Goal: Information Seeking & Learning: Compare options

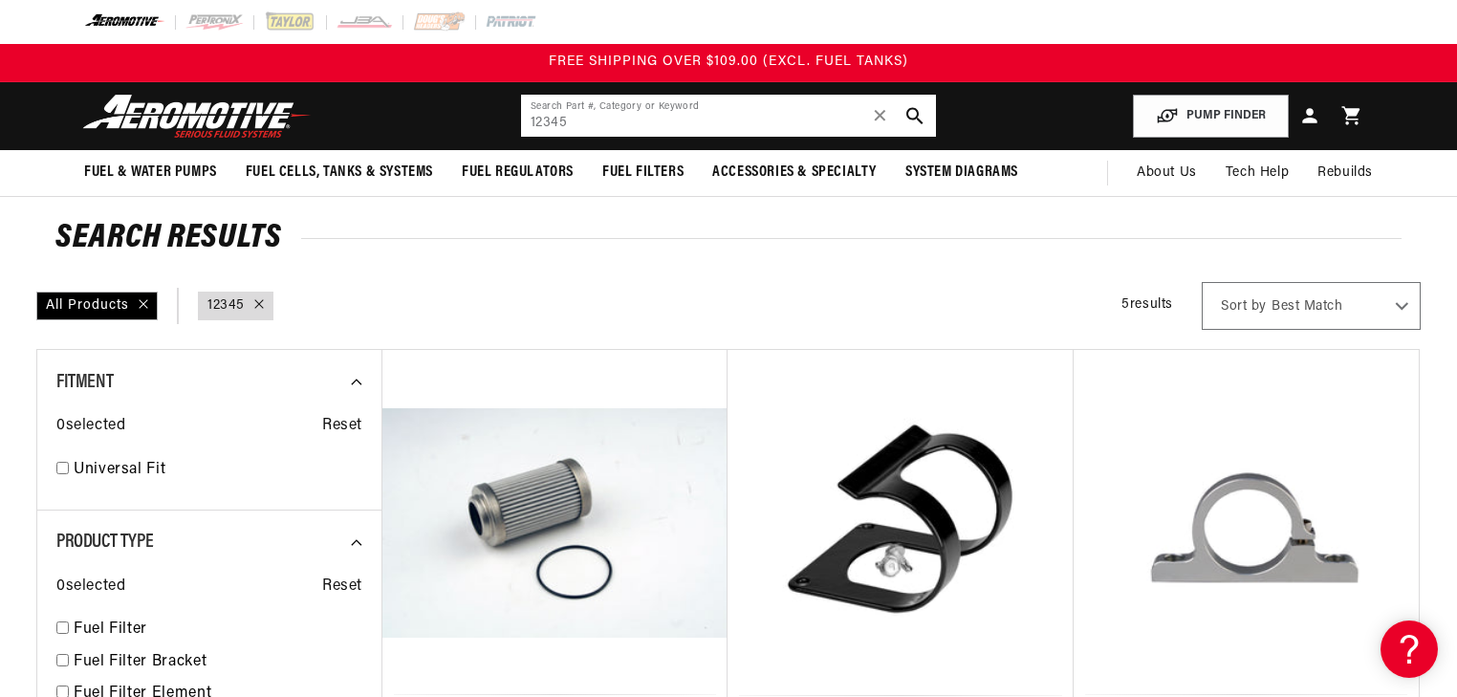
drag, startPoint x: 578, startPoint y: 122, endPoint x: 519, endPoint y: 127, distance: 59.5
click at [519, 127] on header "Fuel & Water Pumps Back In-Tank In-Line Fuel Pumps" at bounding box center [728, 116] width 1384 height 68
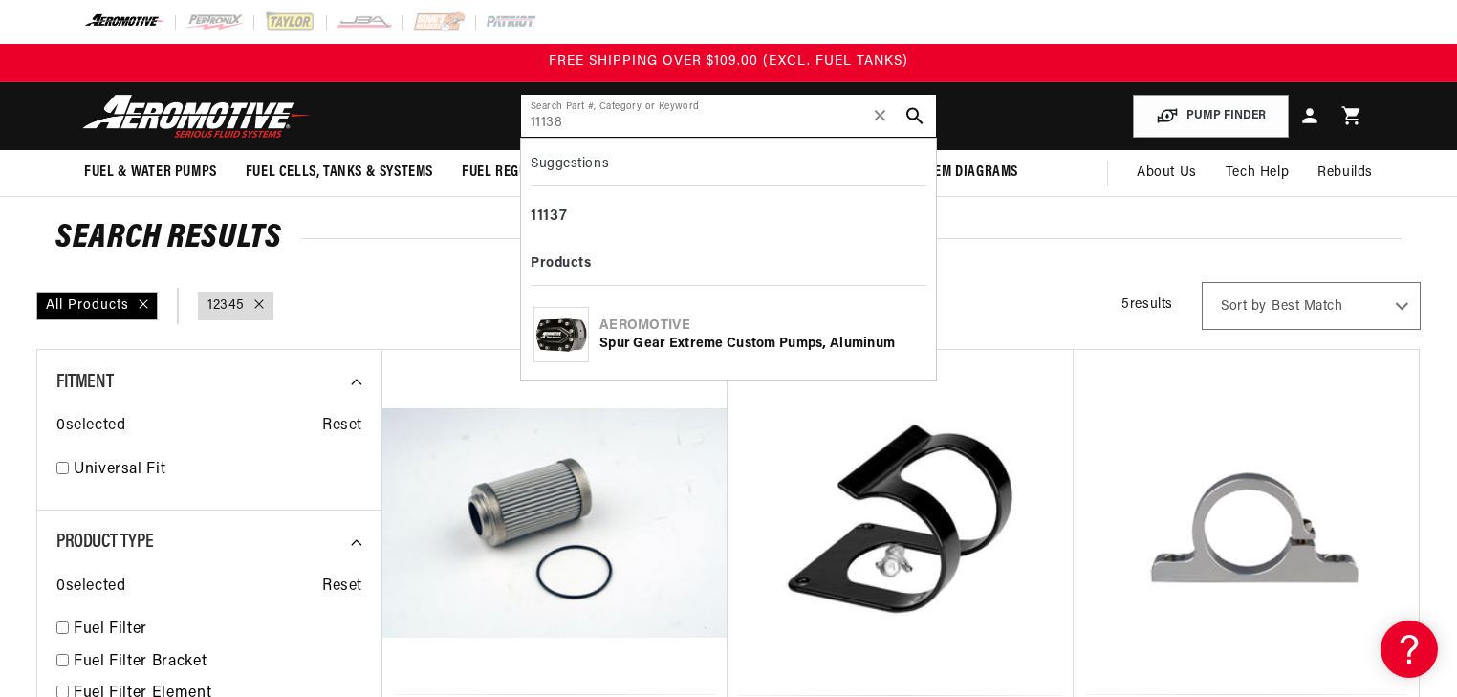
type input "11138"
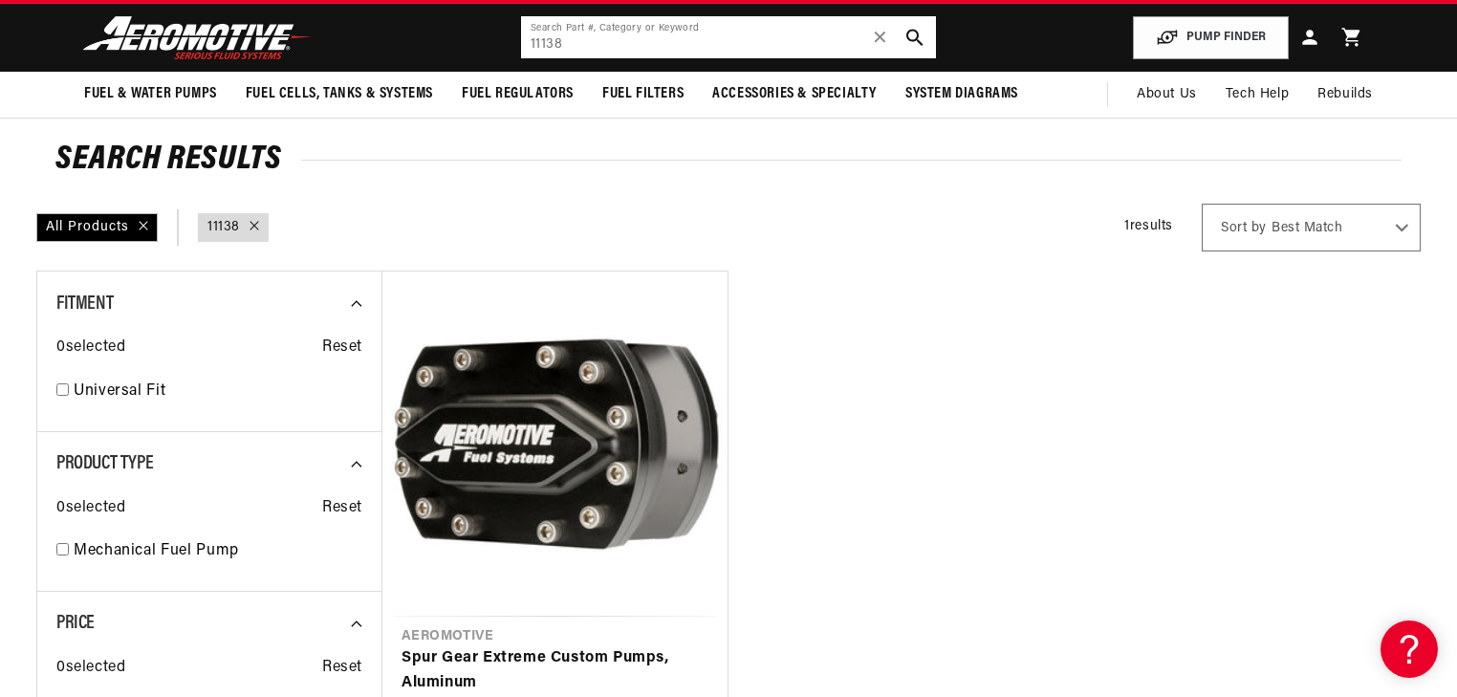
scroll to position [306, 0]
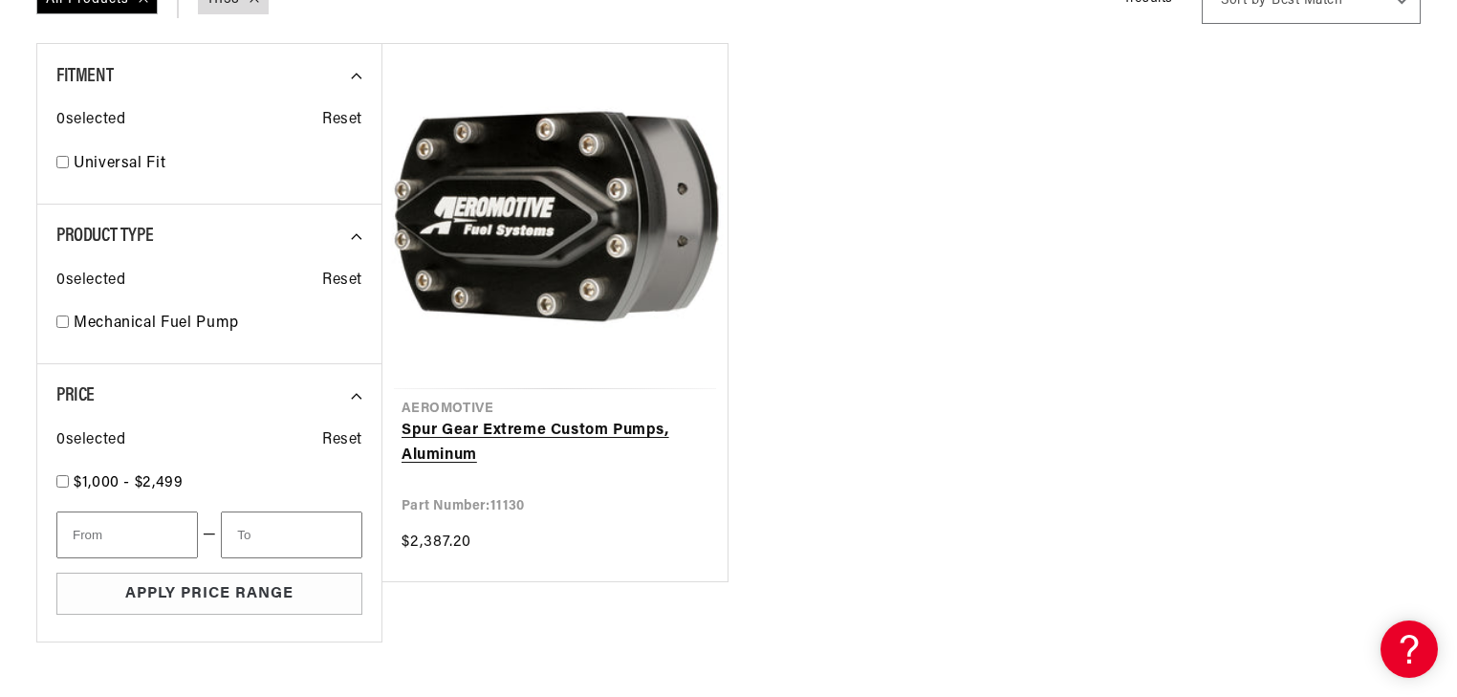
click at [494, 419] on link "Spur Gear Extreme Custom Pumps, Aluminum" at bounding box center [555, 443] width 307 height 49
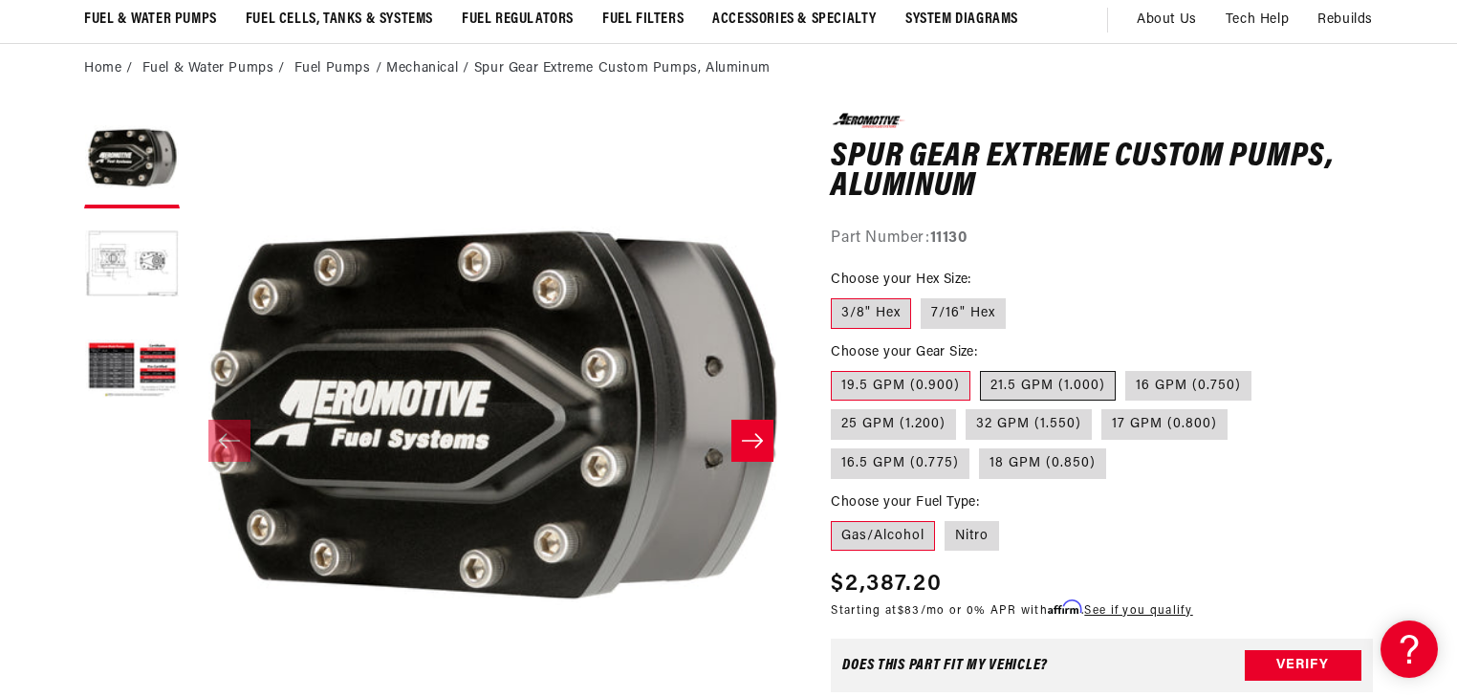
click at [1067, 386] on label "21.5 GPM (1.000)" at bounding box center [1048, 386] width 136 height 31
click at [981, 368] on input "21.5 GPM (1.000)" at bounding box center [980, 367] width 1 height 1
radio input "true"
click at [969, 448] on label "16.5 GPM (0.775)" at bounding box center [900, 463] width 139 height 31
click at [1238, 406] on input "16.5 GPM (0.775)" at bounding box center [1237, 405] width 1 height 1
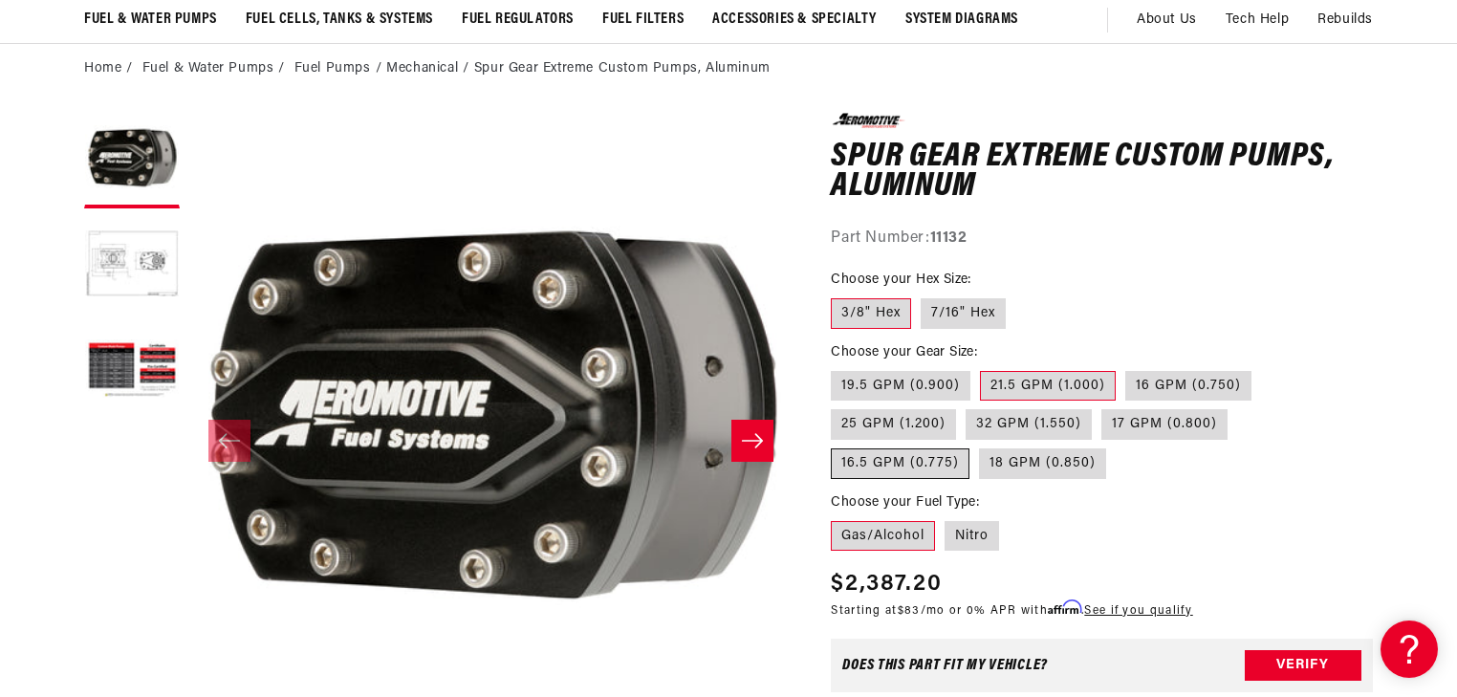
radio input "true"
click at [979, 462] on label "18 GPM (0.850)" at bounding box center [1042, 463] width 127 height 31
click at [979, 446] on input "18 GPM (0.850)" at bounding box center [979, 445] width 1 height 1
radio input "true"
click at [1062, 425] on label "32 GPM (1.550)" at bounding box center [1029, 424] width 126 height 31
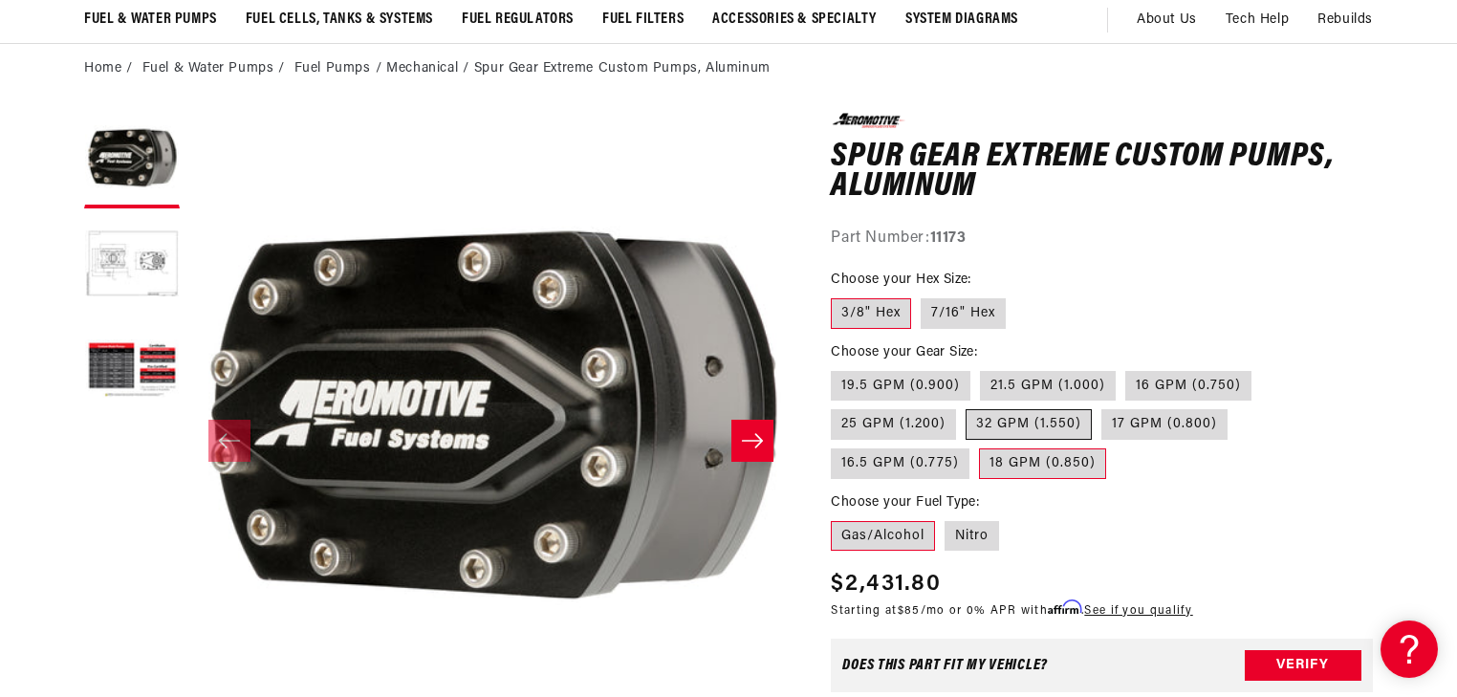
click at [967, 406] on input "32 GPM (1.550)" at bounding box center [966, 405] width 1 height 1
radio input "true"
click at [943, 416] on label "25 GPM (1.200)" at bounding box center [893, 424] width 125 height 31
click at [1261, 368] on input "25 GPM (1.200)" at bounding box center [1261, 367] width 1 height 1
radio input "true"
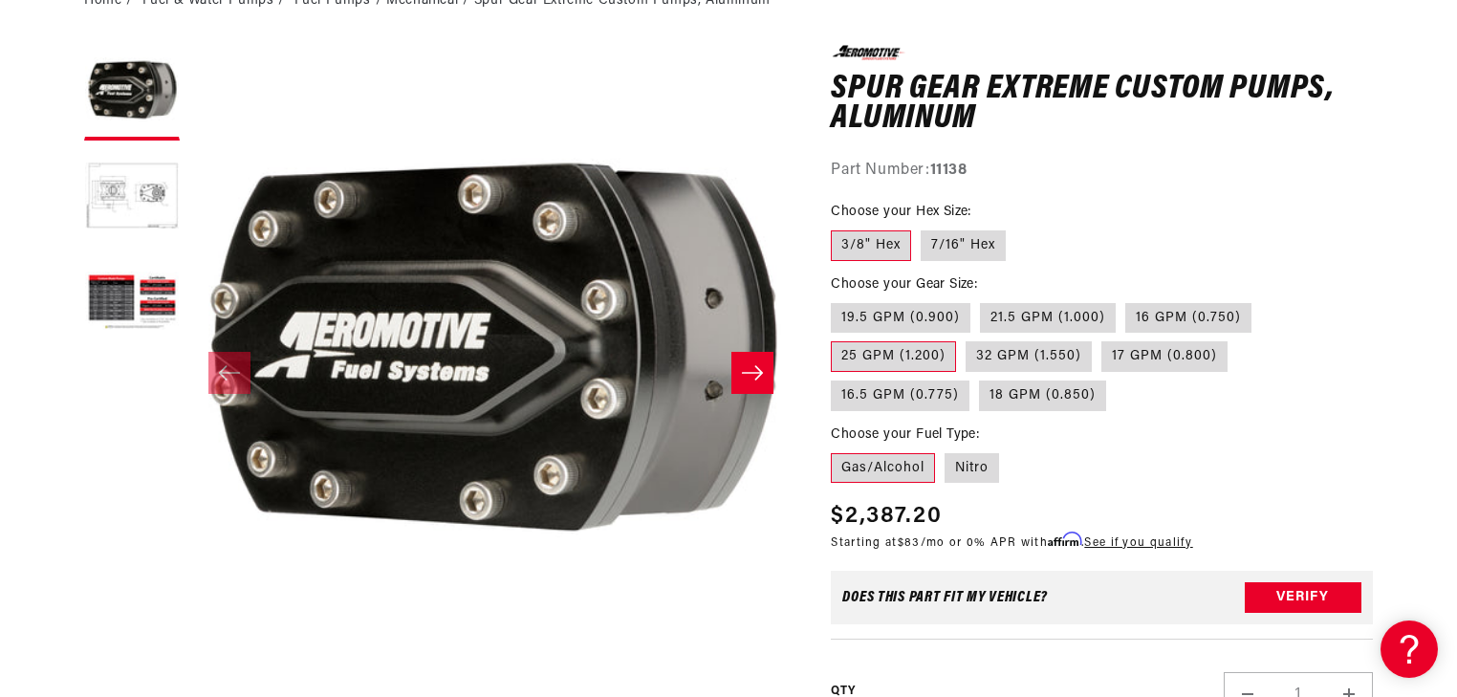
scroll to position [229, 0]
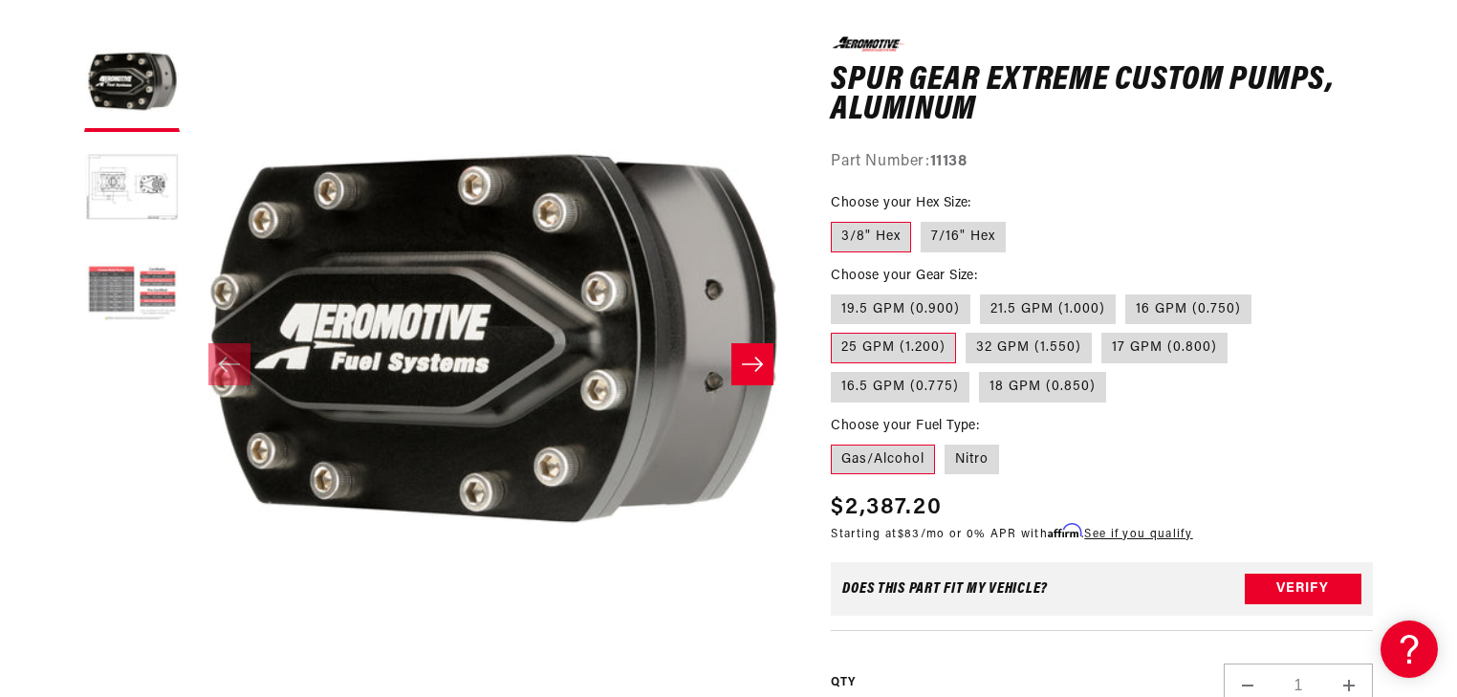
click at [113, 299] on button "Load image 3 in gallery view" at bounding box center [132, 295] width 96 height 96
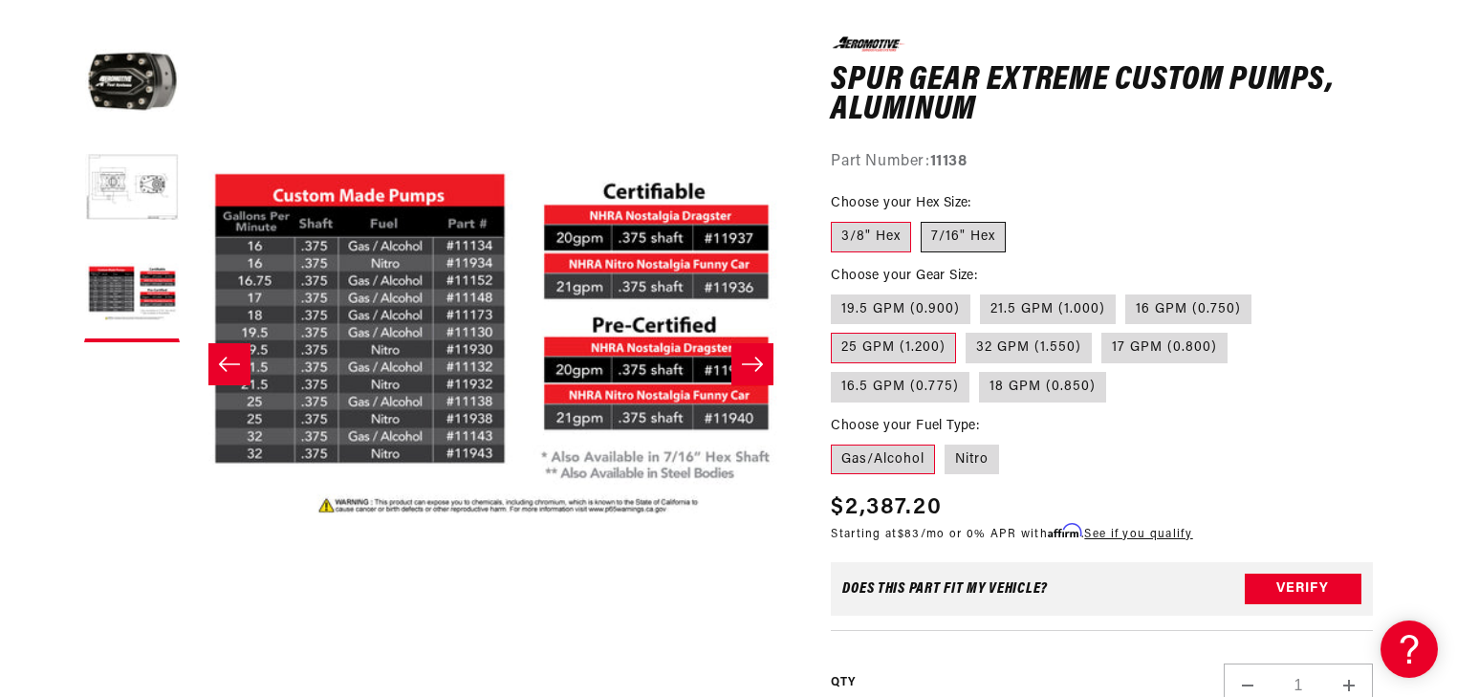
click at [961, 247] on label "7/16" Hex" at bounding box center [963, 237] width 85 height 31
click at [922, 219] on input "7/16" Hex" at bounding box center [921, 218] width 1 height 1
radio input "true"
click at [891, 240] on label "3/8" Hex" at bounding box center [871, 237] width 80 height 31
click at [837, 219] on input "3/8" Hex" at bounding box center [836, 218] width 1 height 1
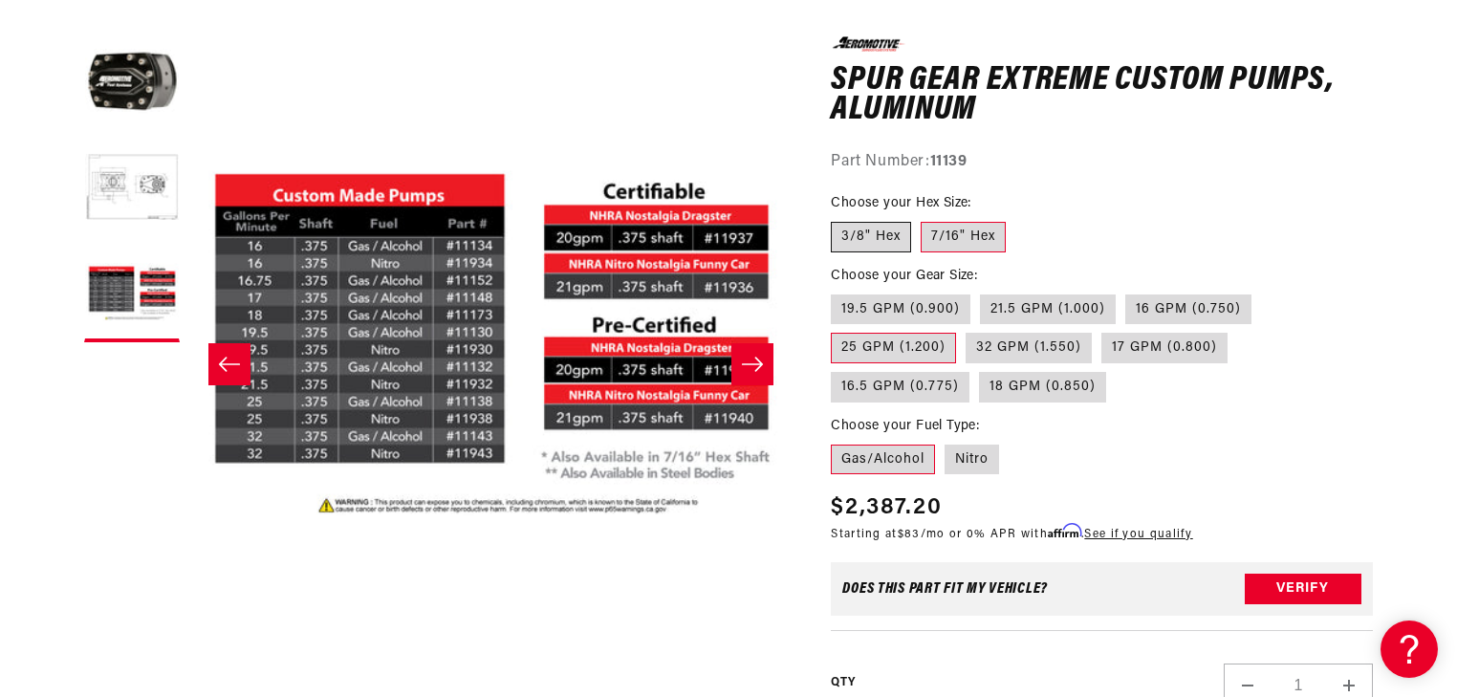
radio input "true"
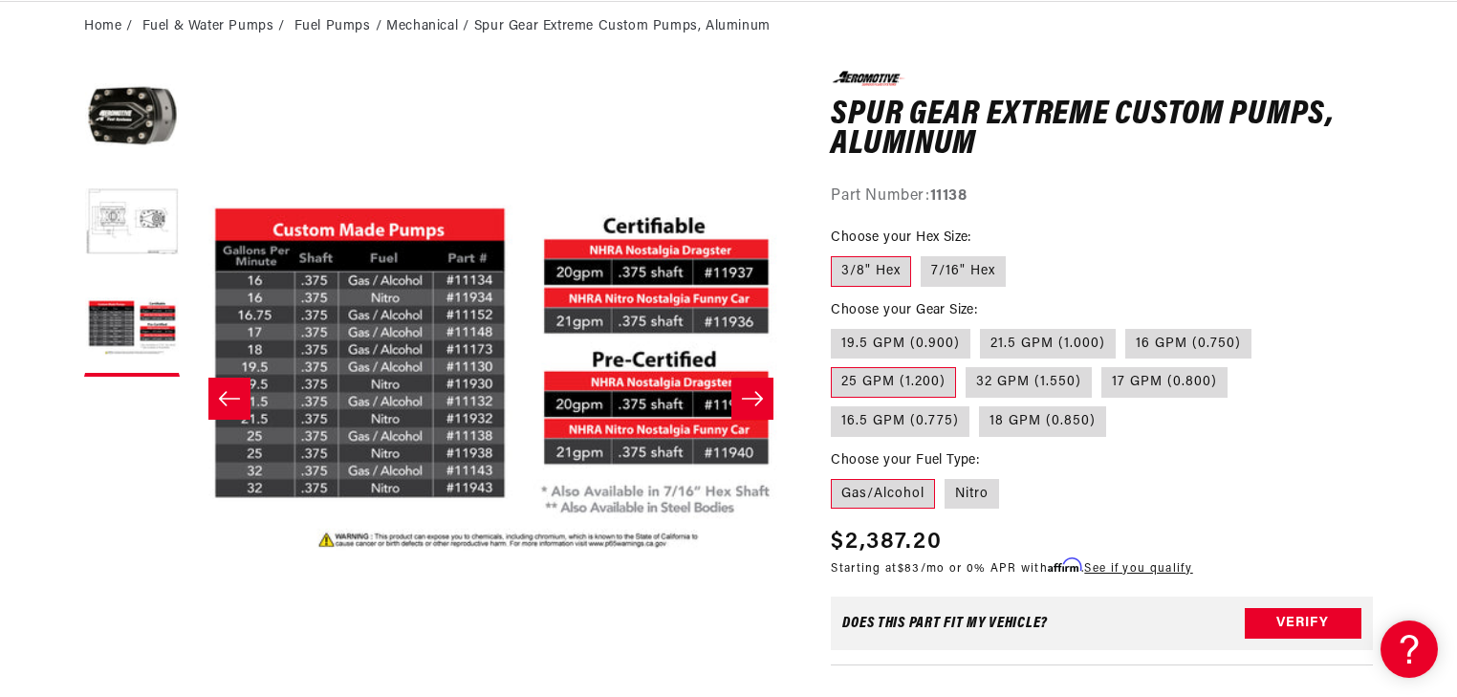
scroll to position [229, 0]
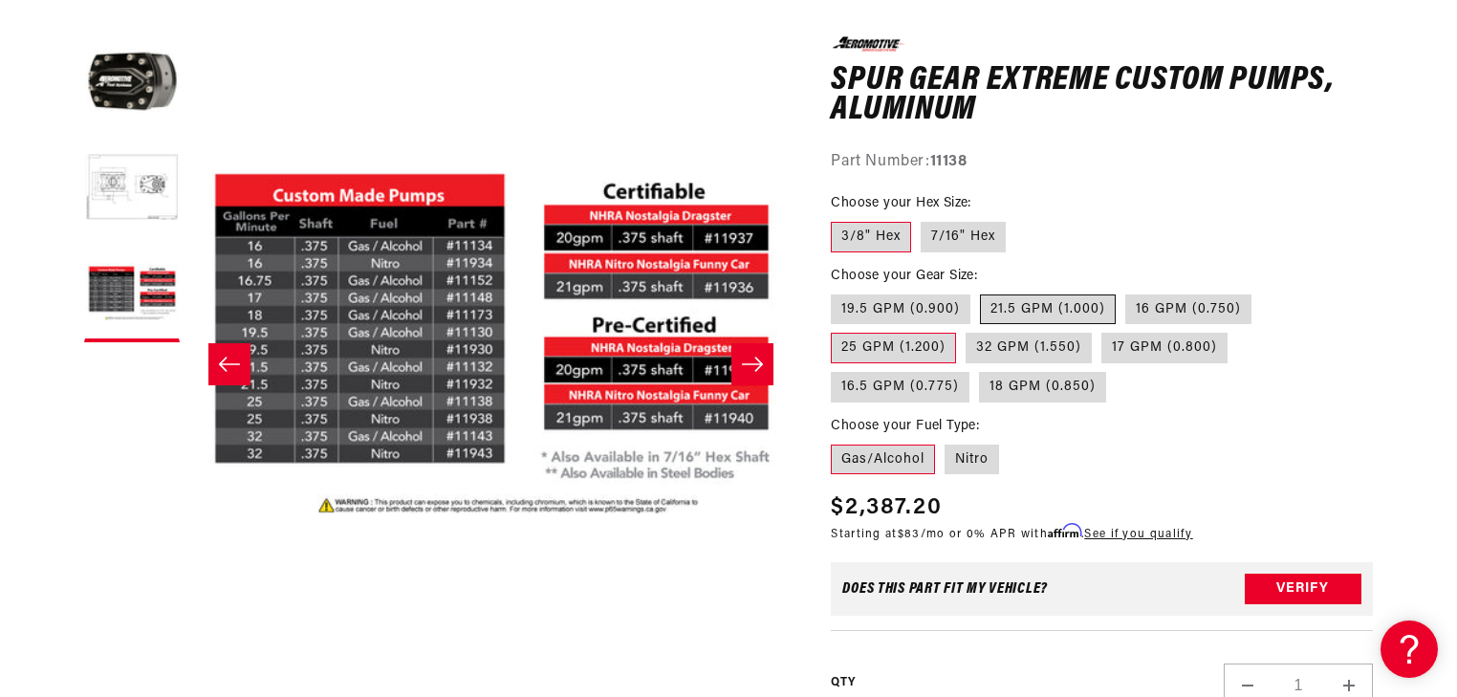
click at [1053, 306] on label "21.5 GPM (1.000)" at bounding box center [1048, 309] width 136 height 31
click at [981, 292] on input "21.5 GPM (1.000)" at bounding box center [980, 291] width 1 height 1
radio input "true"
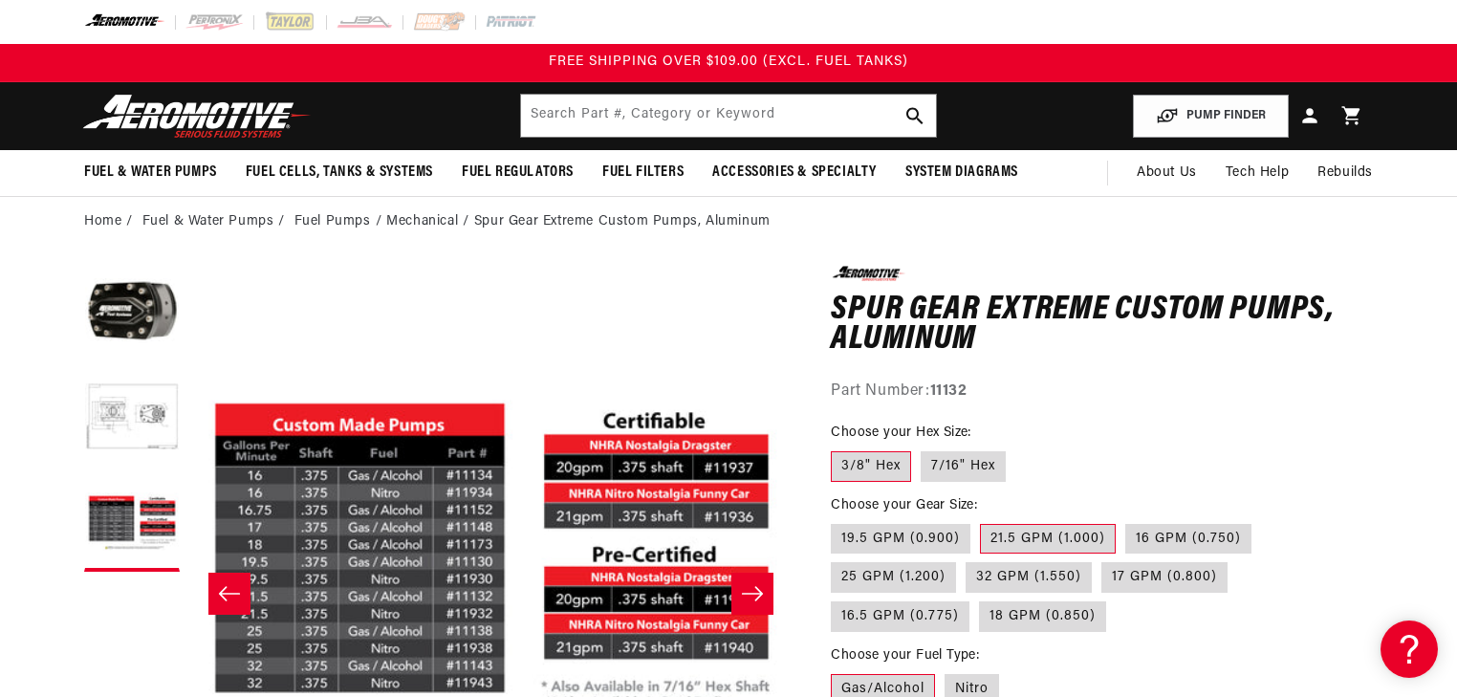
click at [599, 115] on input "text" at bounding box center [728, 116] width 415 height 42
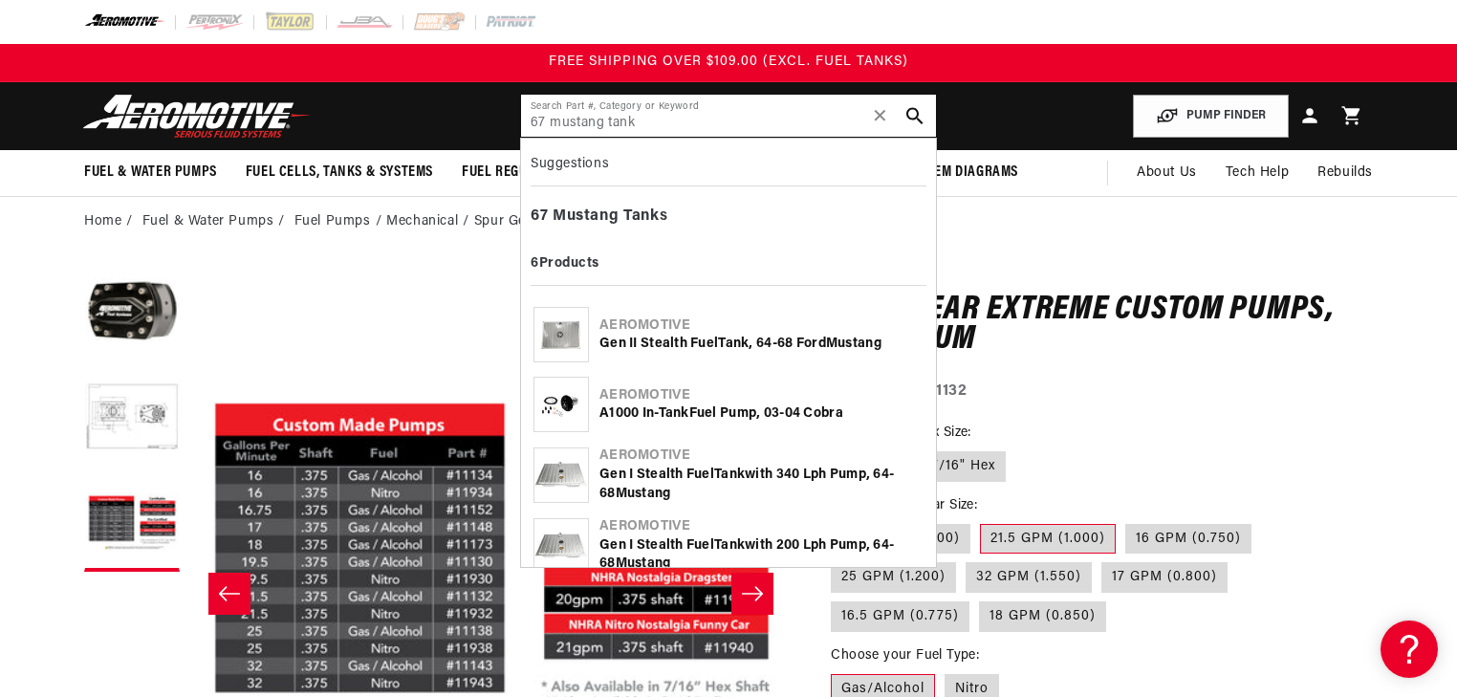
type input "67 mustang tank"
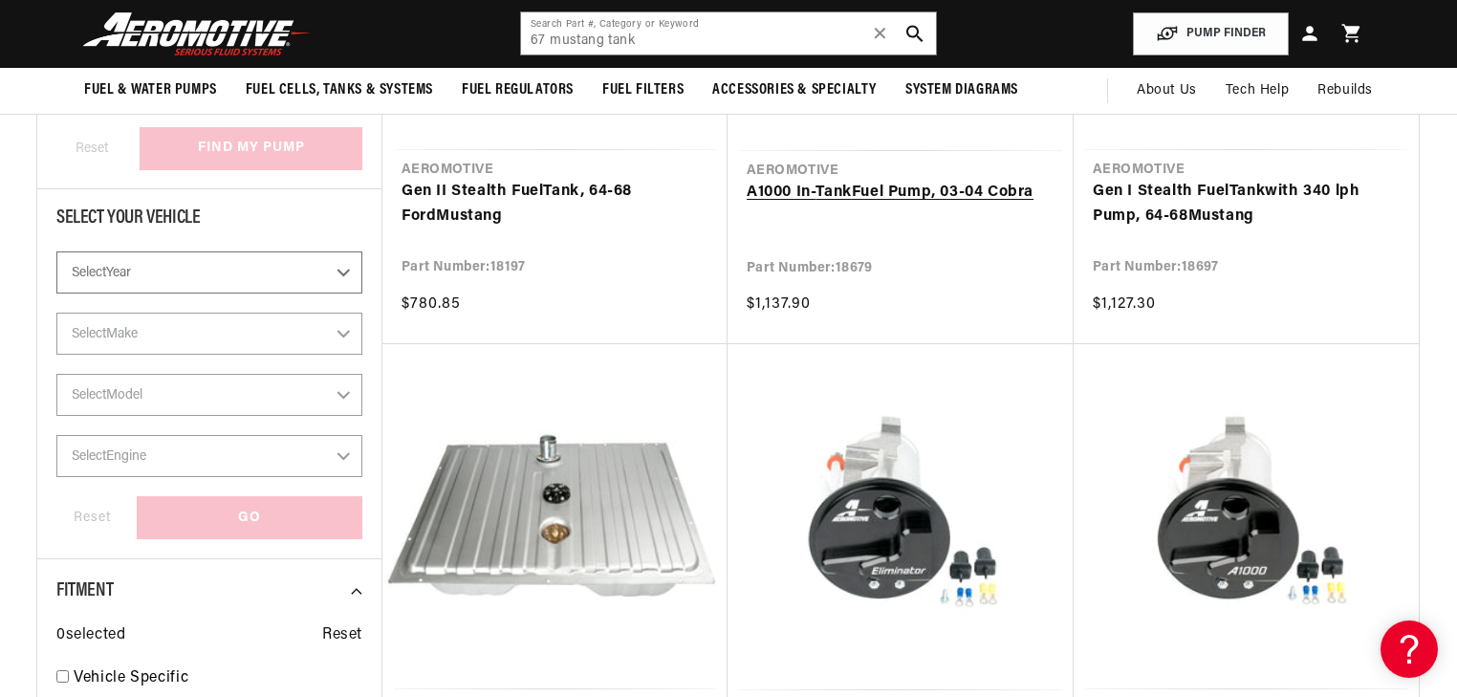
scroll to position [229, 0]
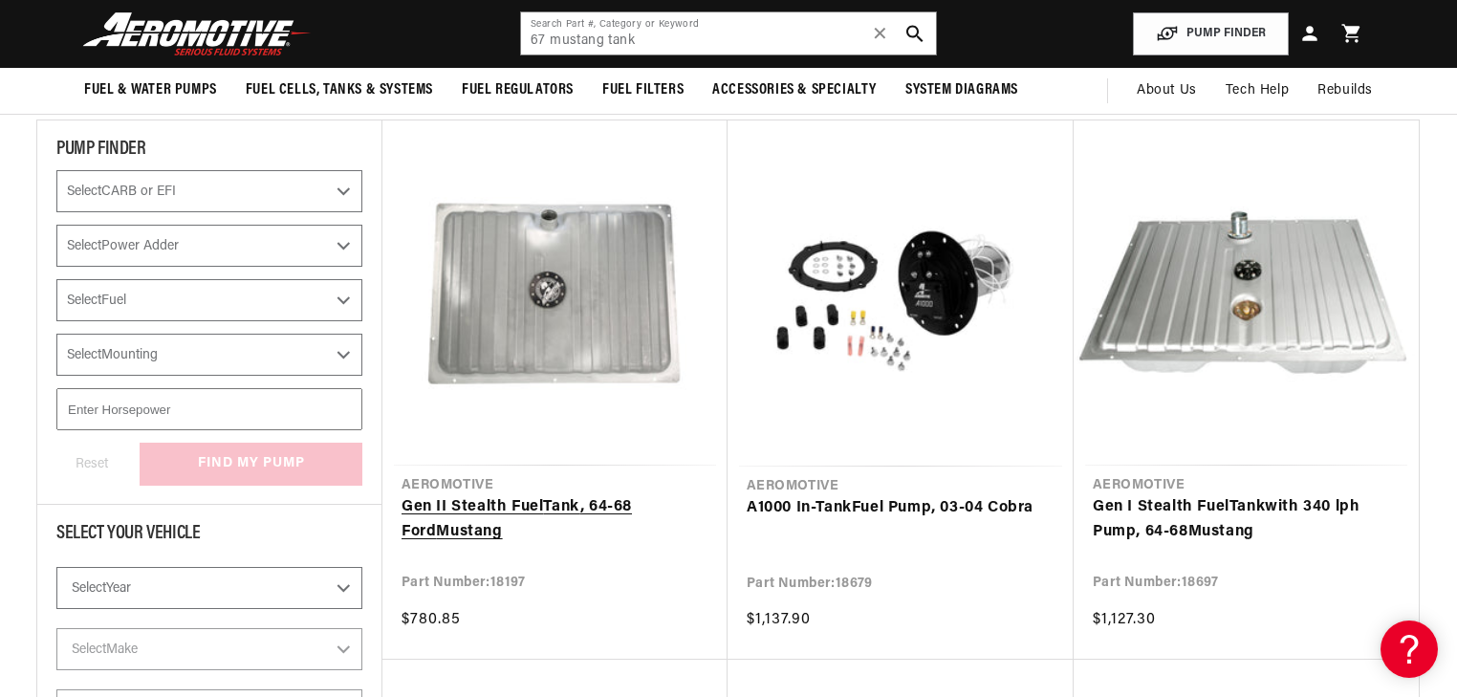
click at [480, 495] on link "Gen II Stealth Fuel Tank , 64-68 Ford Mustang" at bounding box center [555, 519] width 307 height 49
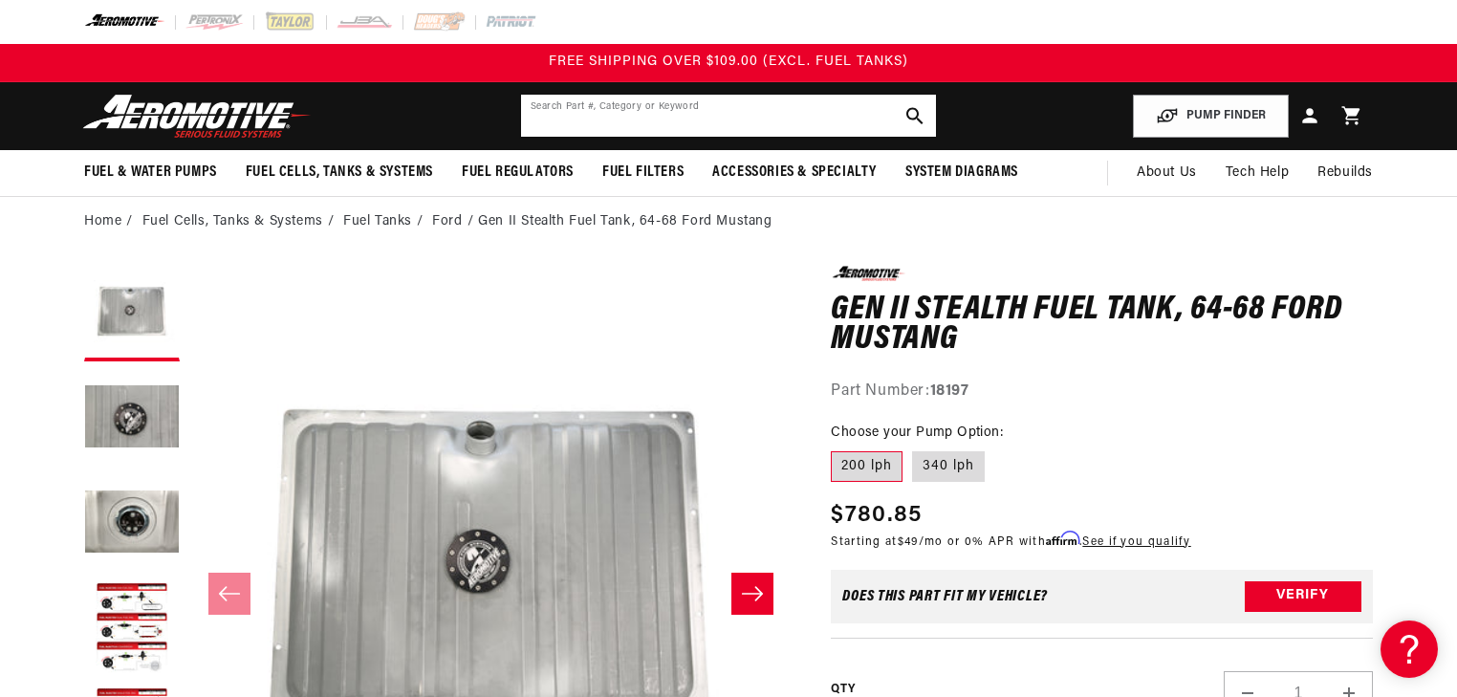
click at [706, 124] on input "text" at bounding box center [728, 116] width 415 height 42
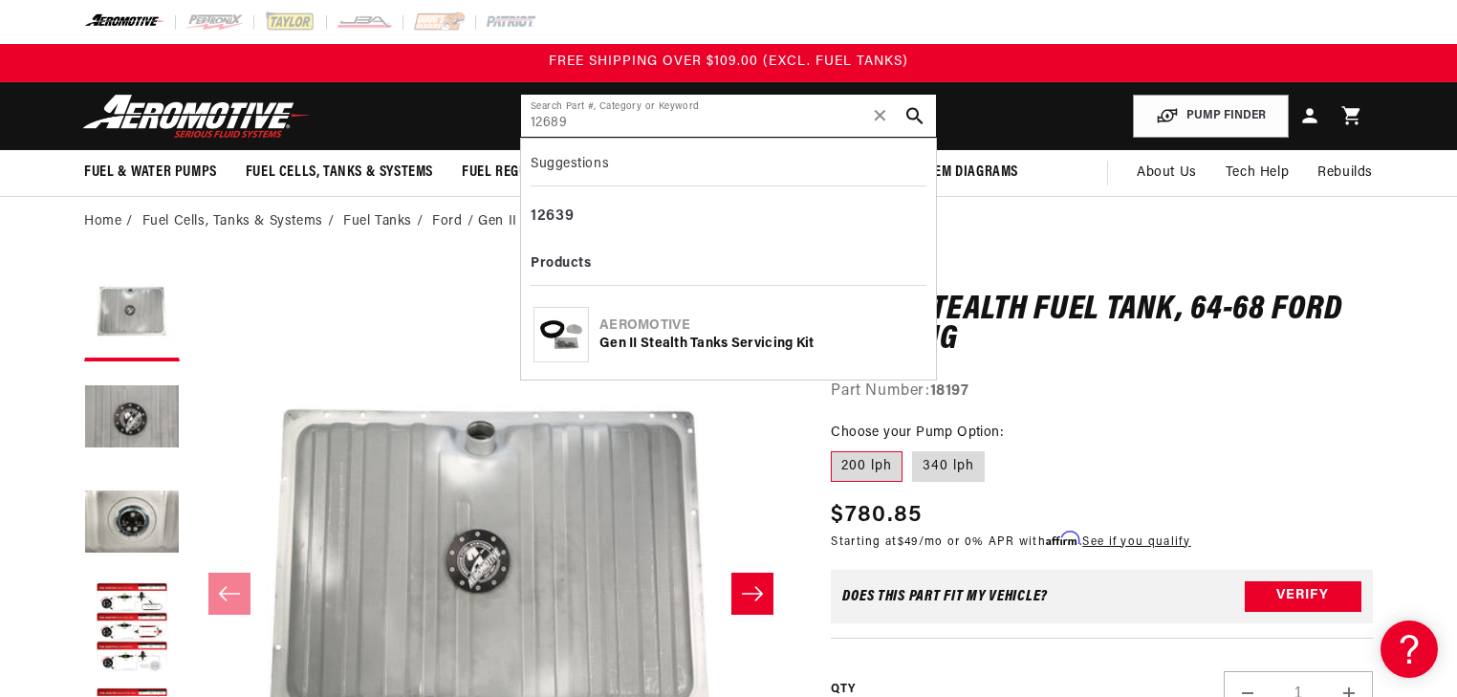
type input "12689"
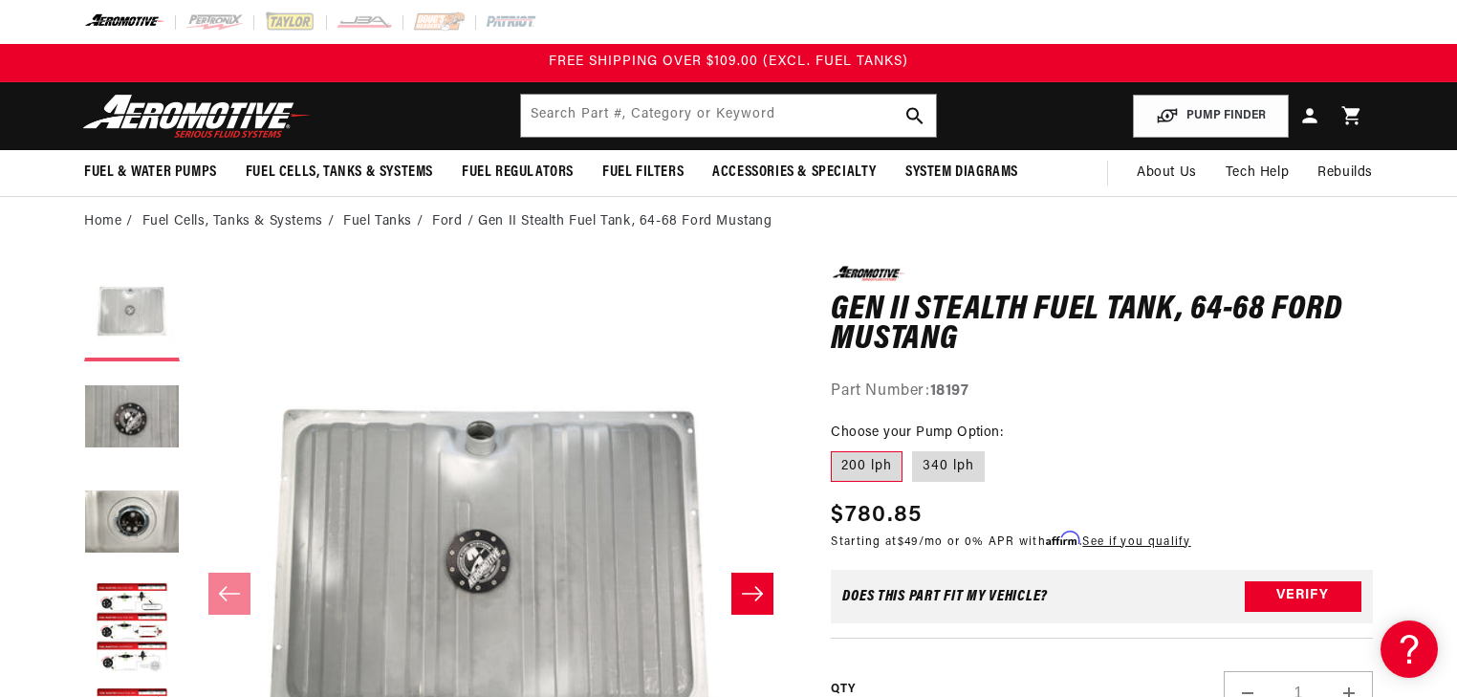
click at [141, 314] on button "Load image 1 in gallery view" at bounding box center [132, 314] width 96 height 96
click at [145, 405] on button "Load image 2 in gallery view" at bounding box center [132, 419] width 96 height 96
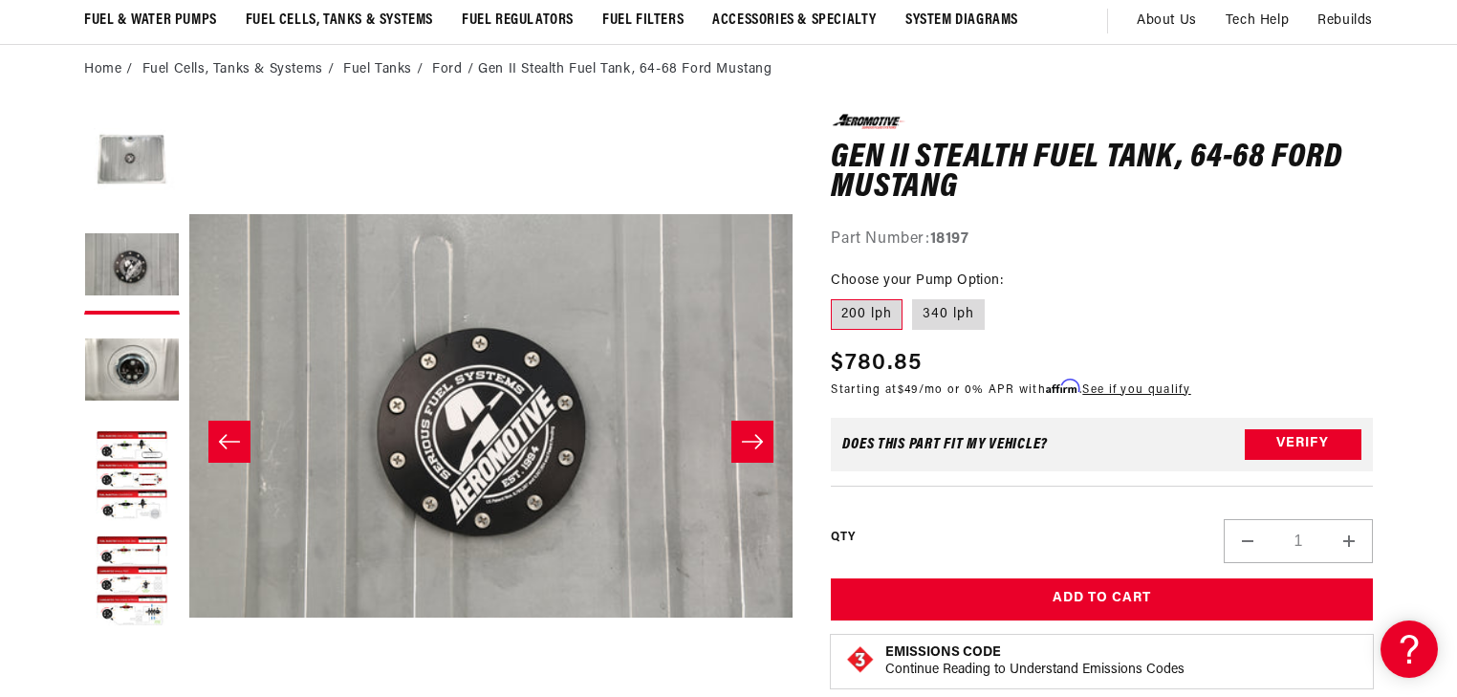
scroll to position [153, 0]
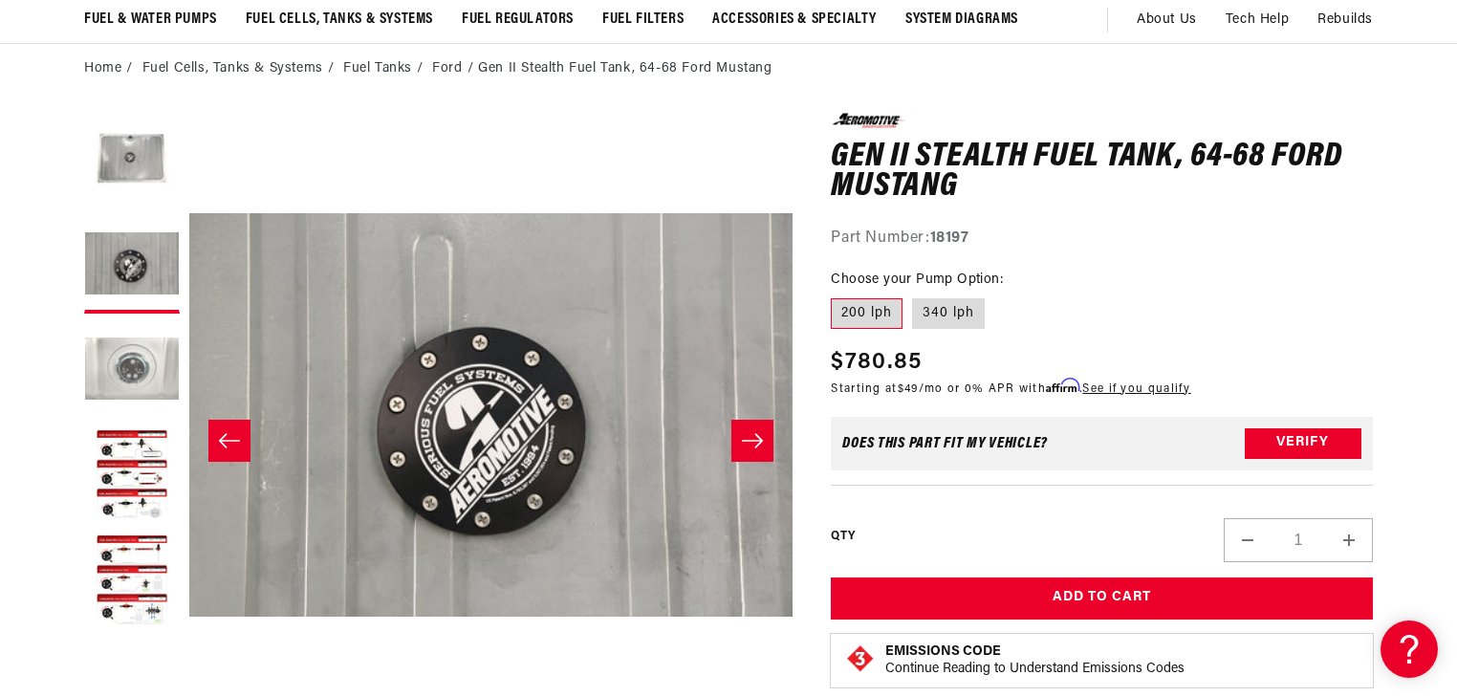
click at [139, 372] on button "Load image 3 in gallery view" at bounding box center [132, 371] width 96 height 96
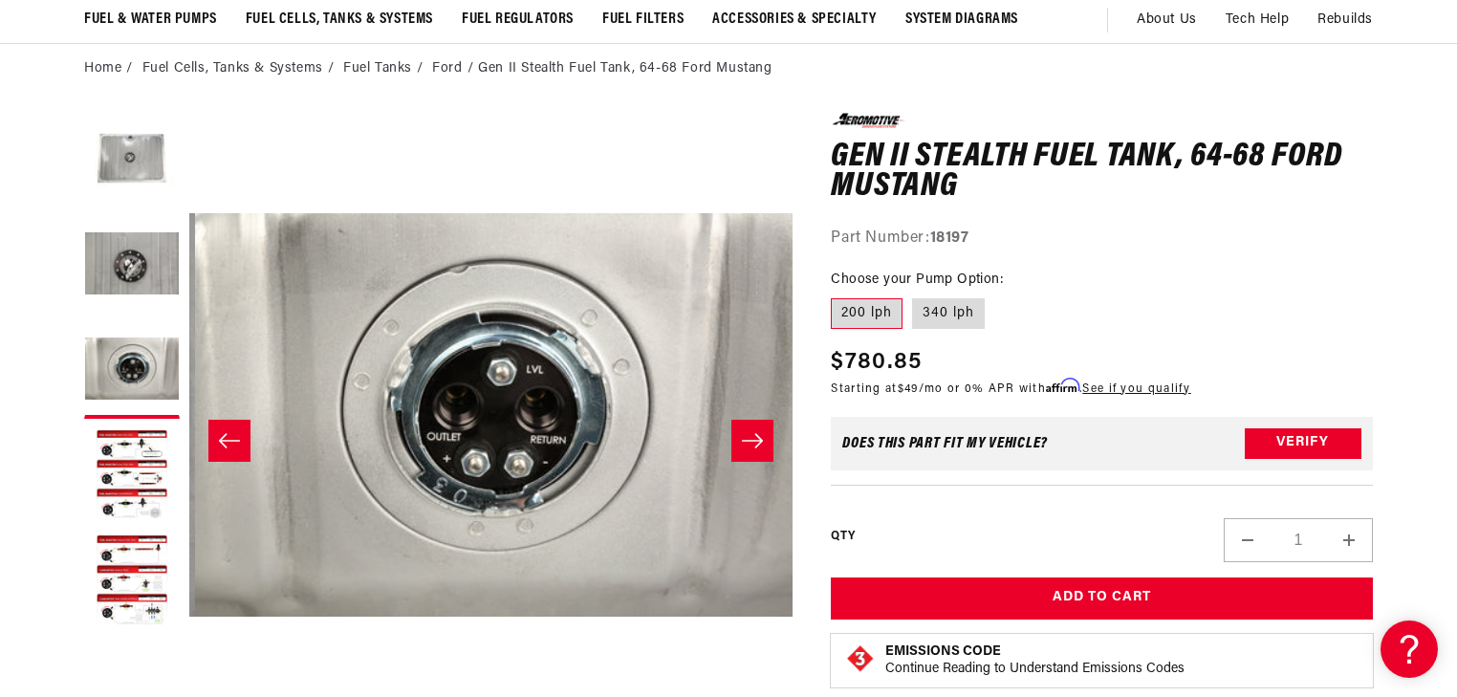
scroll to position [0, 1207]
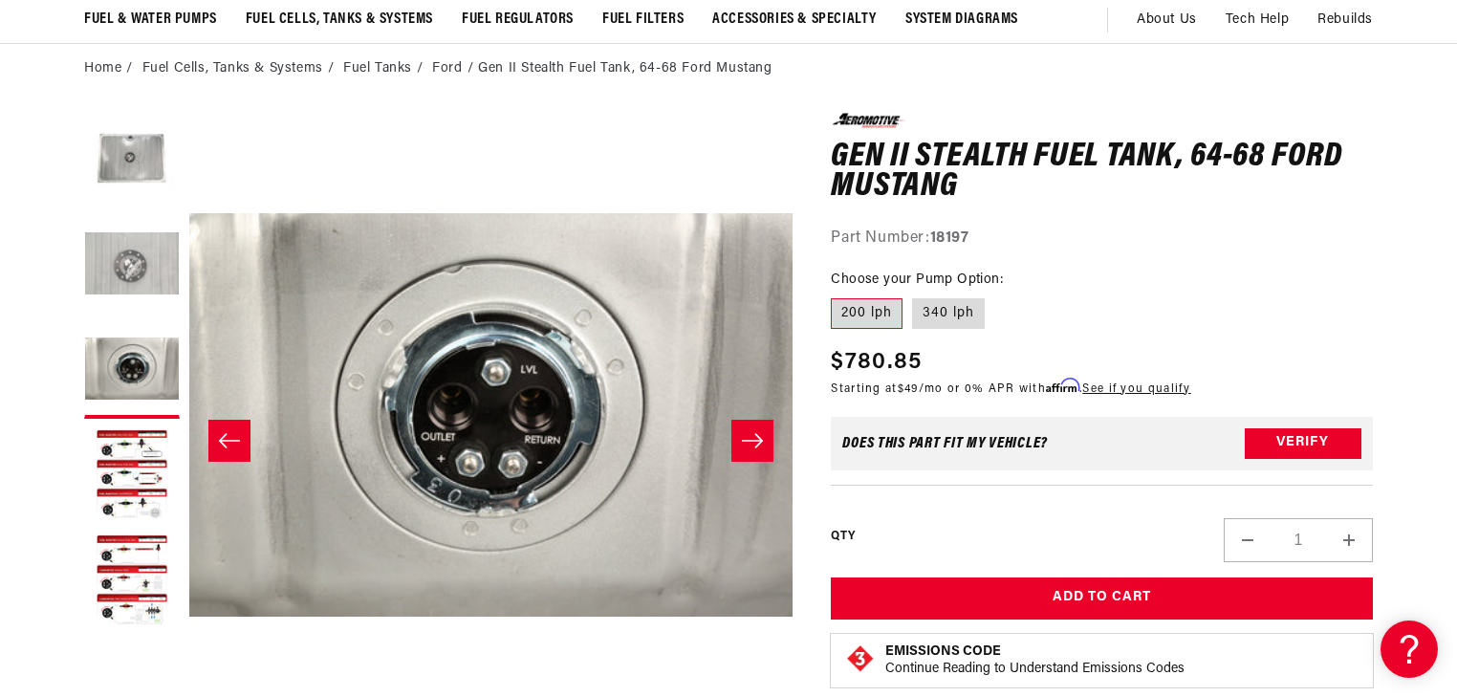
click at [124, 277] on button "Load image 2 in gallery view" at bounding box center [132, 266] width 96 height 96
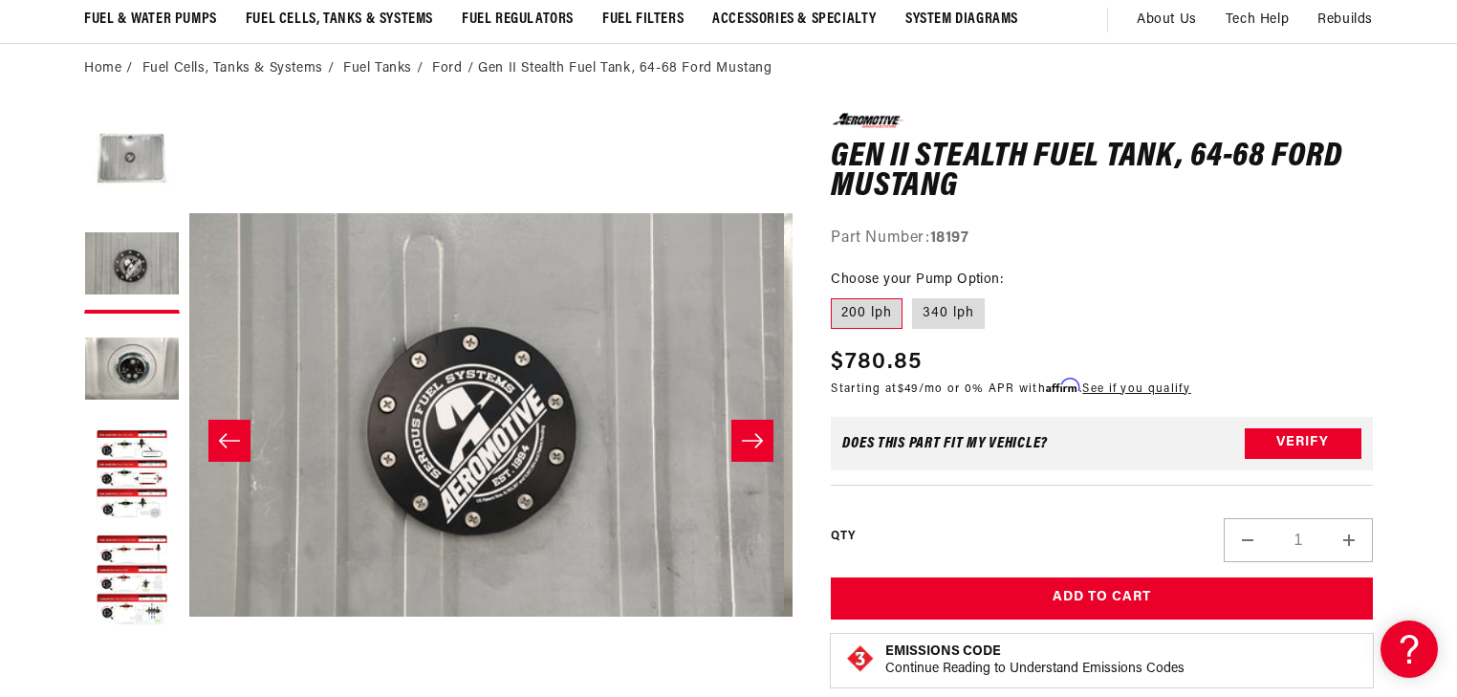
scroll to position [0, 603]
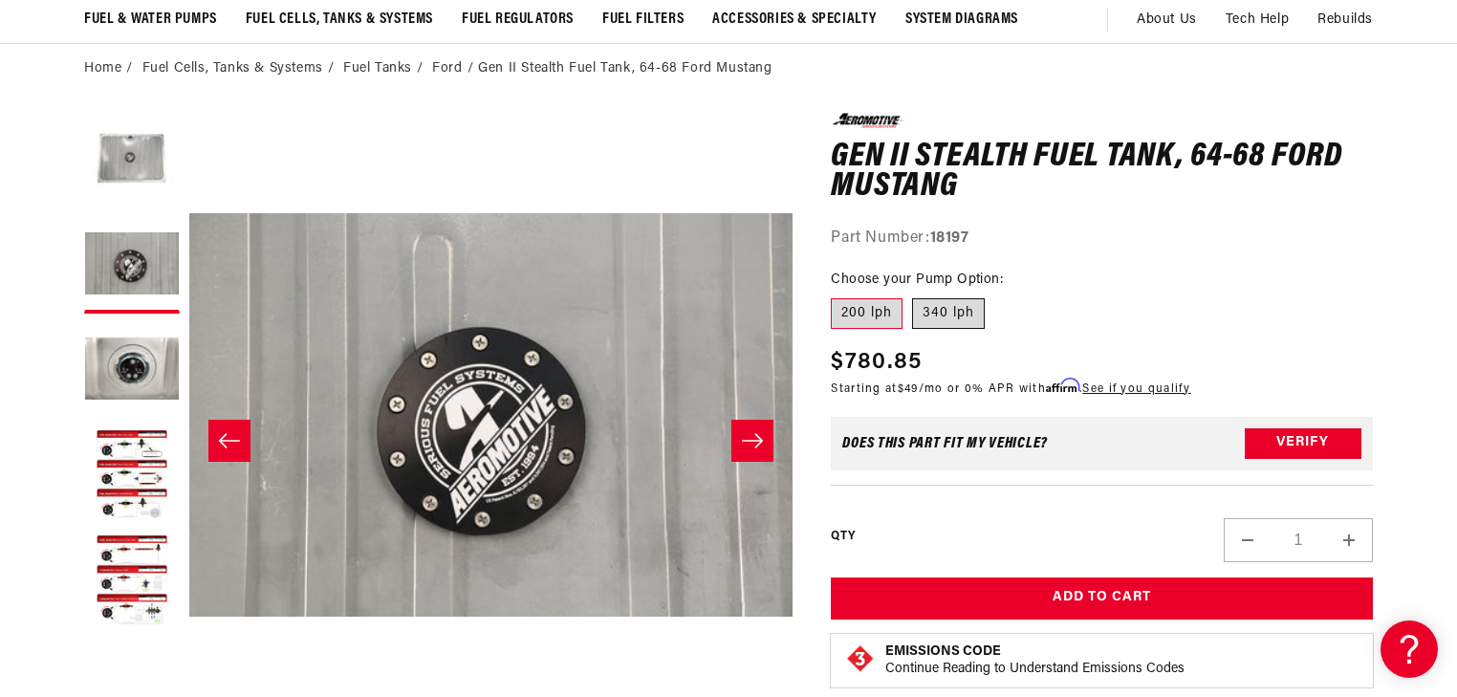
click at [926, 306] on label "340 lph" at bounding box center [948, 313] width 73 height 31
click at [913, 295] on input "340 lph" at bounding box center [912, 294] width 1 height 1
radio input "true"
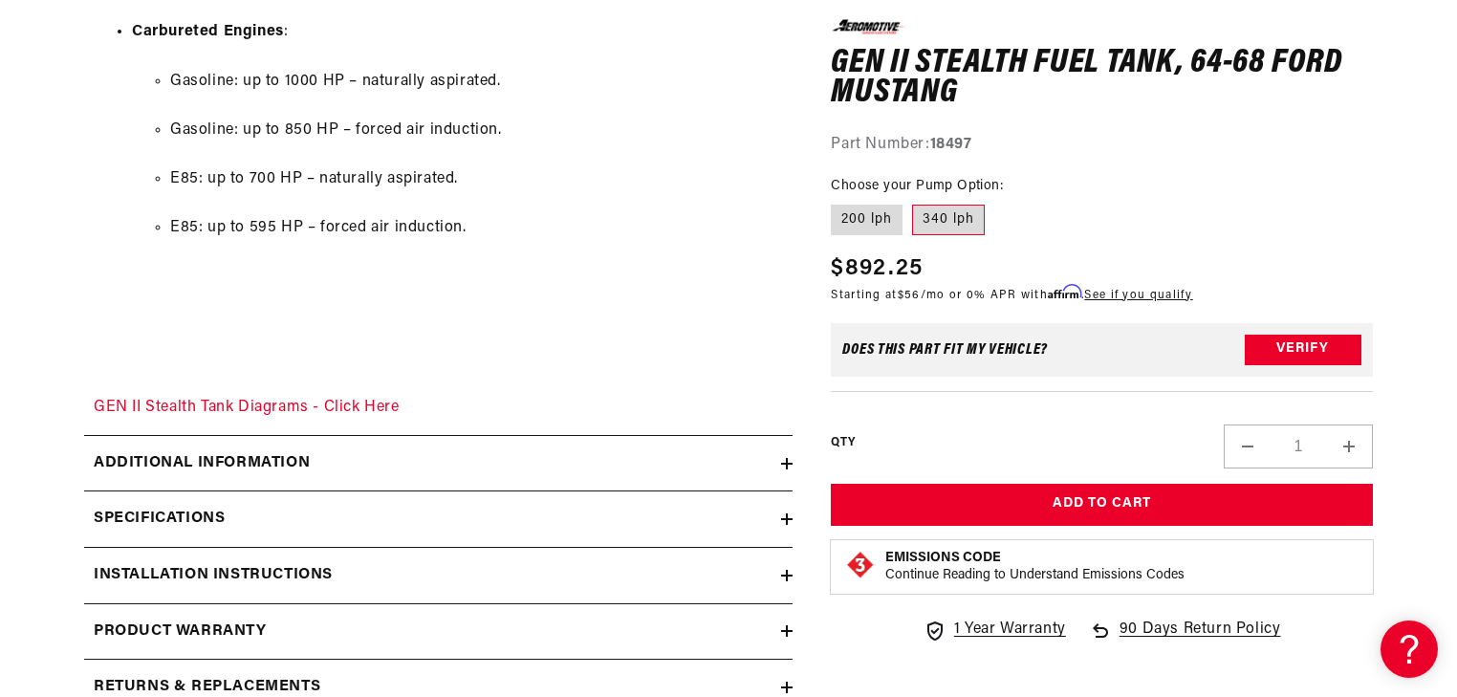
scroll to position [2906, 0]
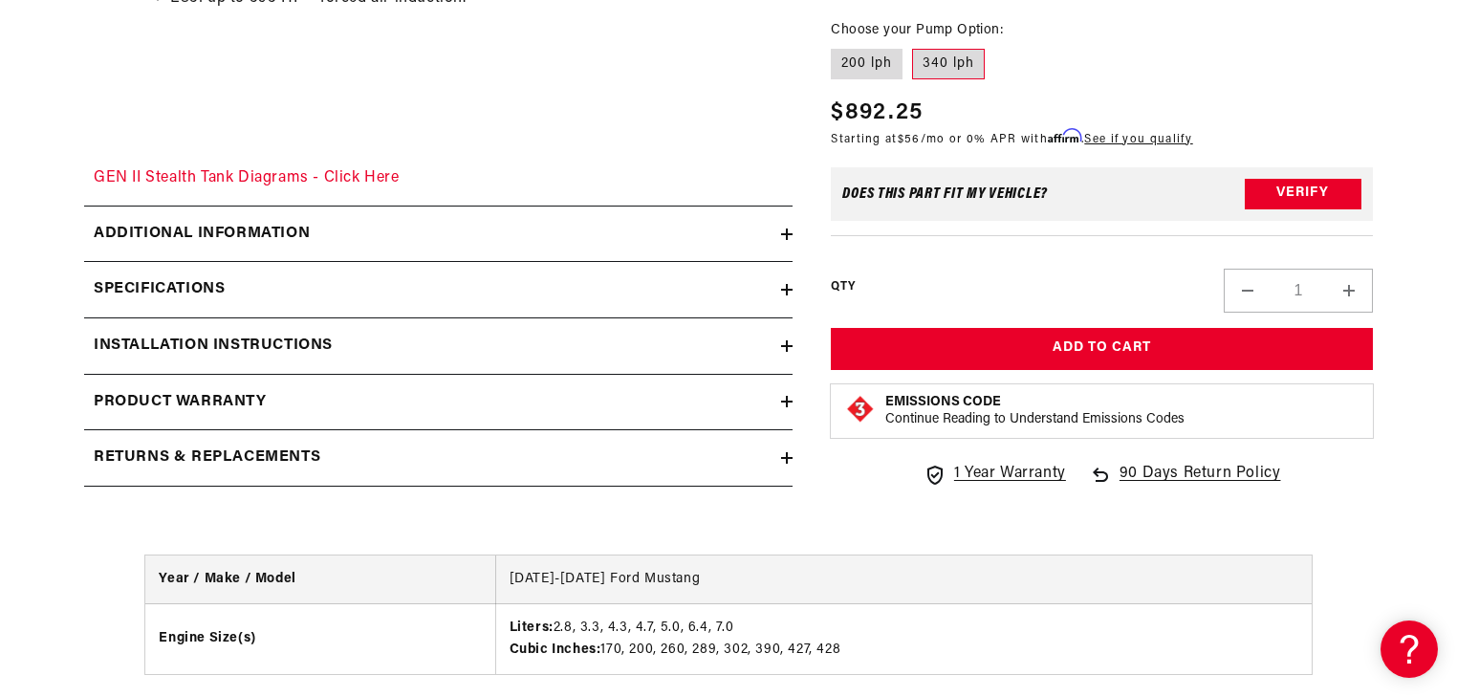
click at [788, 341] on icon at bounding box center [786, 345] width 11 height 11
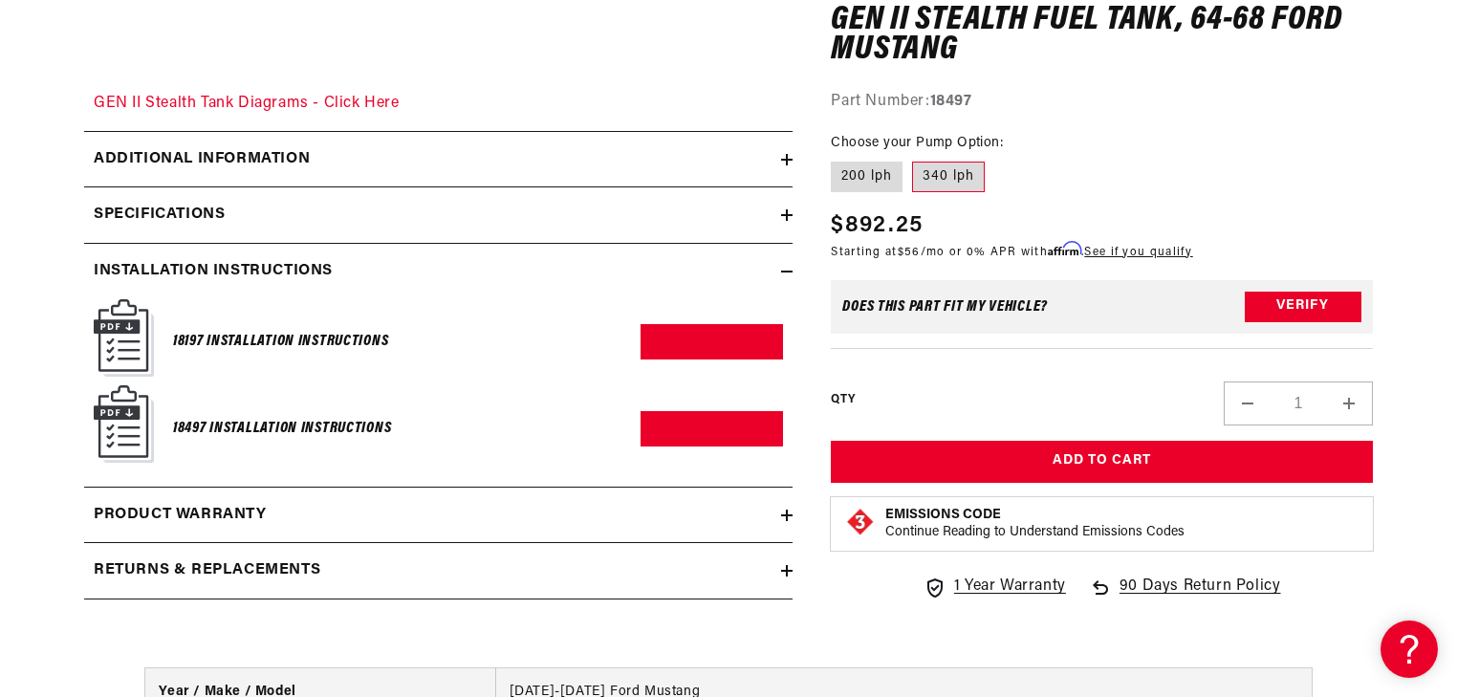
scroll to position [2983, 0]
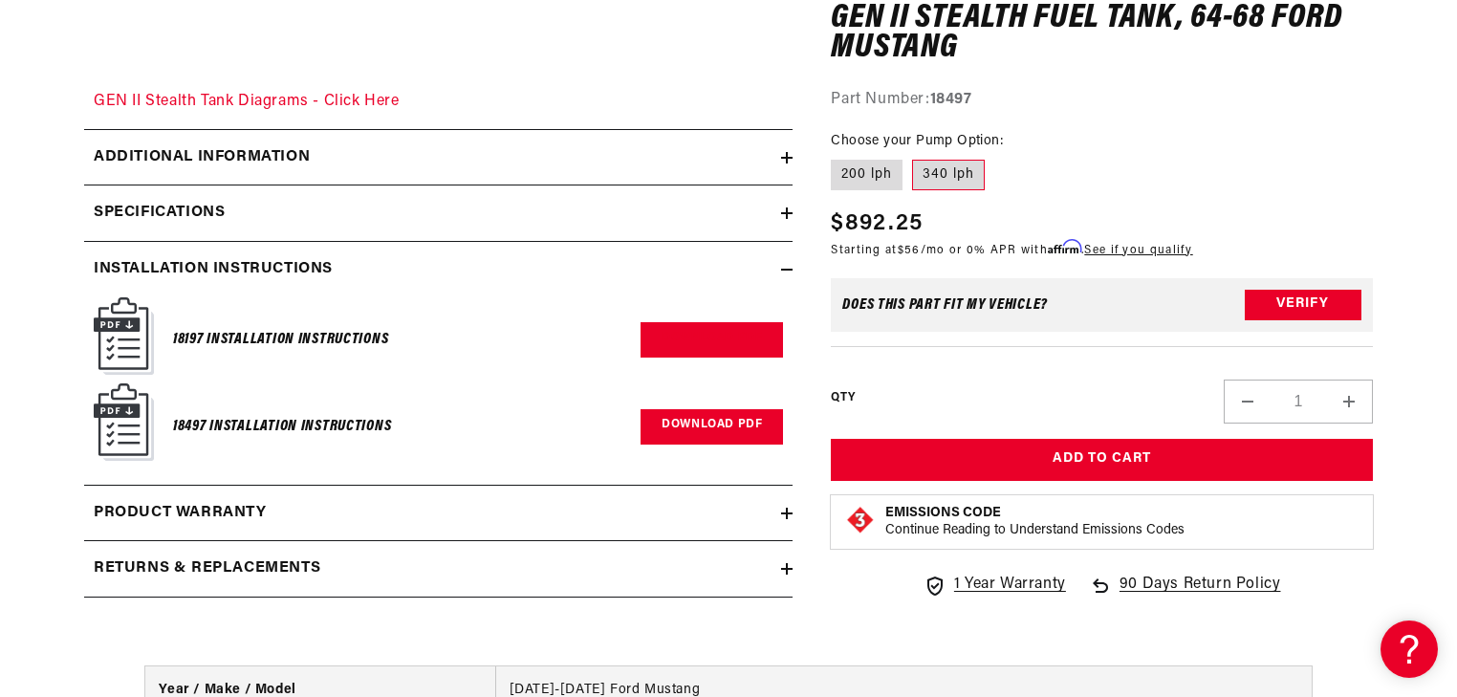
click at [672, 436] on link "Download PDF" at bounding box center [712, 426] width 142 height 35
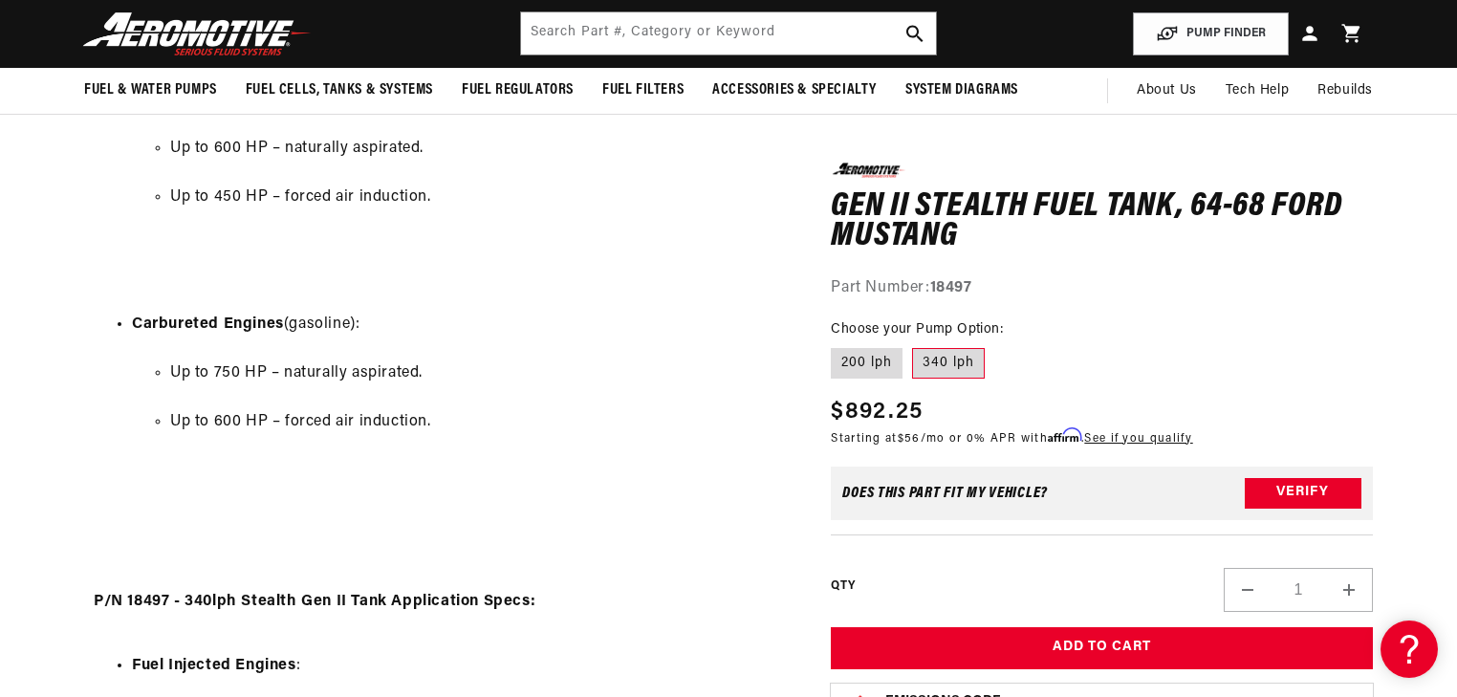
scroll to position [1606, 0]
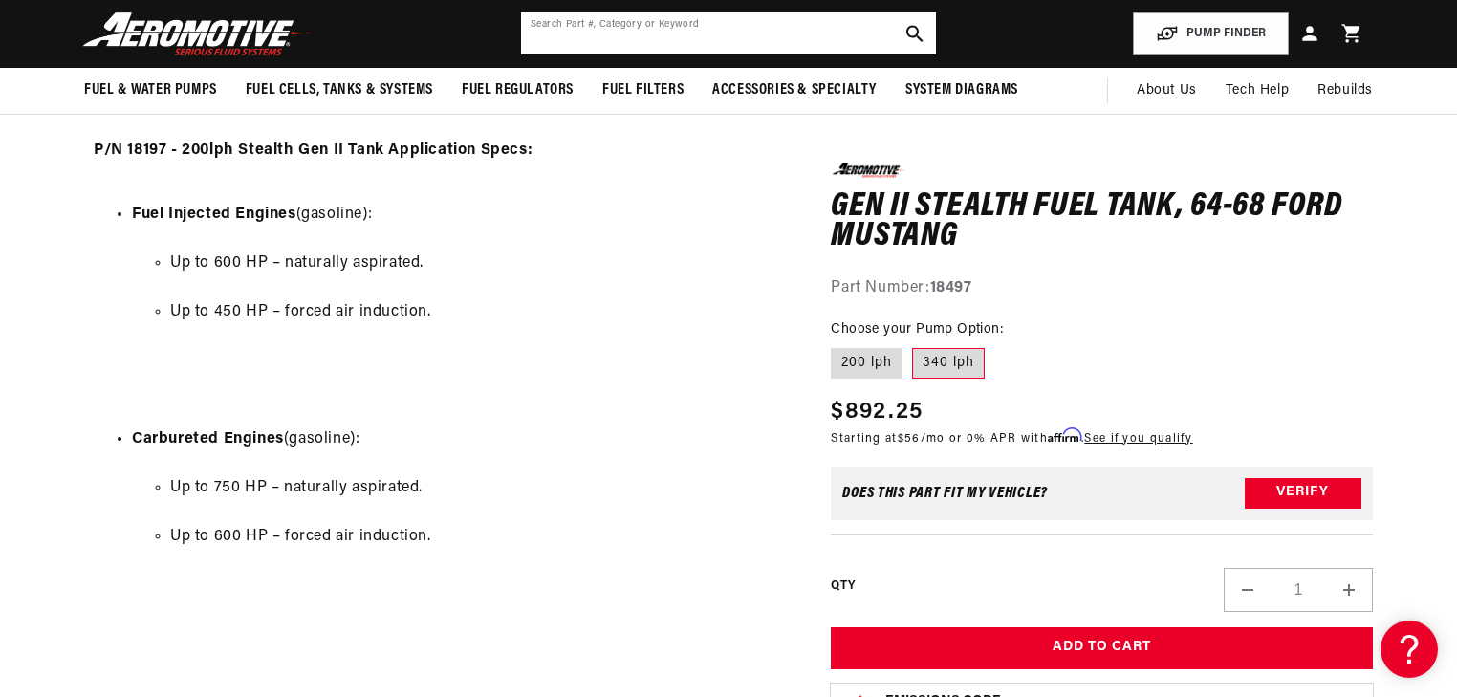
click at [666, 38] on input "text" at bounding box center [728, 33] width 415 height 42
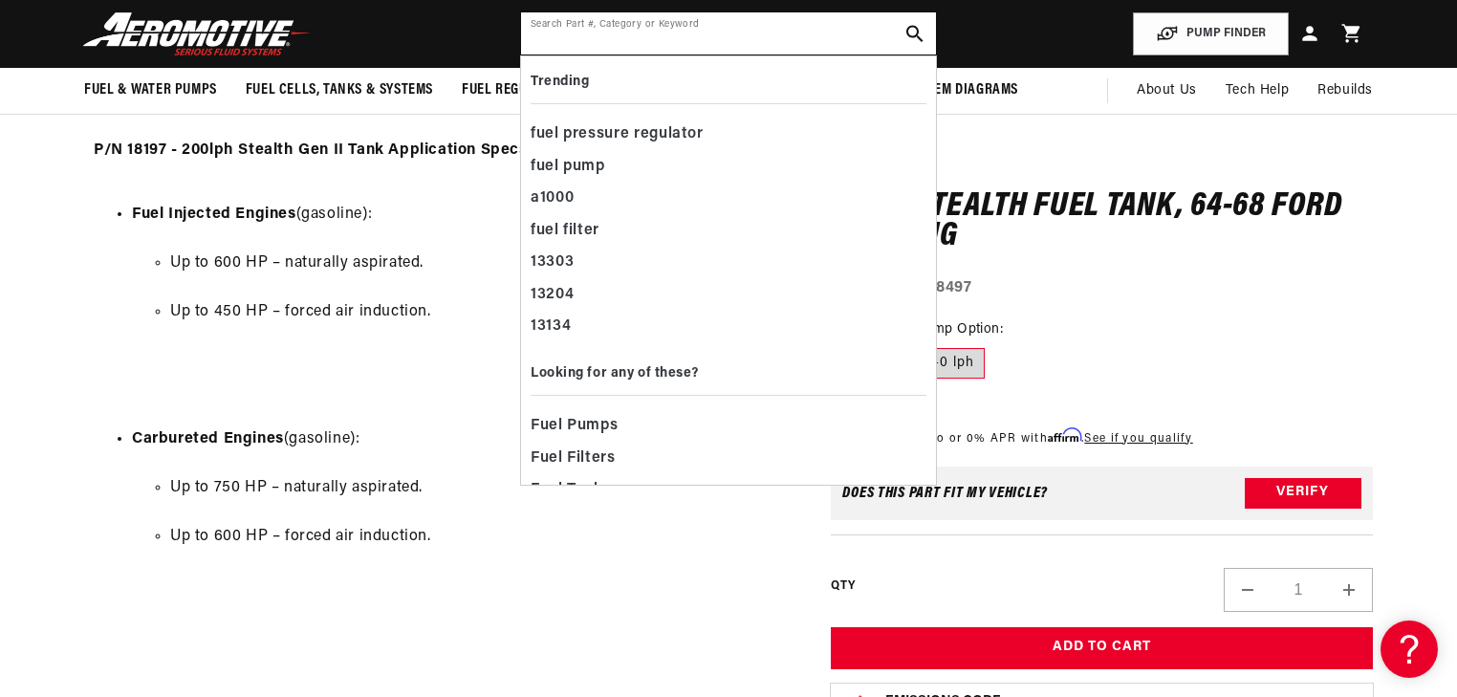
type input "s"
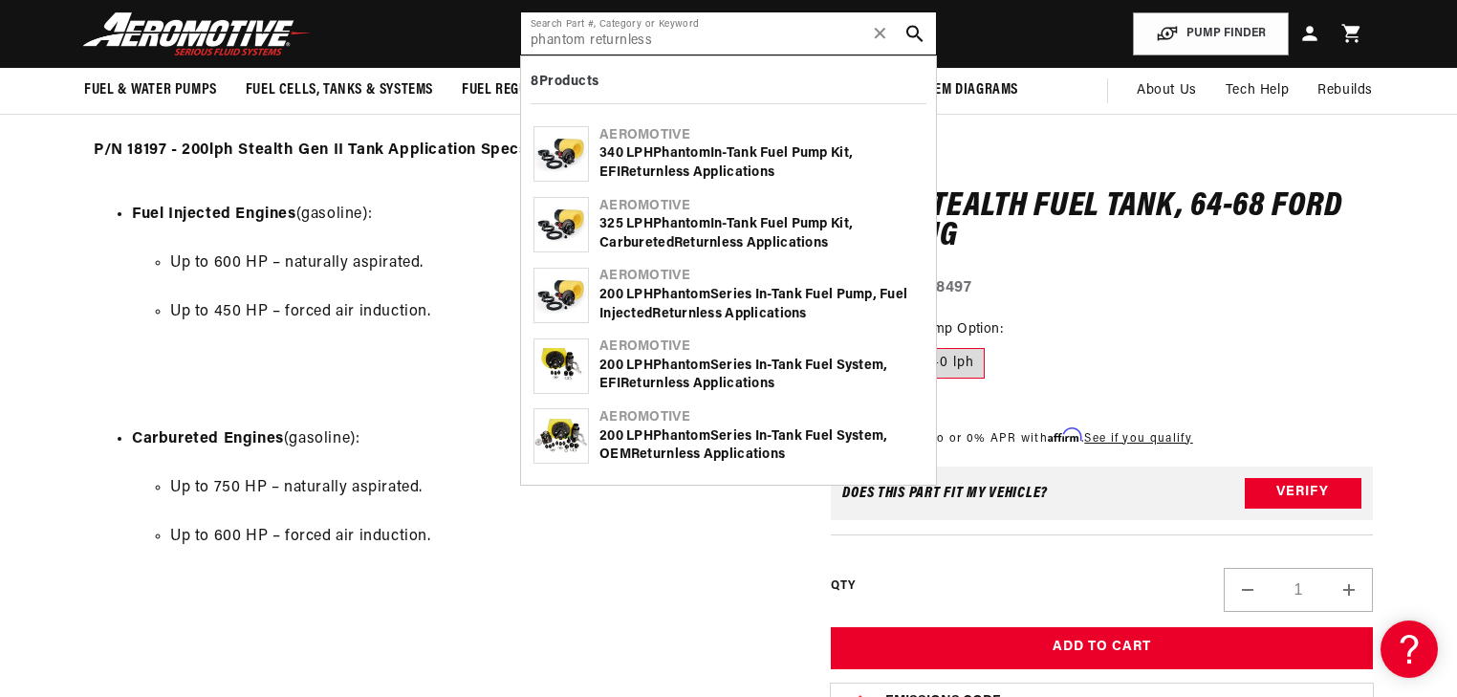
type input "phantom returnless"
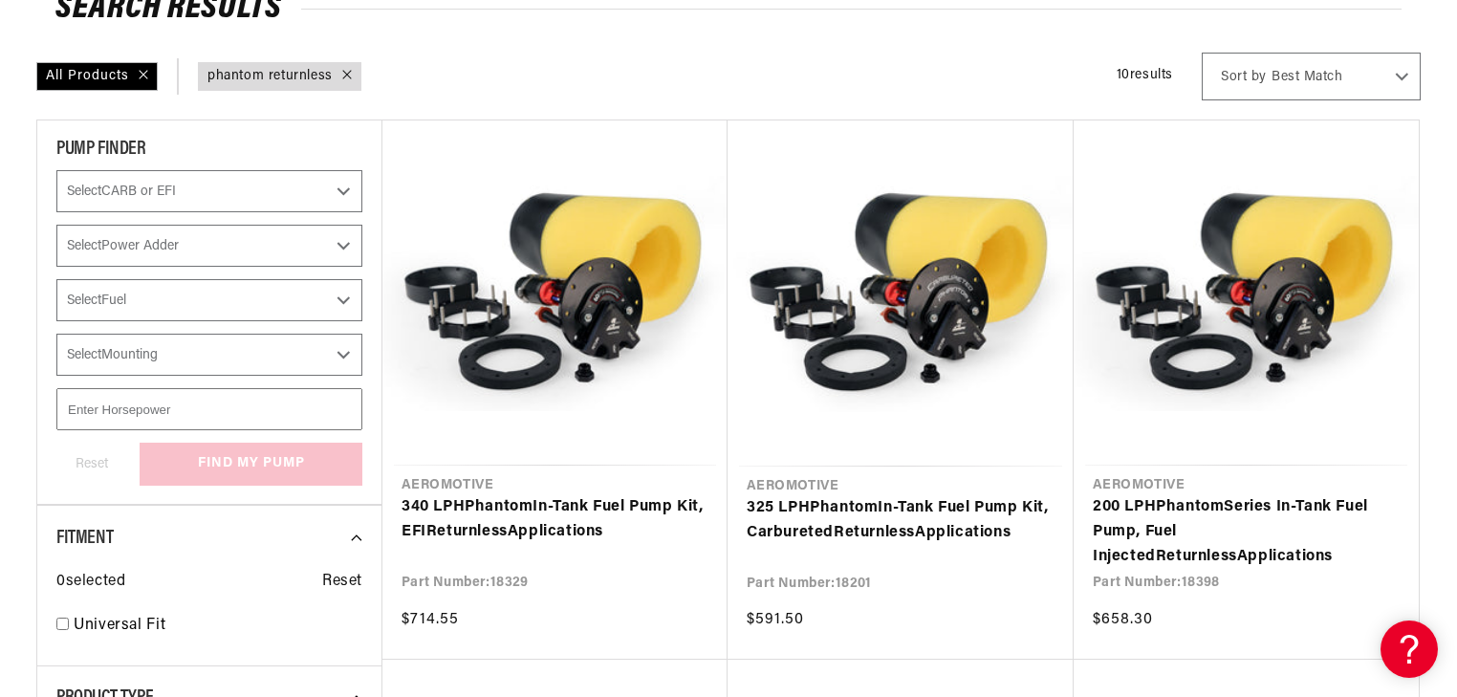
scroll to position [306, 0]
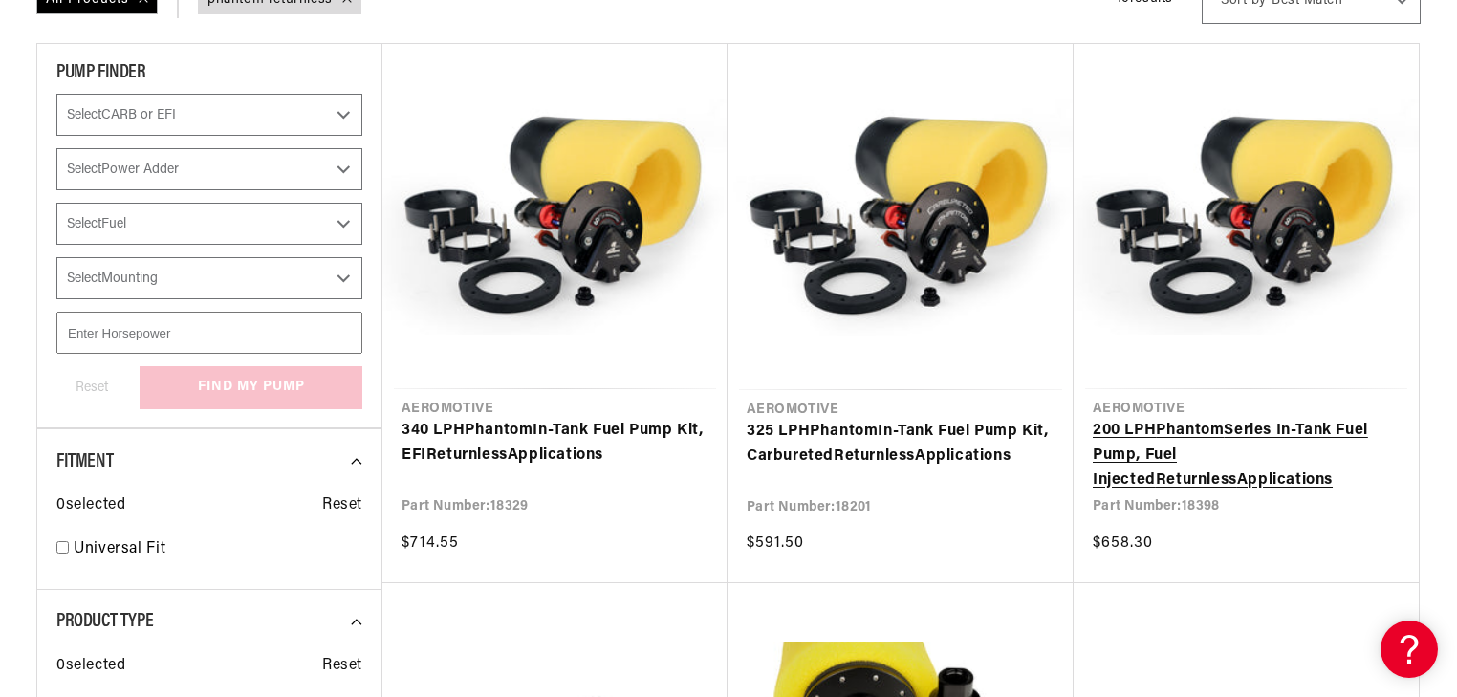
click at [1344, 419] on link "200 LPH Phantom Series In-Tank Fuel Pump, Fuel Injected Returnless Applications" at bounding box center [1246, 456] width 307 height 74
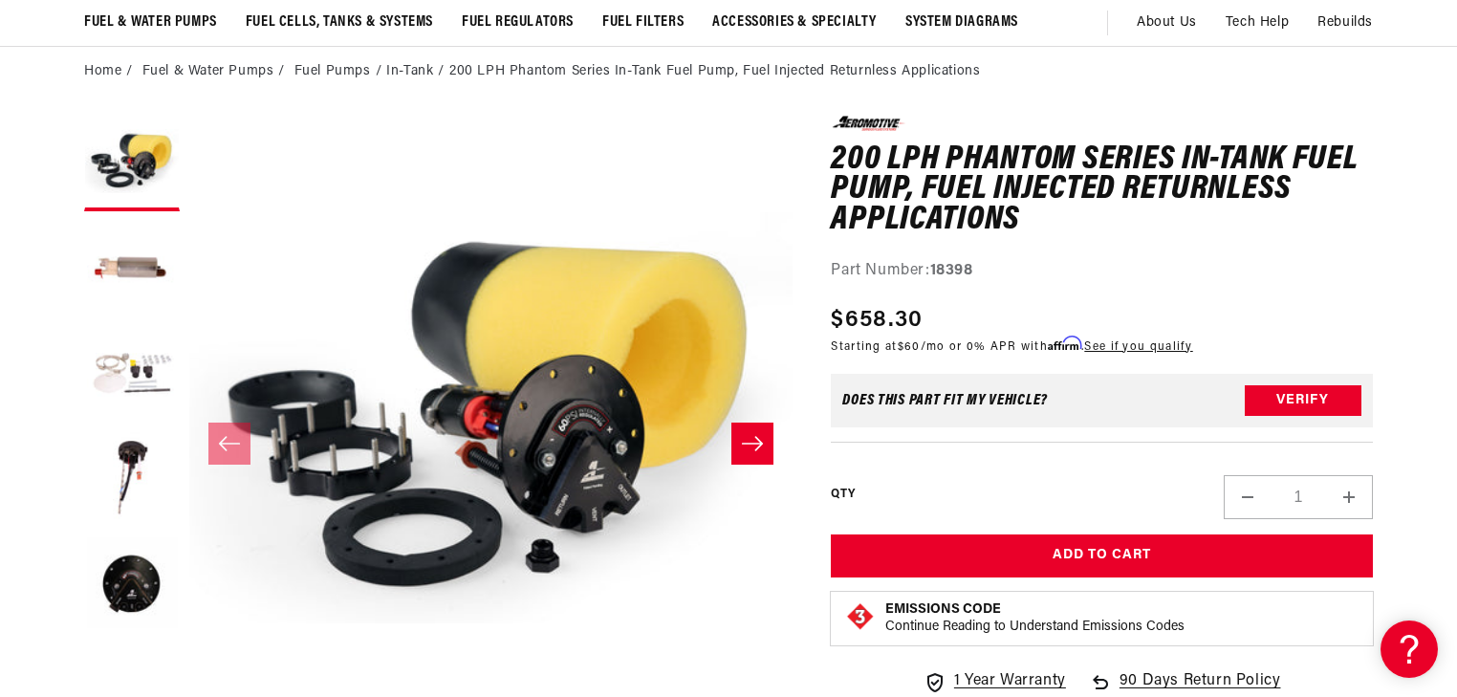
scroll to position [153, 0]
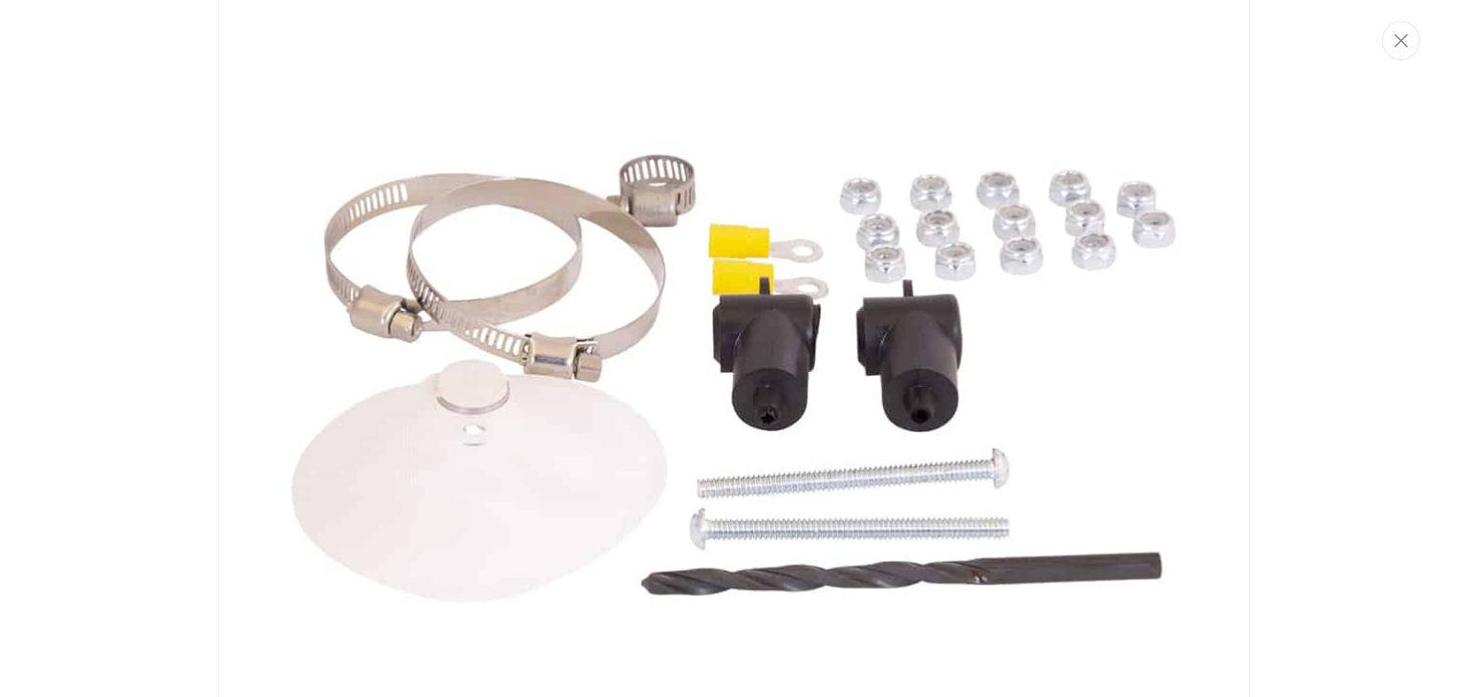
scroll to position [2546, 0]
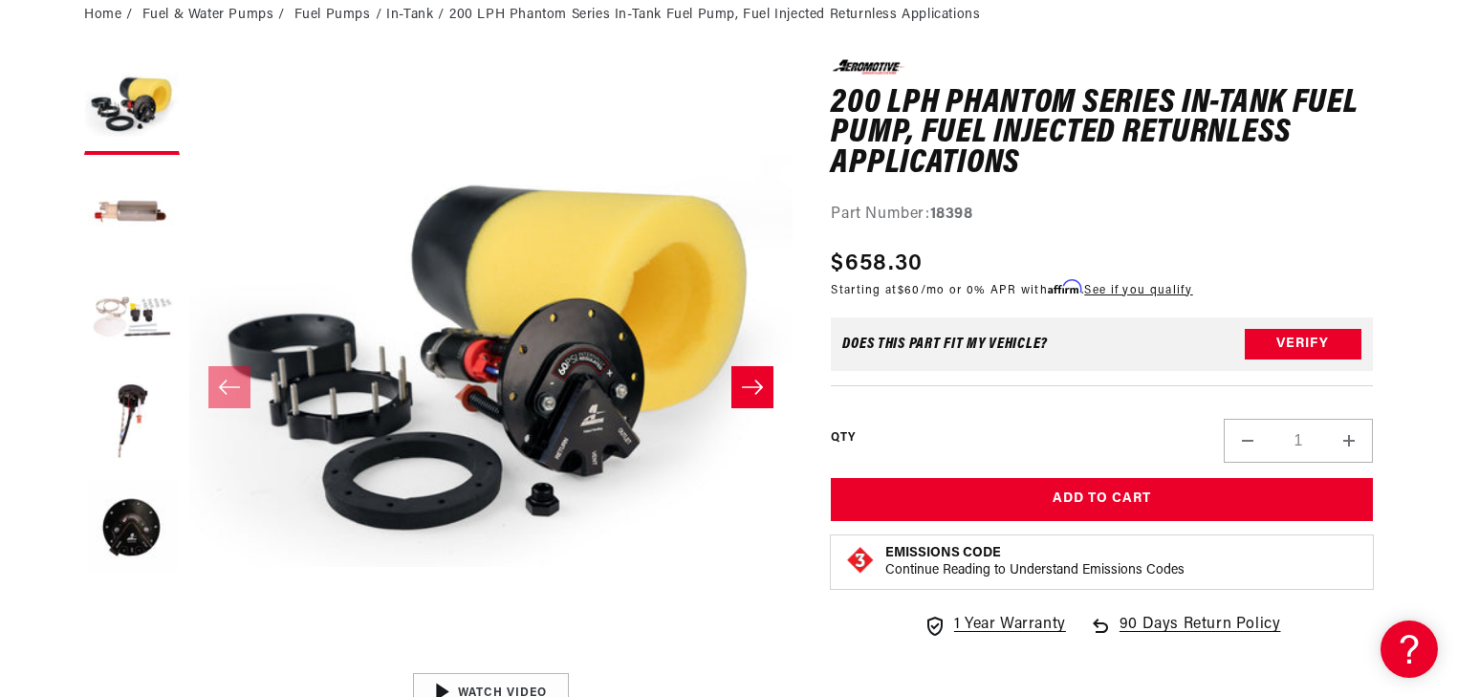
scroll to position [214, 0]
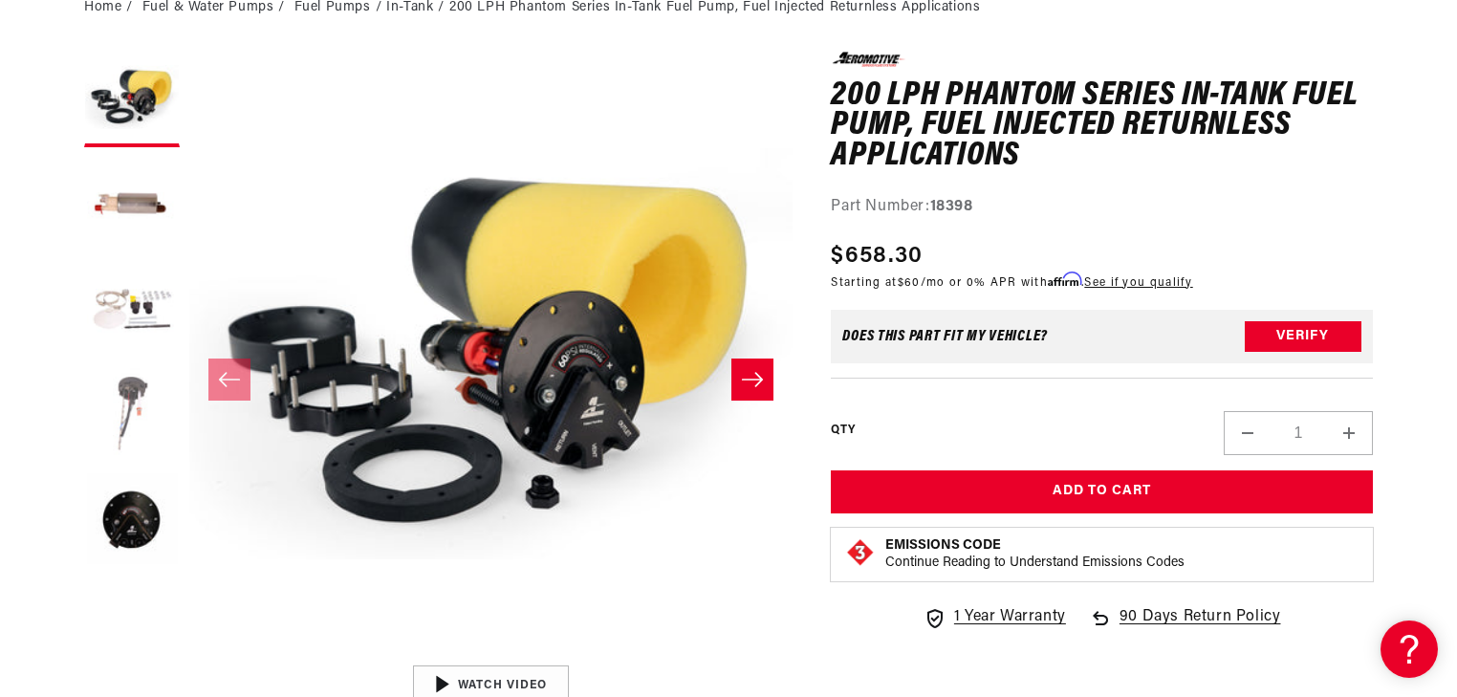
click at [118, 398] on button "Load image 4 in gallery view" at bounding box center [132, 415] width 96 height 96
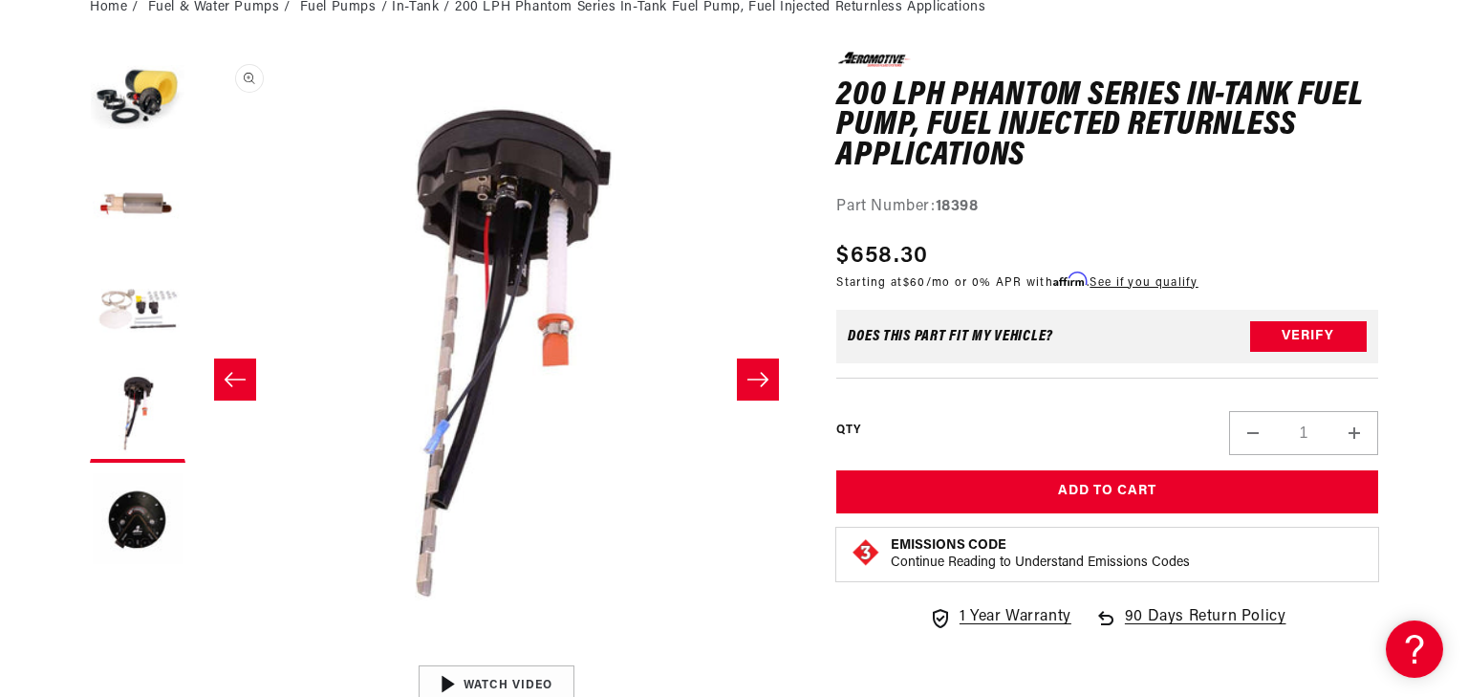
scroll to position [0, 1811]
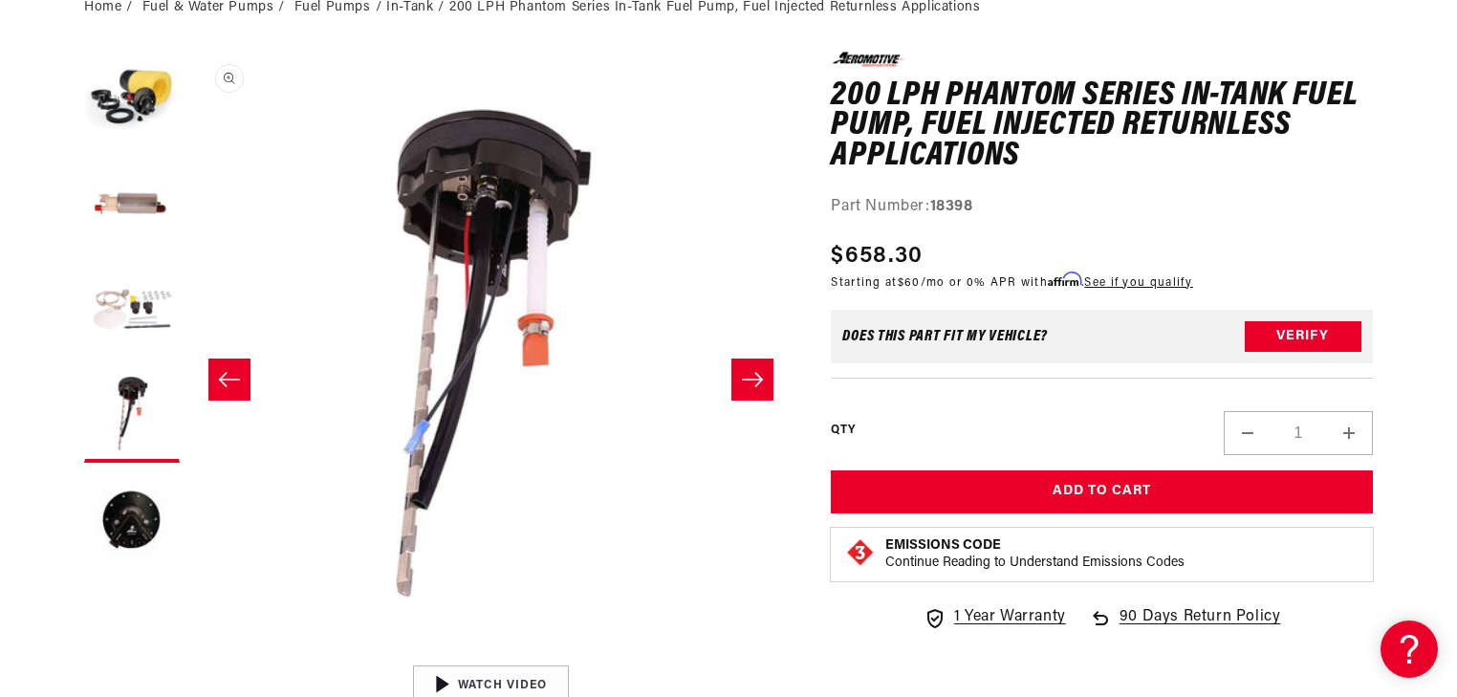
click at [189, 656] on button "Open media 4 in modal" at bounding box center [189, 656] width 0 height 0
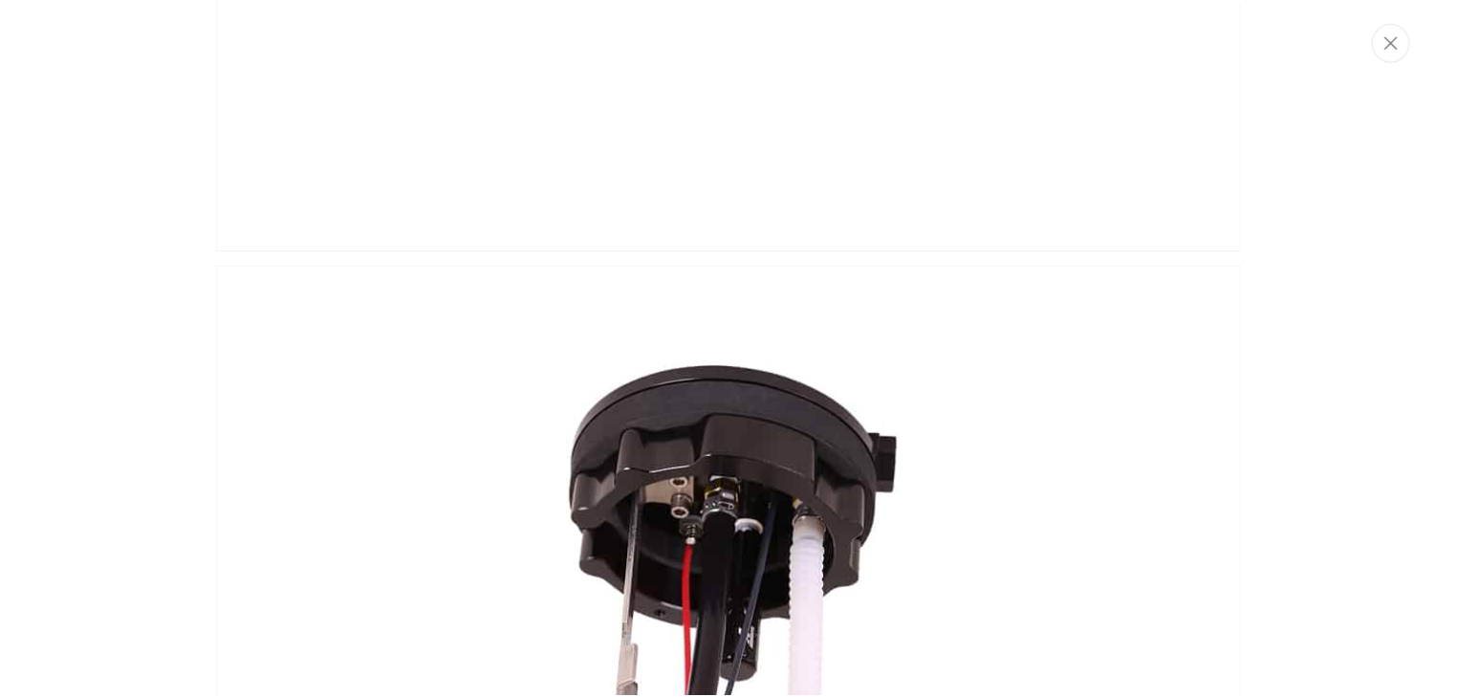
scroll to position [2540, 0]
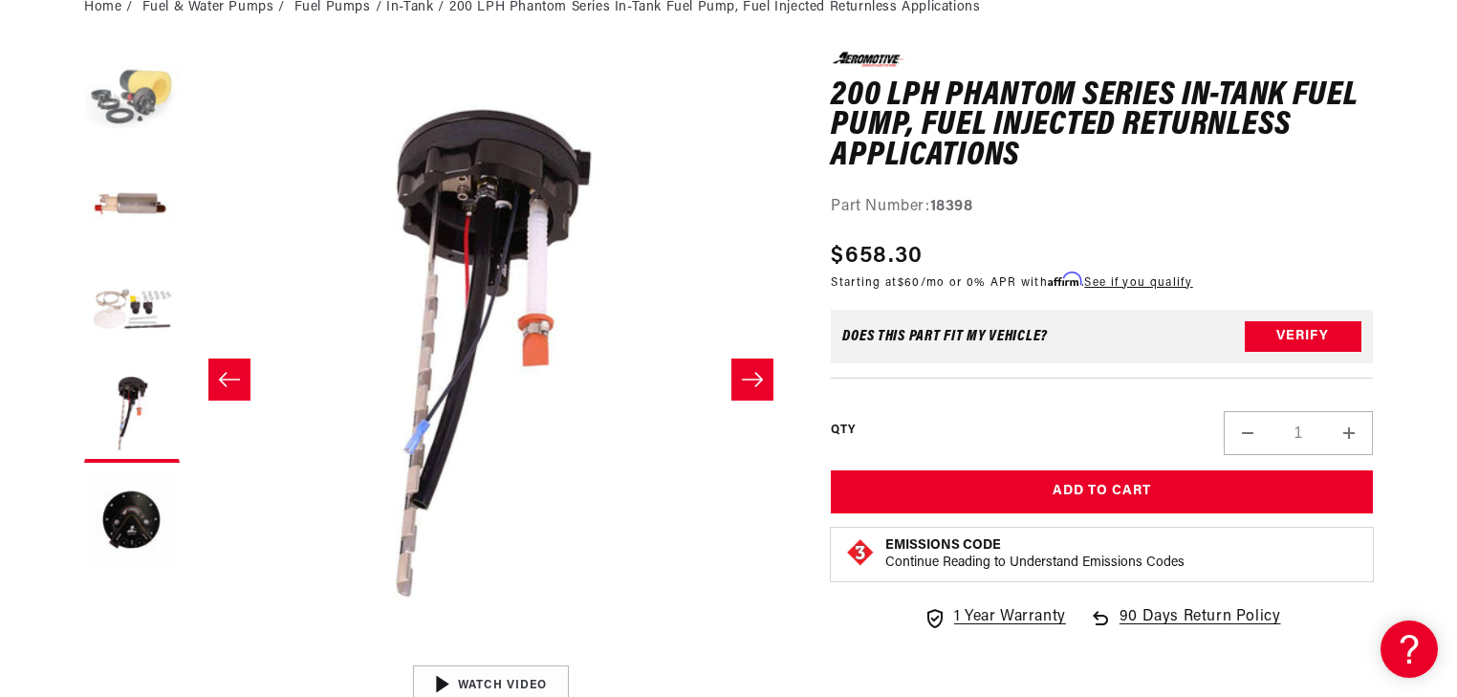
click at [140, 109] on button "Load image 1 in gallery view" at bounding box center [132, 100] width 96 height 96
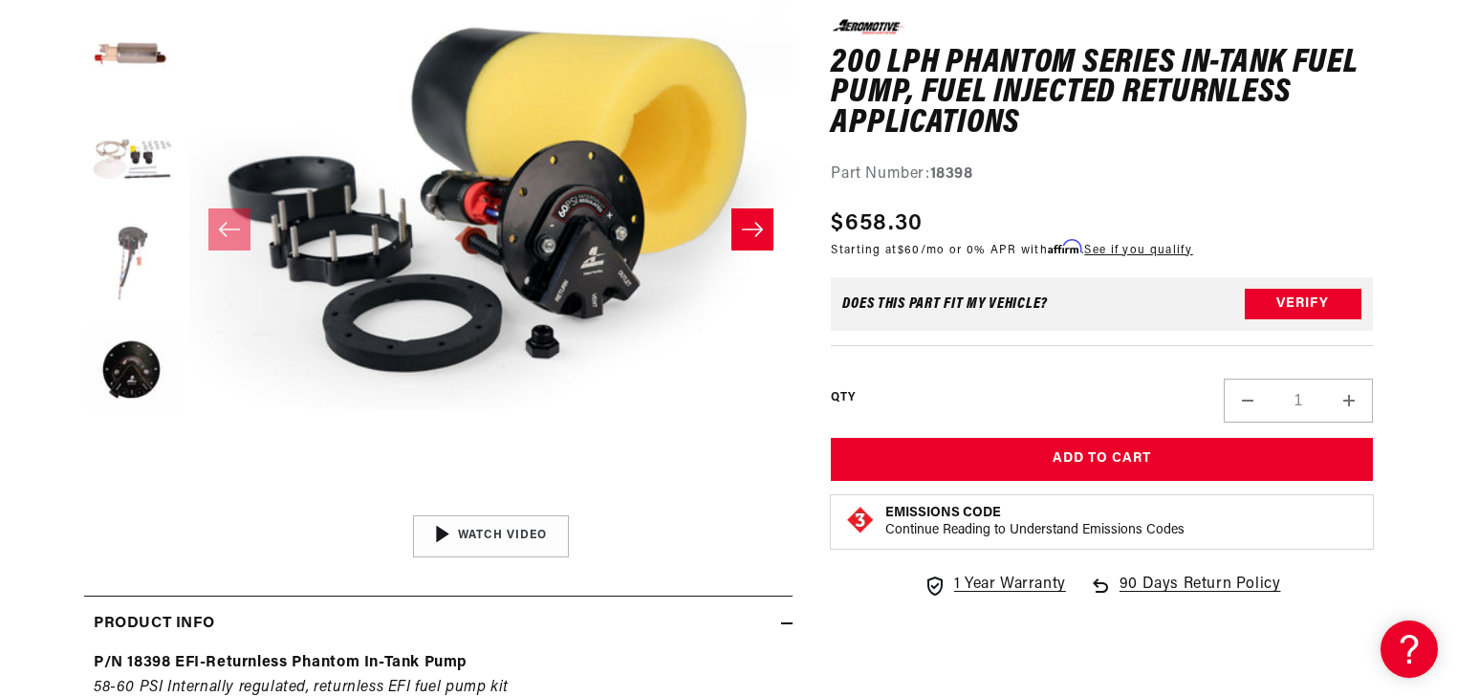
scroll to position [367, 0]
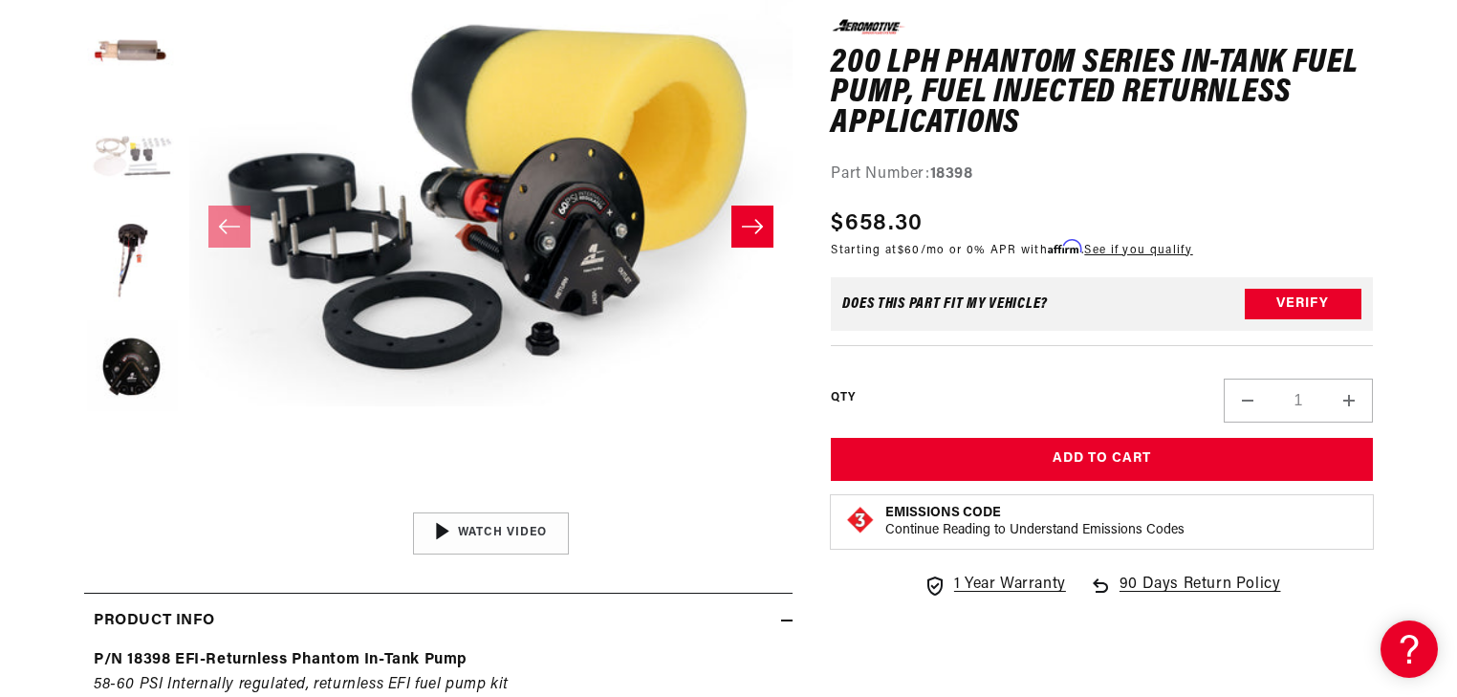
click at [143, 176] on button "Load image 3 in gallery view" at bounding box center [132, 157] width 96 height 96
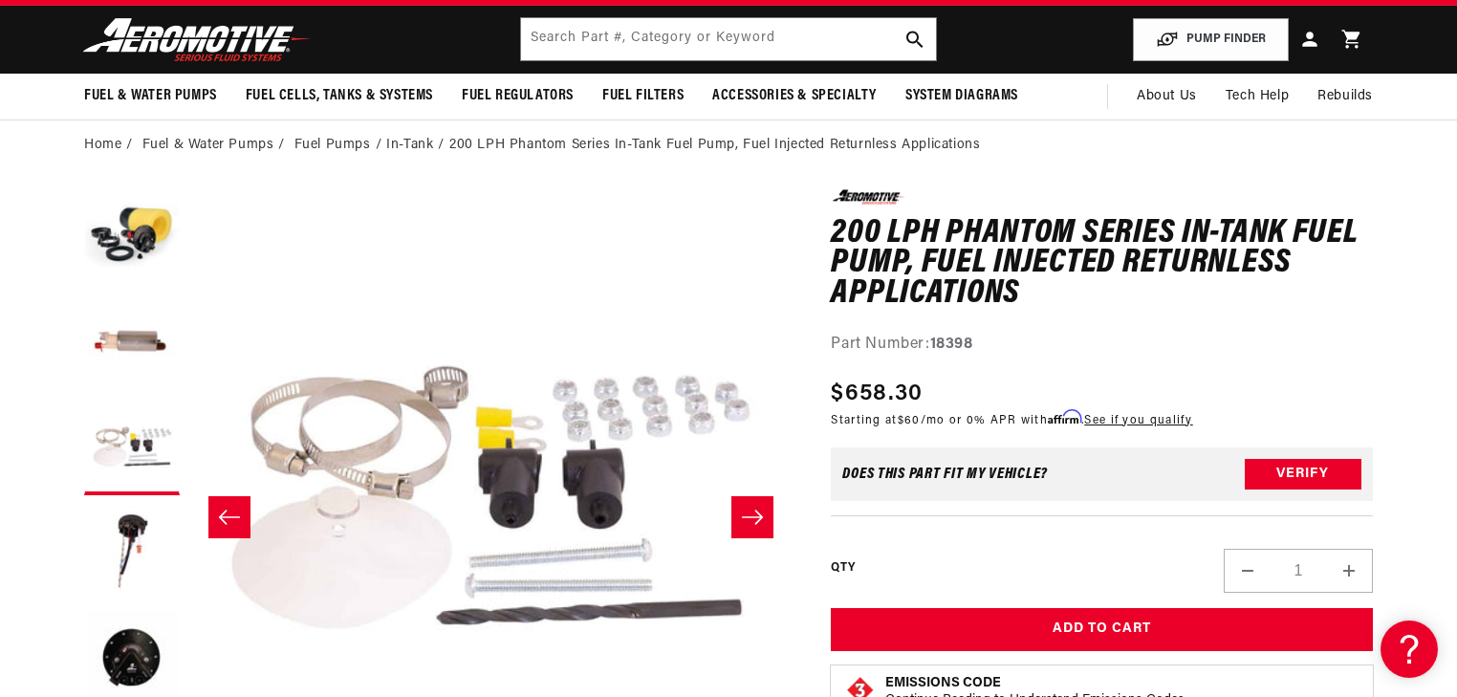
scroll to position [153, 0]
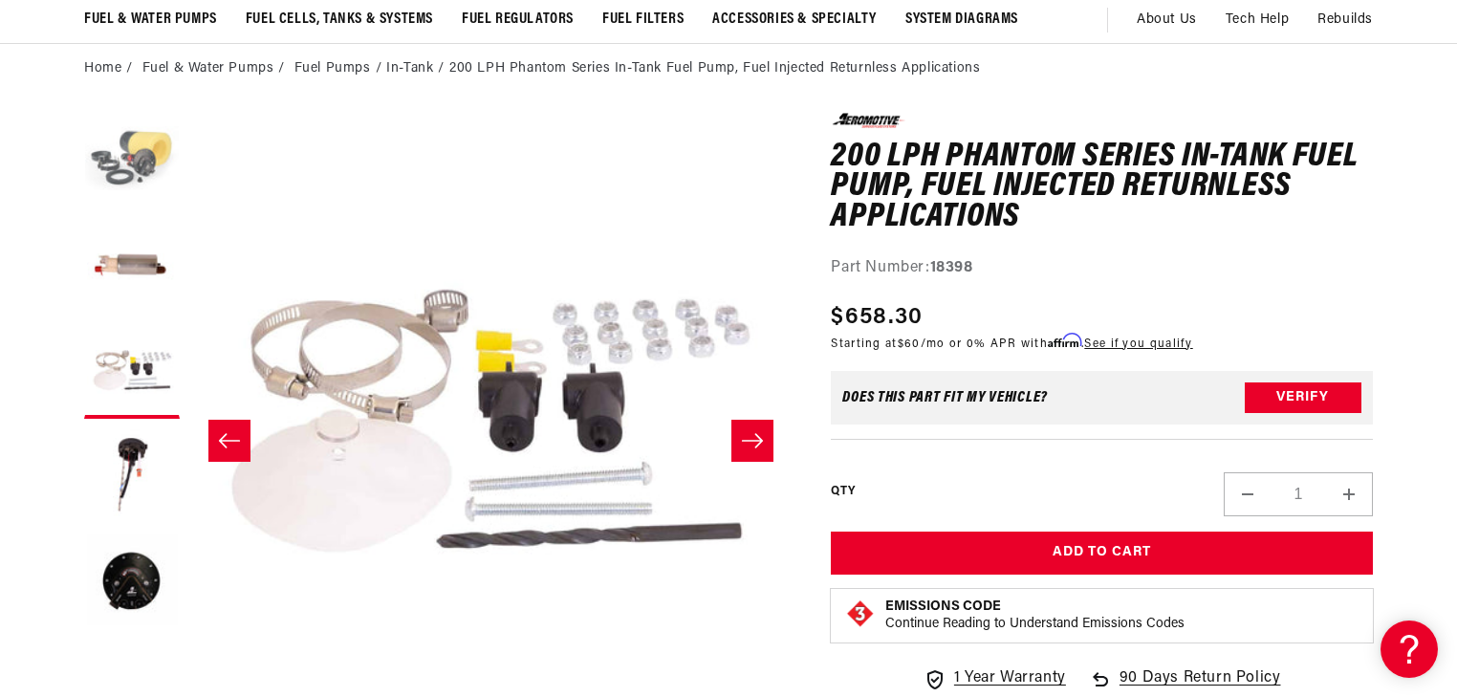
click at [112, 157] on button "Load image 1 in gallery view" at bounding box center [132, 161] width 96 height 96
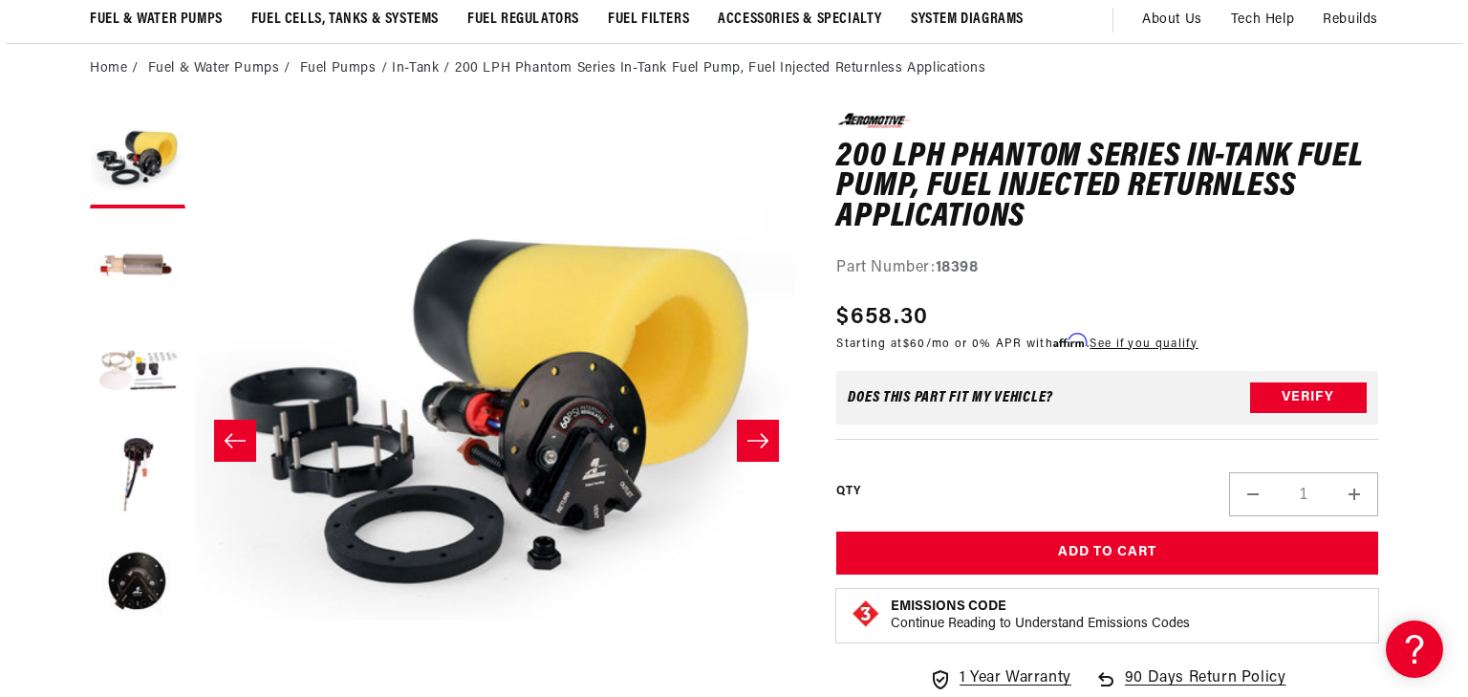
scroll to position [0, 0]
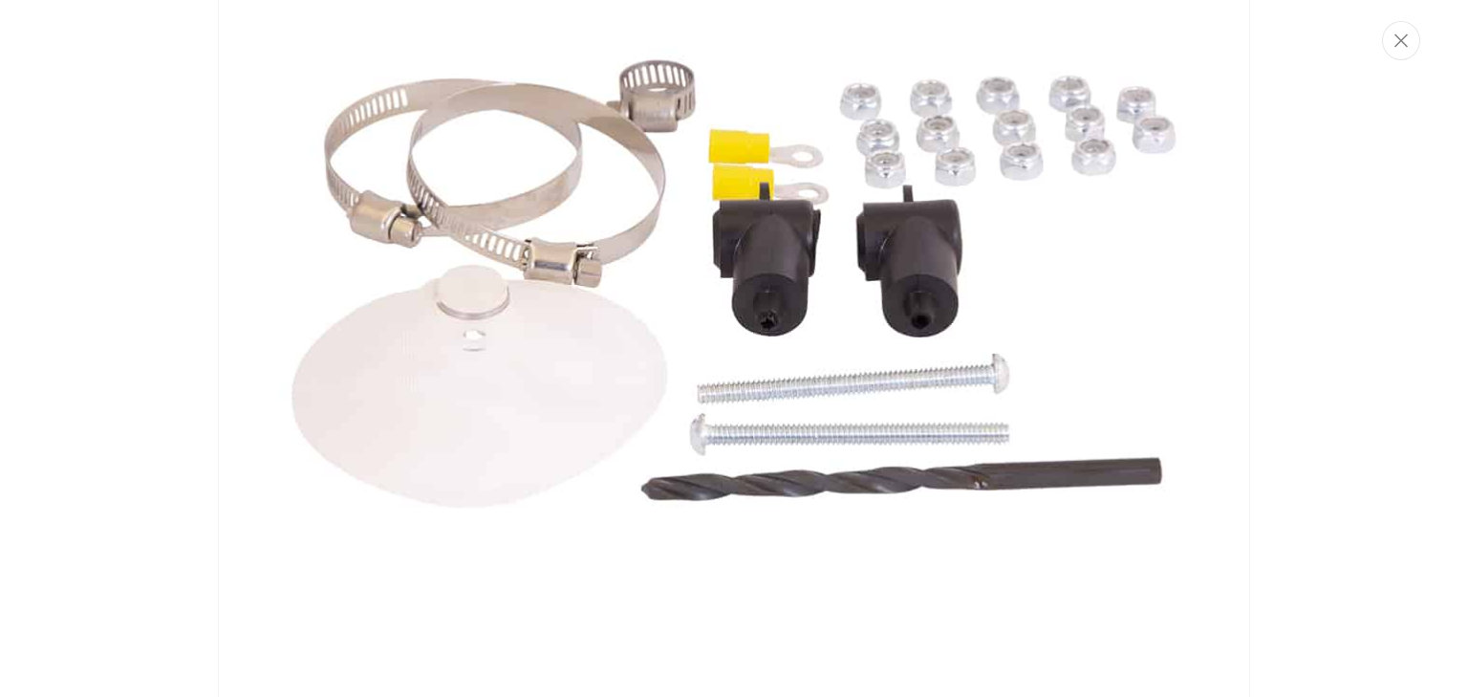
scroll to position [1781, 0]
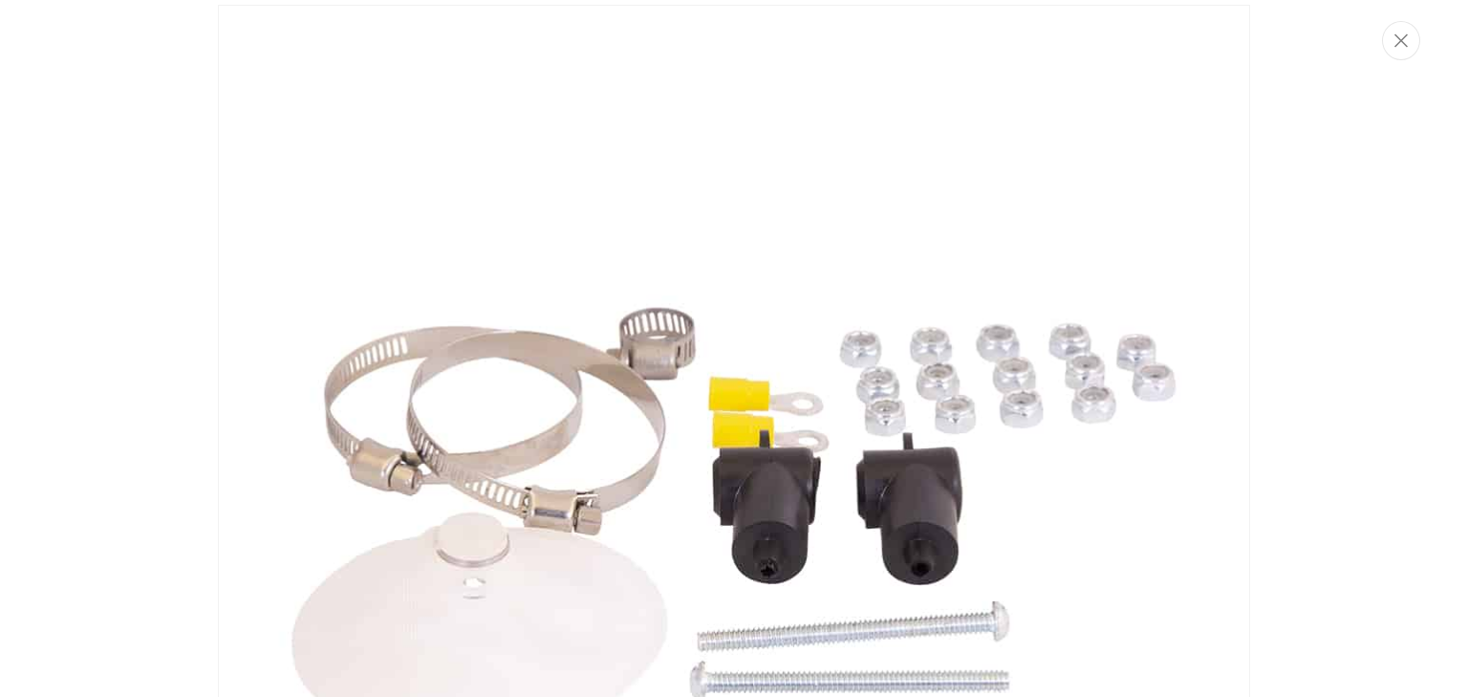
click at [770, 307] on img "Media gallery" at bounding box center [734, 521] width 1032 height 1032
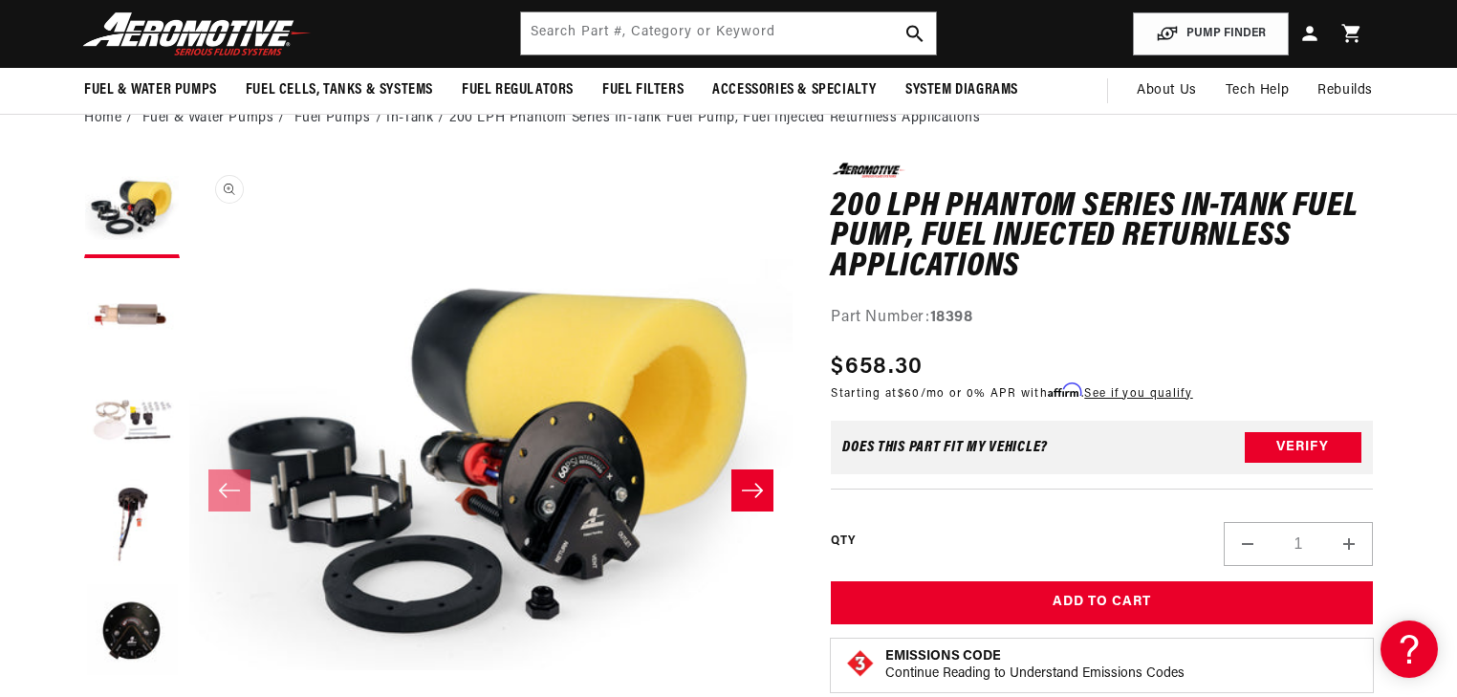
scroll to position [0, 0]
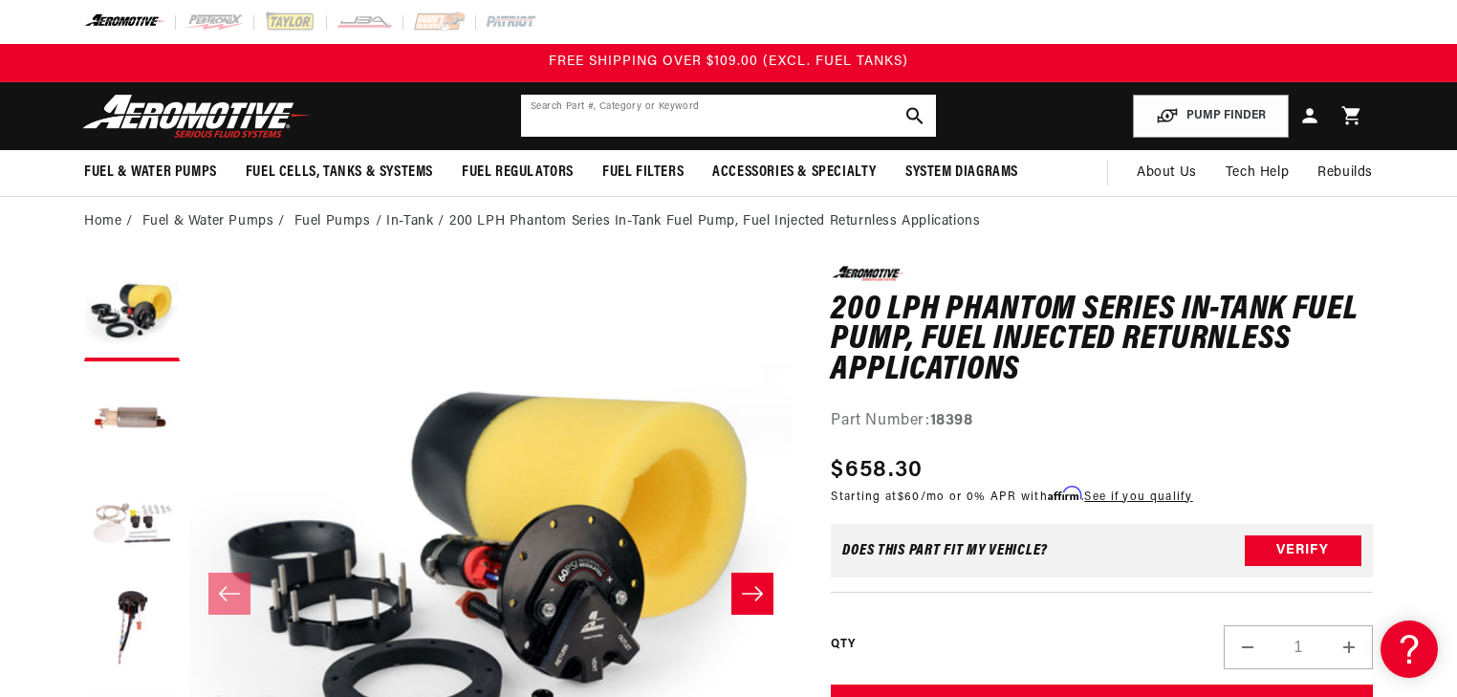
drag, startPoint x: 681, startPoint y: 126, endPoint x: 690, endPoint y: 118, distance: 12.9
click at [681, 126] on input "text" at bounding box center [728, 116] width 415 height 42
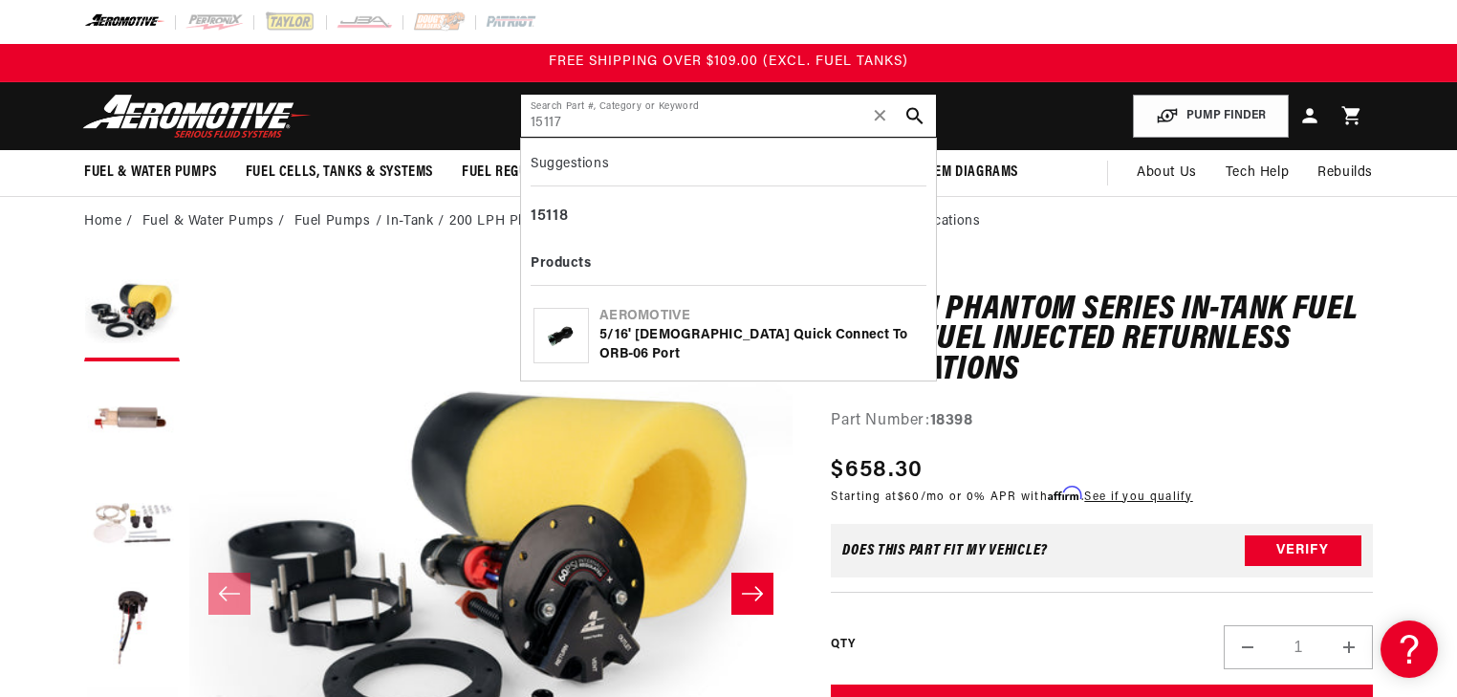
type input "15117"
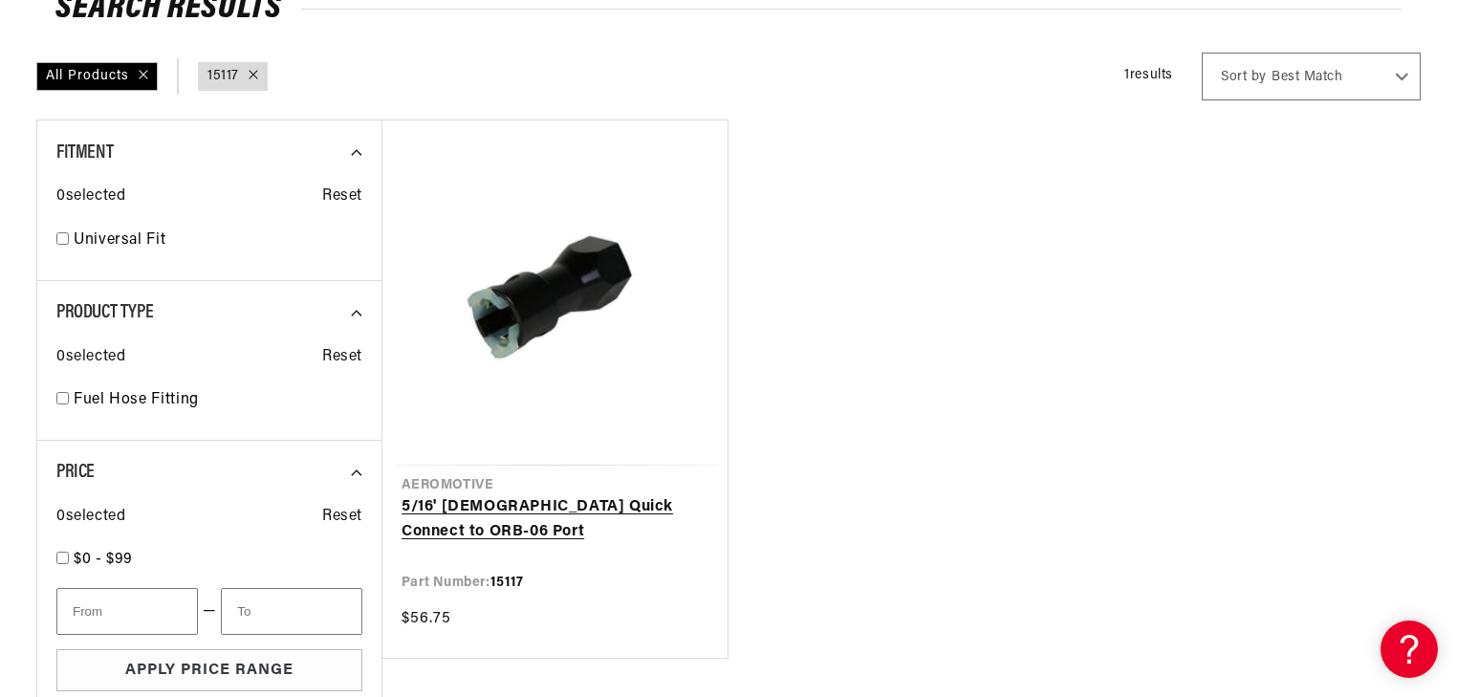
click at [595, 495] on link "5/16' [DEMOGRAPHIC_DATA] Quick Connect to ORB-06 Port" at bounding box center [555, 519] width 307 height 49
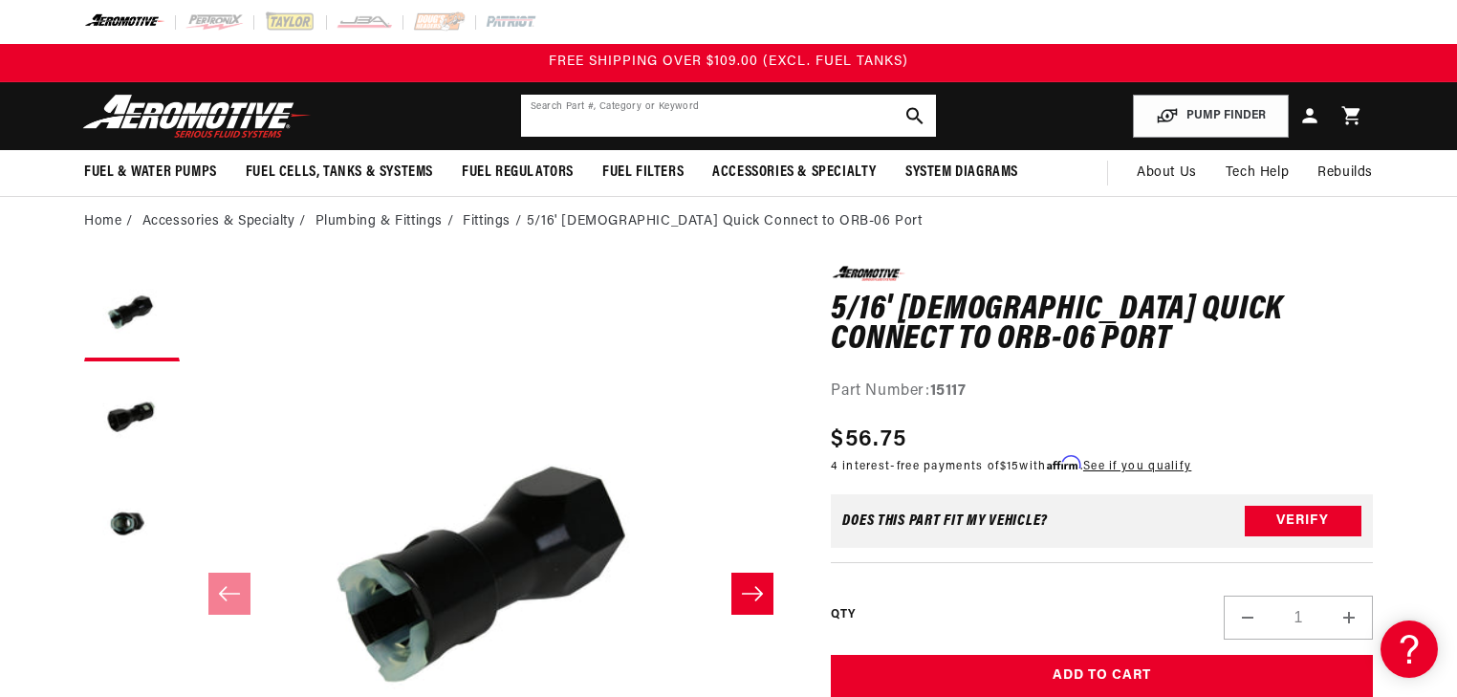
click at [713, 118] on input "text" at bounding box center [728, 116] width 415 height 42
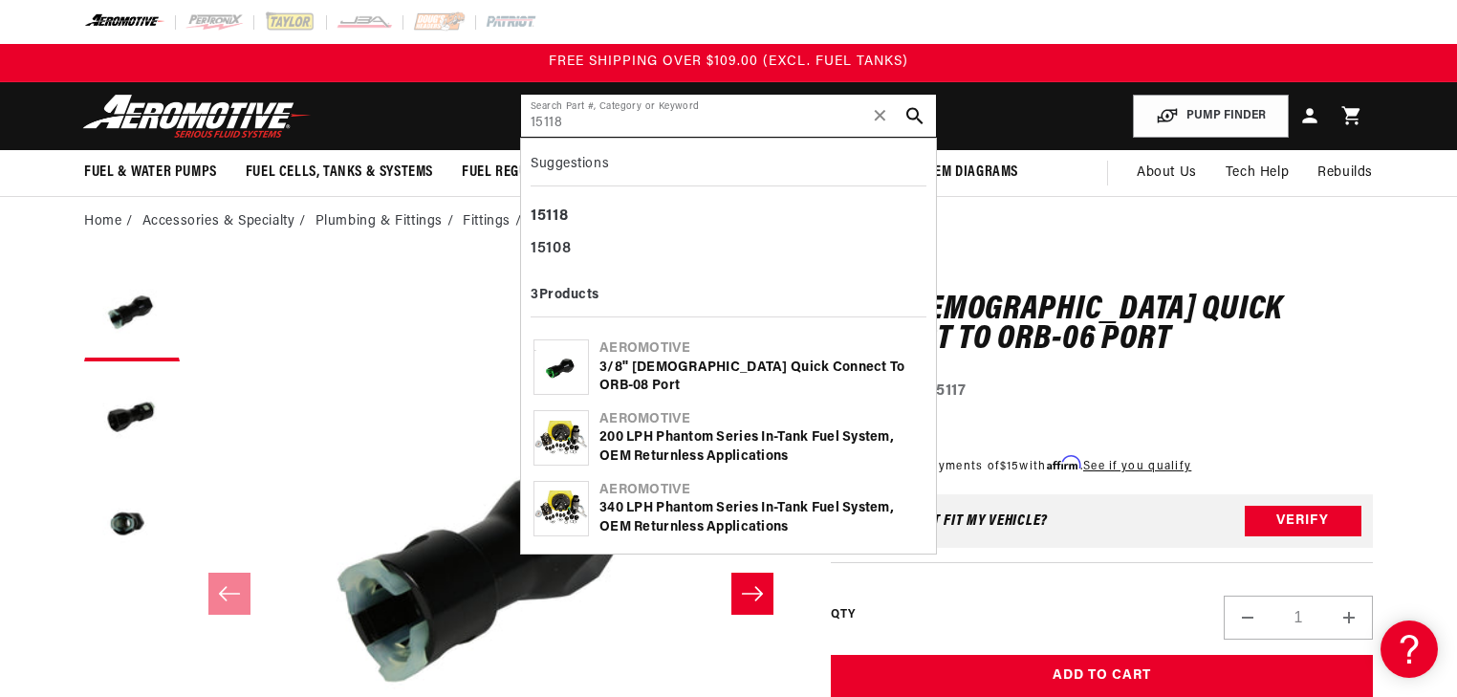
type input "15118"
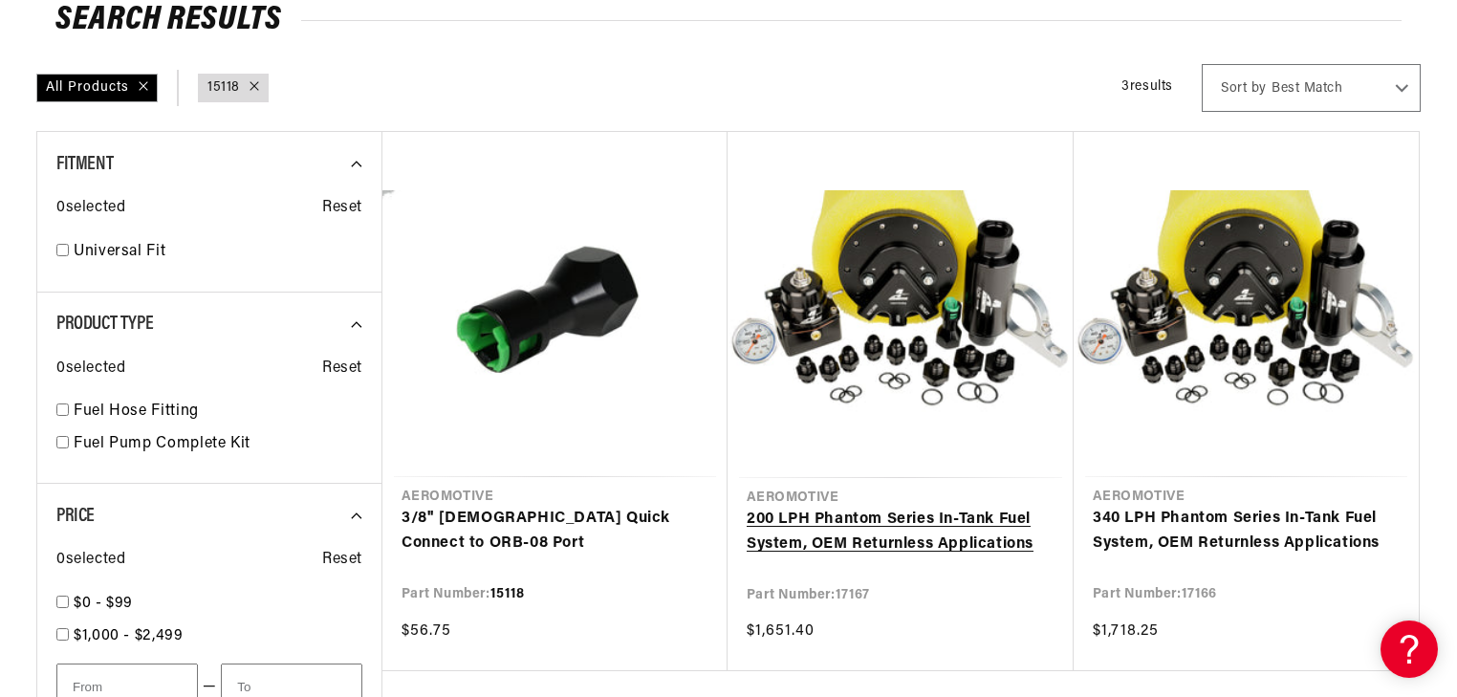
scroll to position [229, 0]
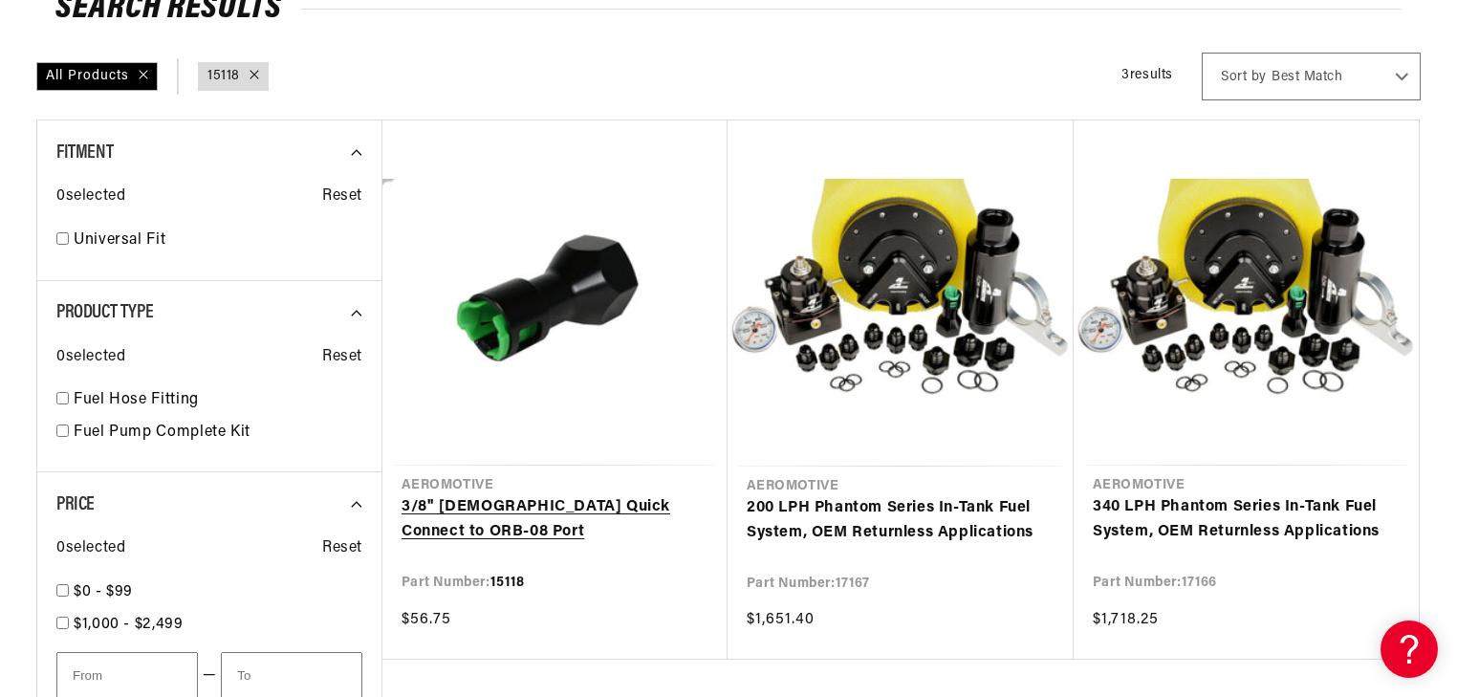
click at [569, 495] on link "3/8'' [DEMOGRAPHIC_DATA] Quick Connect to ORB-08 Port" at bounding box center [555, 519] width 307 height 49
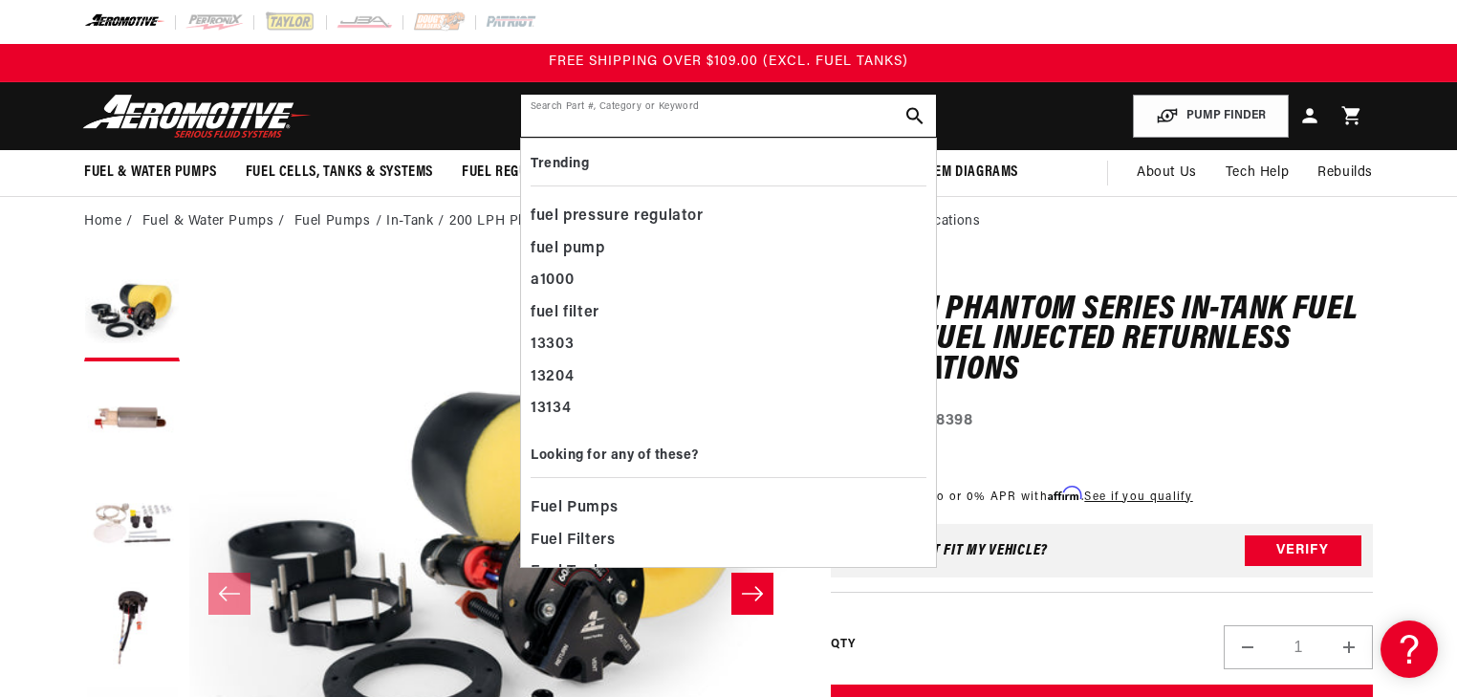
click at [730, 130] on input "text" at bounding box center [728, 116] width 415 height 42
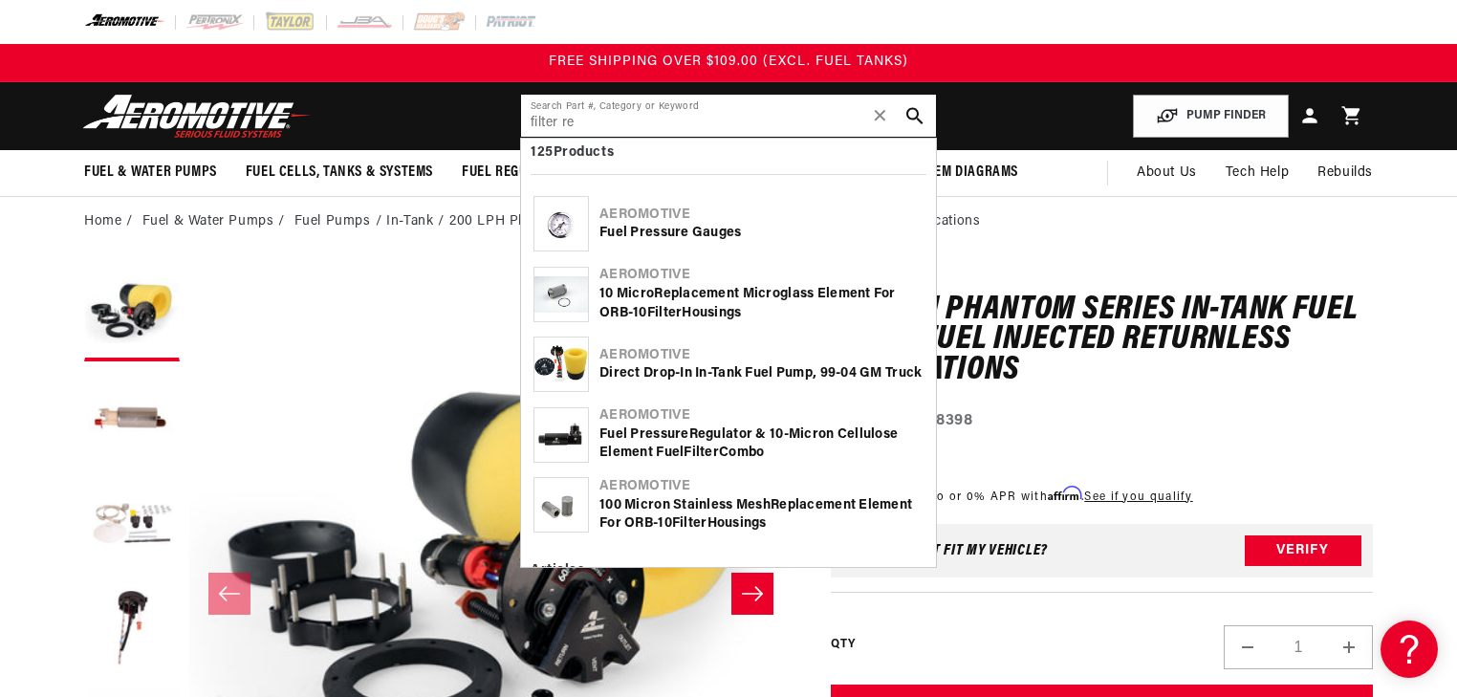
scroll to position [153, 0]
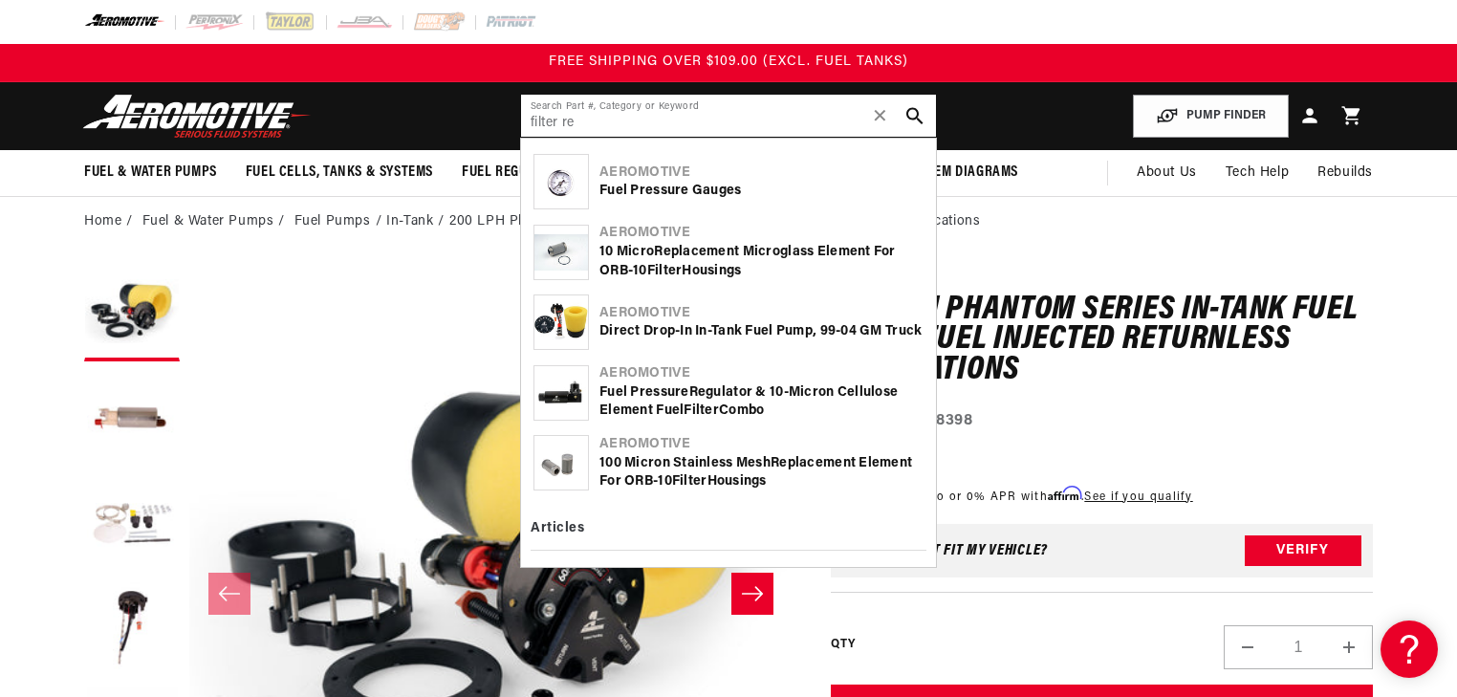
type input "filter re"
click at [667, 397] on div "Fuel P re ssure Re gulator & 10-Micron Cellulose Element Fuel Filter Combo" at bounding box center [761, 401] width 324 height 37
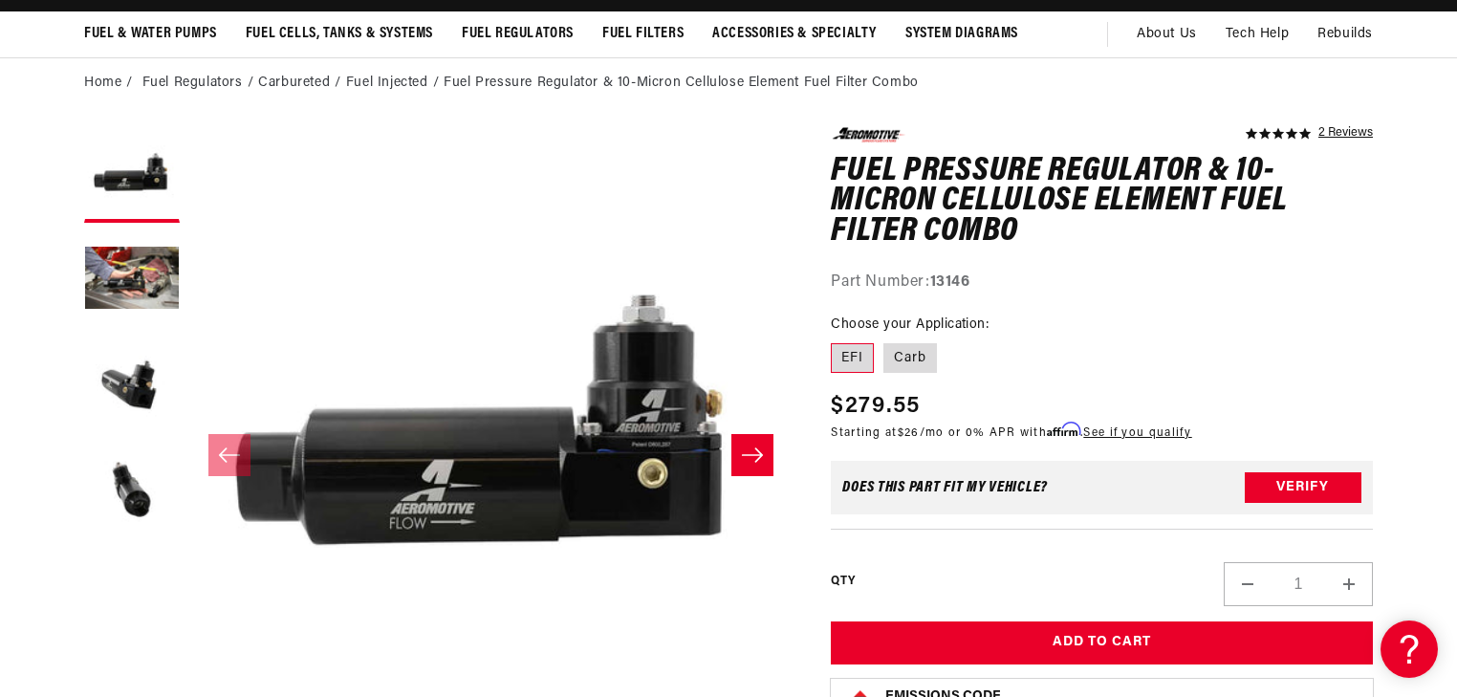
scroll to position [153, 0]
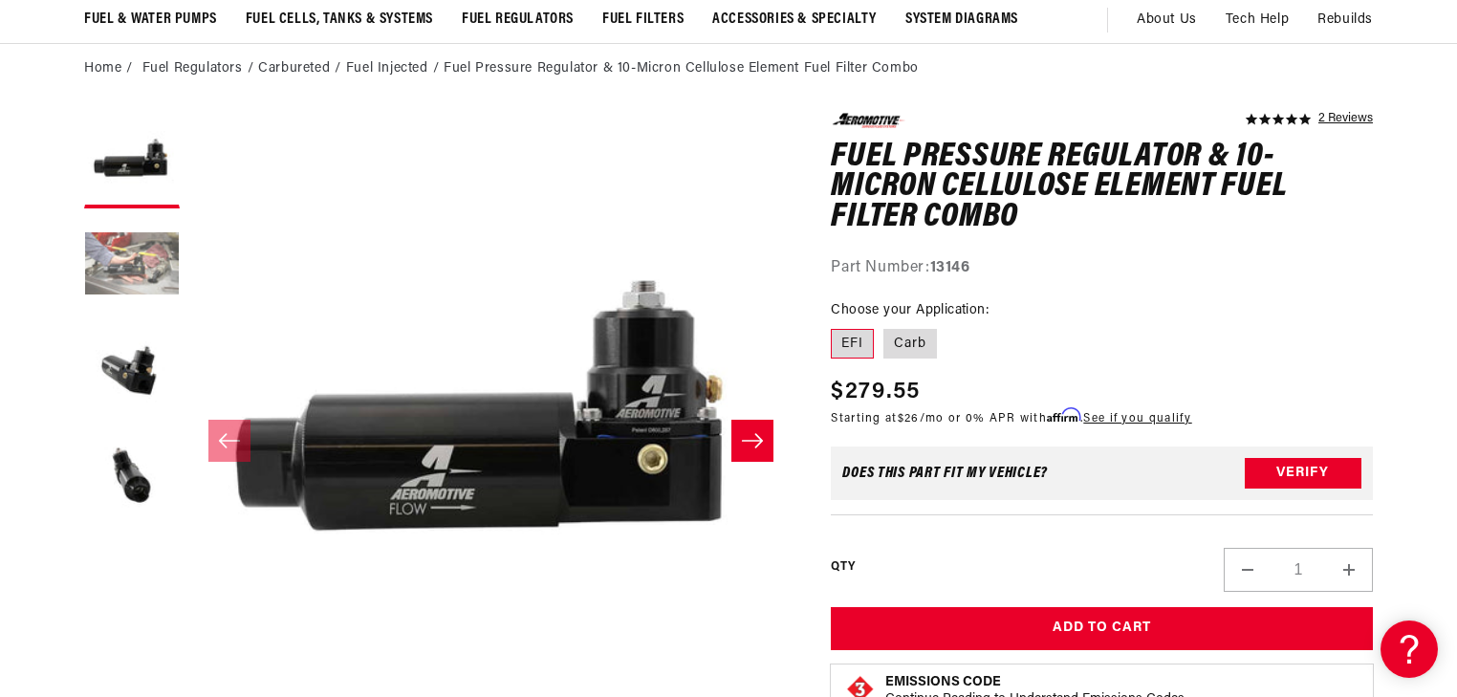
click at [131, 279] on button "Load image 2 in gallery view" at bounding box center [132, 266] width 96 height 96
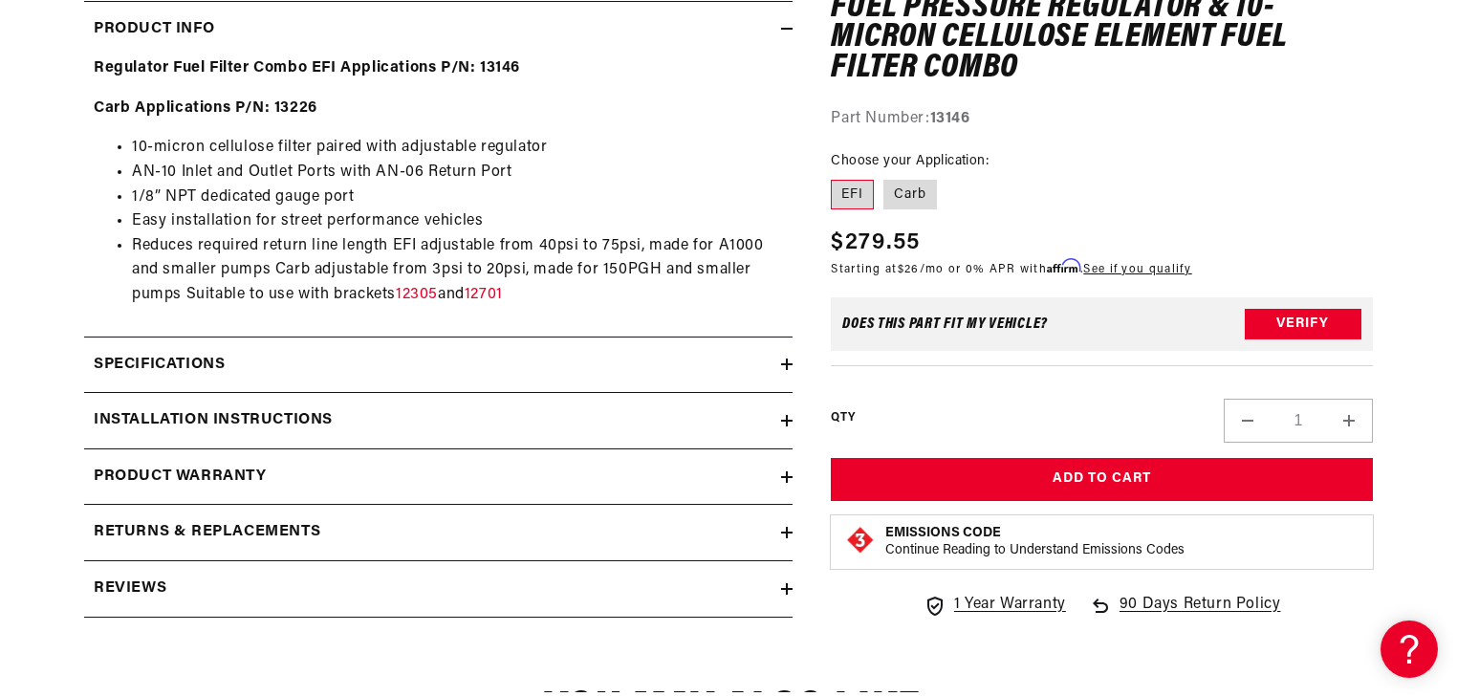
scroll to position [994, 0]
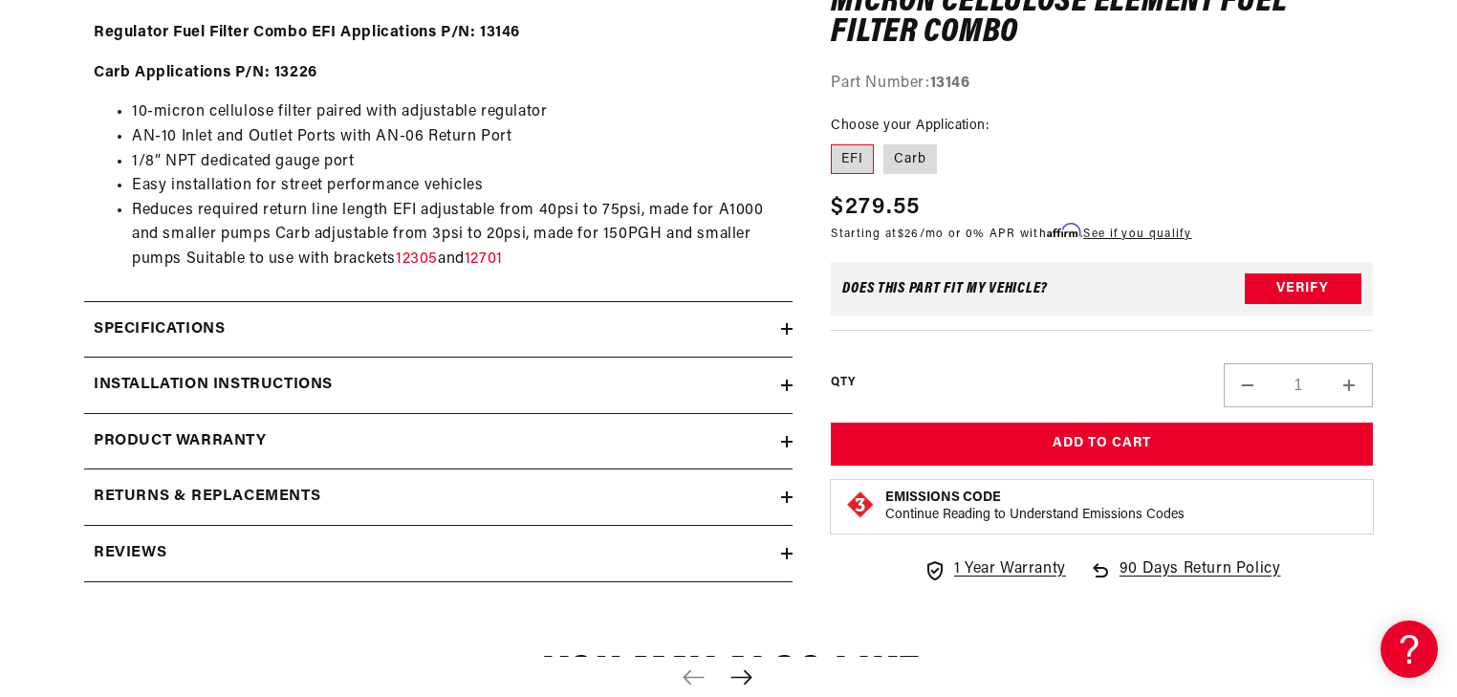
click at [787, 380] on icon at bounding box center [787, 385] width 0 height 11
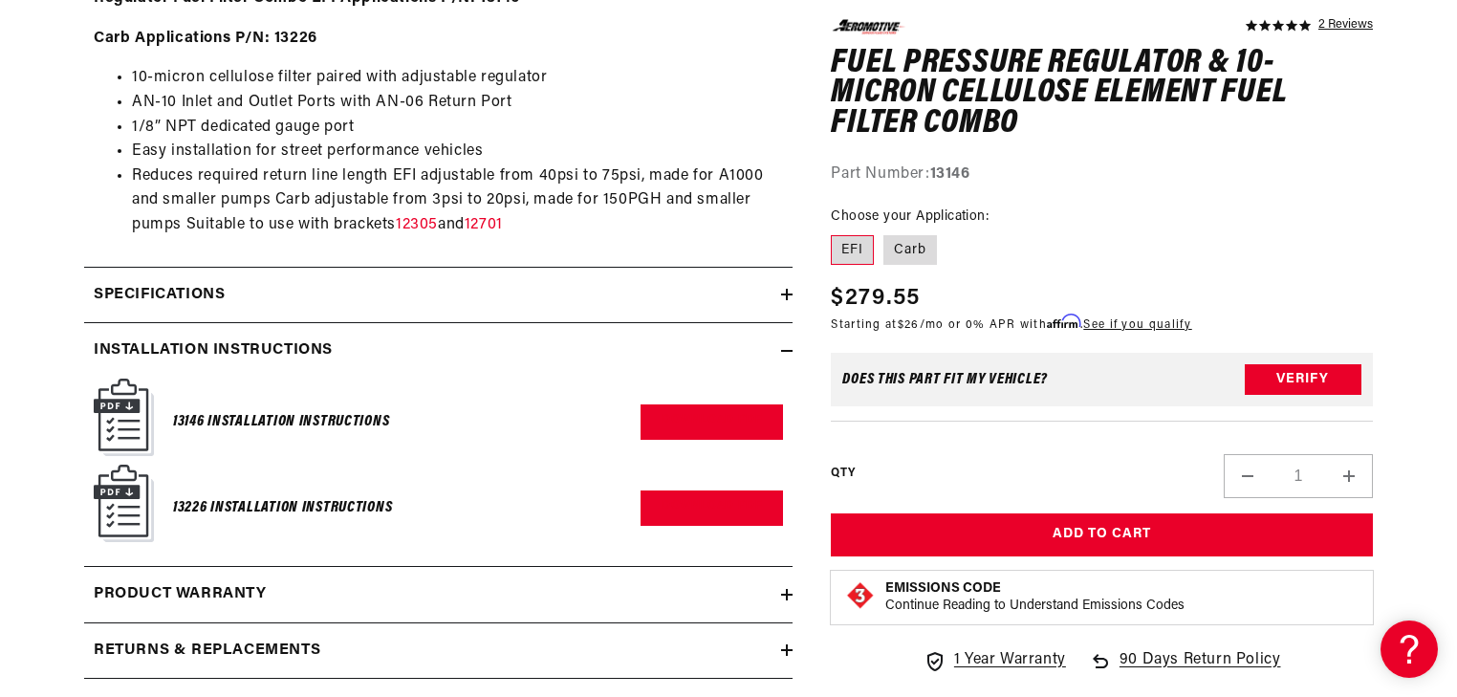
scroll to position [1071, 0]
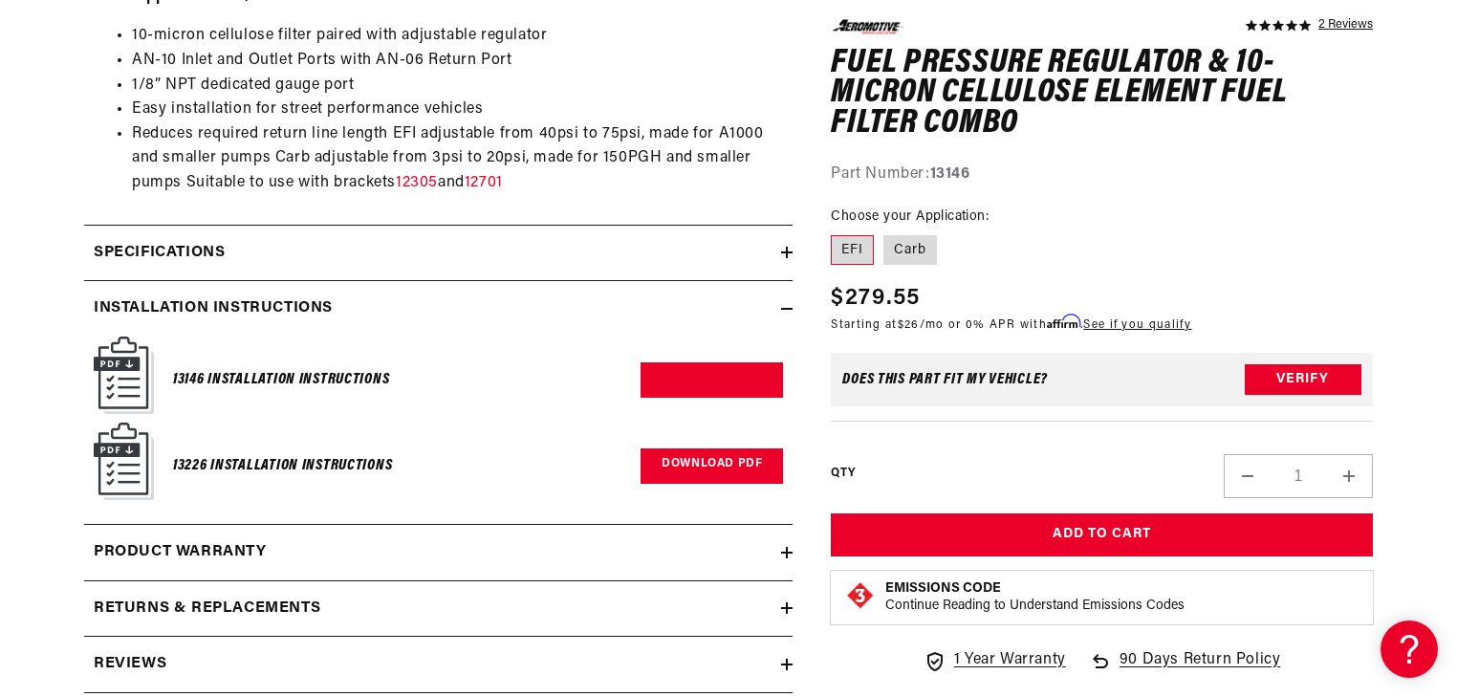
click at [710, 459] on link "Download PDF" at bounding box center [712, 465] width 142 height 35
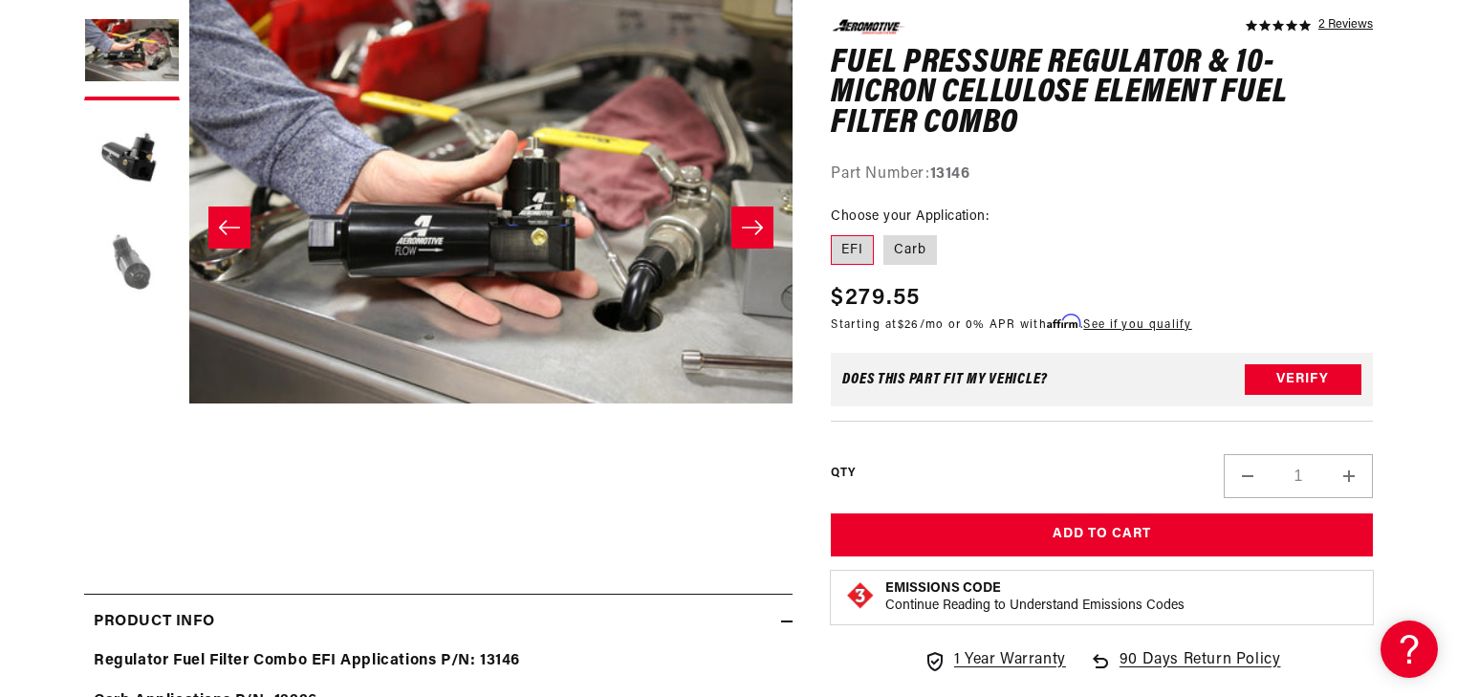
scroll to position [153, 0]
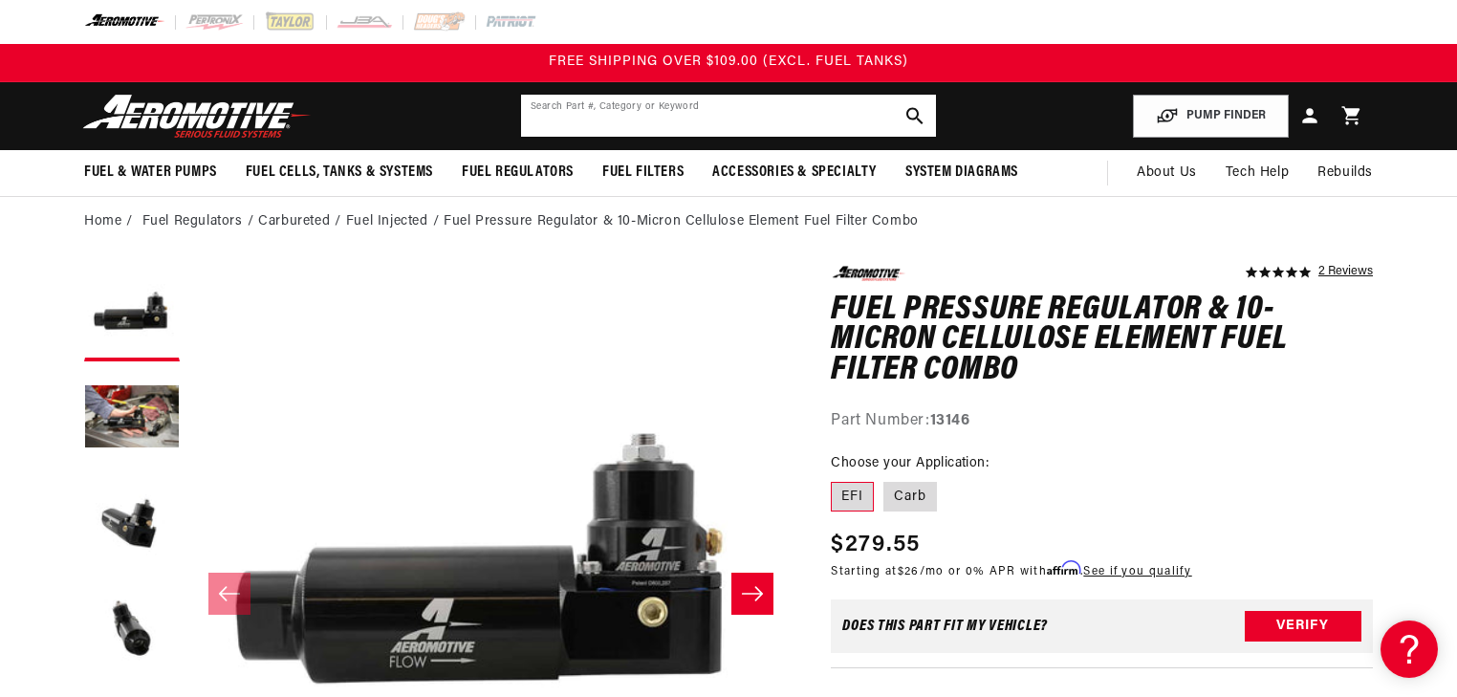
click at [656, 125] on input "text" at bounding box center [728, 116] width 415 height 42
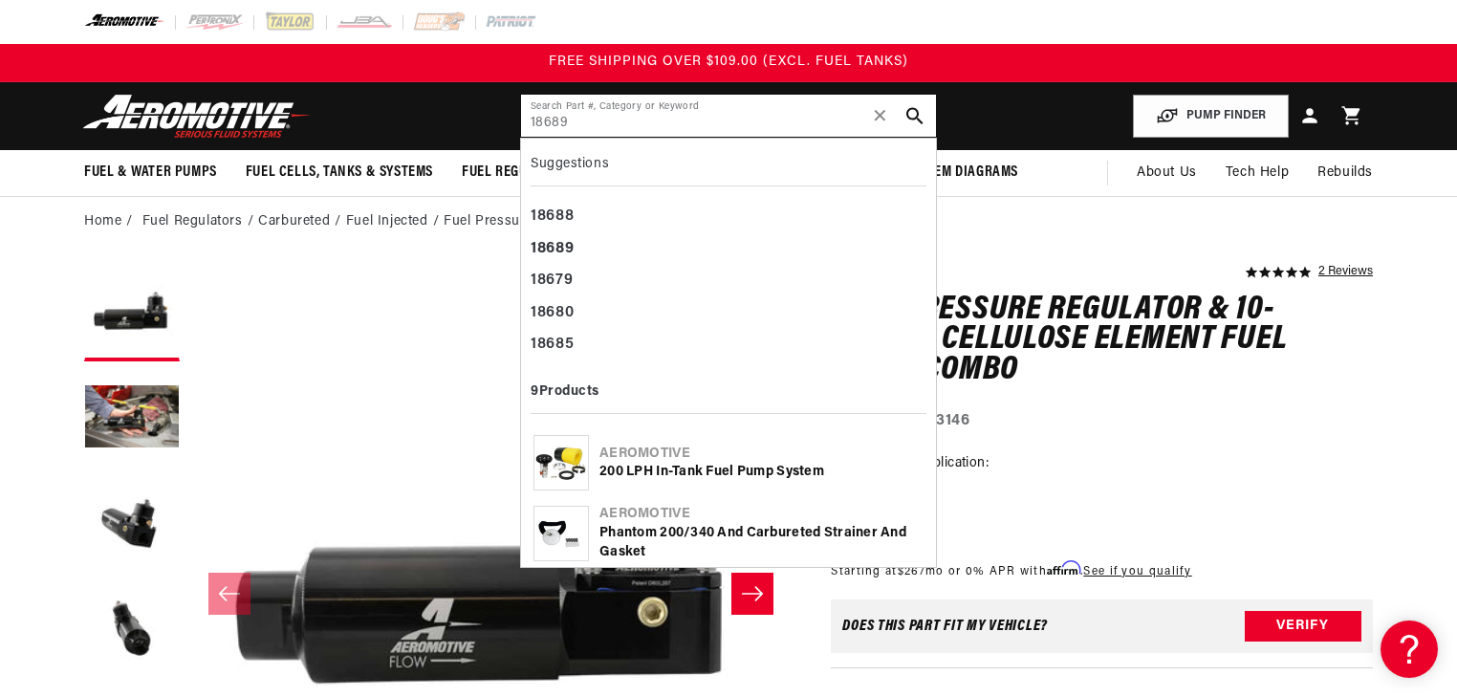
type input "18689"
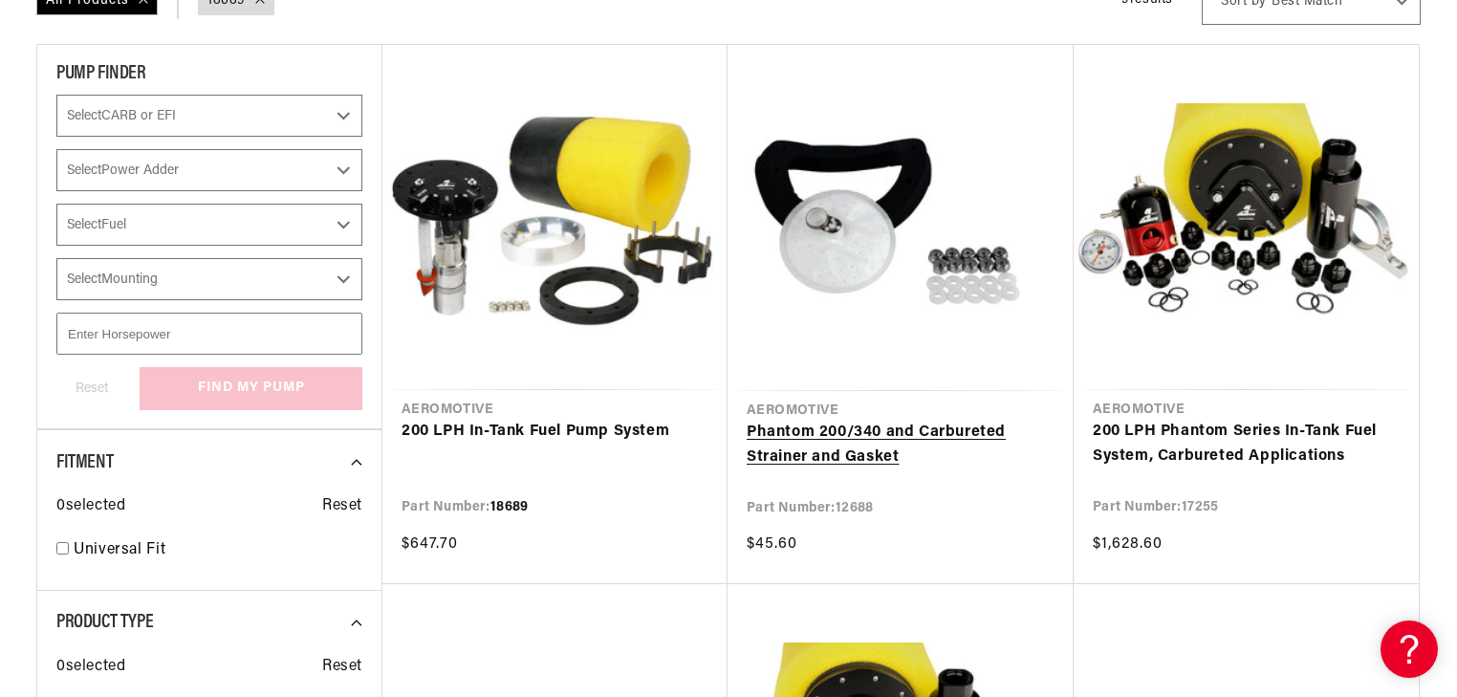
scroll to position [306, 0]
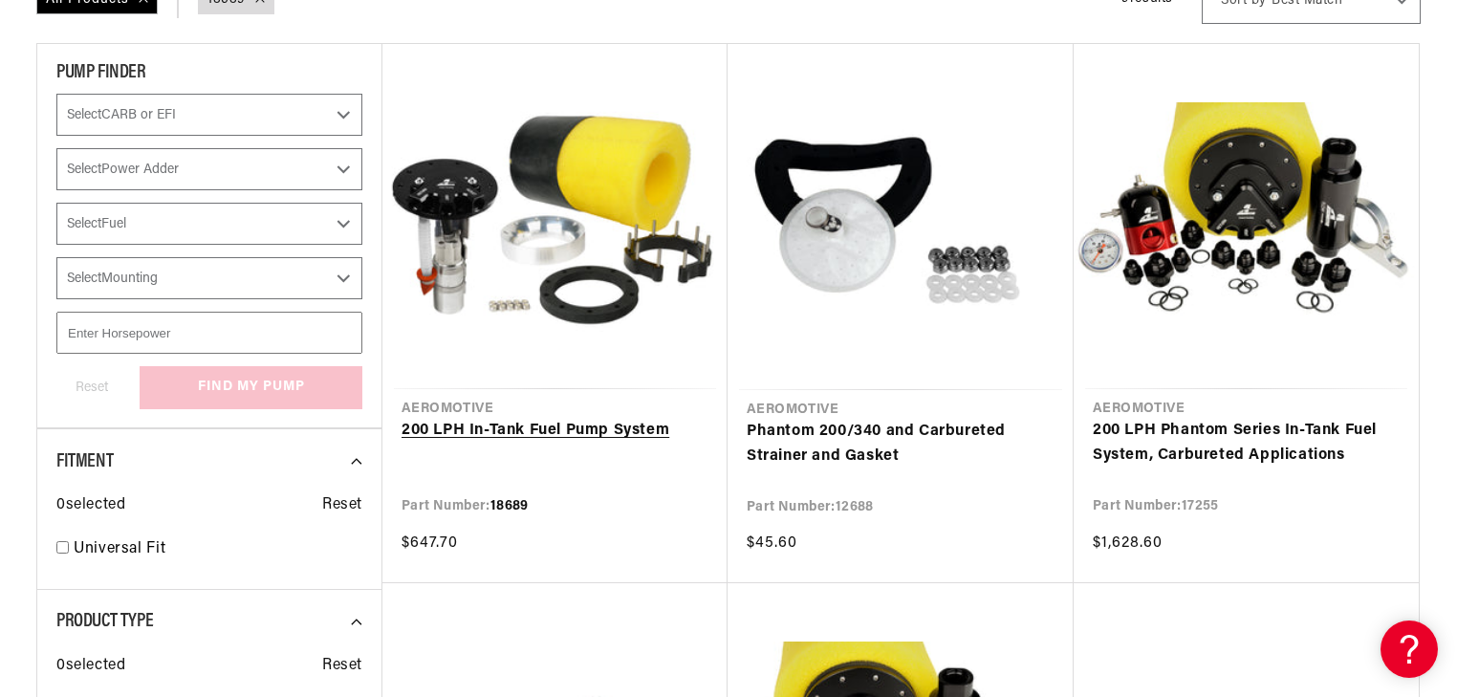
click at [562, 419] on link "200 LPH In-Tank Fuel Pump System" at bounding box center [555, 431] width 307 height 25
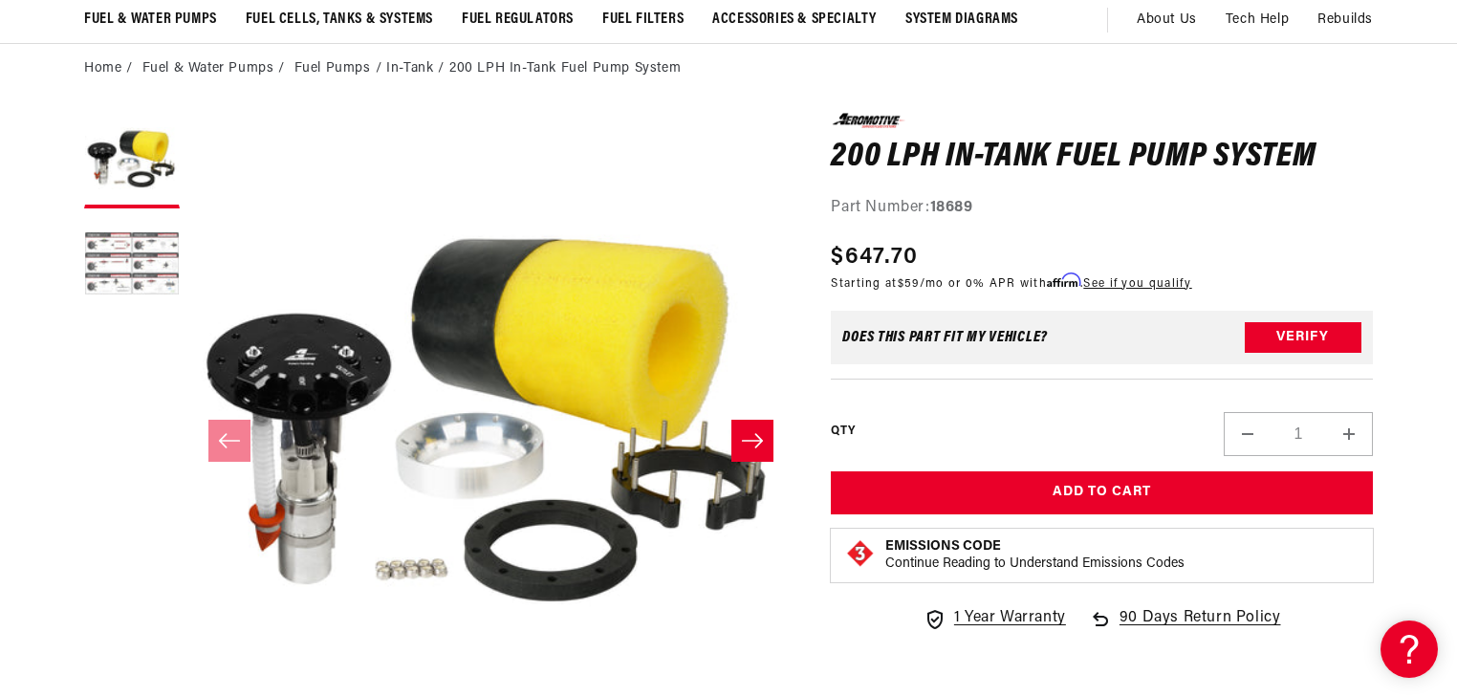
click at [150, 242] on button "Load image 2 in gallery view" at bounding box center [132, 266] width 96 height 96
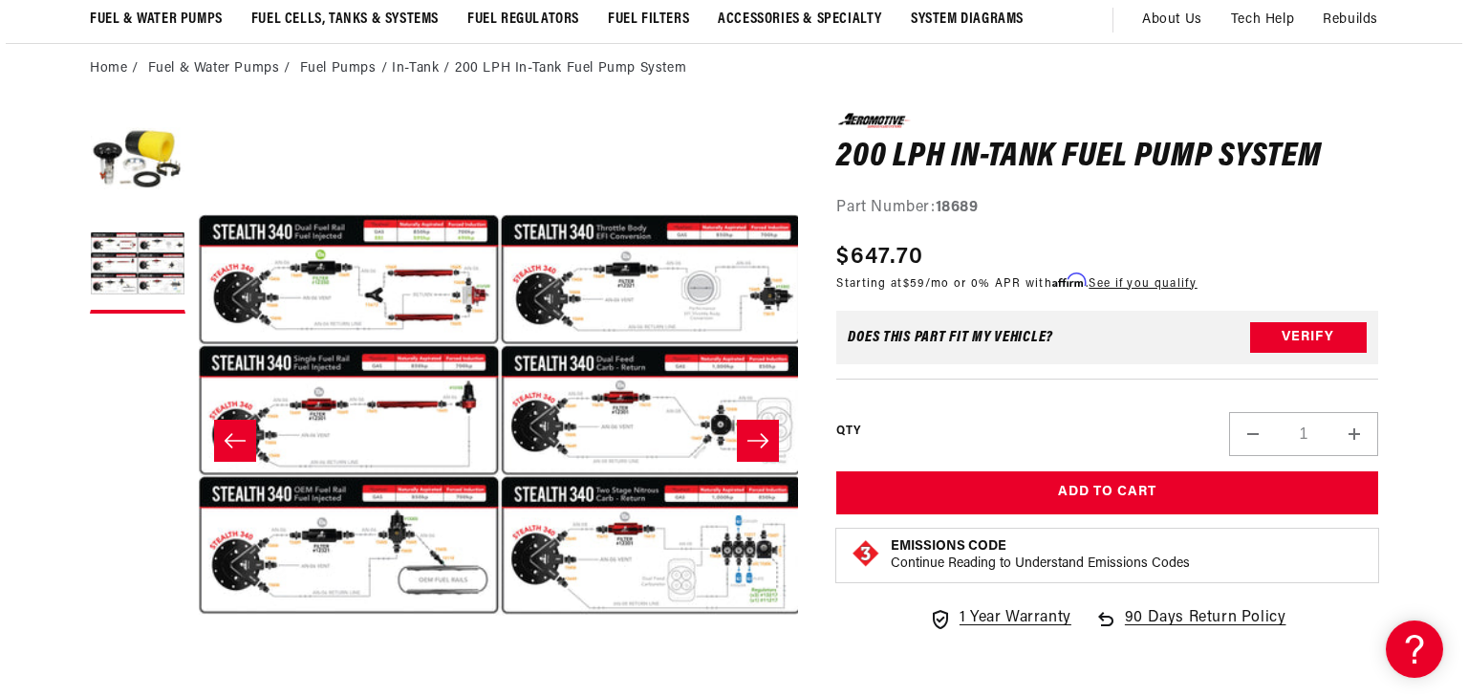
scroll to position [0, 603]
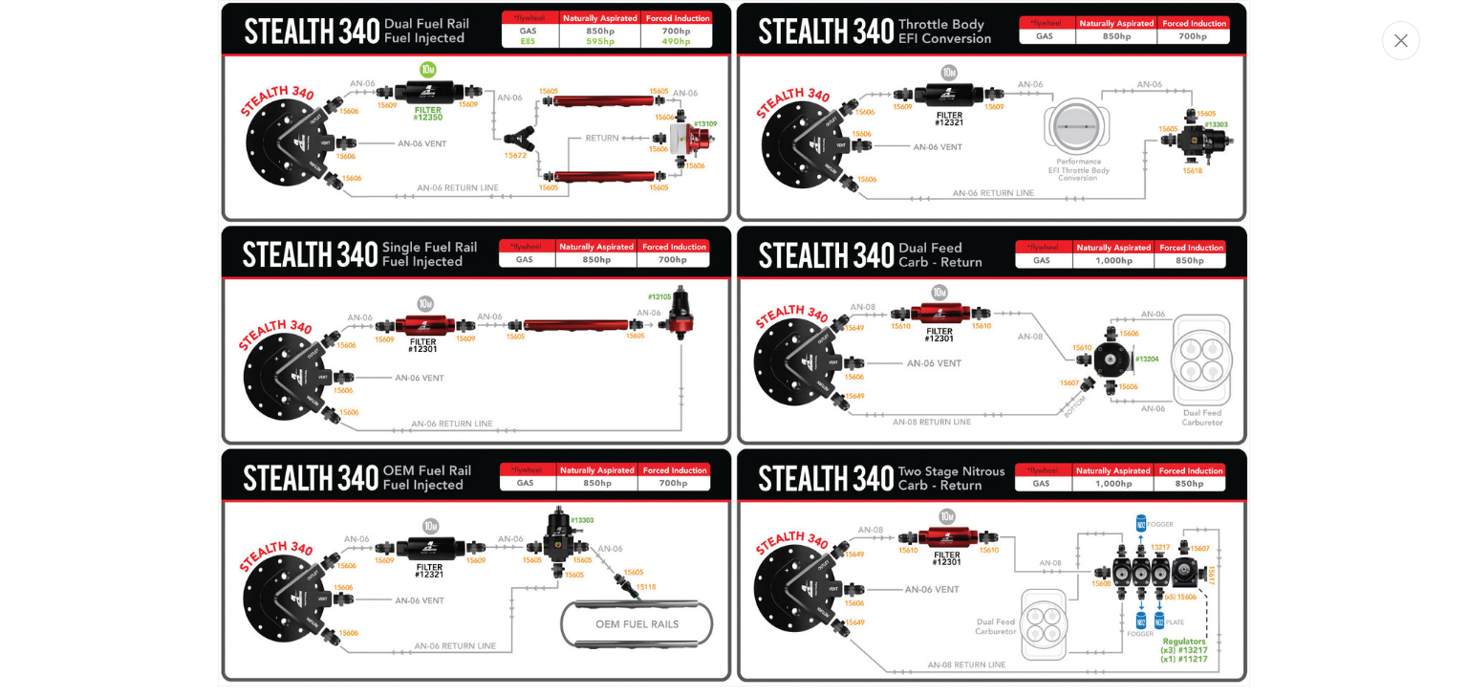
scroll to position [723, 0]
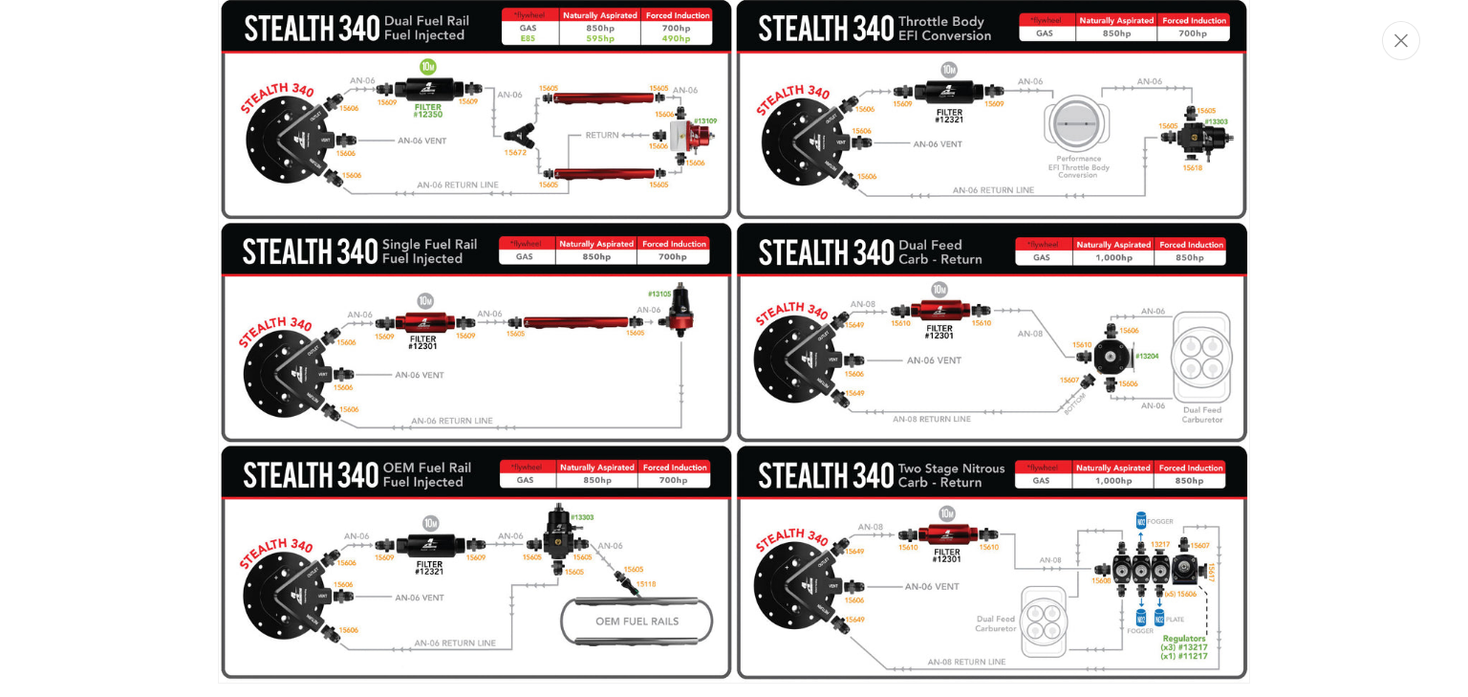
click at [333, 333] on img "Media gallery" at bounding box center [734, 340] width 1032 height 686
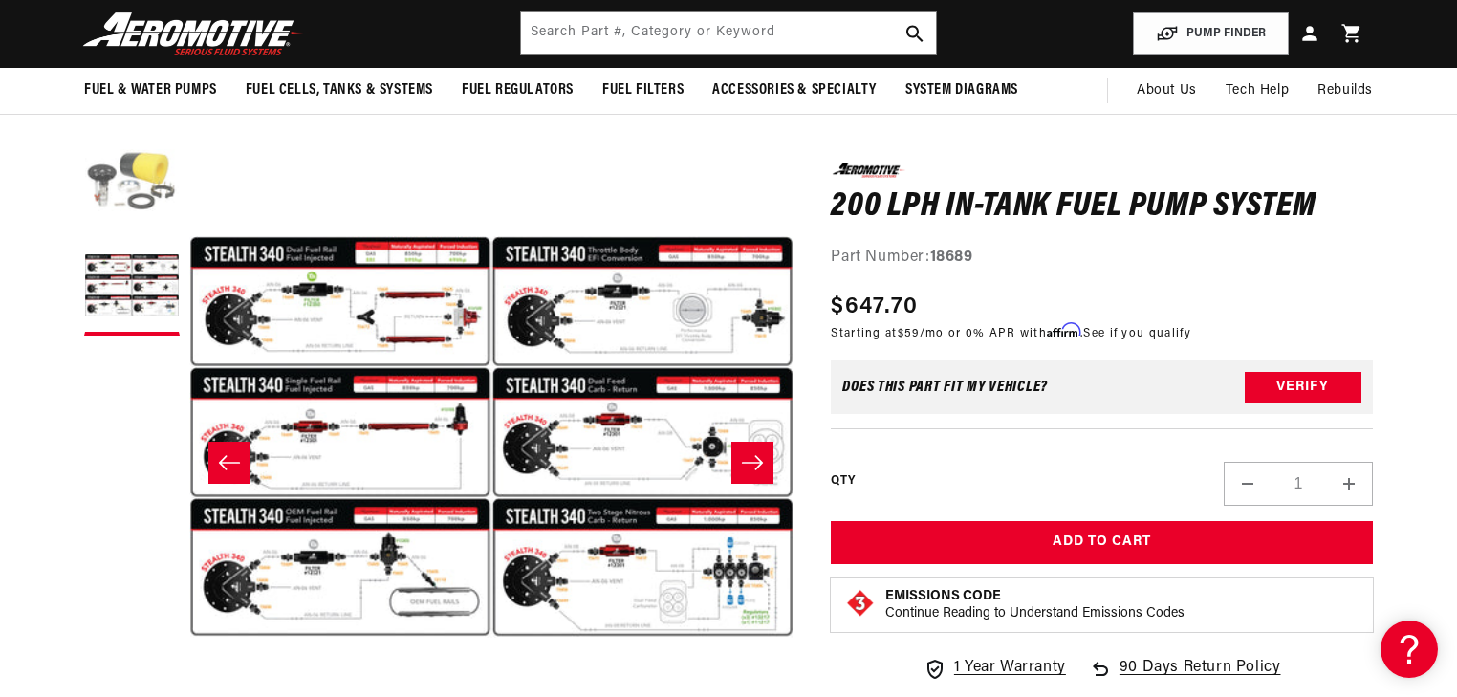
scroll to position [0, 0]
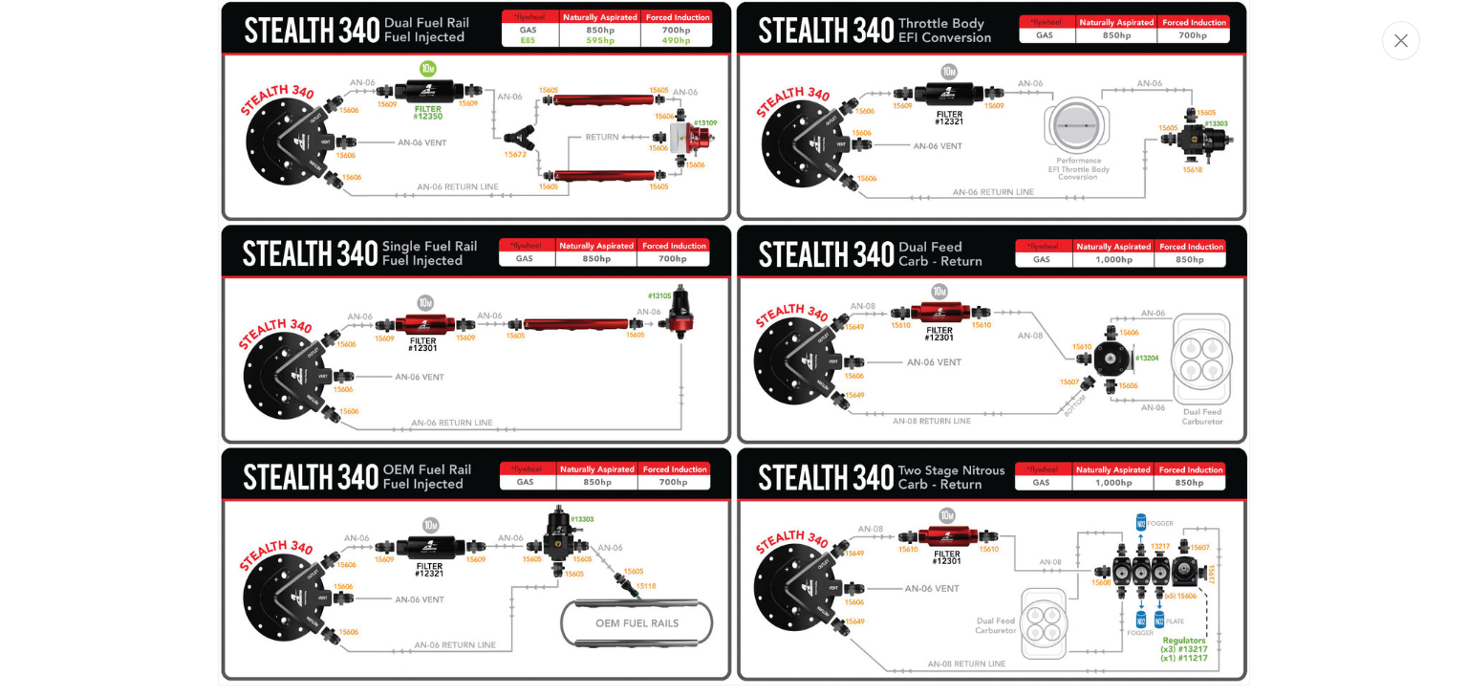
scroll to position [723, 0]
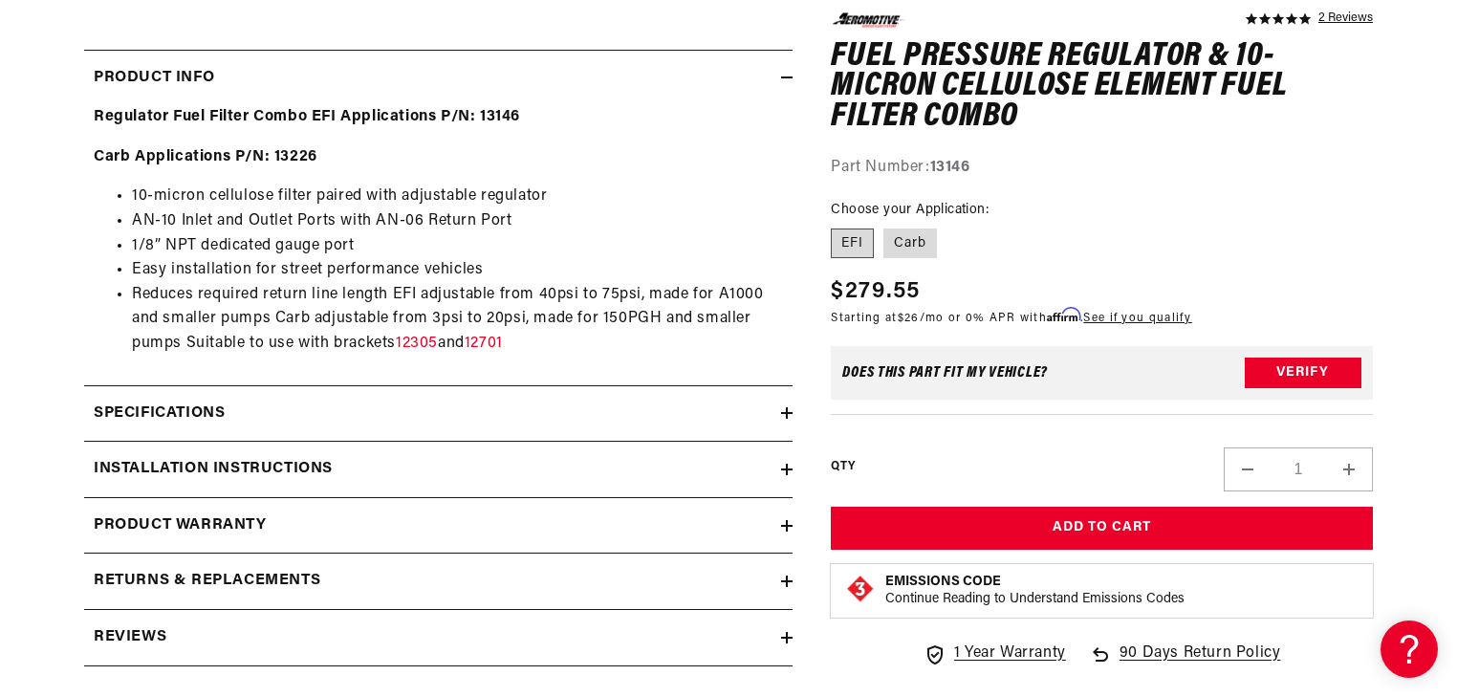
scroll to position [918, 0]
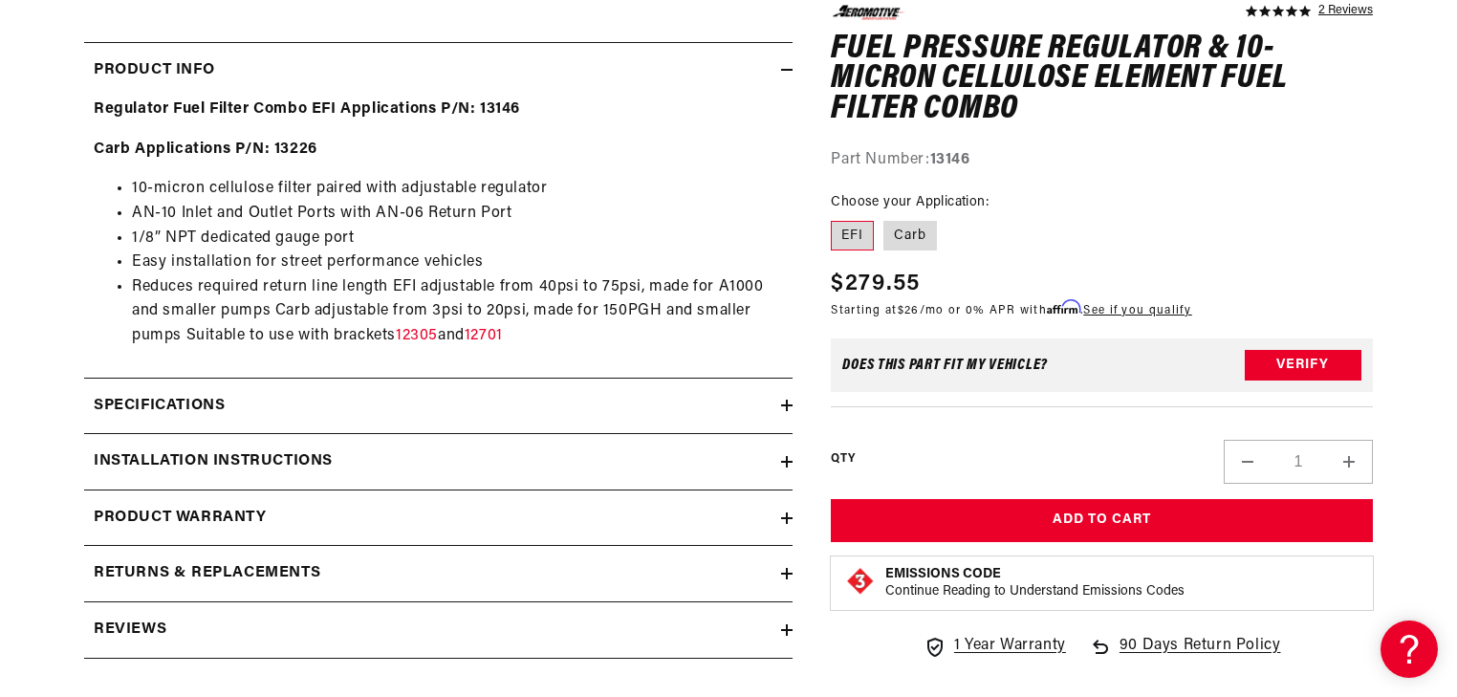
click at [787, 465] on icon at bounding box center [787, 461] width 0 height 11
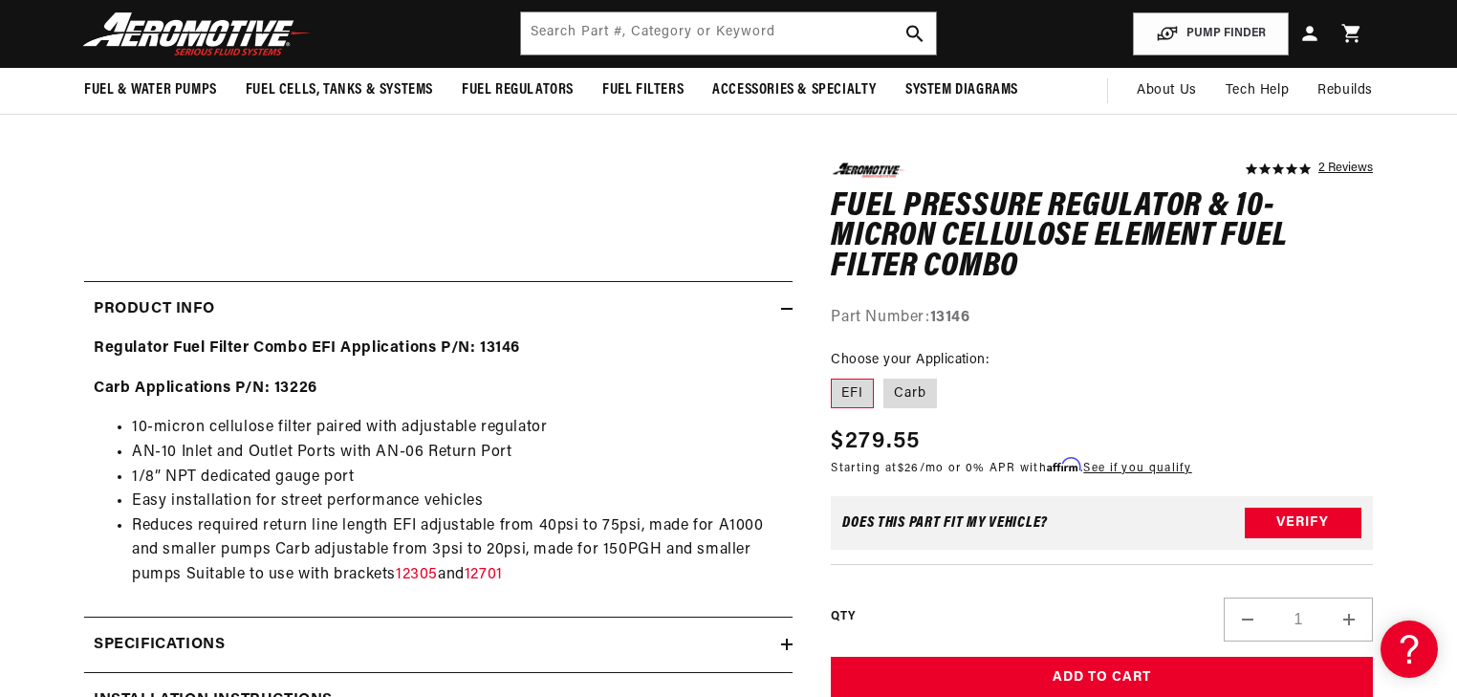
scroll to position [1071, 0]
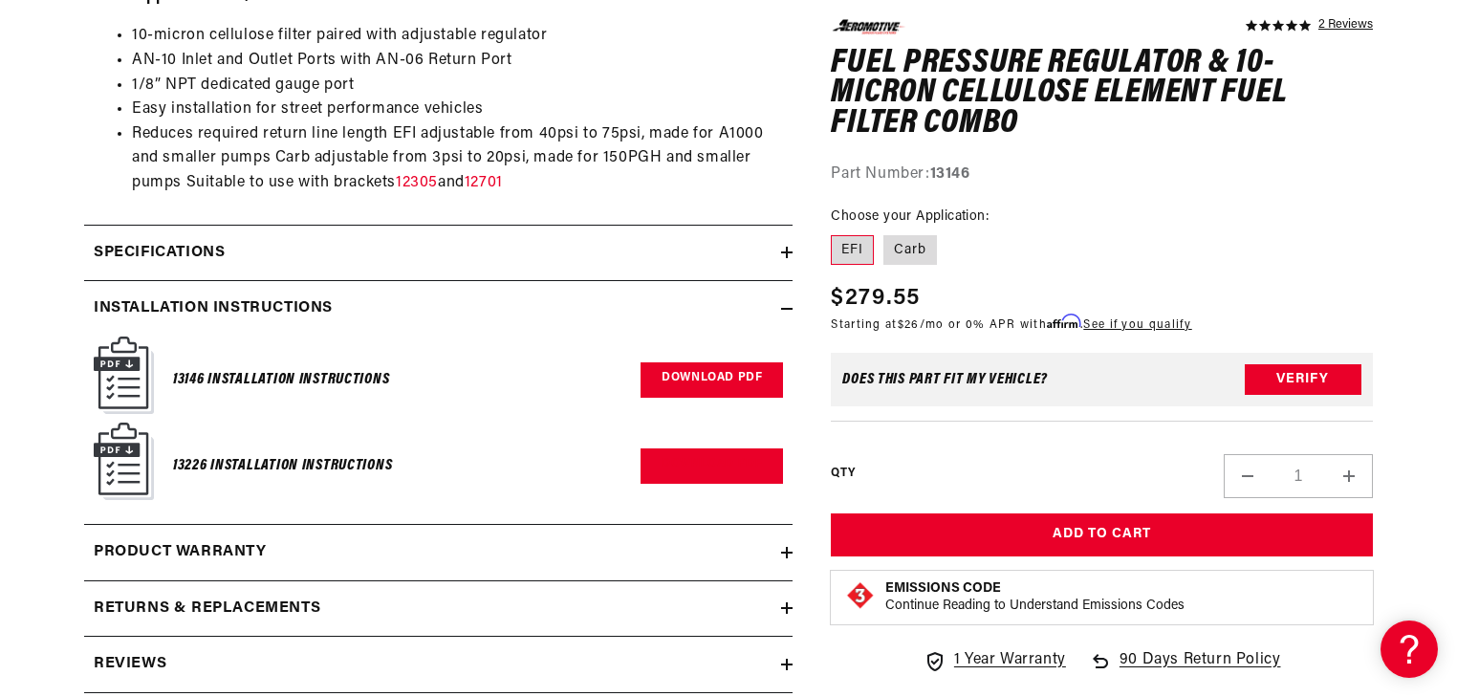
click at [714, 380] on link "Download PDF" at bounding box center [712, 379] width 142 height 35
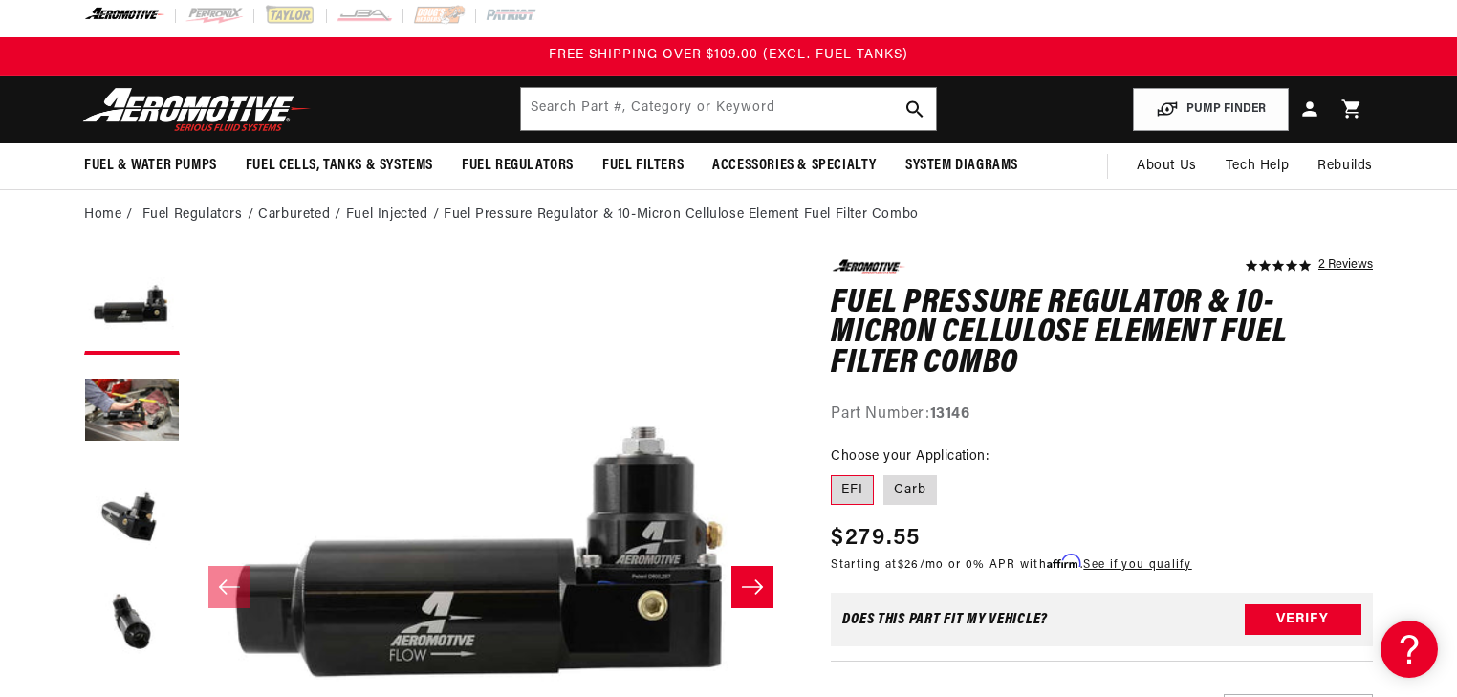
scroll to position [0, 0]
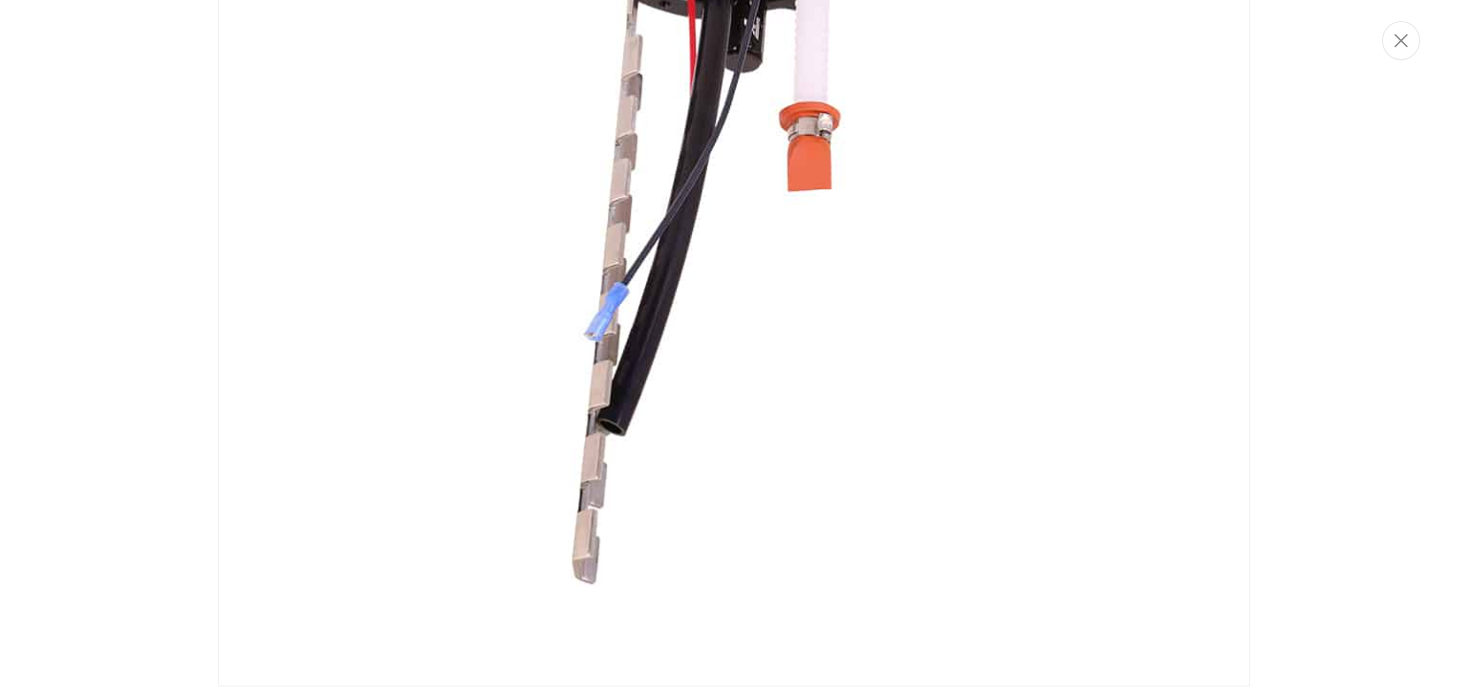
scroll to position [3387, 0]
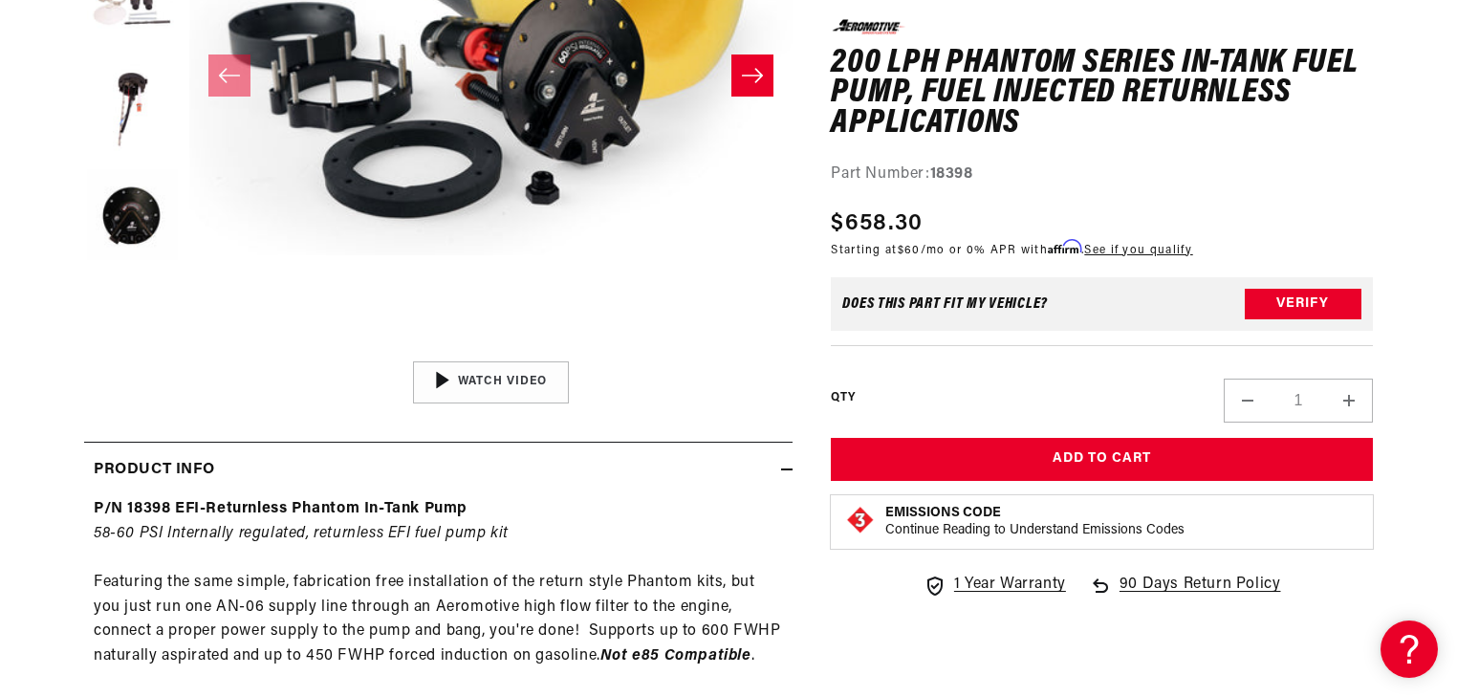
scroll to position [520, 0]
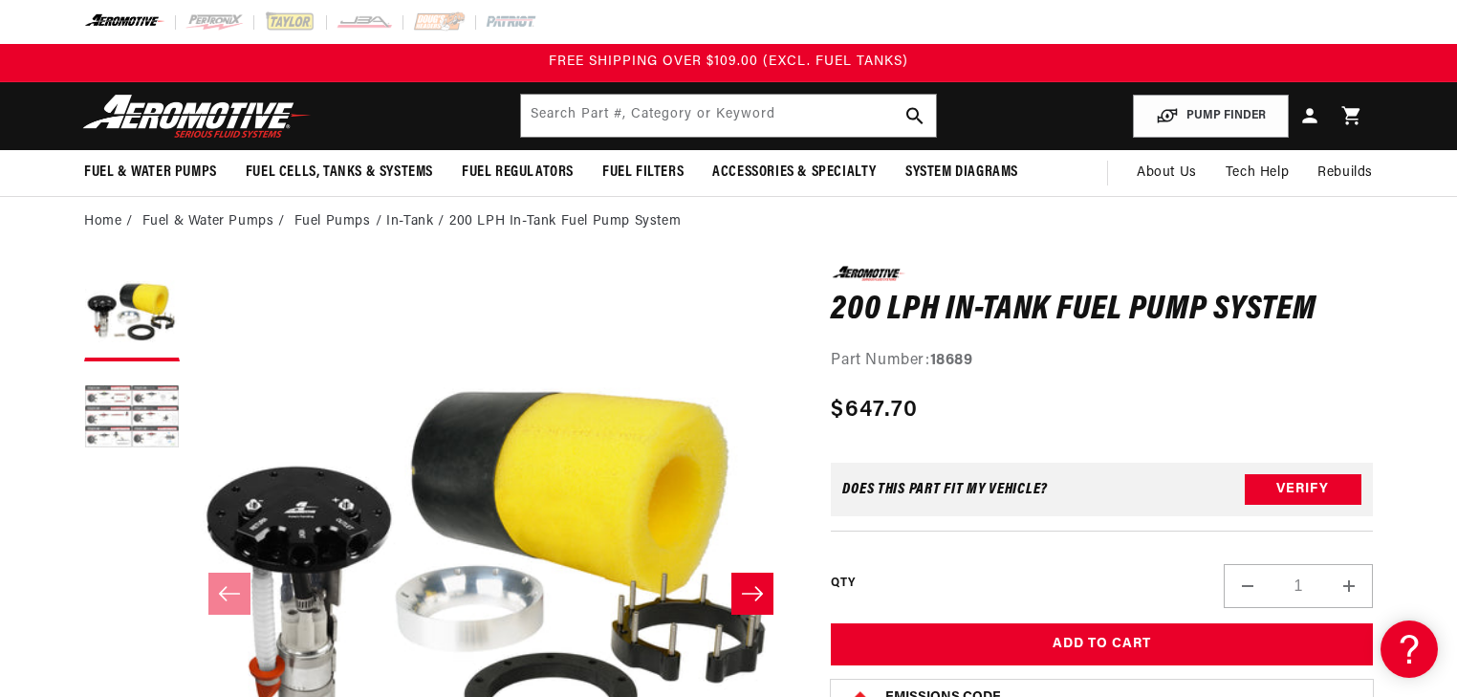
click at [153, 413] on button "Load image 2 in gallery view" at bounding box center [132, 419] width 96 height 96
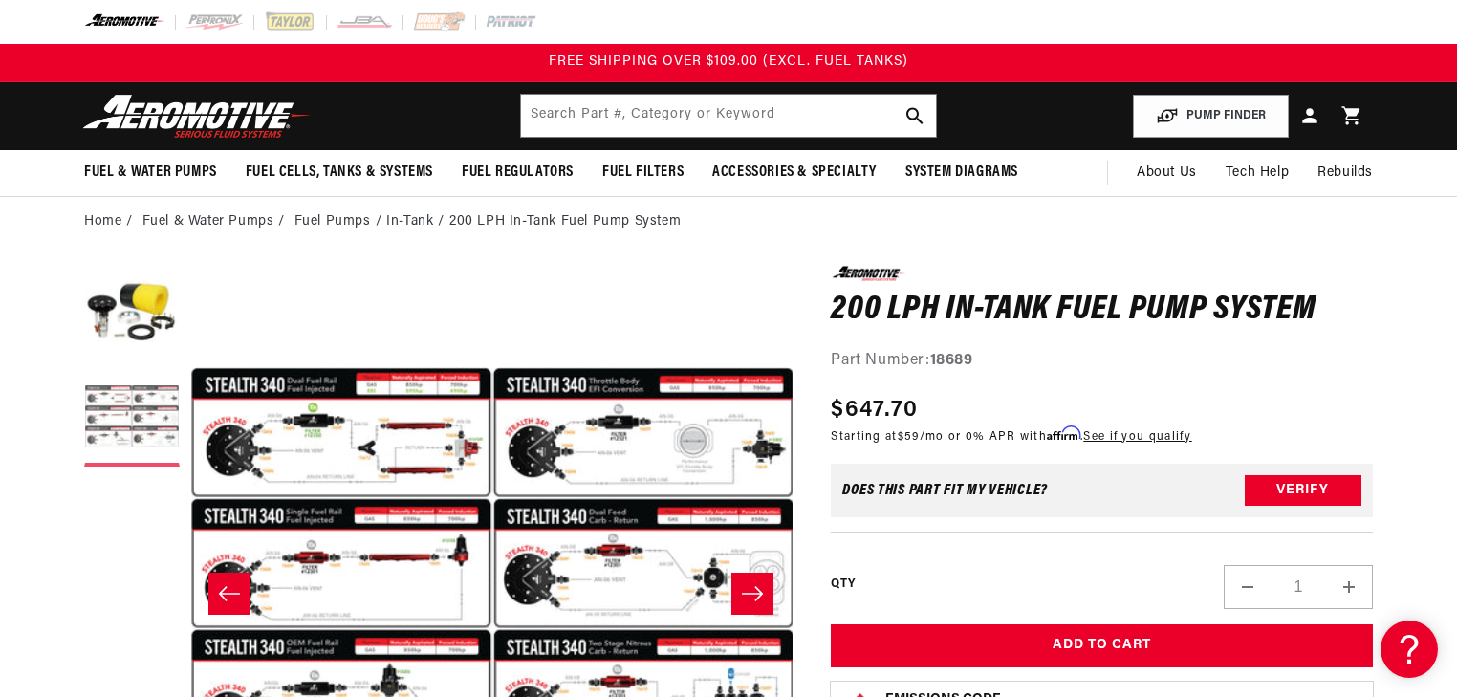
scroll to position [0, 603]
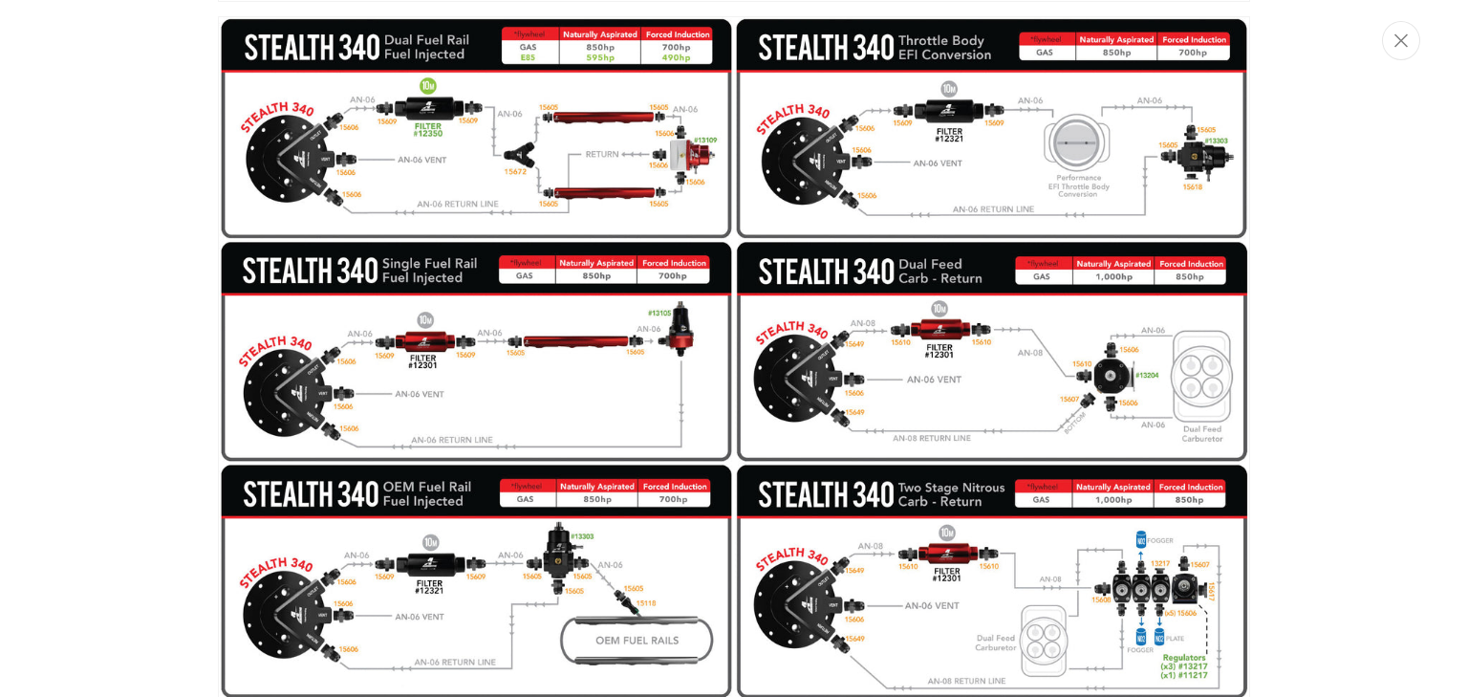
scroll to position [713, 0]
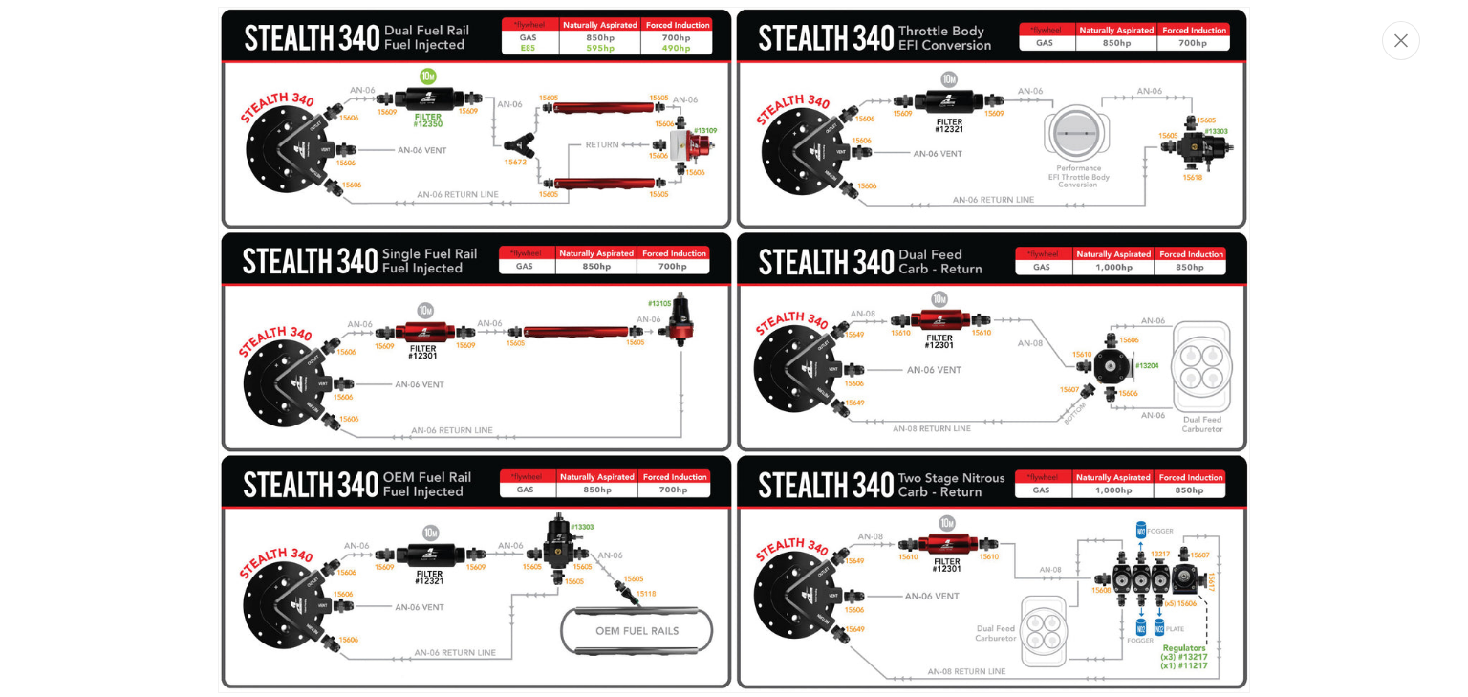
click at [674, 345] on img "Media gallery" at bounding box center [734, 350] width 1032 height 686
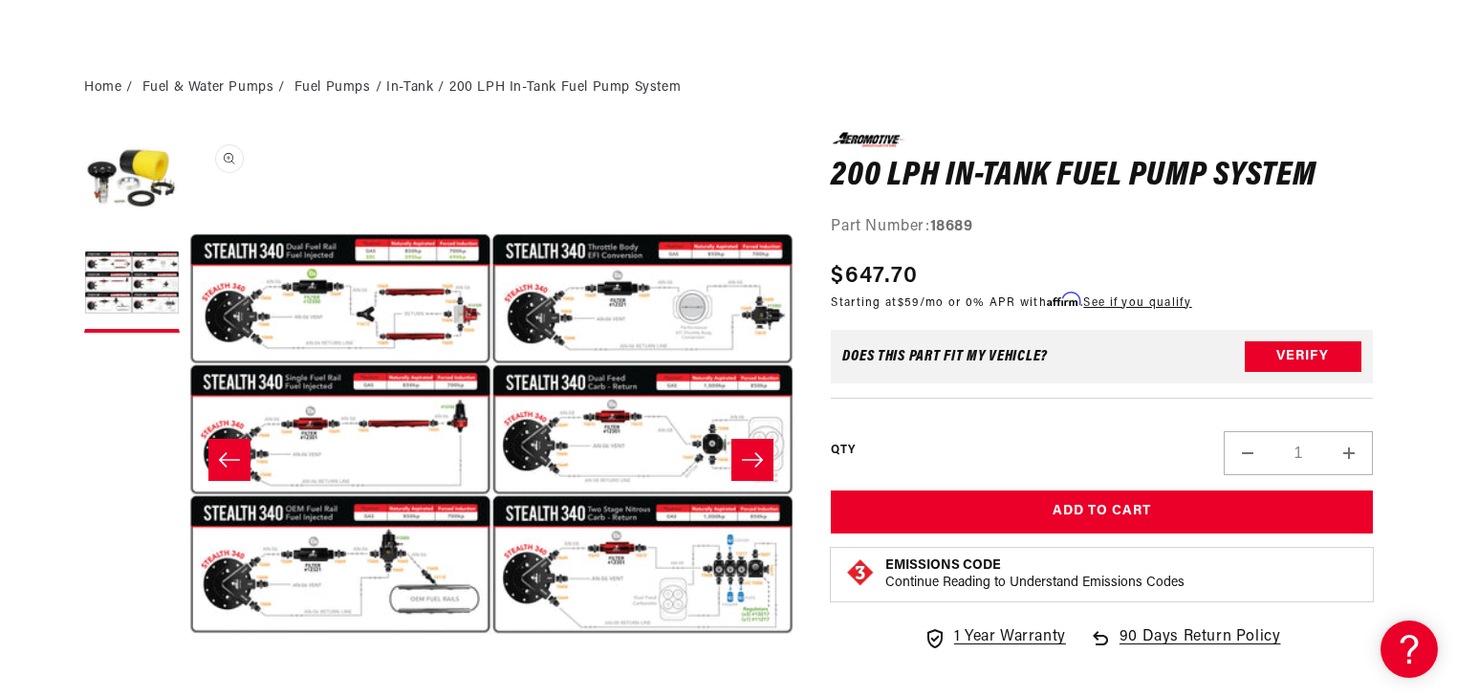
scroll to position [0, 0]
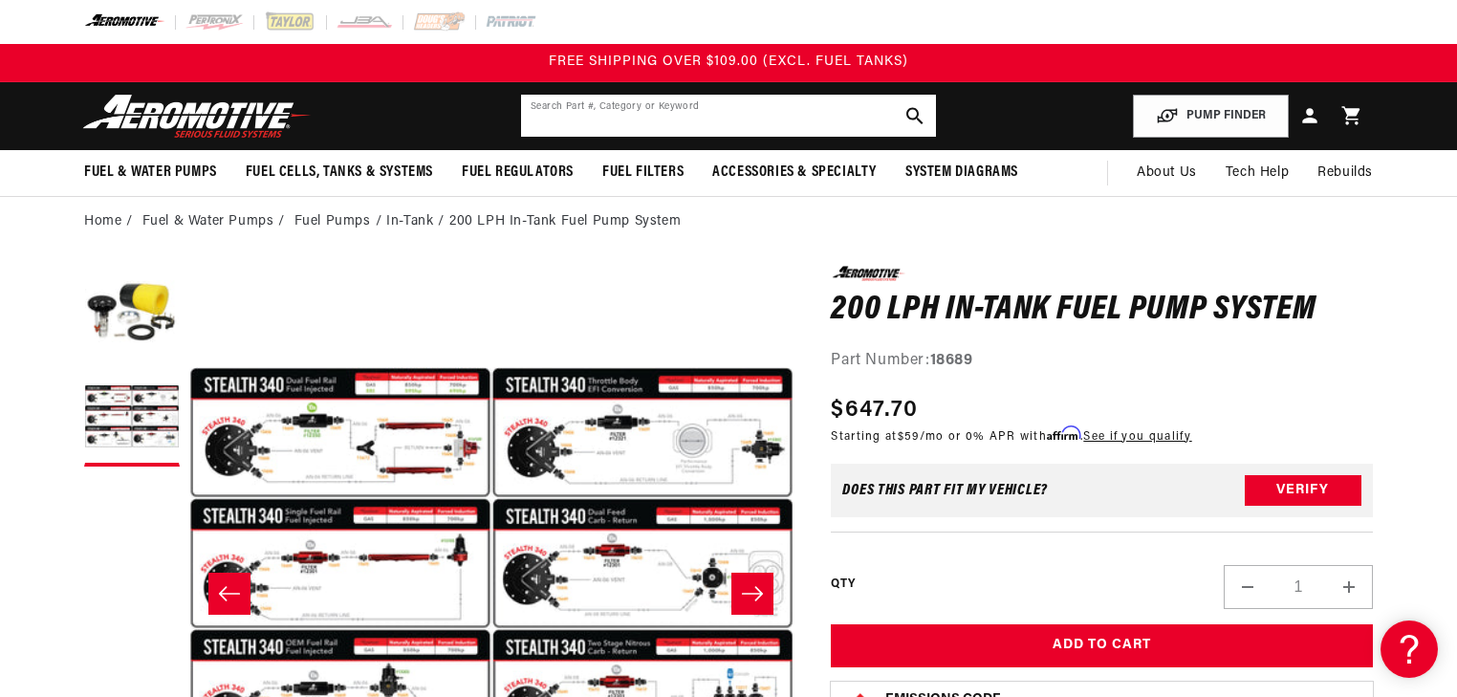
click at [654, 120] on input "text" at bounding box center [728, 116] width 415 height 42
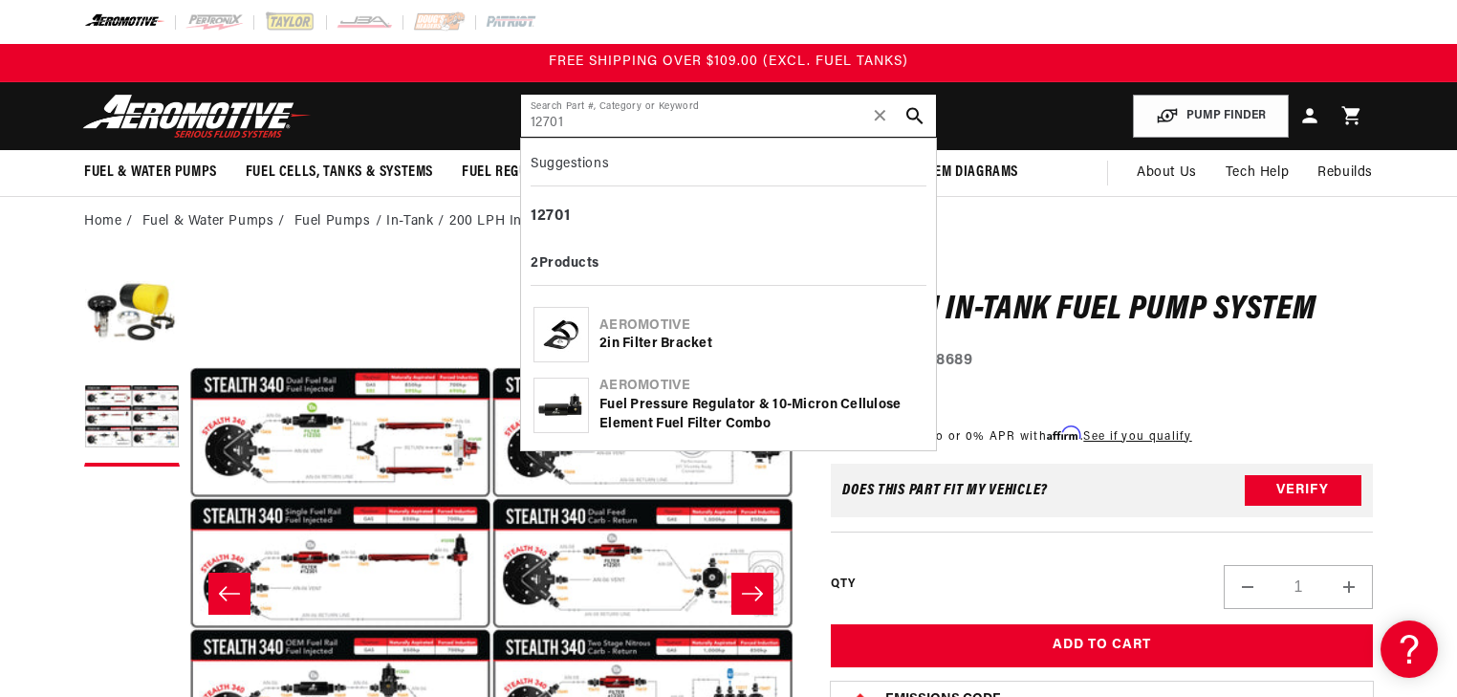
type input "12701"
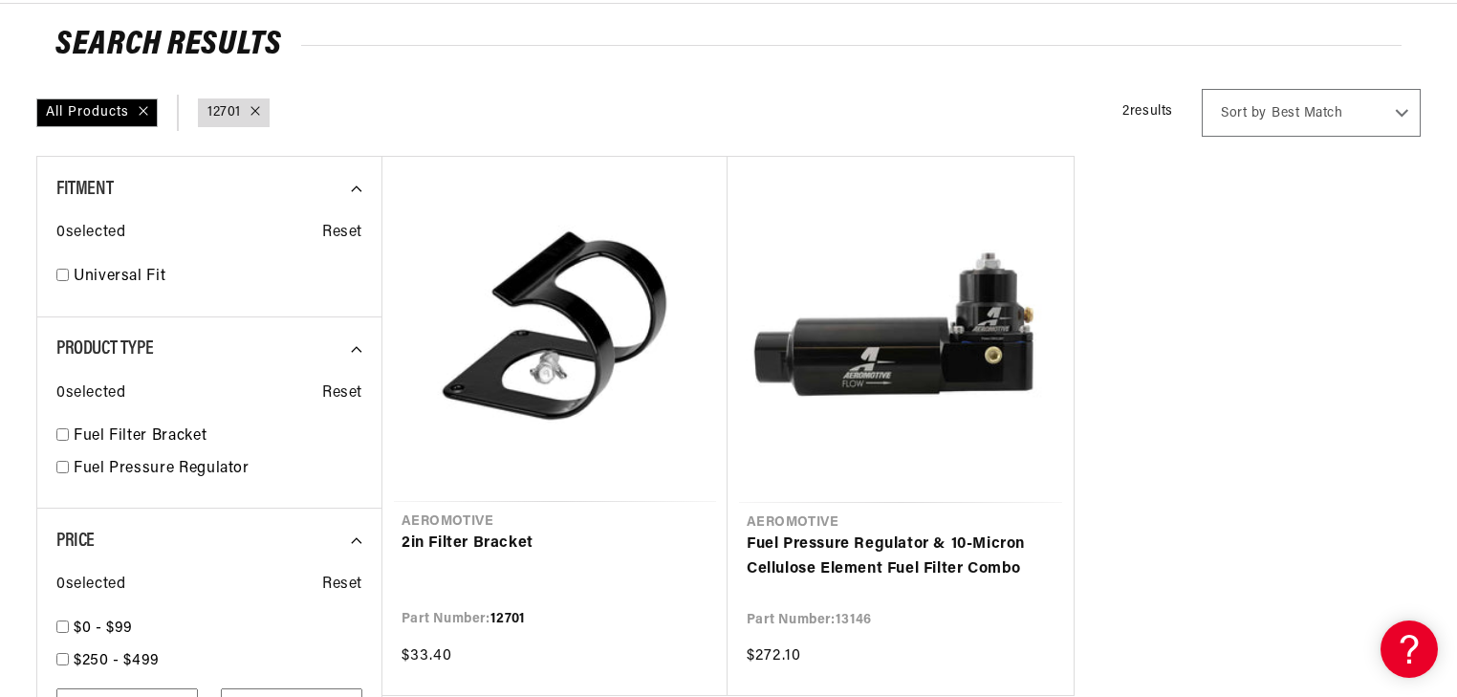
scroll to position [229, 0]
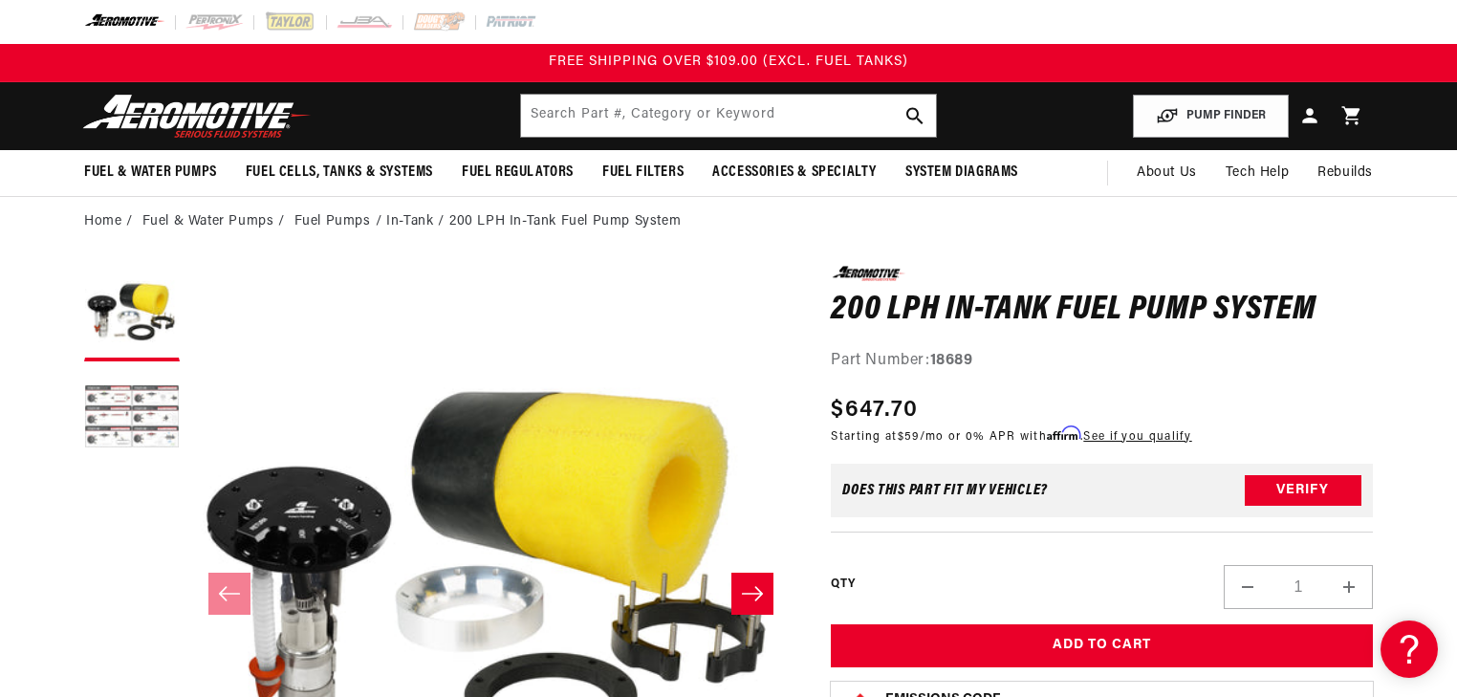
drag, startPoint x: 134, startPoint y: 412, endPoint x: 126, endPoint y: 424, distance: 14.6
click at [134, 411] on button "Load image 2 in gallery view" at bounding box center [132, 419] width 96 height 96
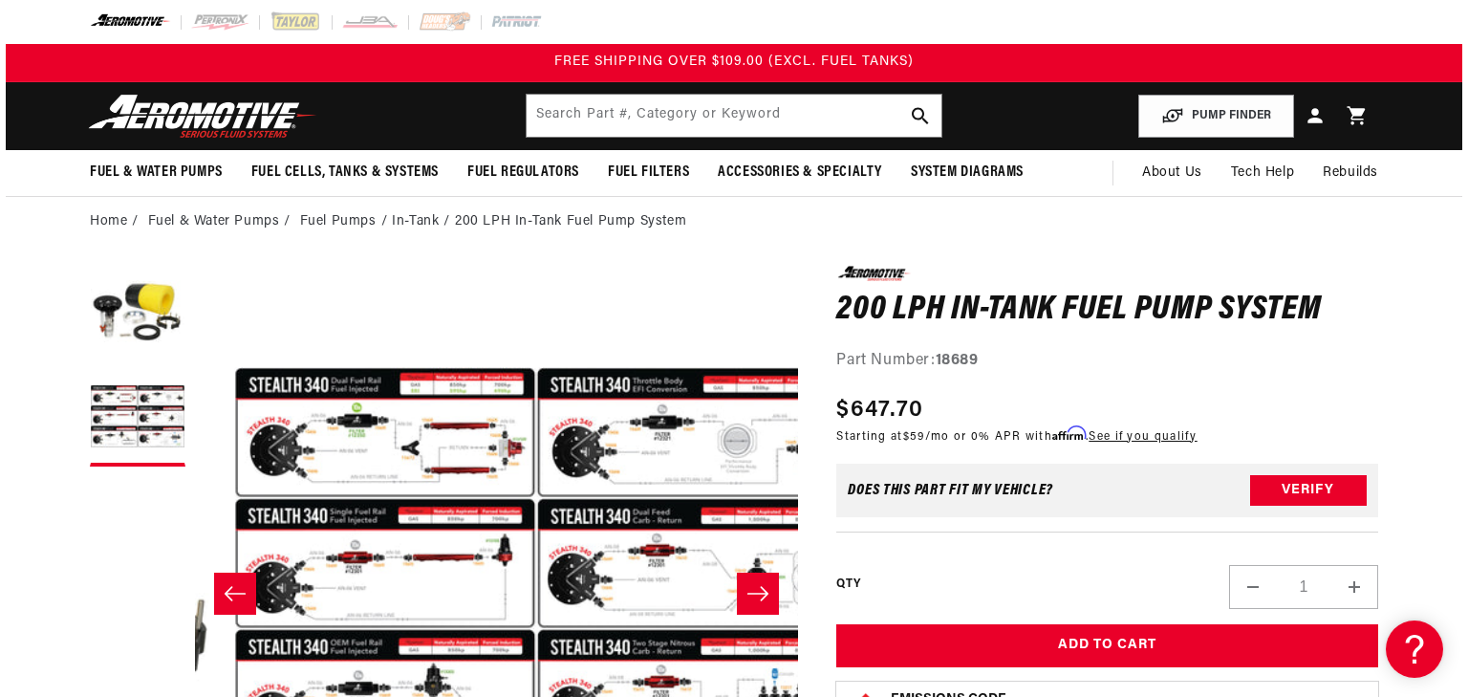
scroll to position [0, 603]
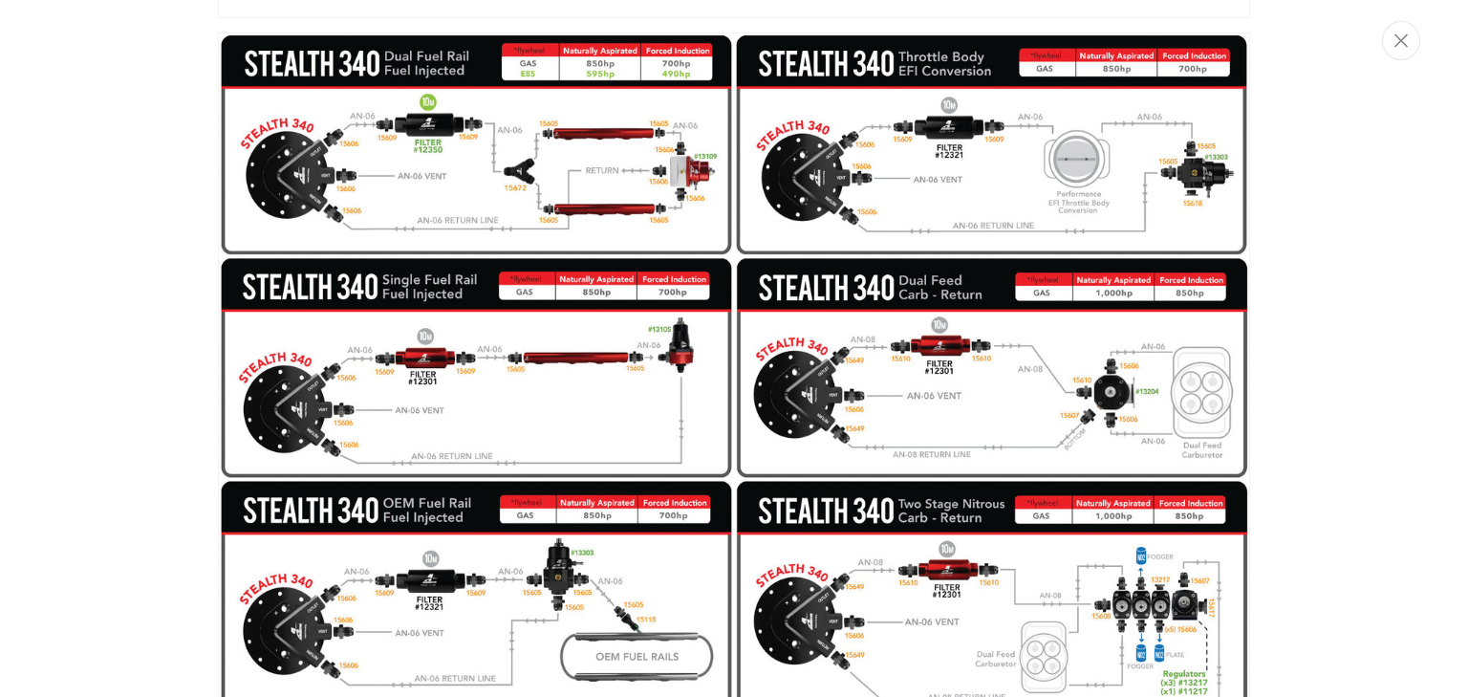
scroll to position [688, 0]
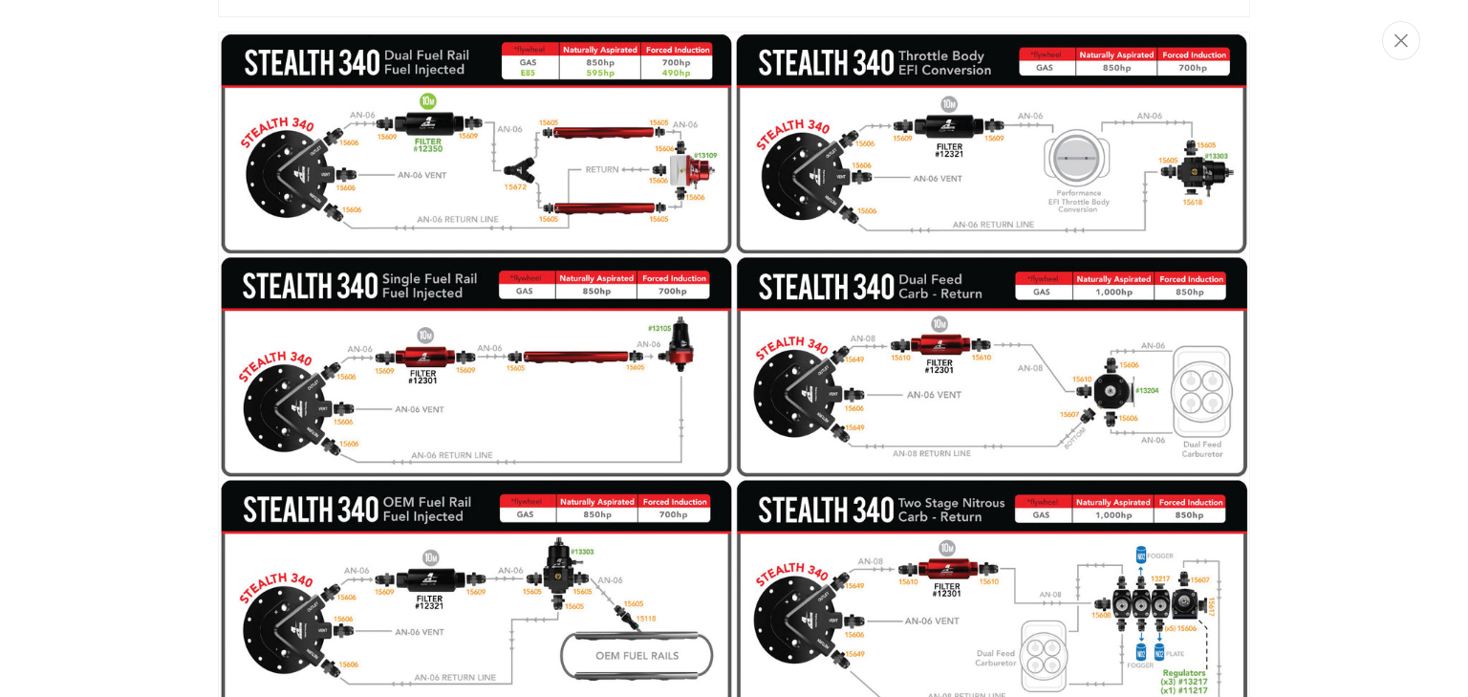
click at [541, 439] on img "Media gallery" at bounding box center [734, 375] width 1032 height 686
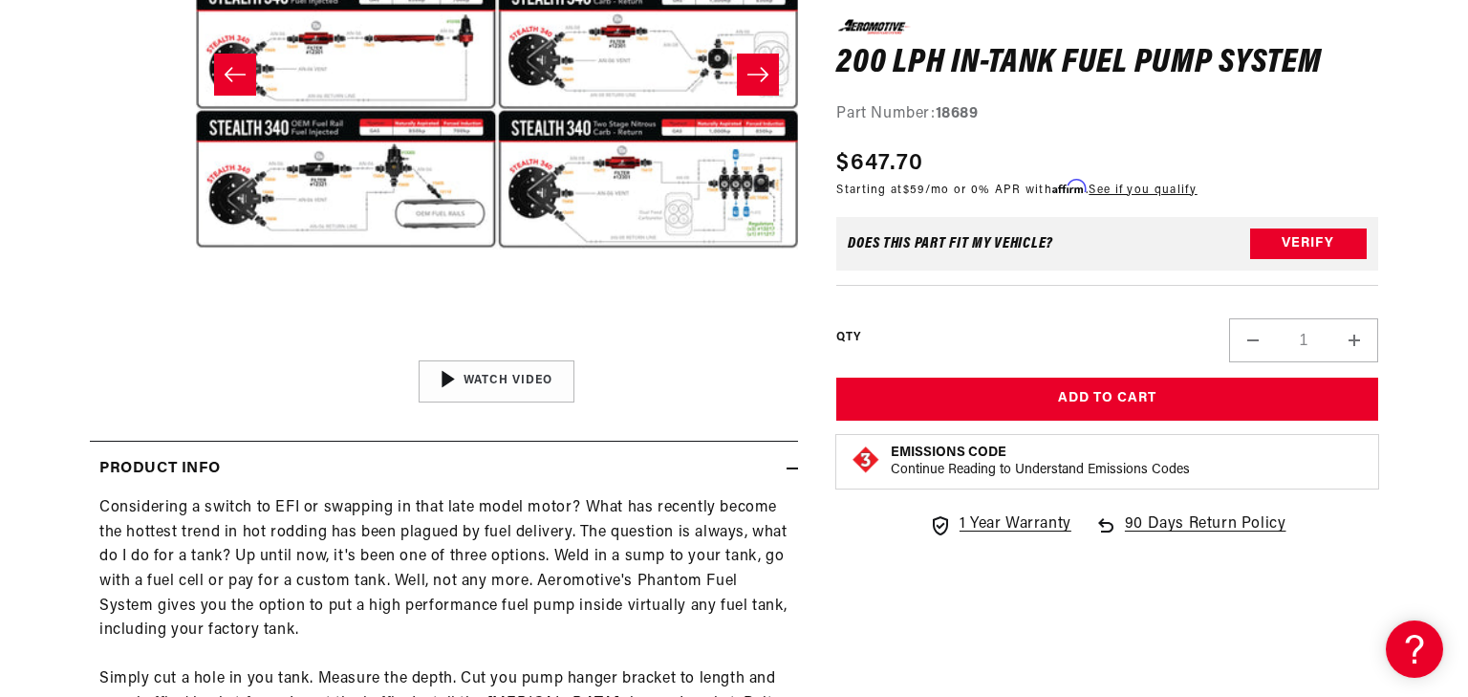
scroll to position [520, 0]
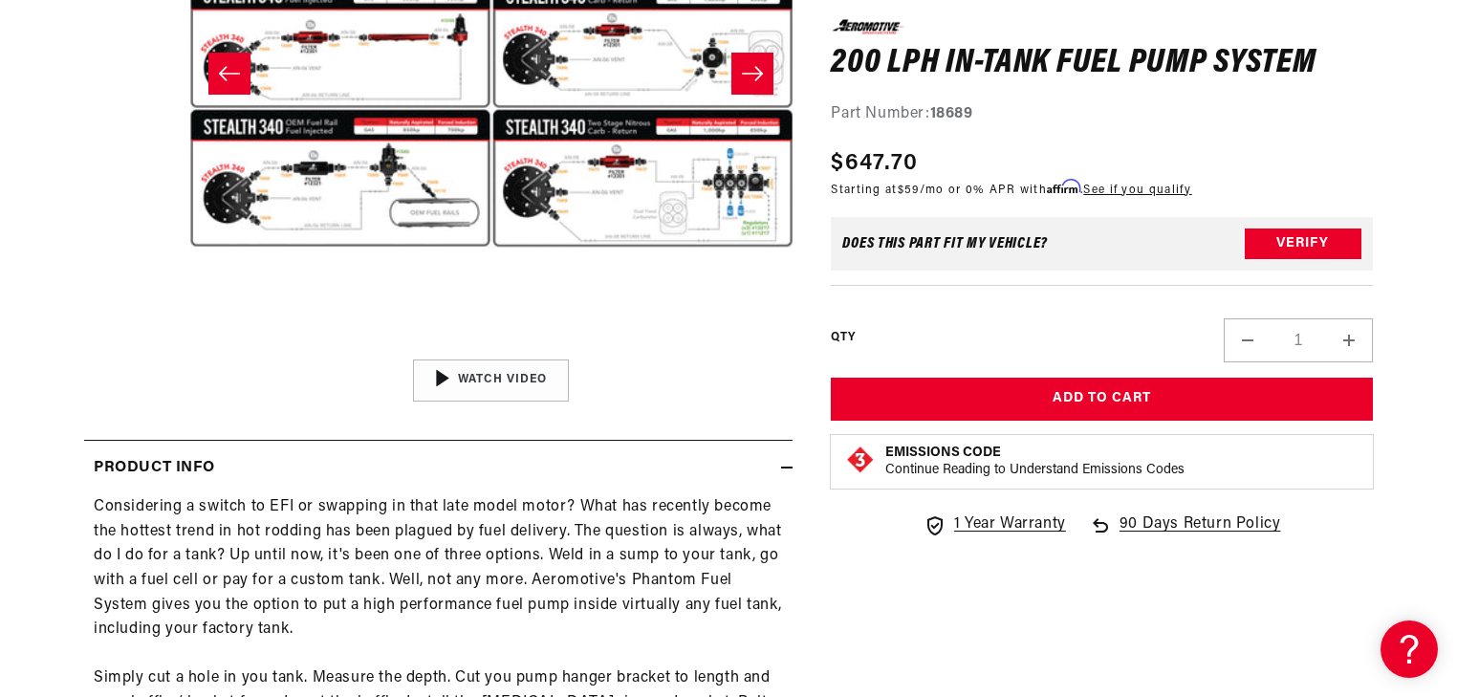
click at [189, 350] on button "Open media 2 in modal" at bounding box center [189, 350] width 0 height 0
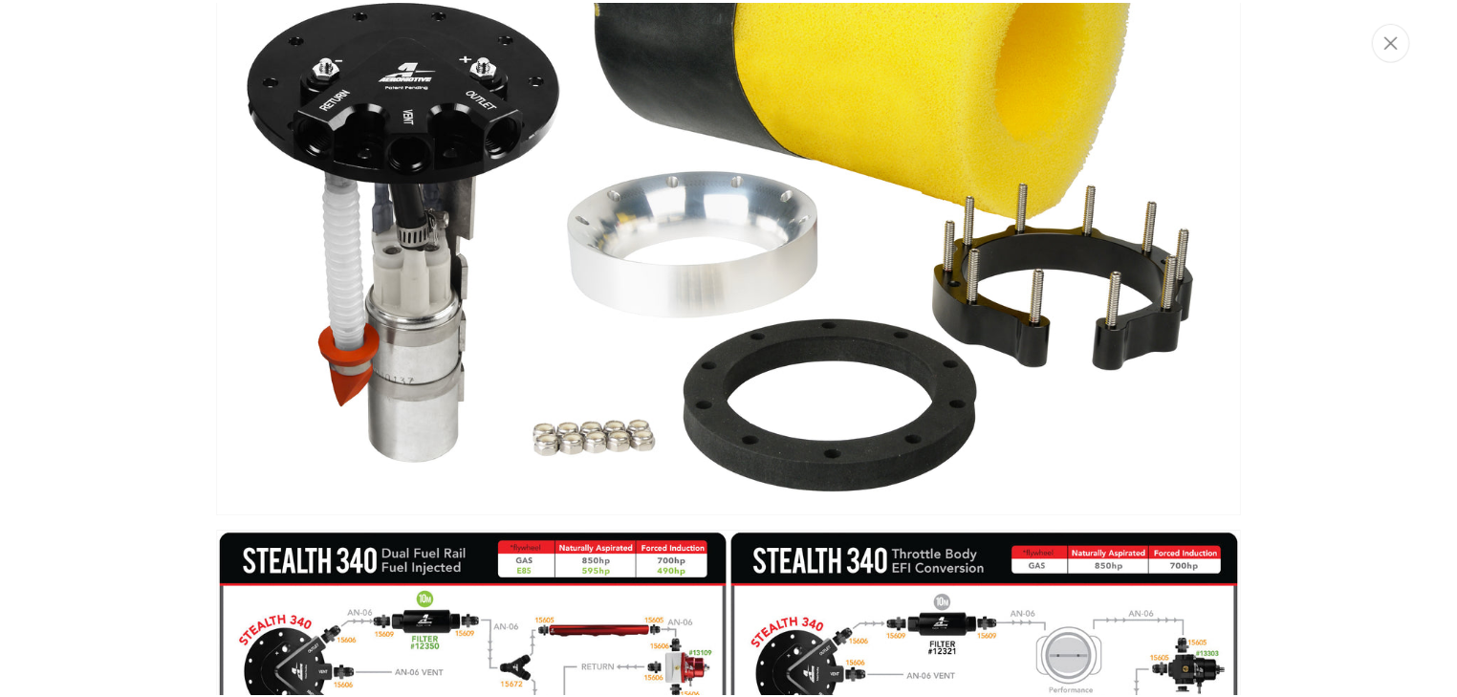
scroll to position [187, 0]
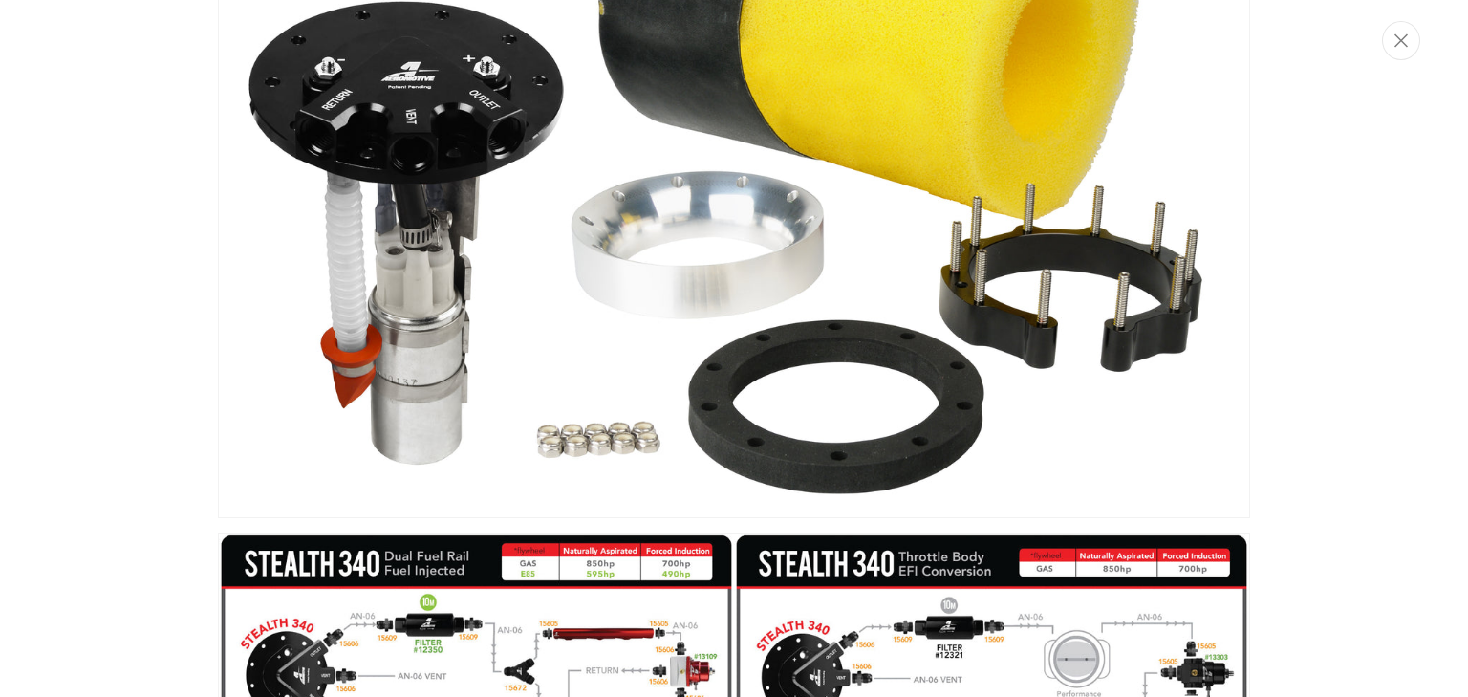
click at [773, 428] on img "Media gallery" at bounding box center [734, 175] width 1032 height 686
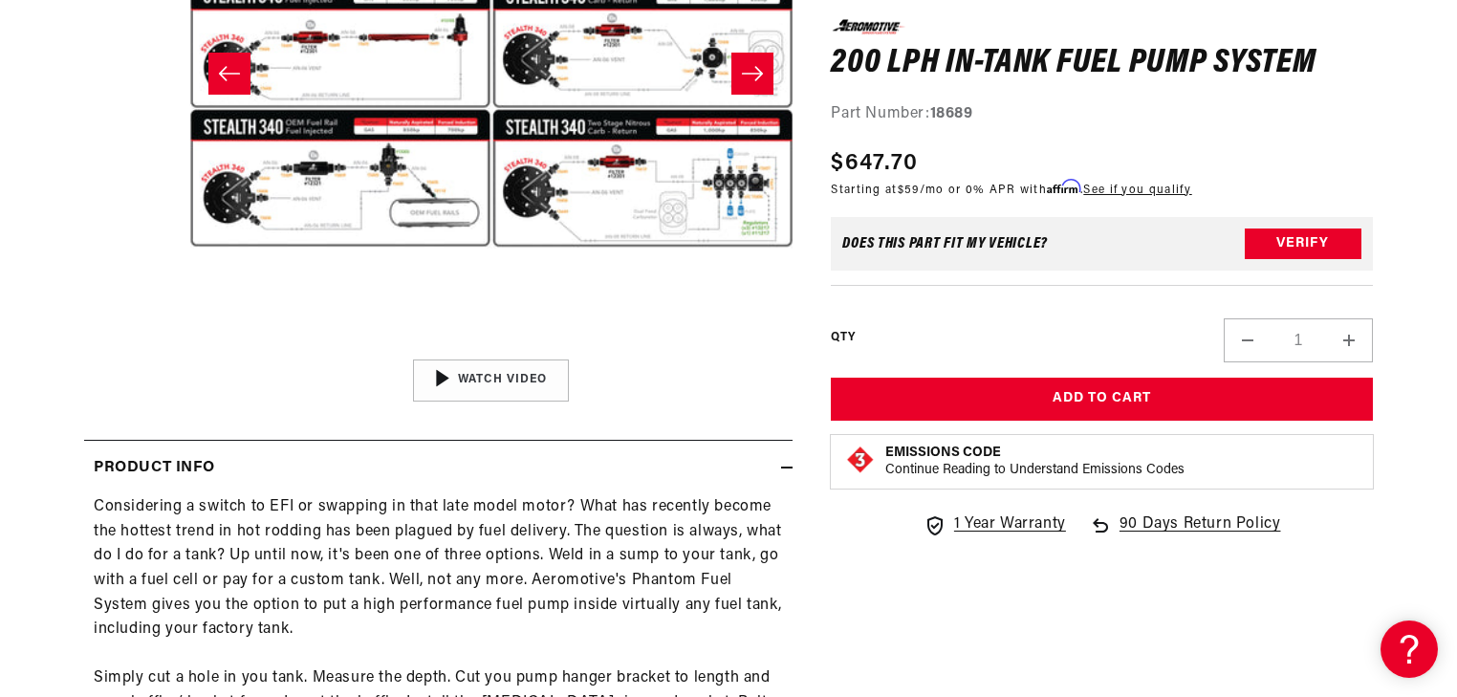
click at [189, 350] on button "Open media 2 in modal" at bounding box center [189, 350] width 0 height 0
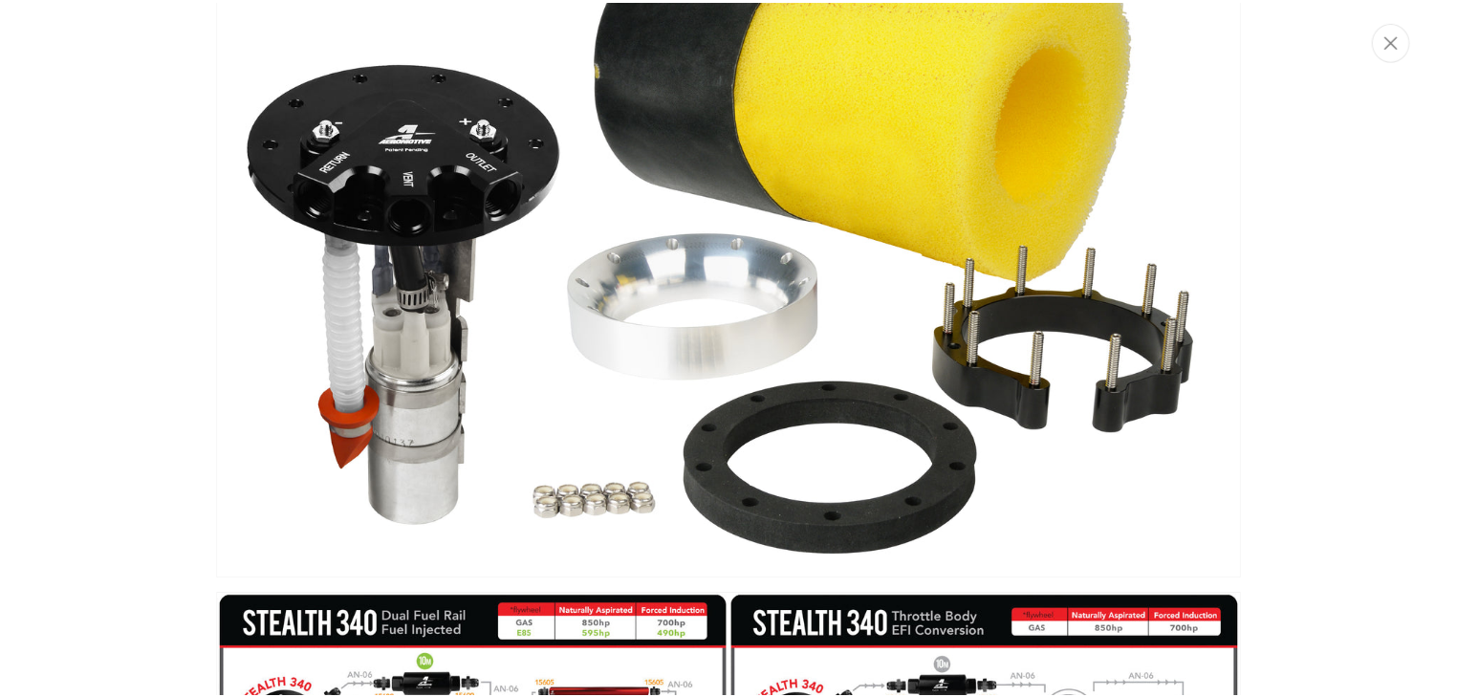
scroll to position [0, 0]
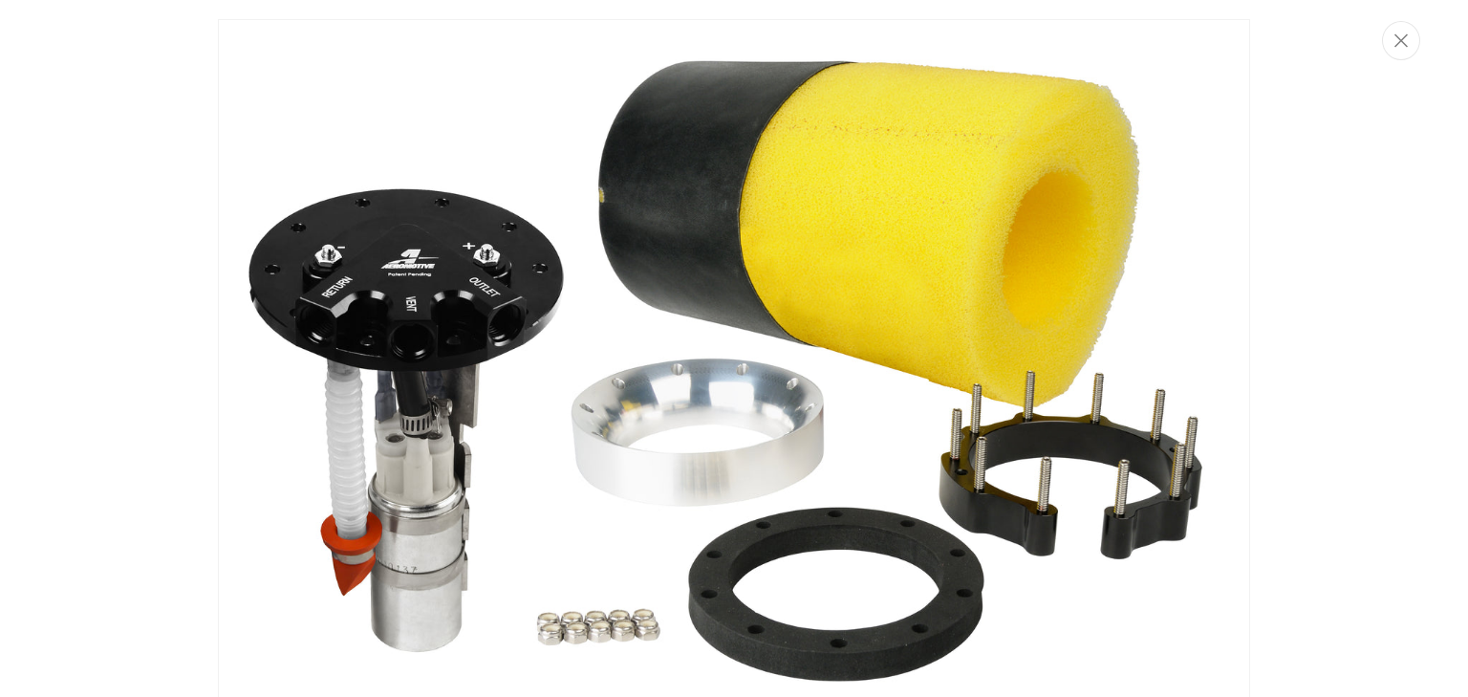
click at [815, 508] on img "Media gallery" at bounding box center [734, 362] width 1032 height 686
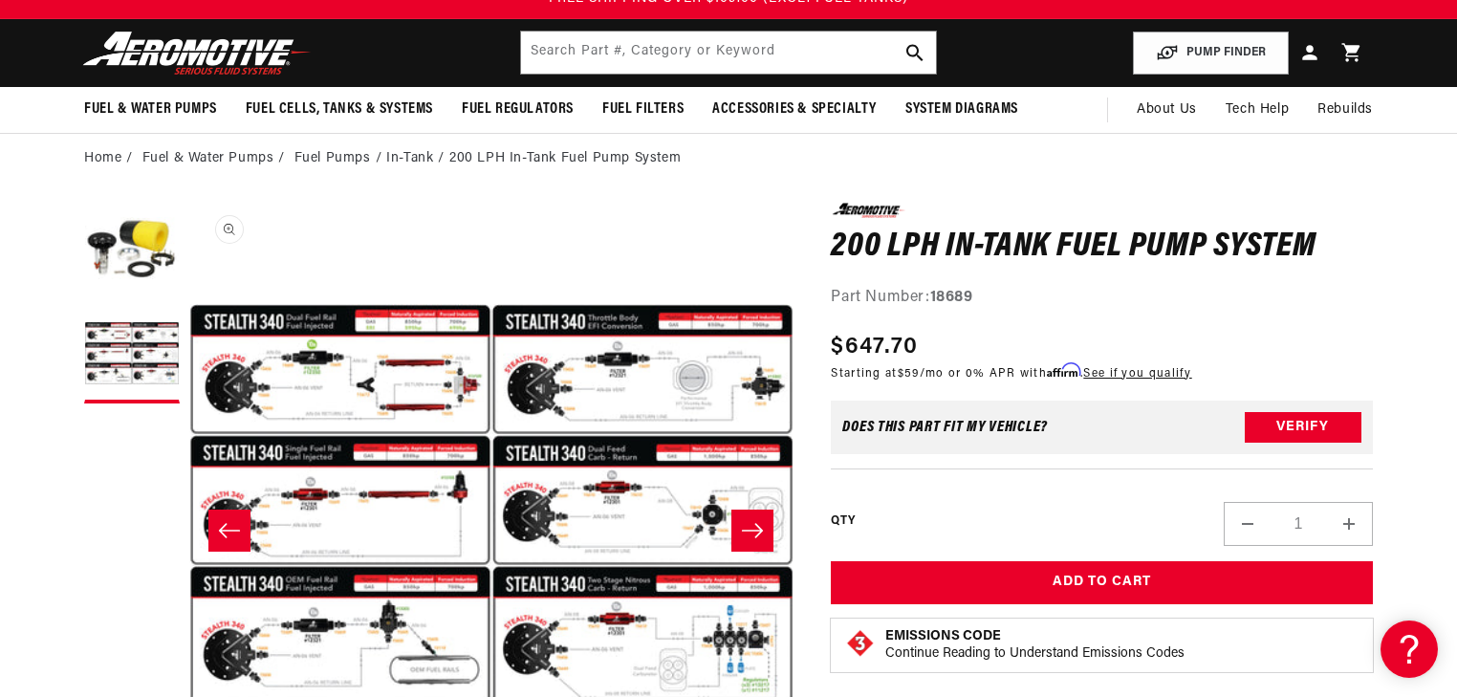
scroll to position [61, 0]
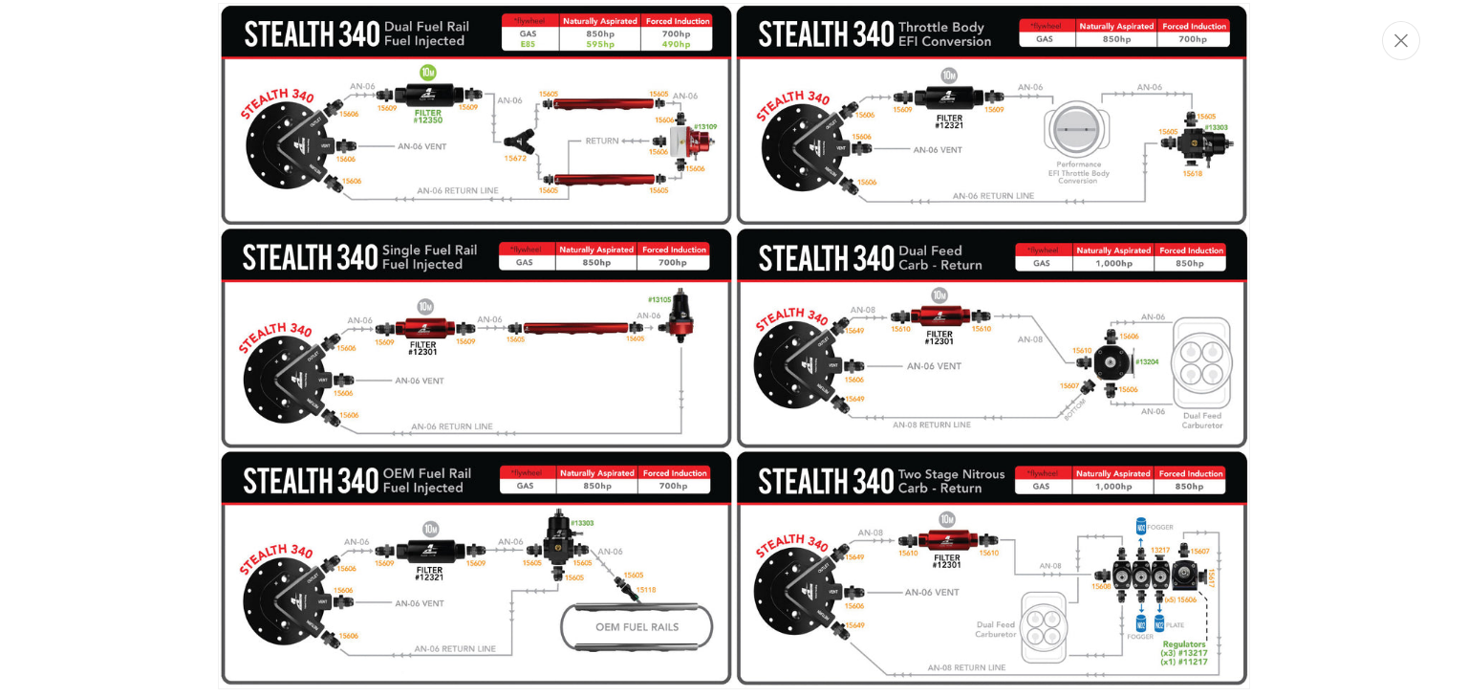
scroll to position [723, 0]
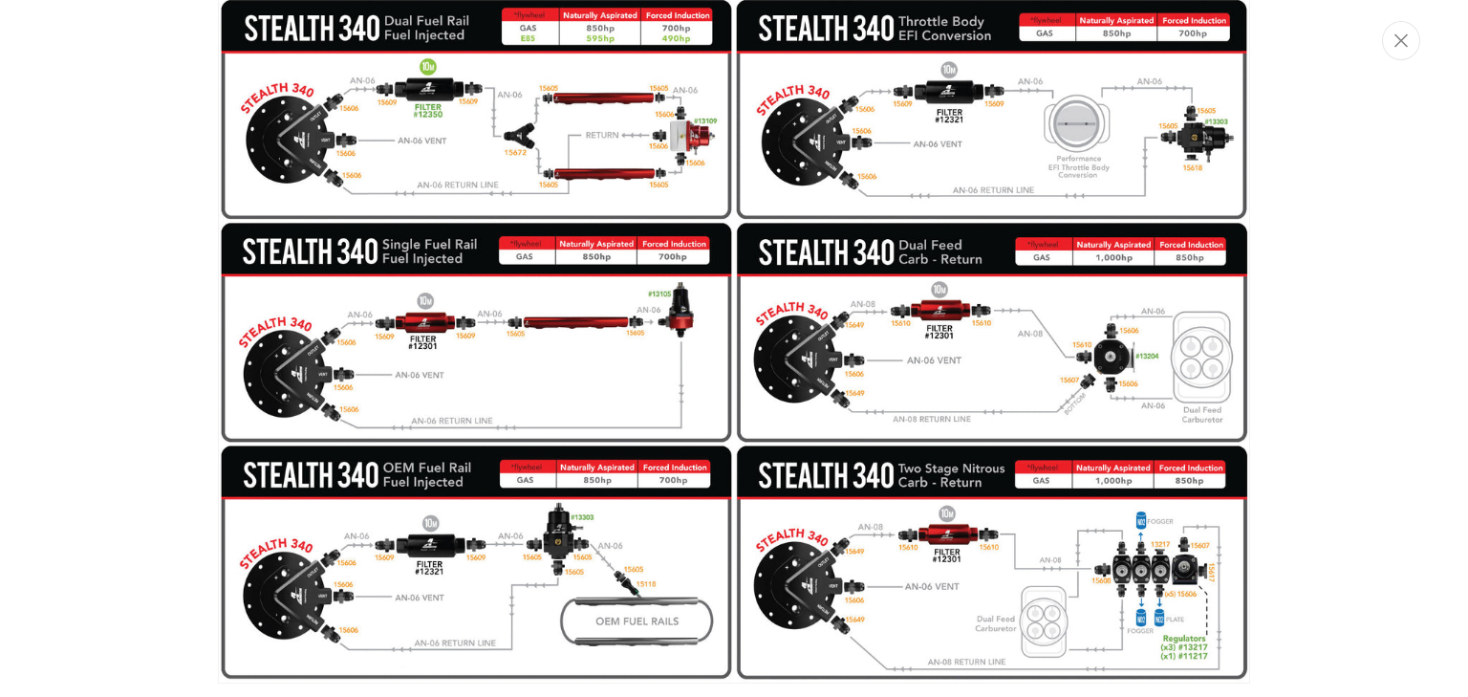
click at [641, 247] on img "Media gallery" at bounding box center [734, 340] width 1032 height 686
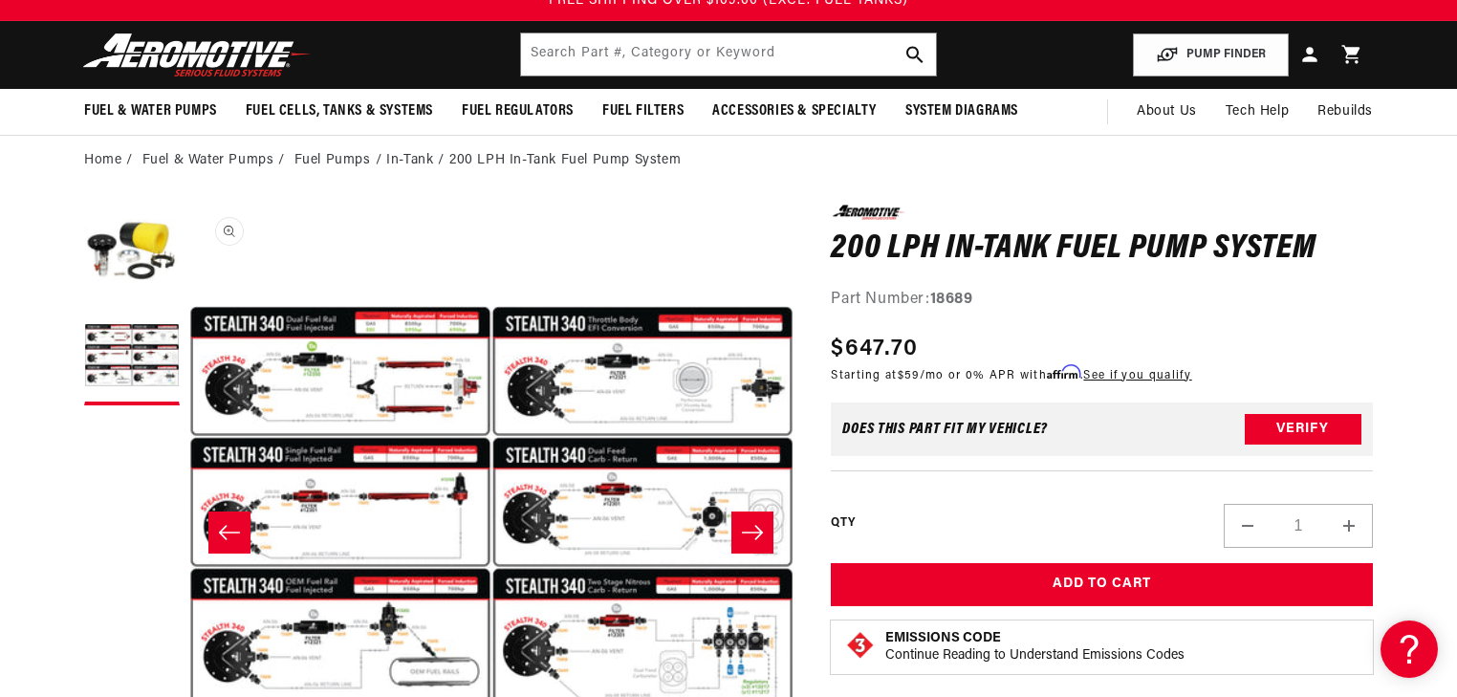
scroll to position [0, 0]
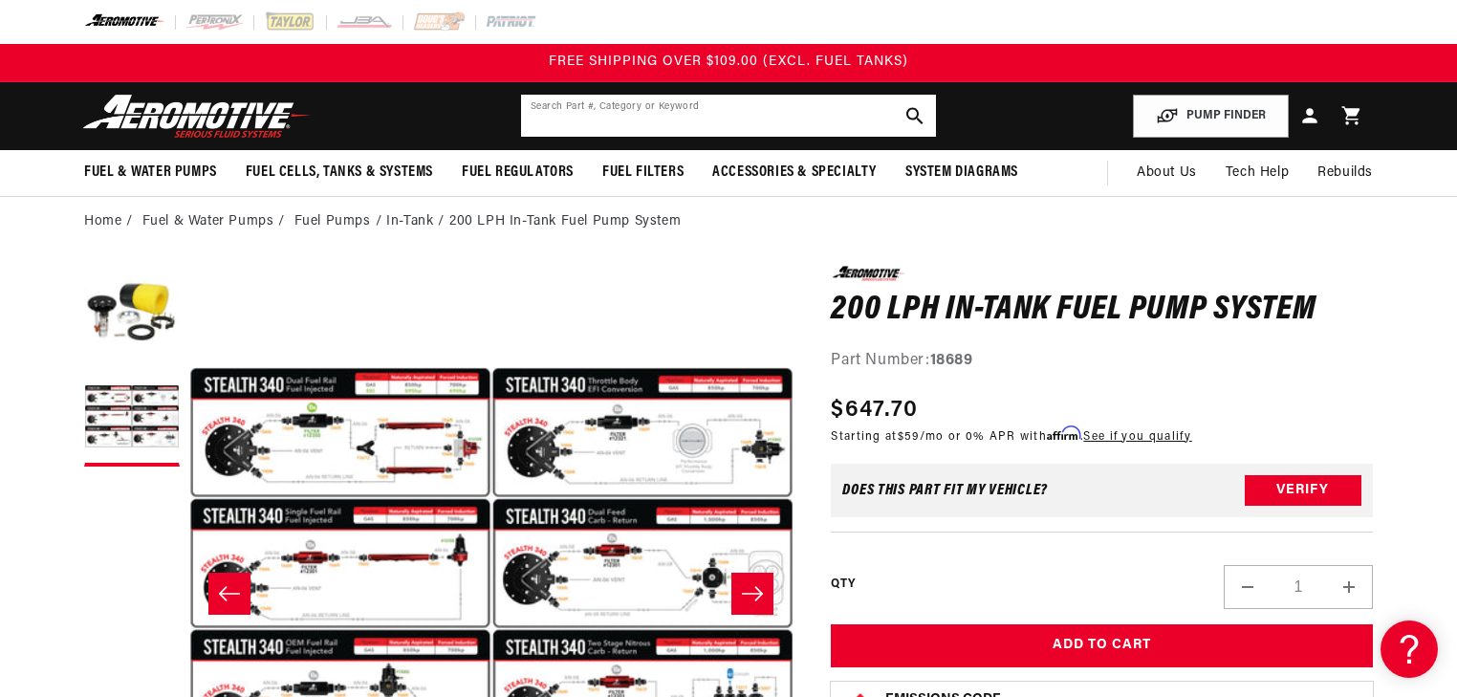
click at [722, 120] on input "text" at bounding box center [728, 116] width 415 height 42
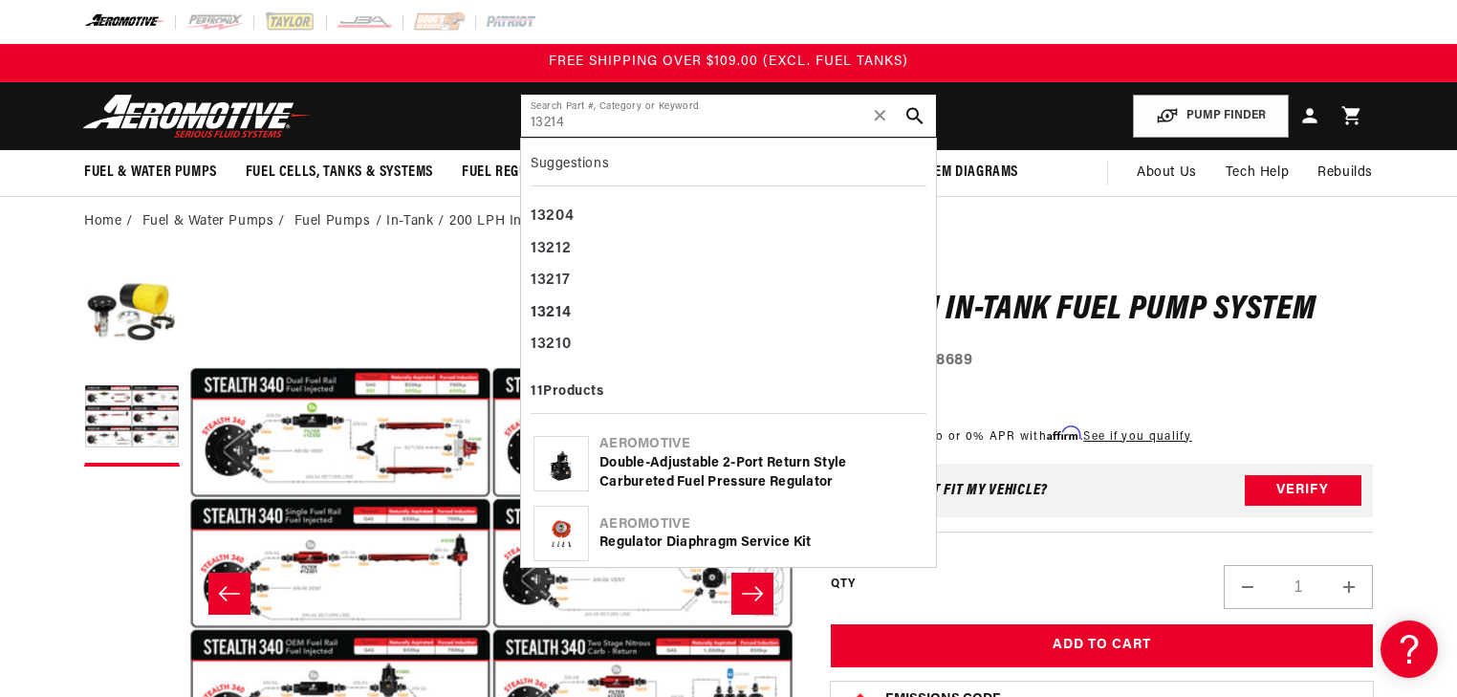
type input "13214"
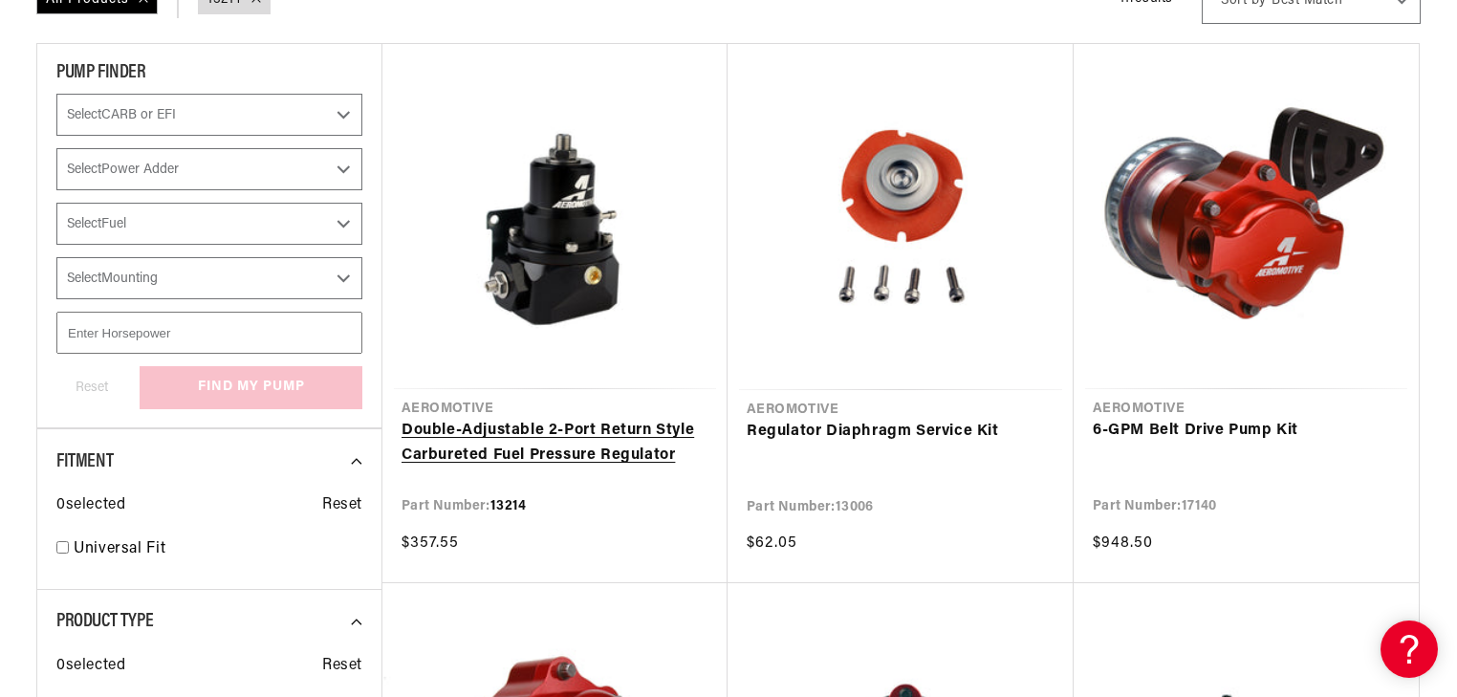
click at [544, 419] on link "Double-Adjustable 2-Port Return Style Carbureted Fuel Pressure Regulator" at bounding box center [555, 443] width 307 height 49
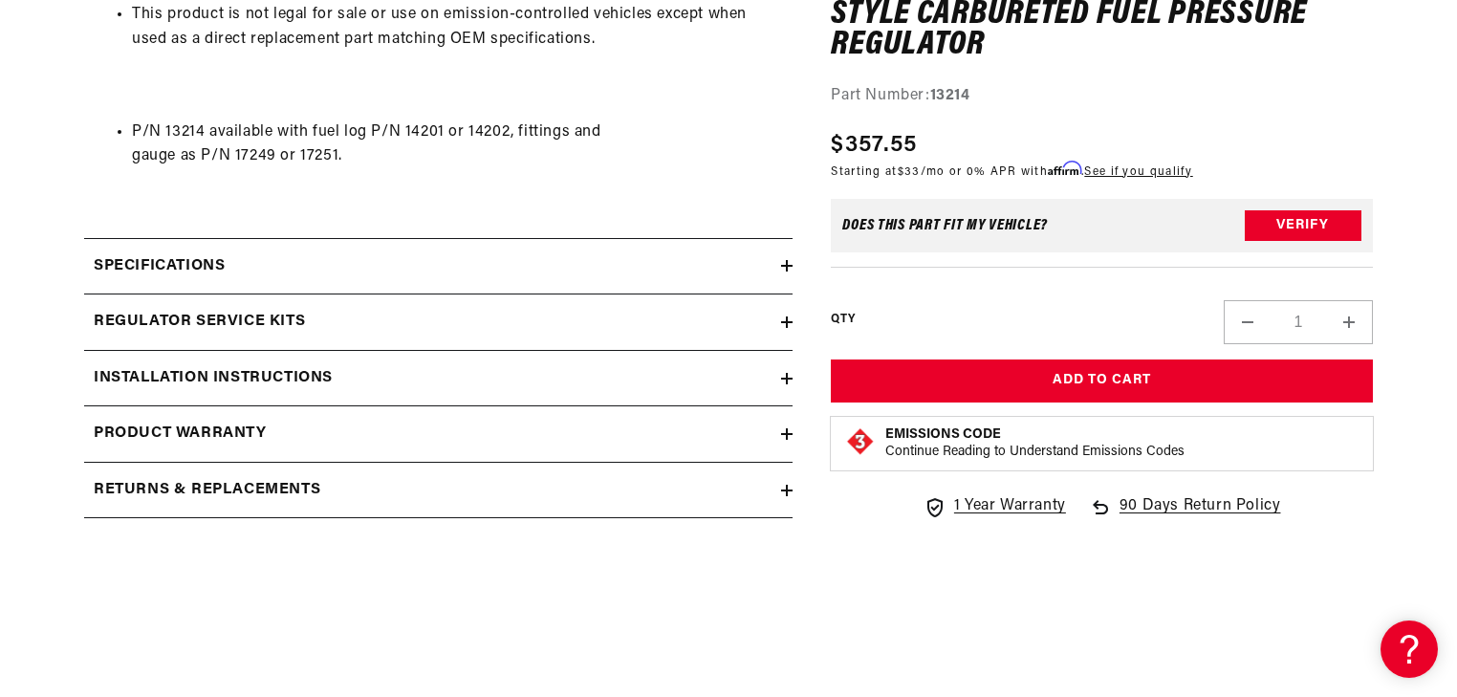
scroll to position [1606, 0]
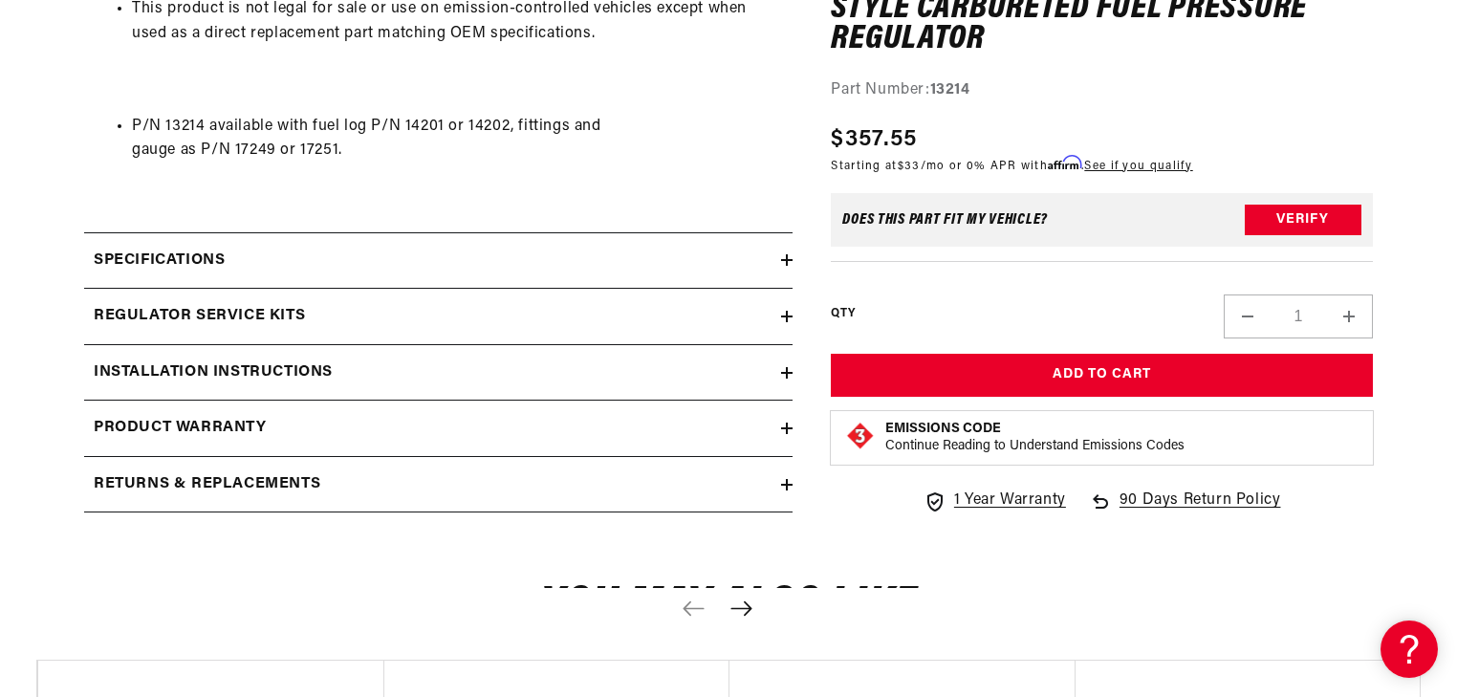
click at [788, 372] on icon at bounding box center [786, 372] width 11 height 11
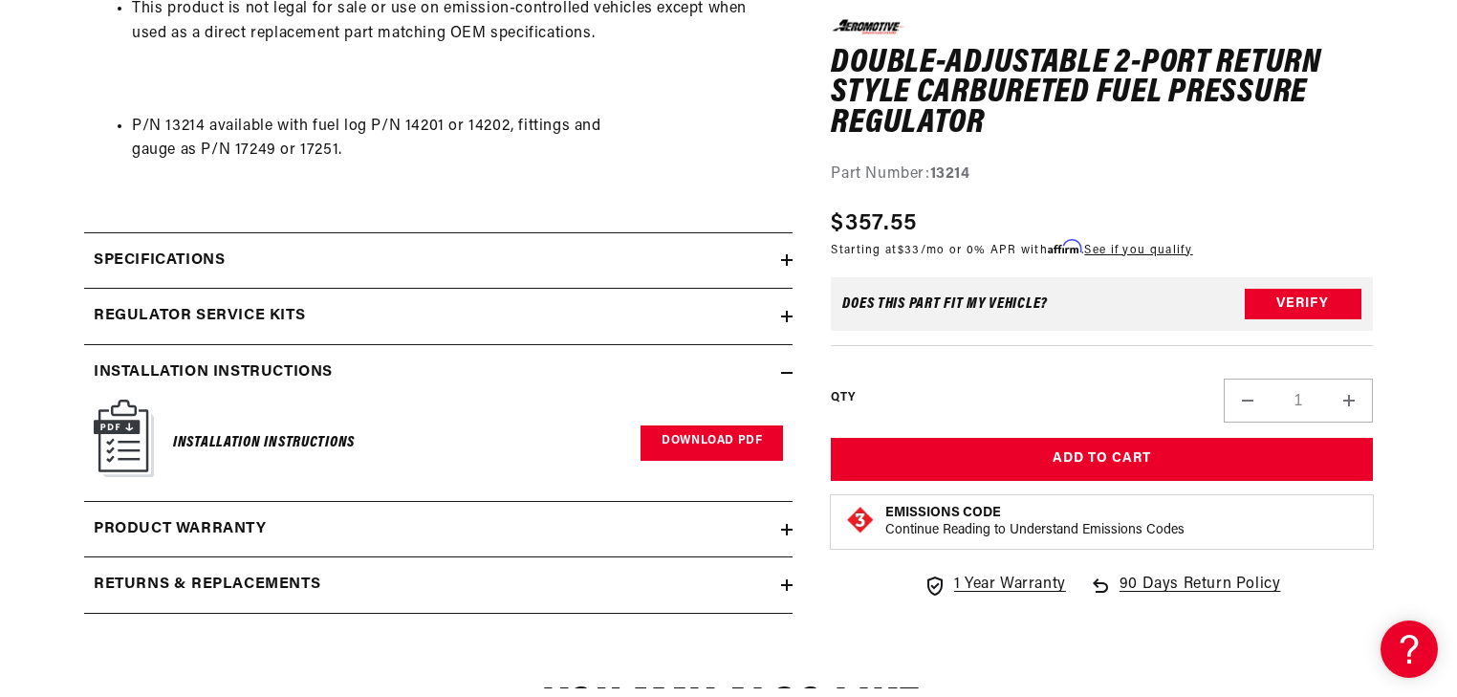
click at [749, 436] on link "Download PDF" at bounding box center [712, 442] width 142 height 35
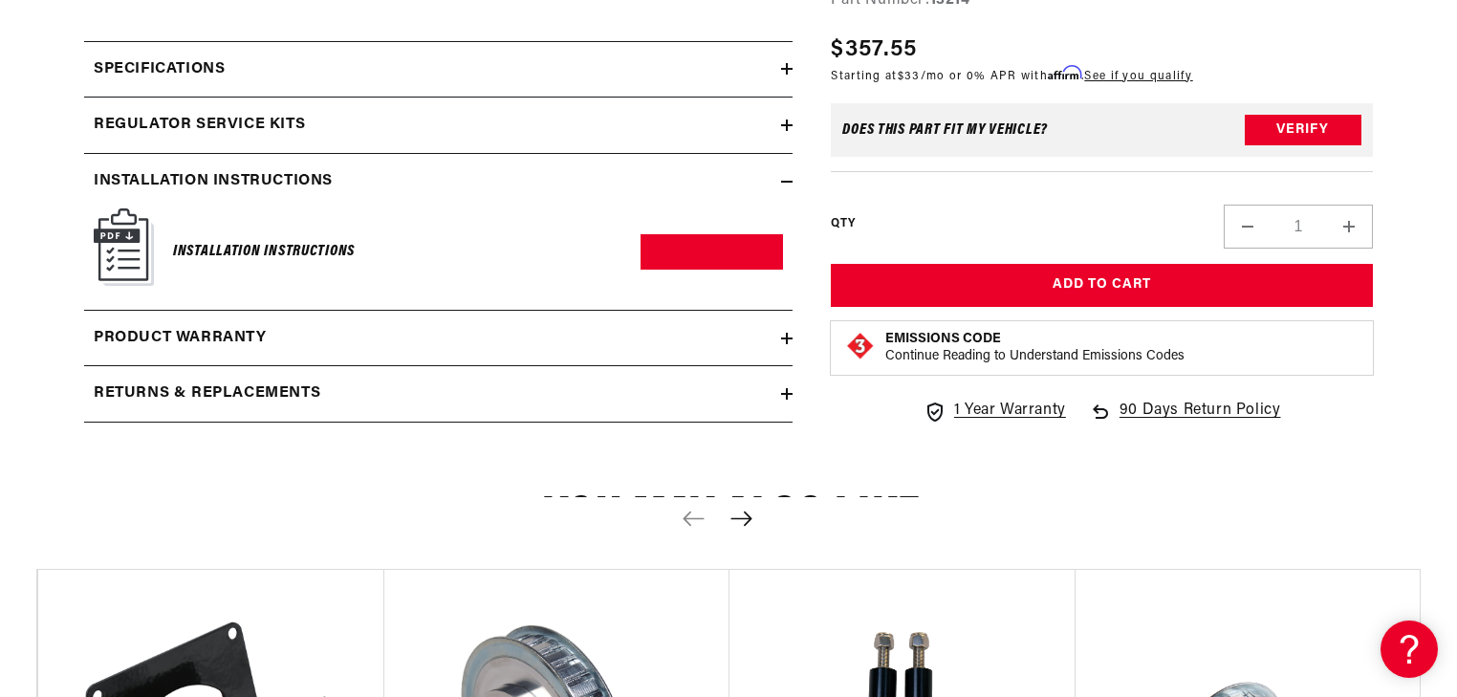
scroll to position [1989, 0]
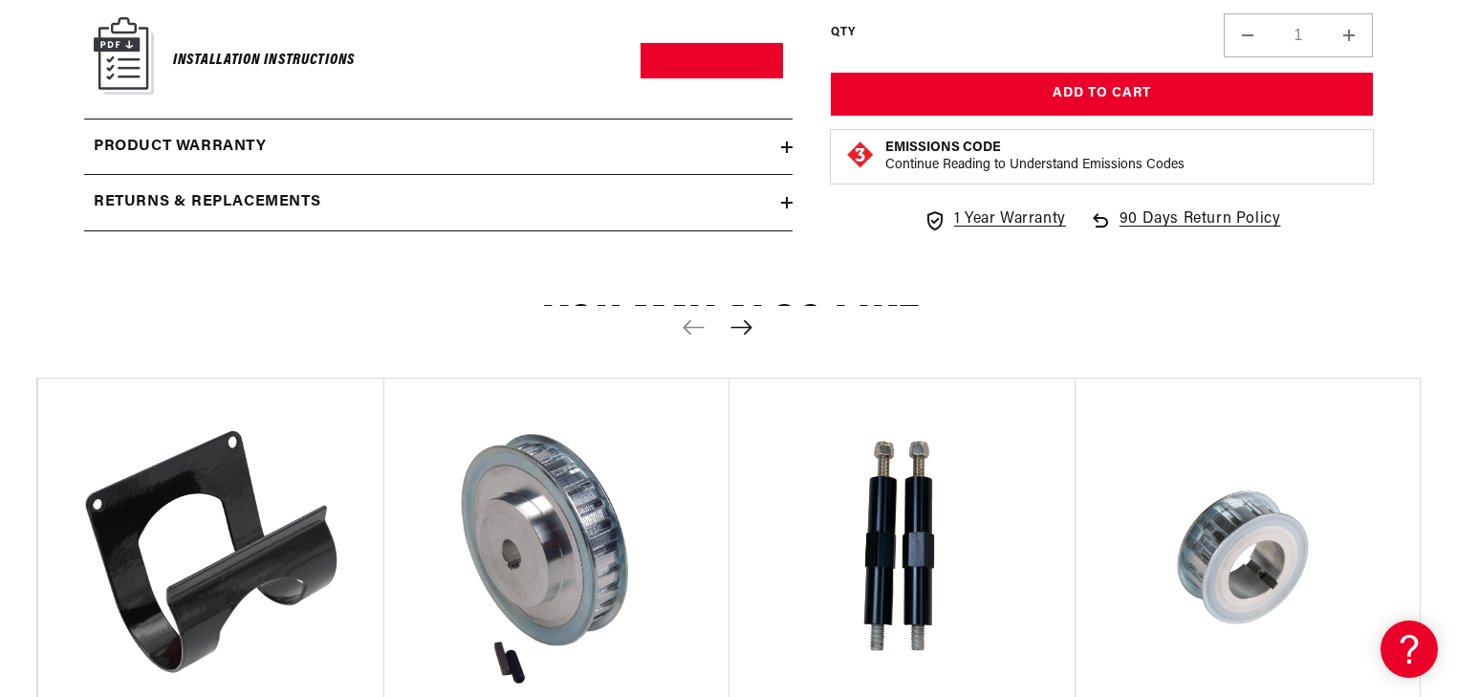
click at [742, 326] on icon "Next slide" at bounding box center [740, 327] width 21 height 14
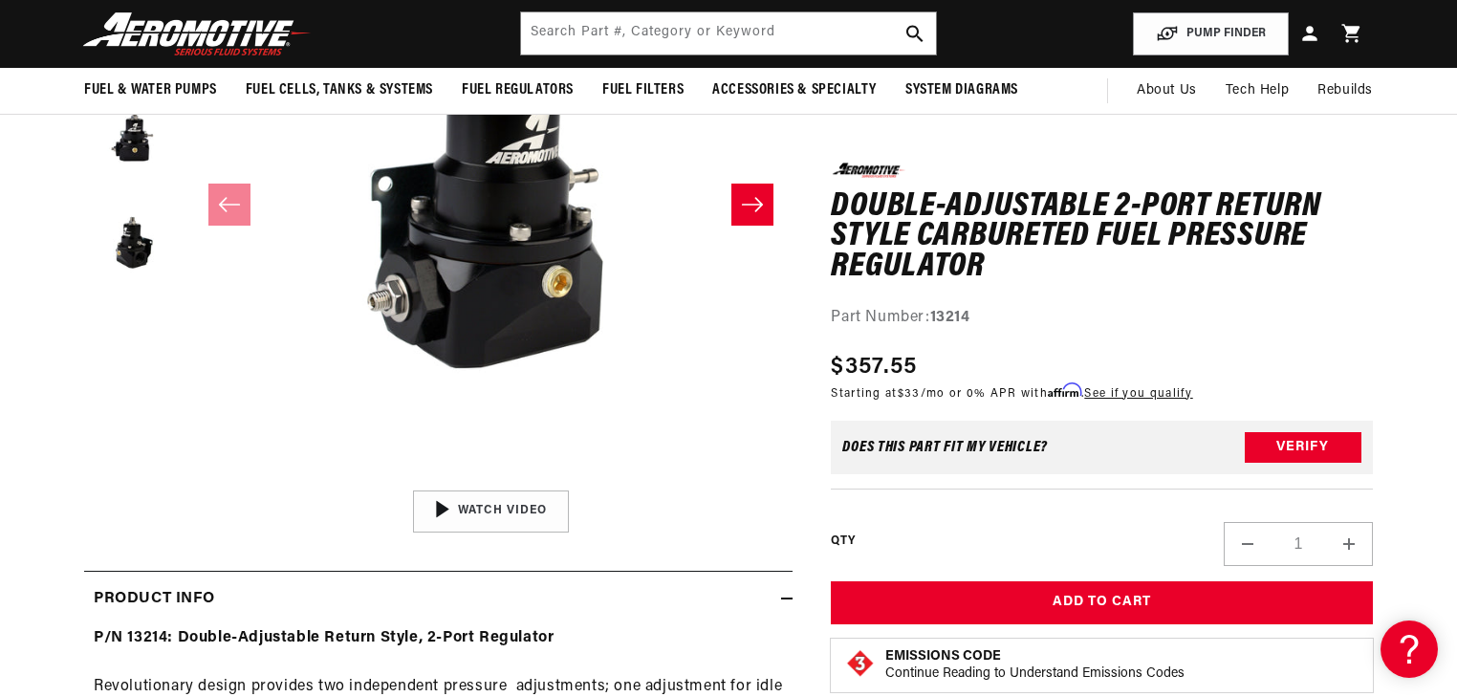
scroll to position [382, 0]
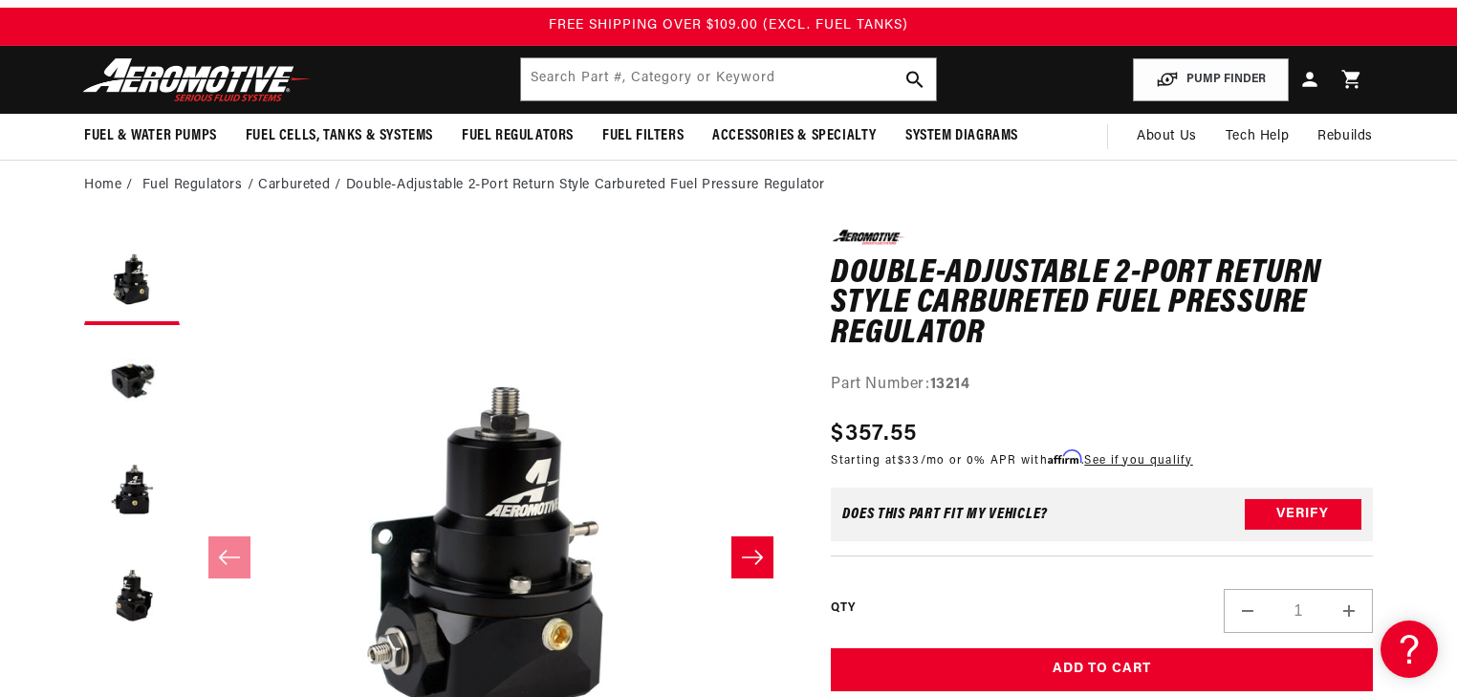
scroll to position [76, 0]
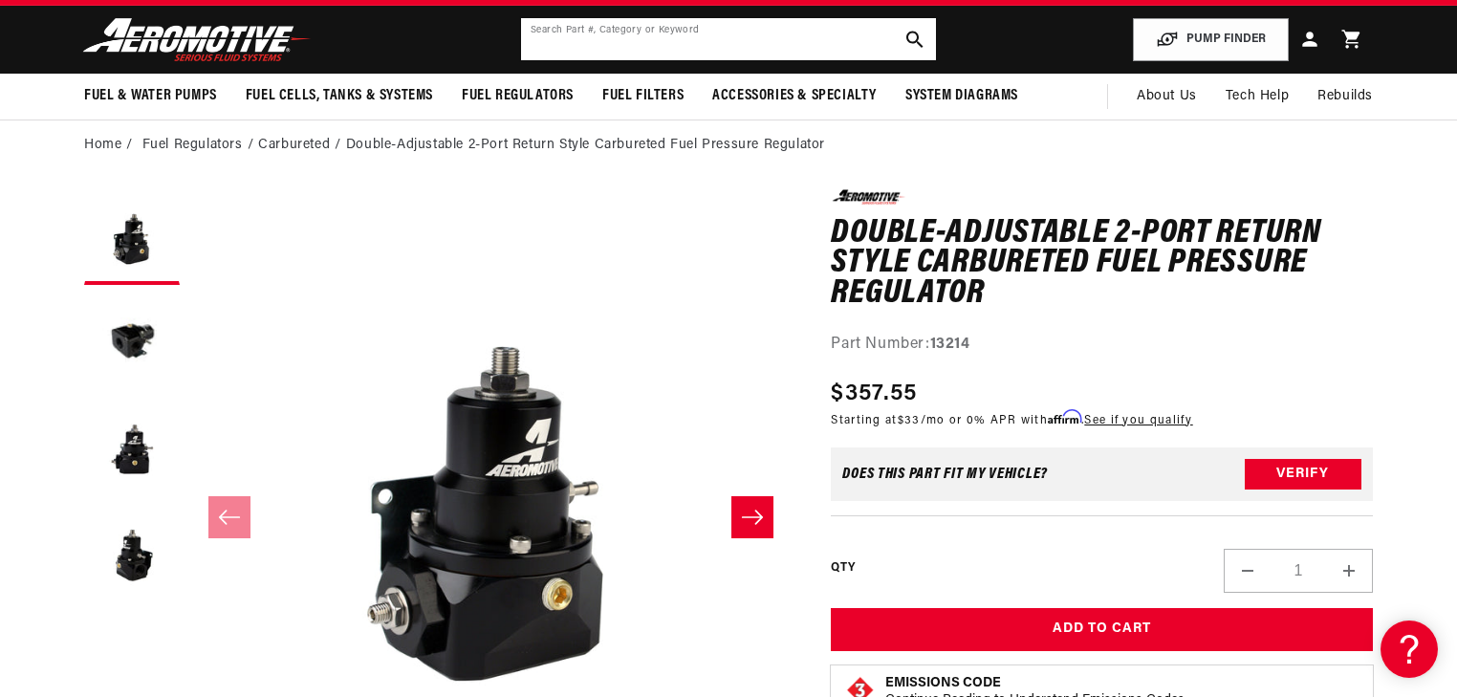
click at [667, 47] on input "text" at bounding box center [728, 39] width 415 height 42
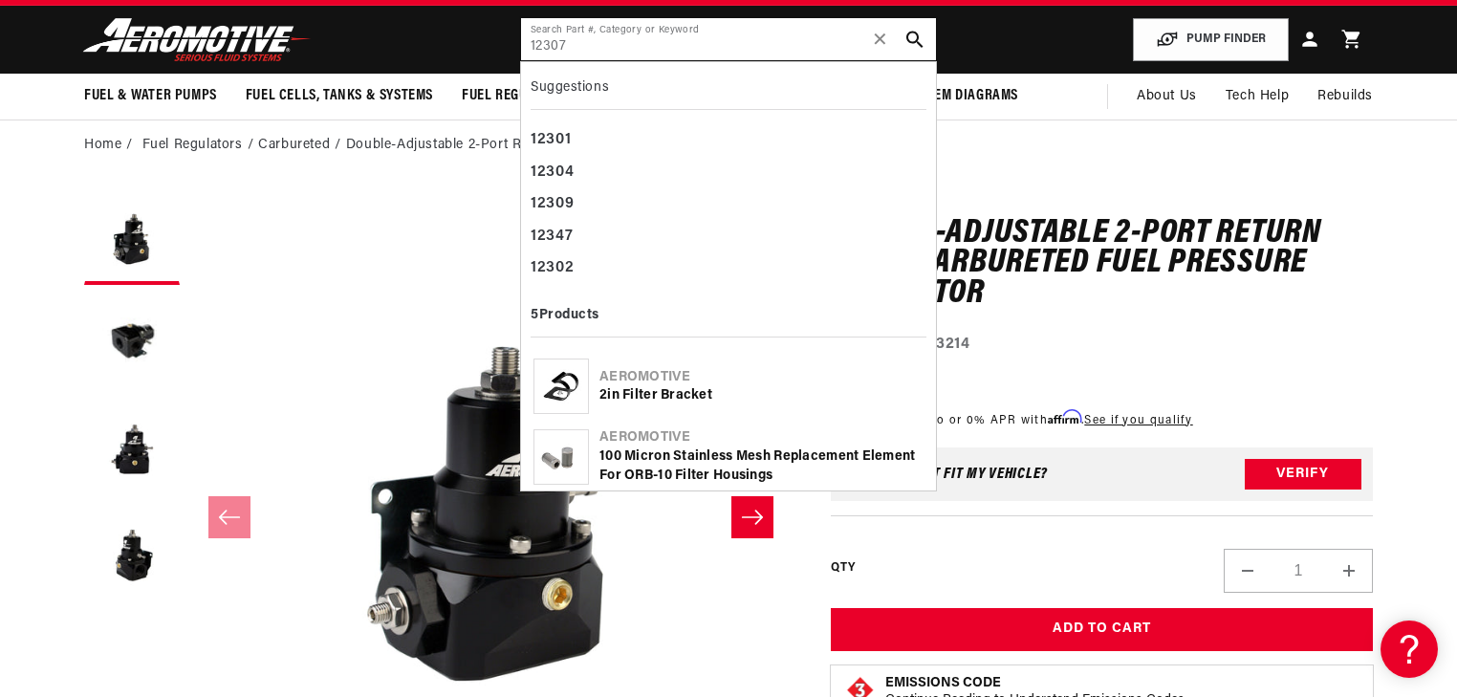
type input "12307"
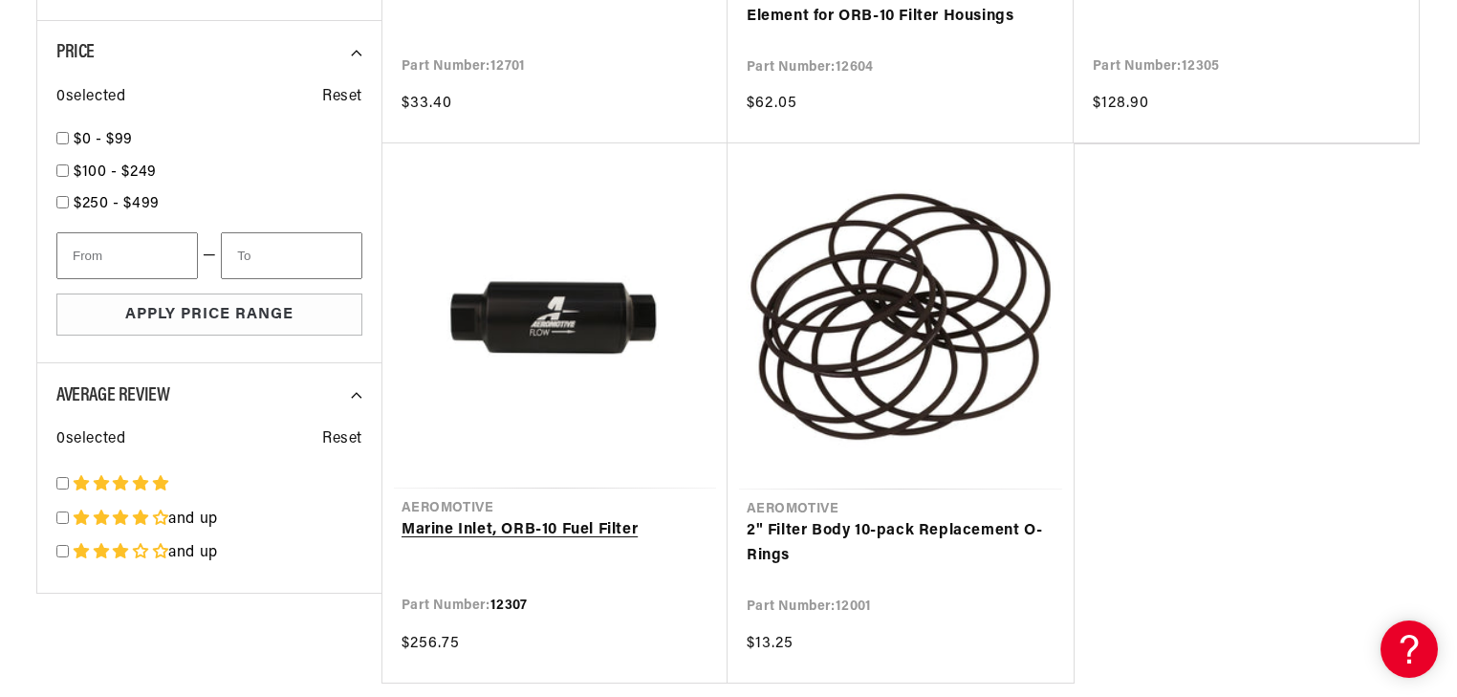
scroll to position [918, 0]
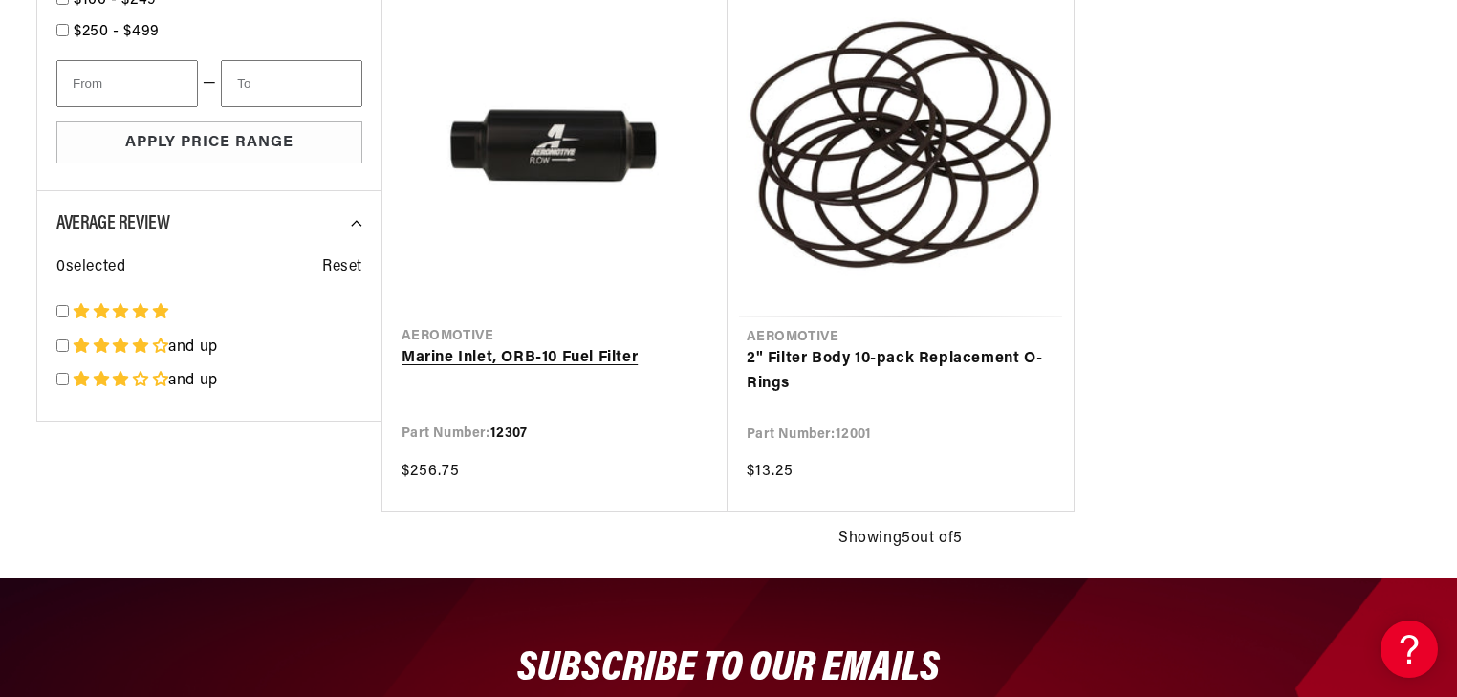
click at [532, 346] on link "Marine Inlet, ORB-10 Fuel Filter" at bounding box center [555, 358] width 307 height 25
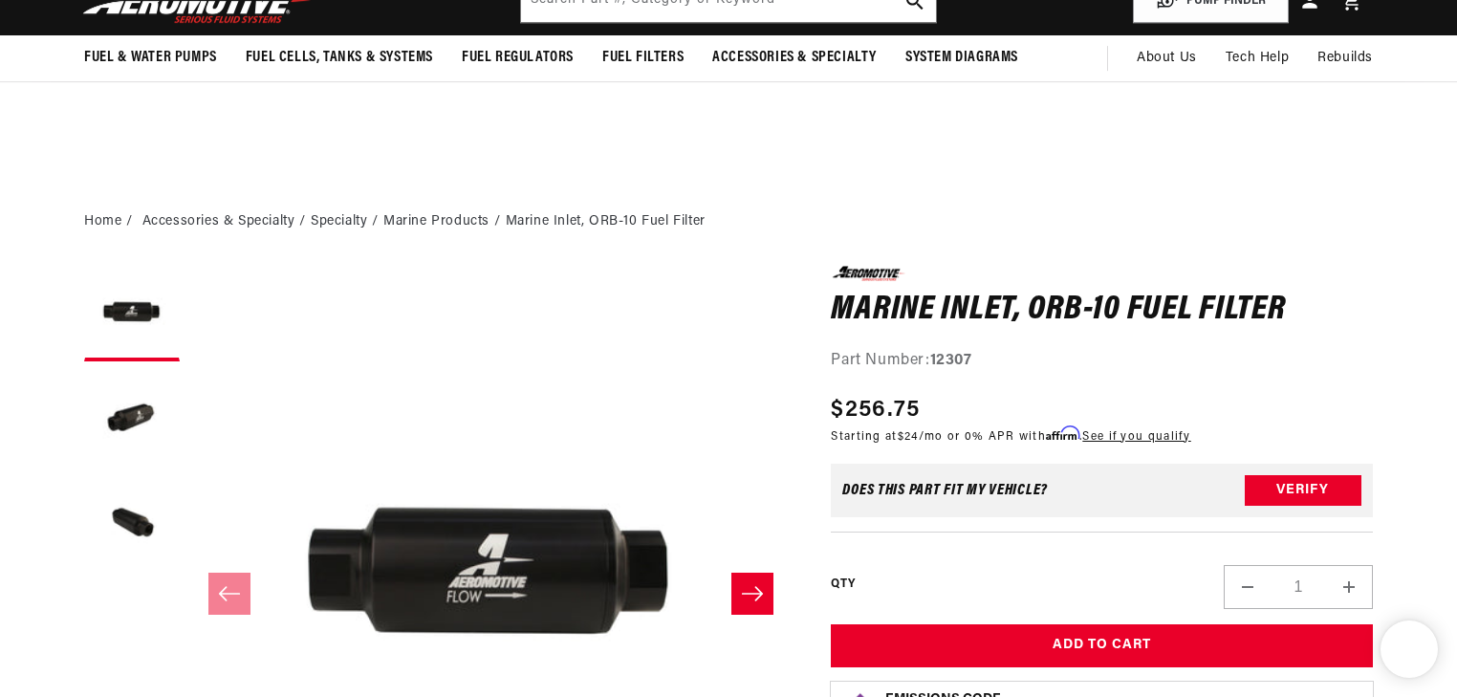
click at [757, 573] on button "Slide right" at bounding box center [752, 594] width 42 height 42
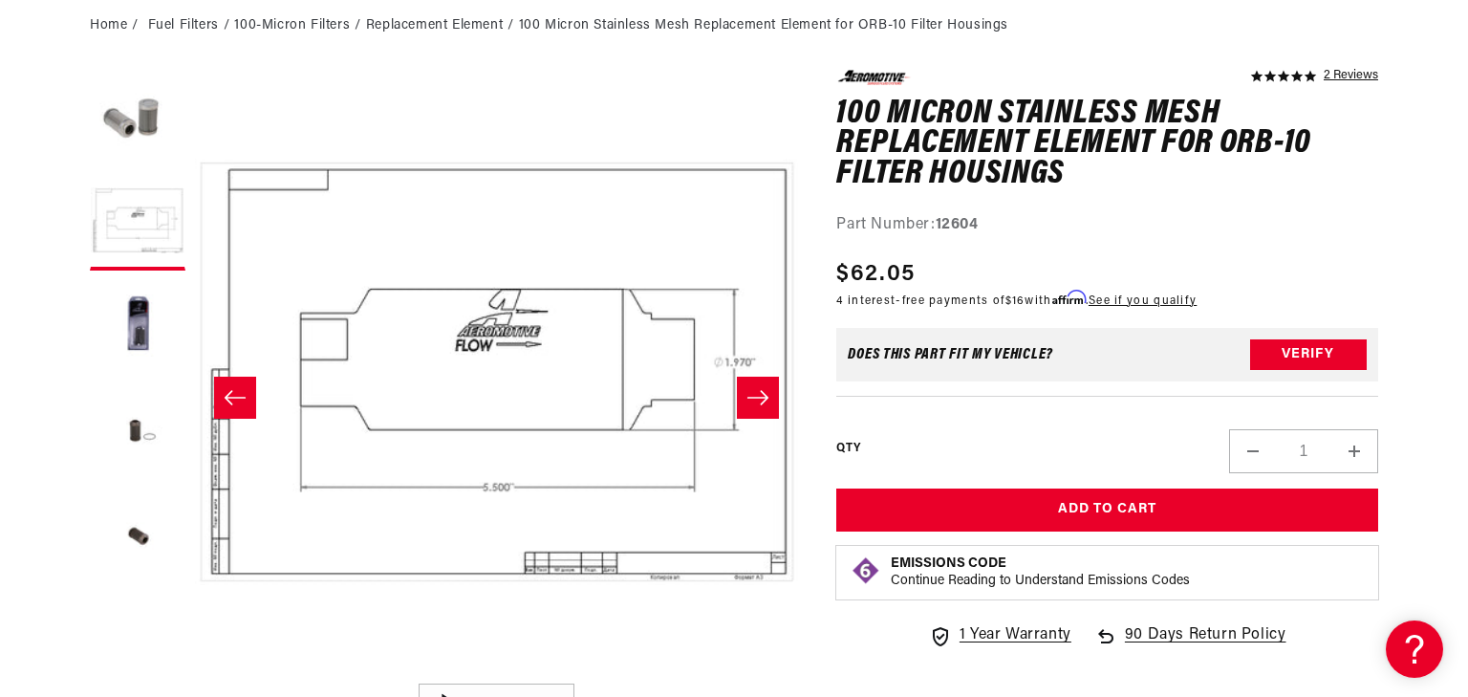
scroll to position [306, 0]
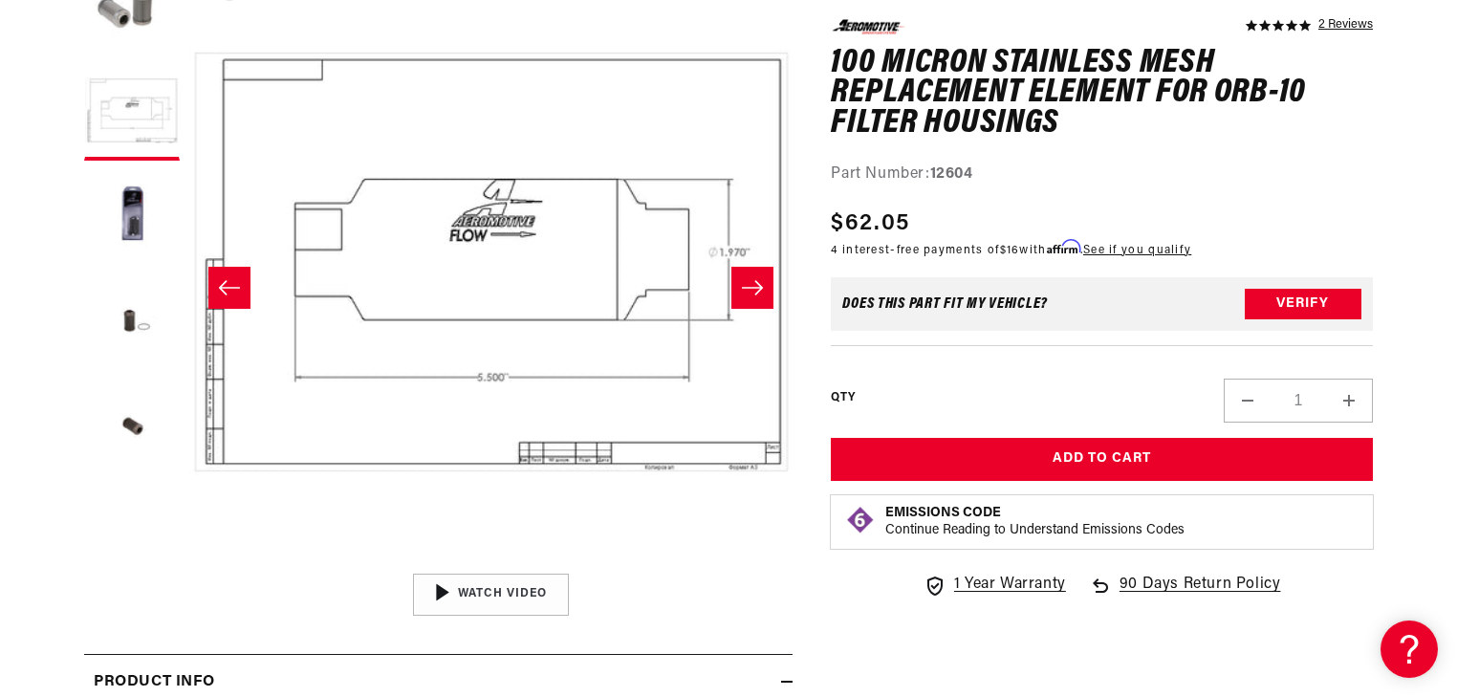
click at [189, 564] on button "Open media 2 in modal" at bounding box center [189, 564] width 0 height 0
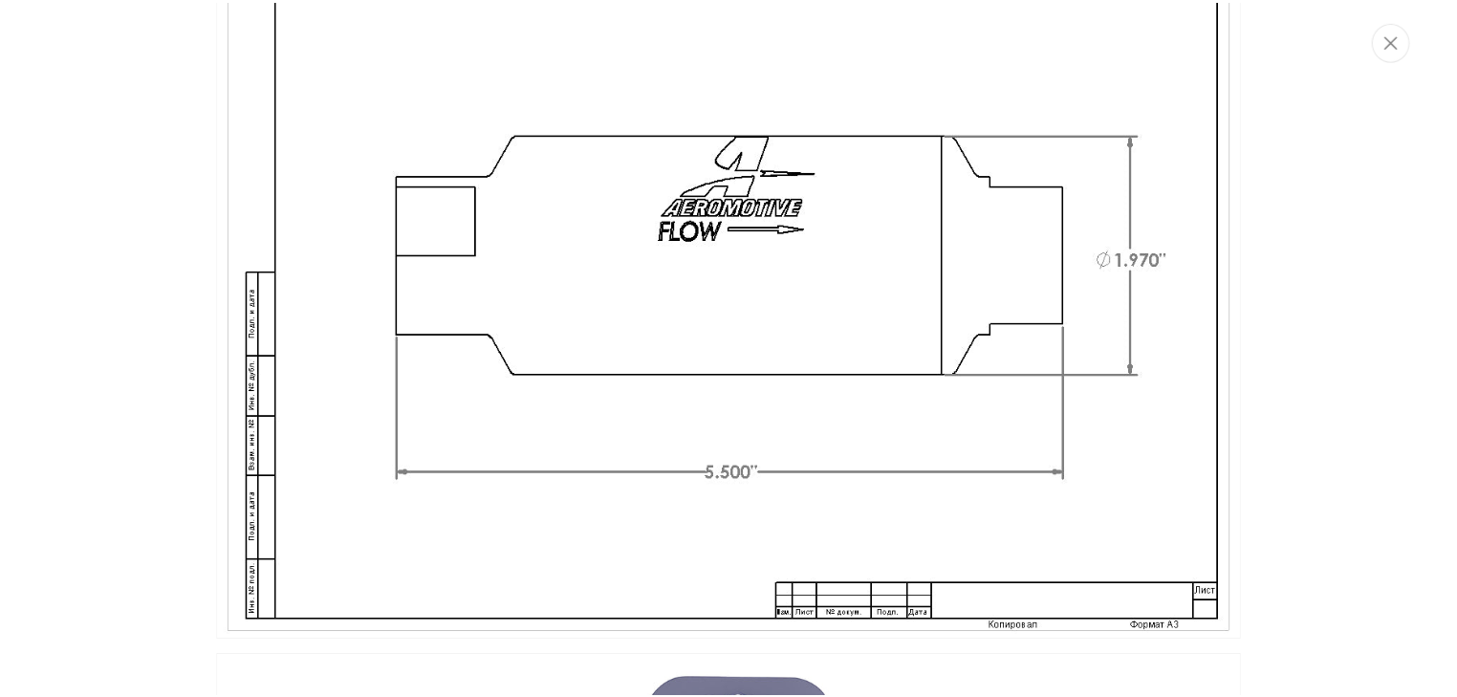
scroll to position [813, 0]
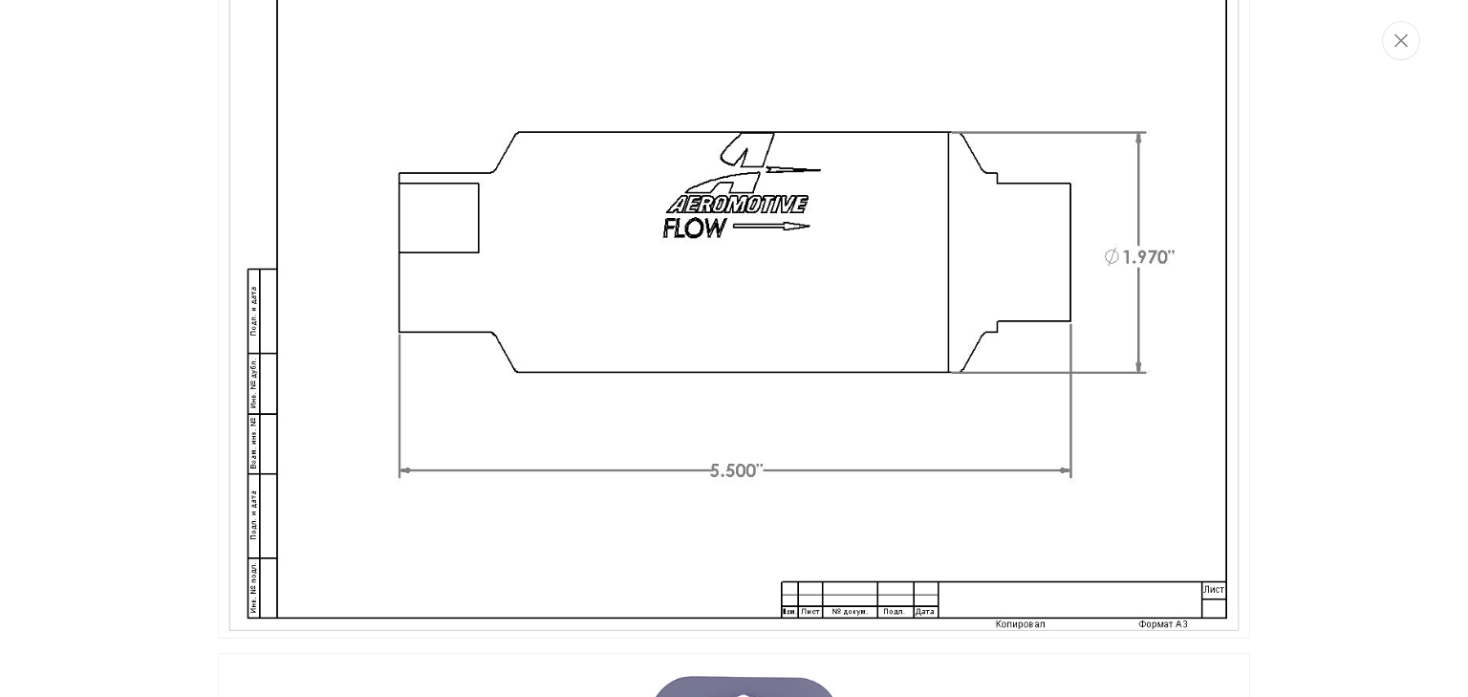
click at [764, 277] on img "Media gallery" at bounding box center [734, 273] width 1032 height 730
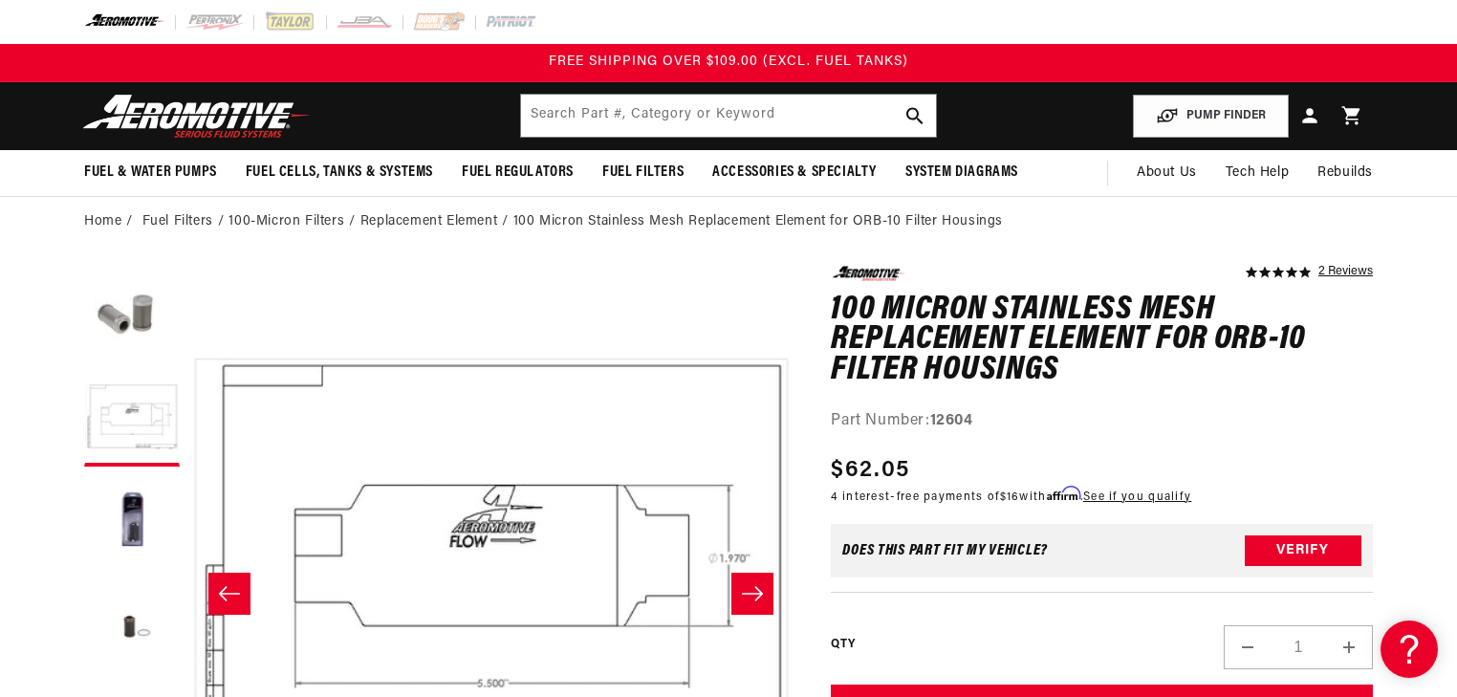
scroll to position [76, 0]
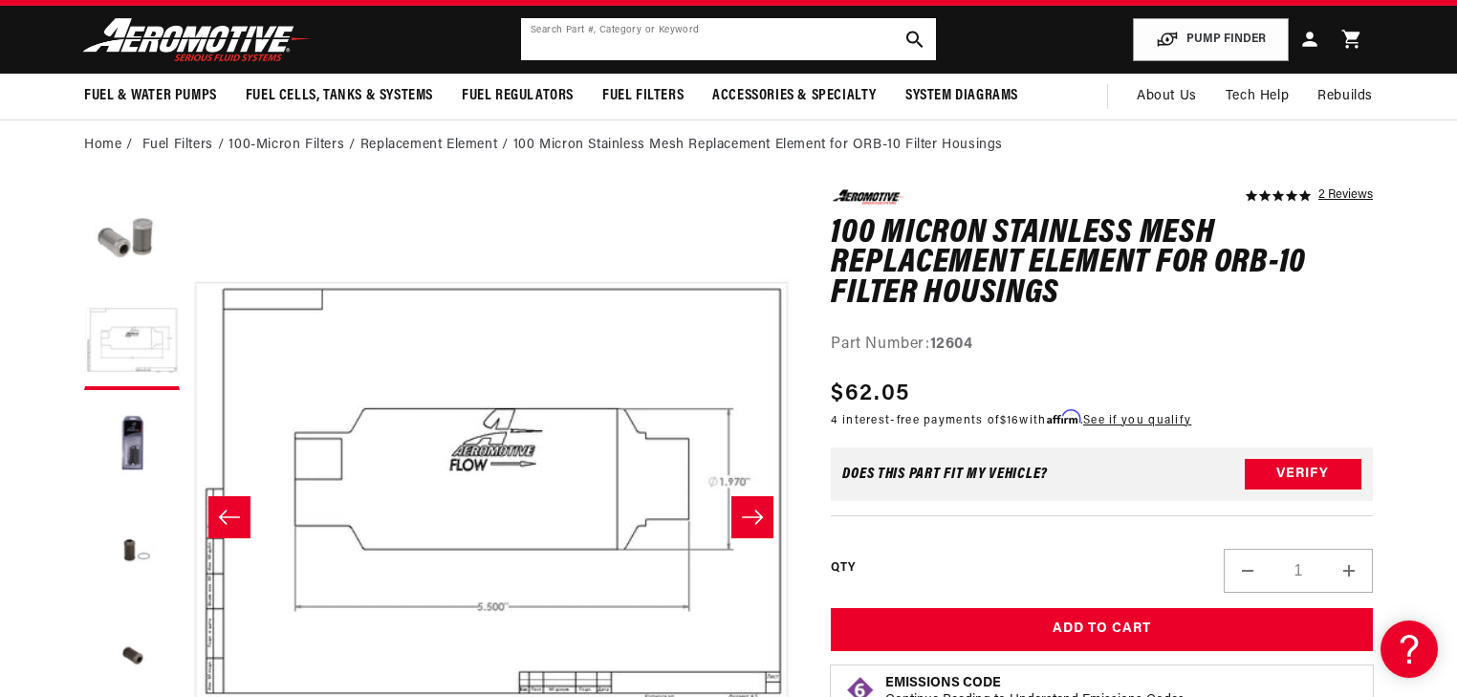
click at [739, 47] on input "text" at bounding box center [728, 39] width 415 height 42
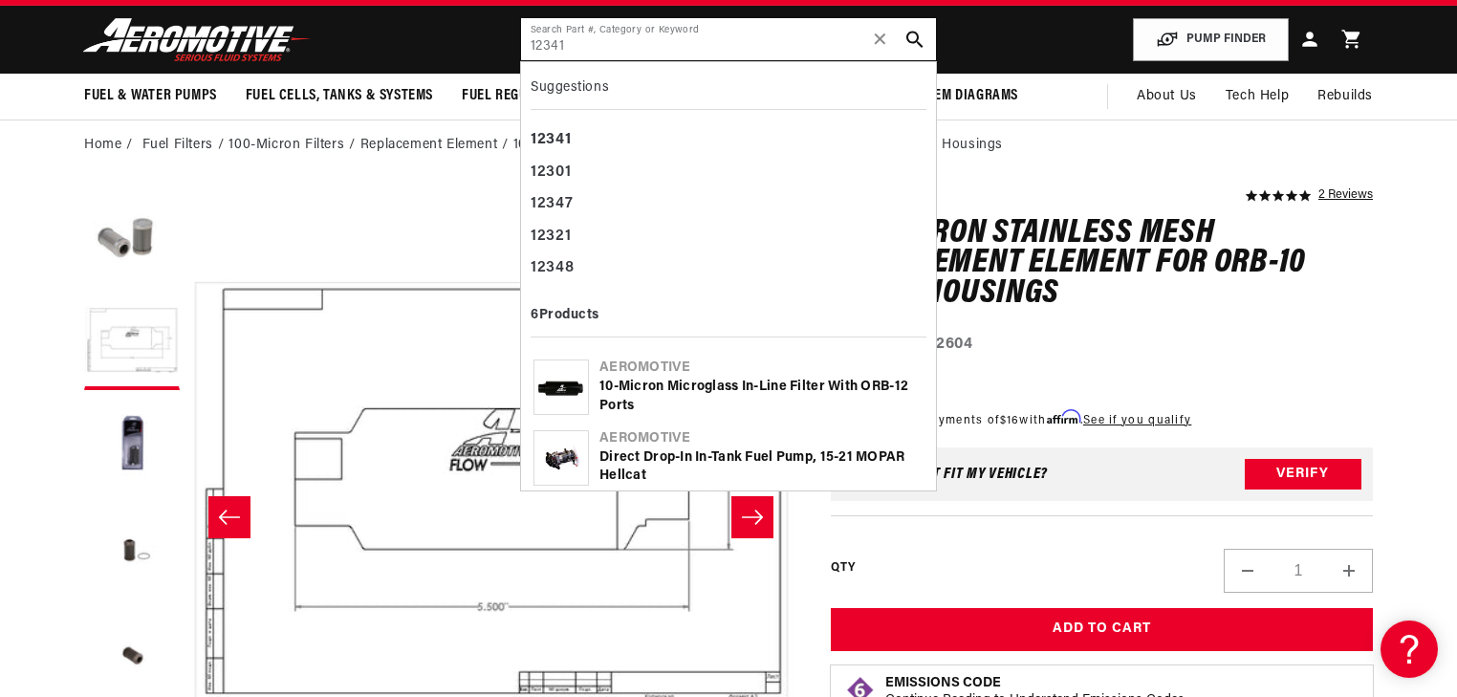
type input "12341"
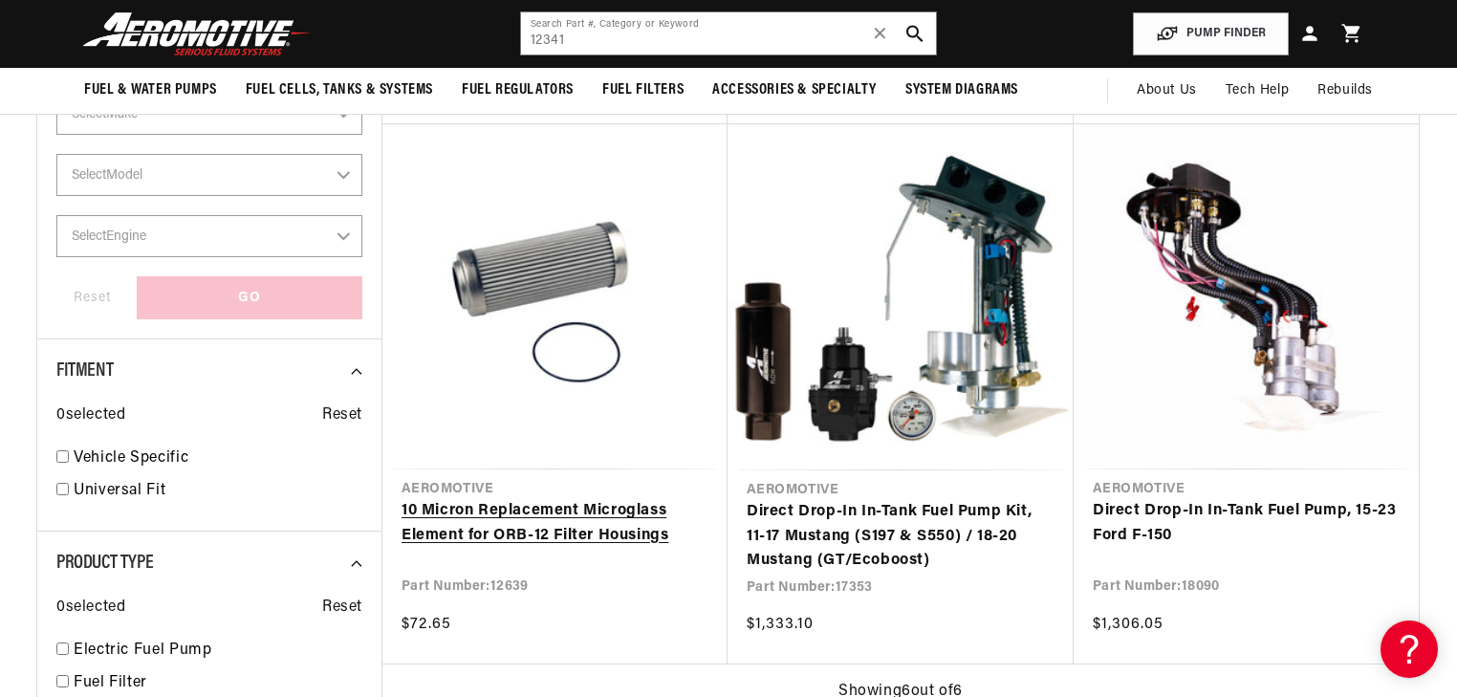
scroll to position [306, 0]
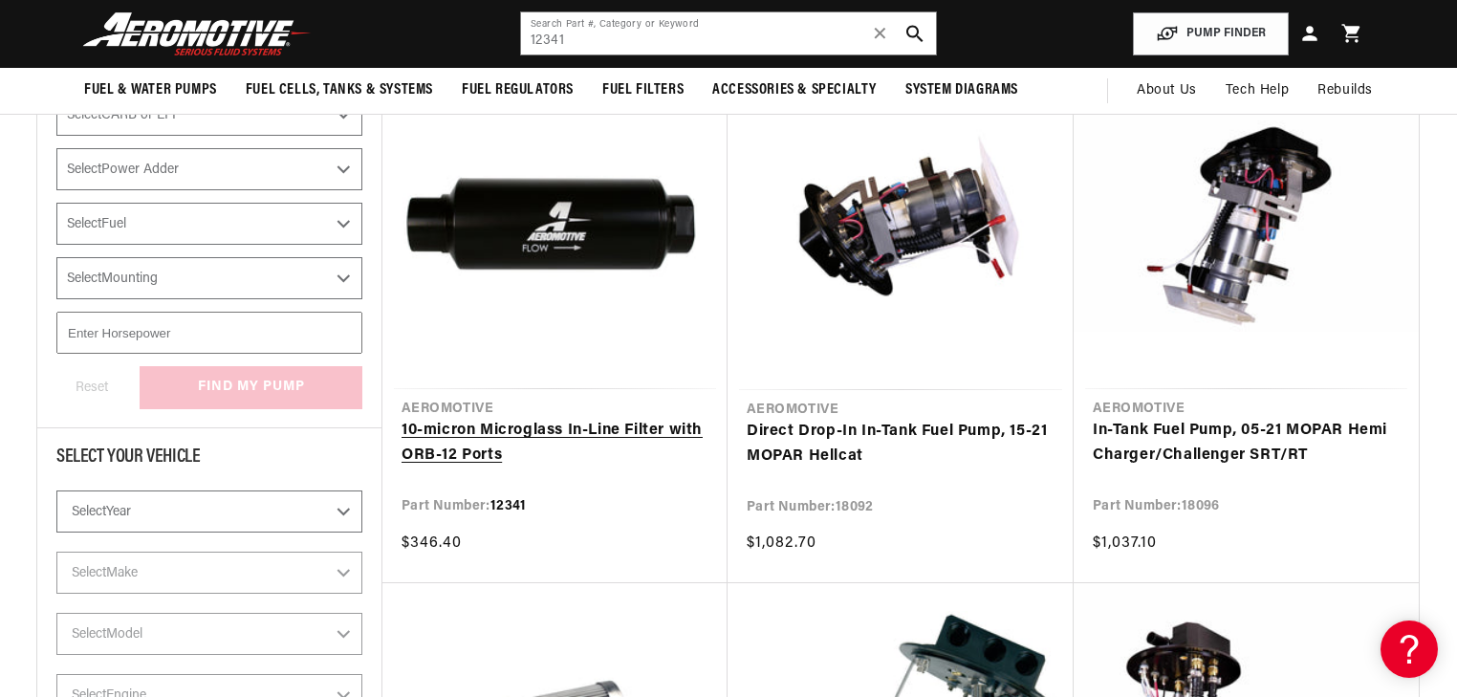
click at [631, 419] on link "10-micron Microglass In-Line Filter with ORB-12 Ports" at bounding box center [555, 443] width 307 height 49
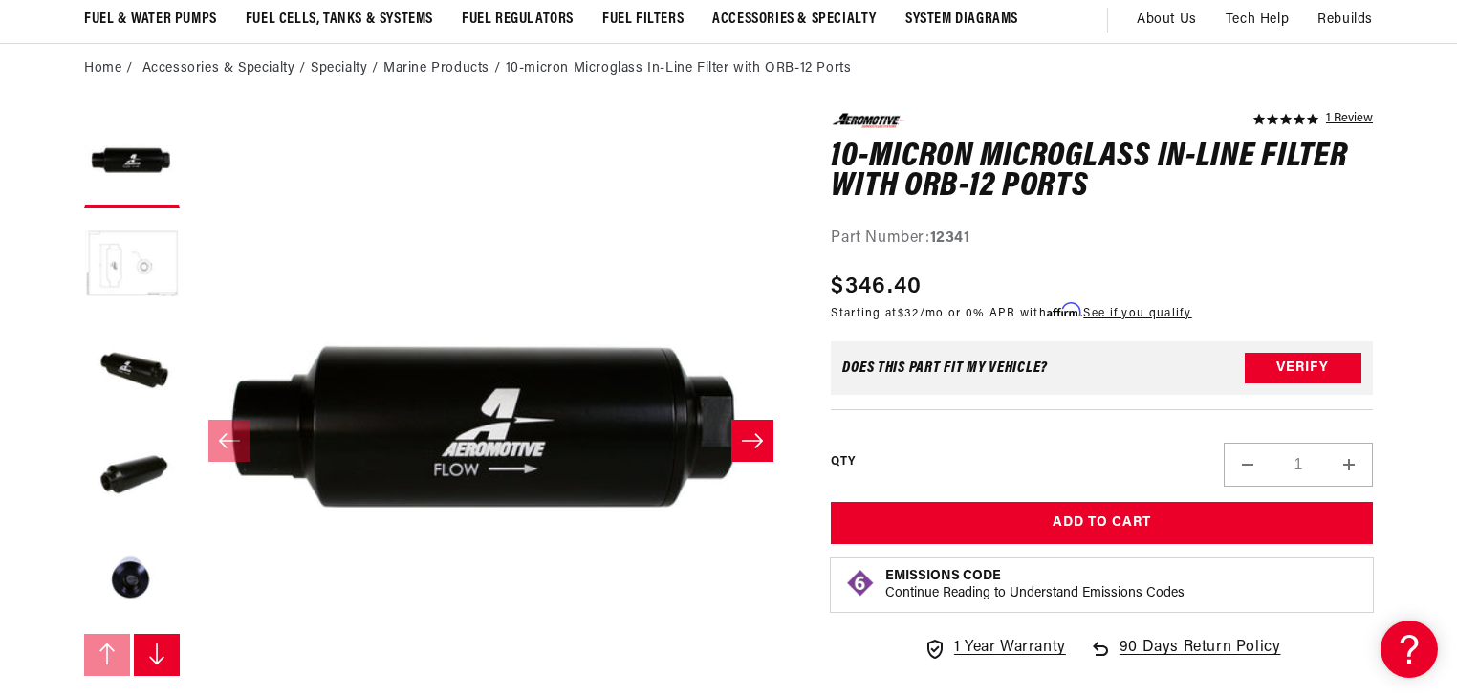
click at [129, 272] on button "Load image 2 in gallery view" at bounding box center [132, 266] width 96 height 96
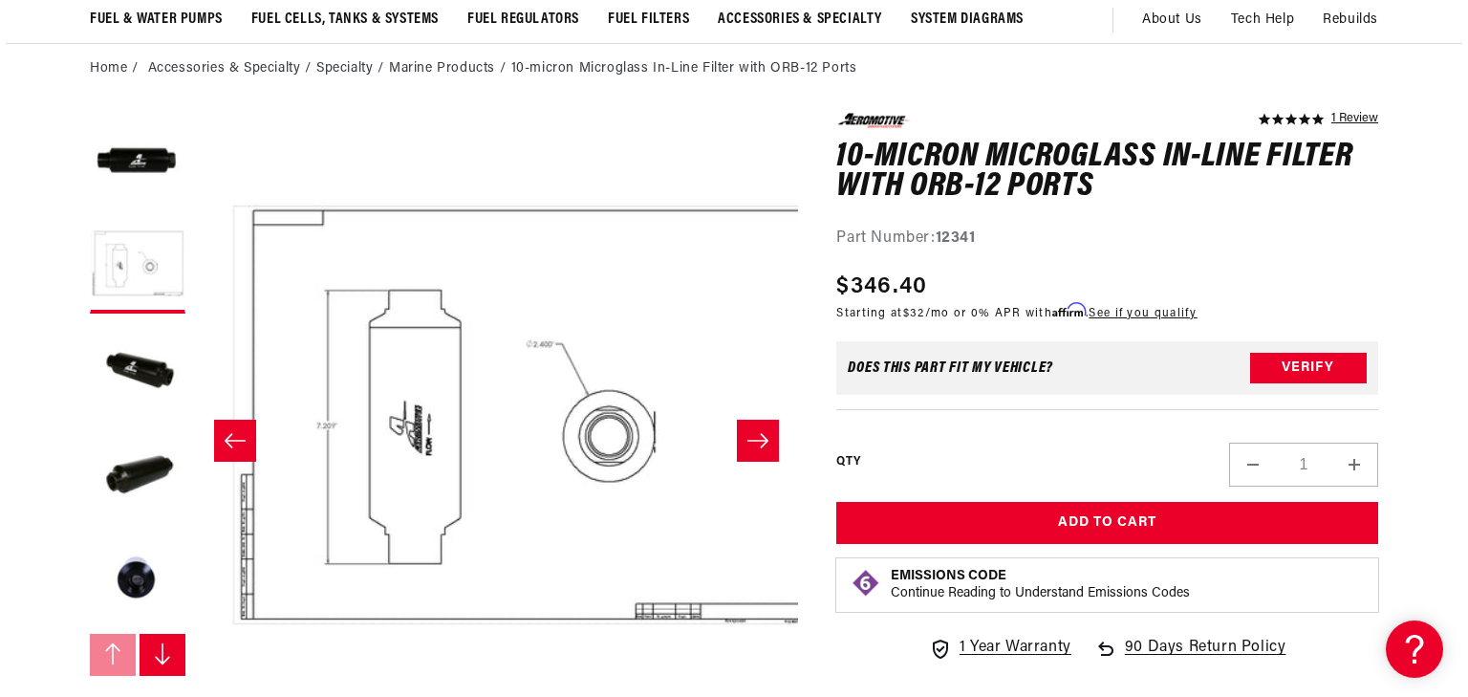
scroll to position [0, 603]
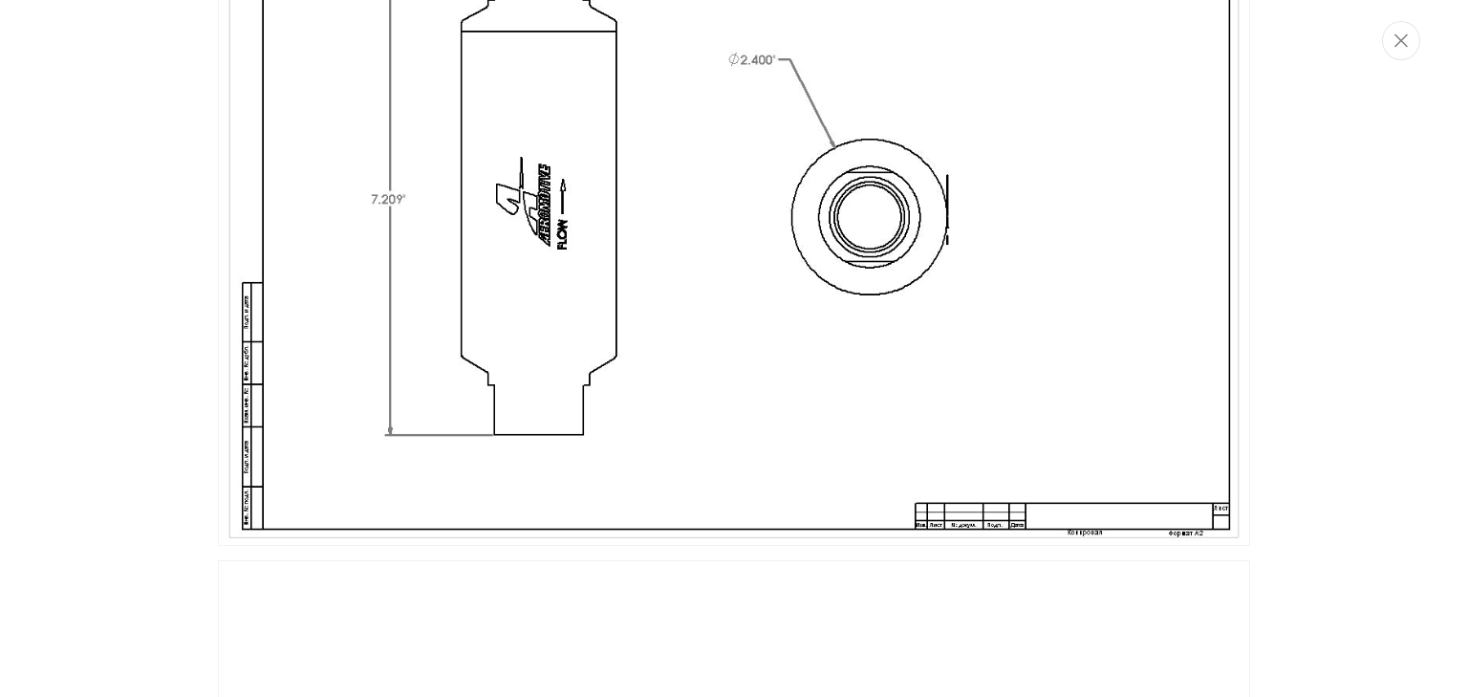
scroll to position [967, 0]
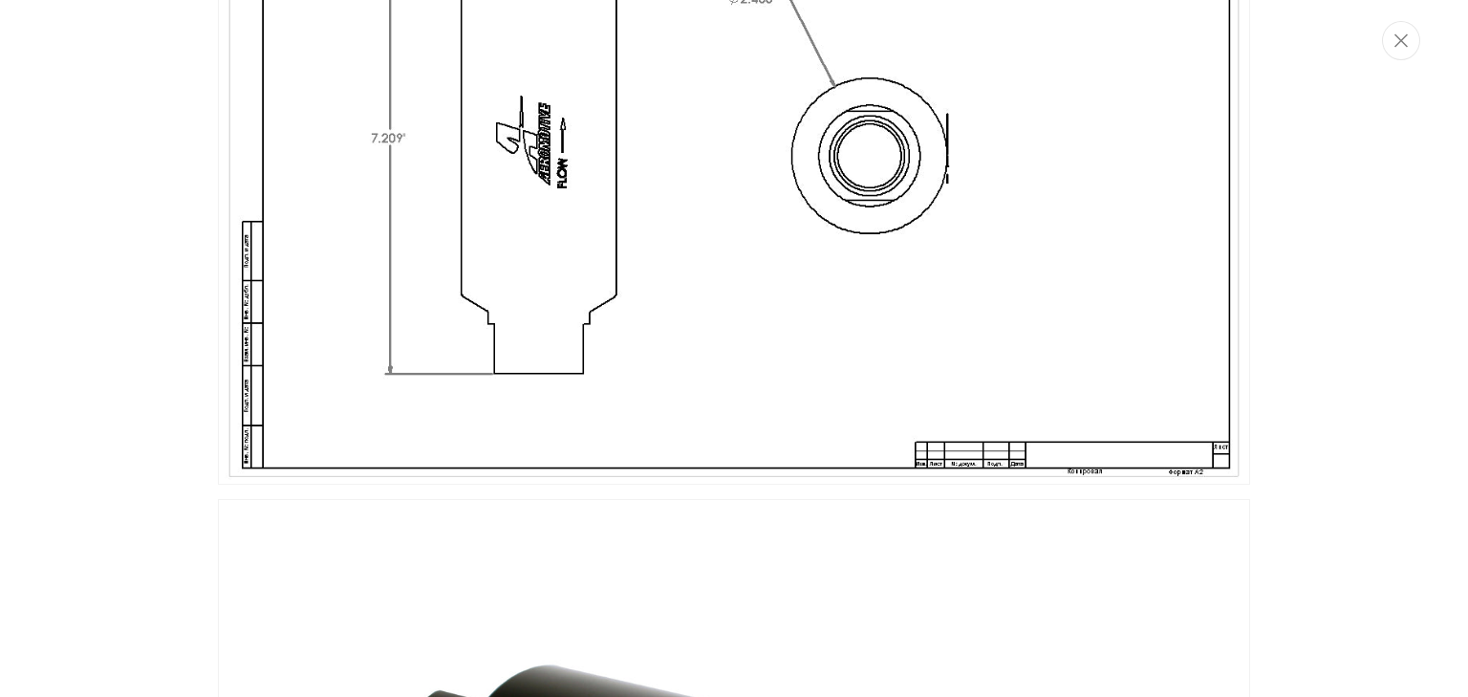
click at [668, 221] on img "Media gallery" at bounding box center [734, 119] width 1032 height 730
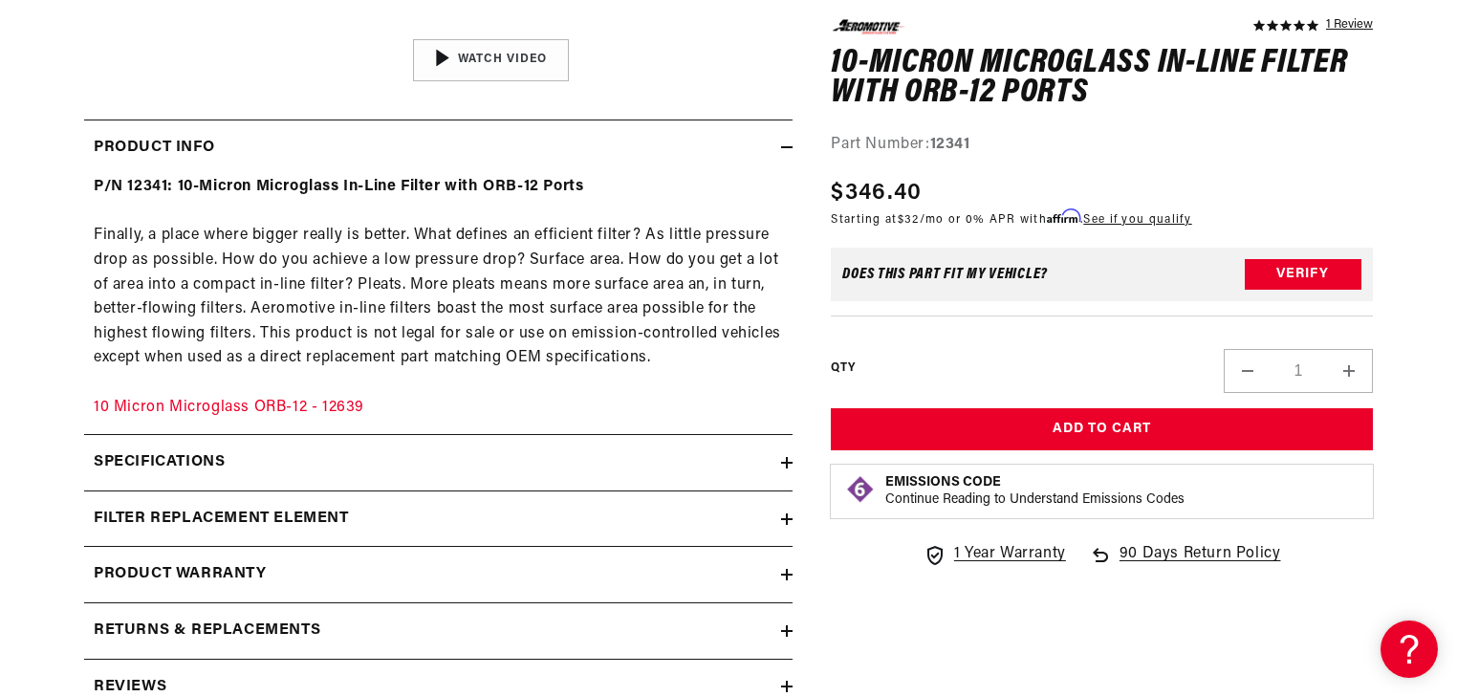
scroll to position [841, 0]
click at [264, 405] on link "10 Micron Microglass ORB-12 - 12639" at bounding box center [229, 406] width 271 height 15
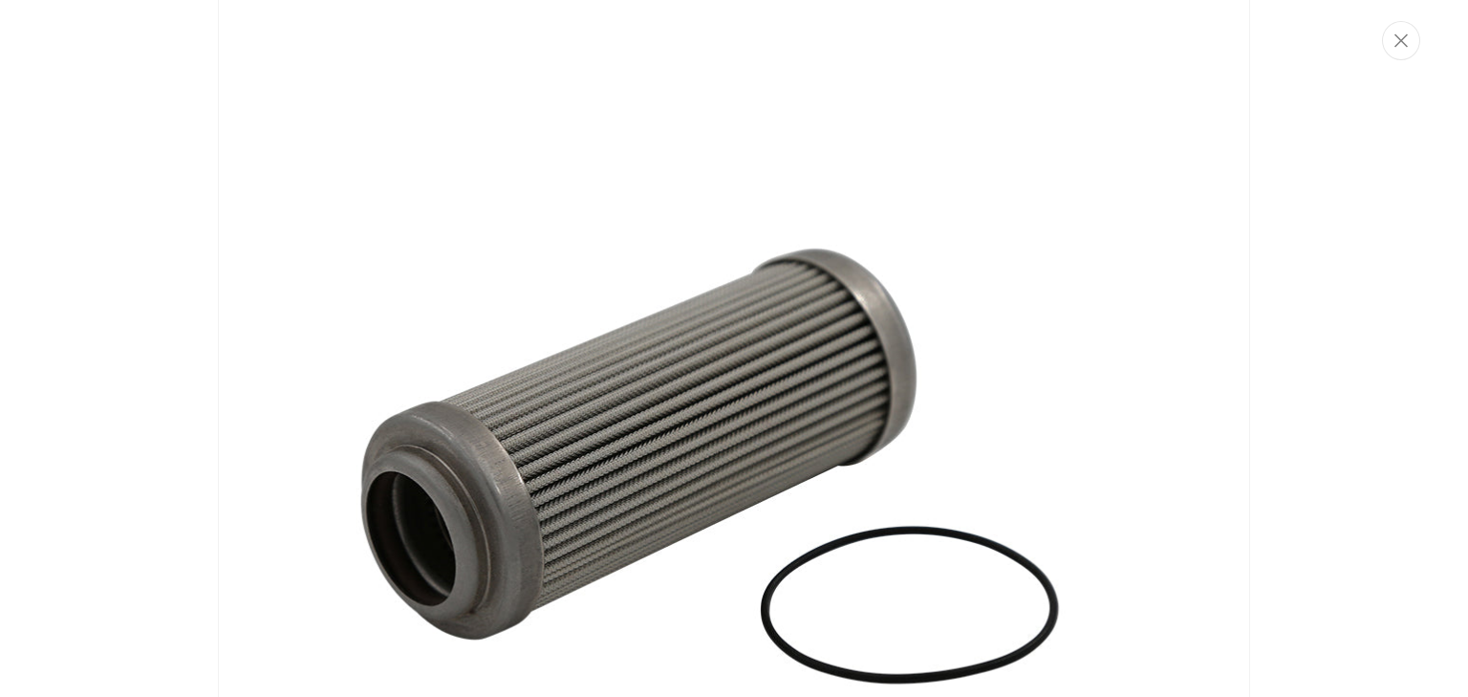
scroll to position [2275, 0]
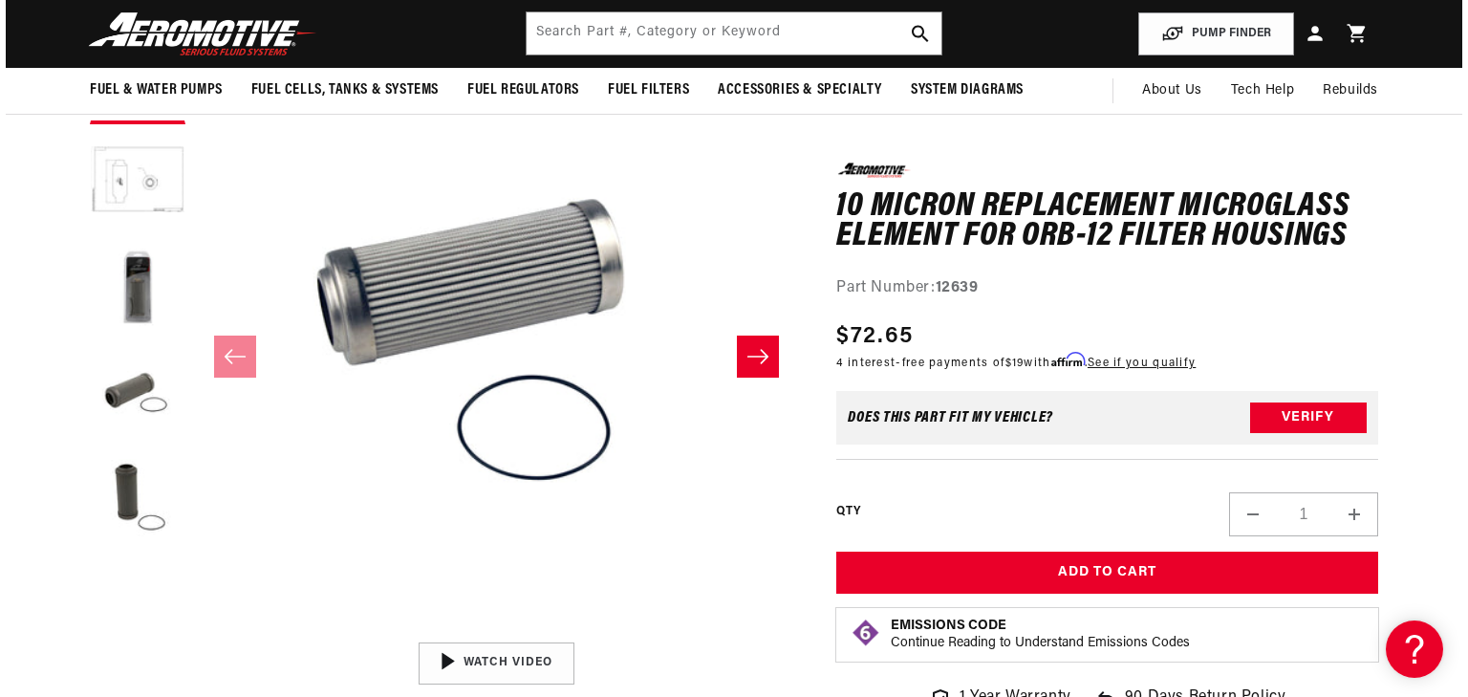
scroll to position [214, 0]
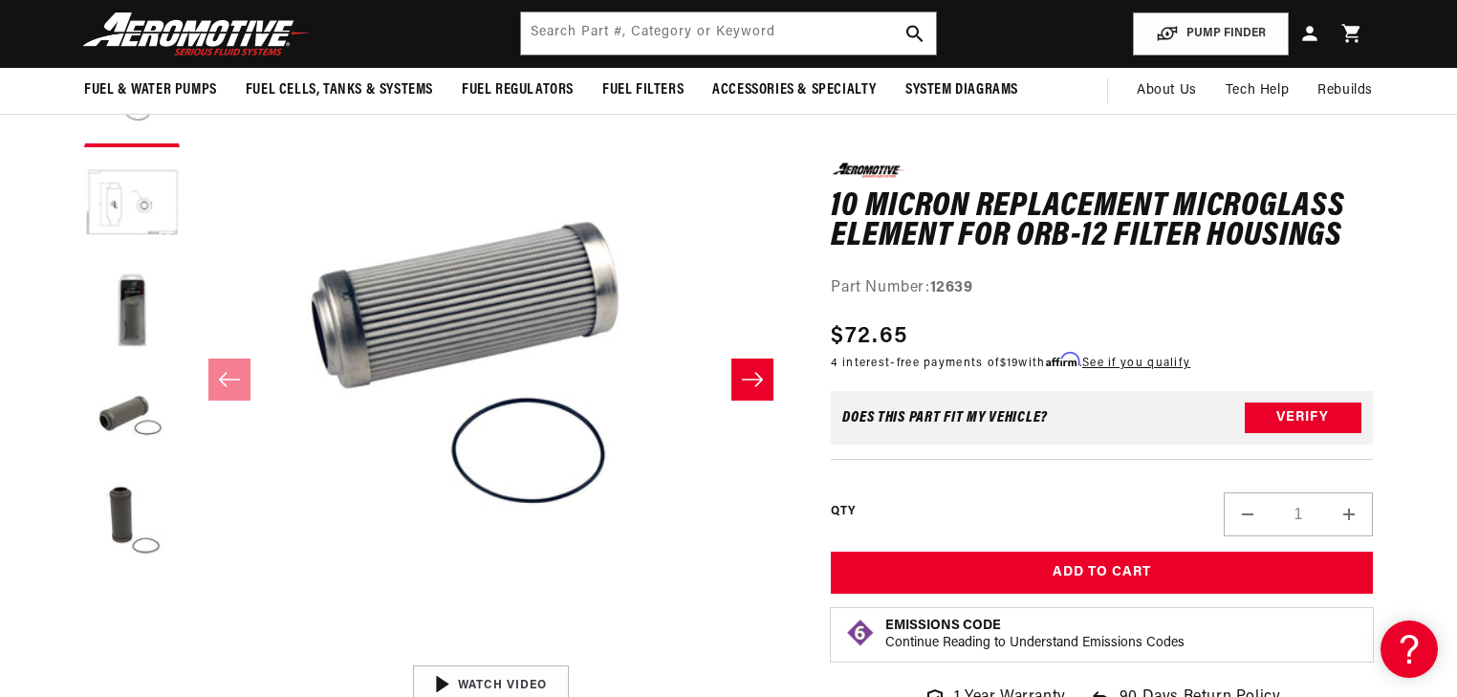
click at [189, 656] on button "Open media 1 in modal" at bounding box center [189, 656] width 0 height 0
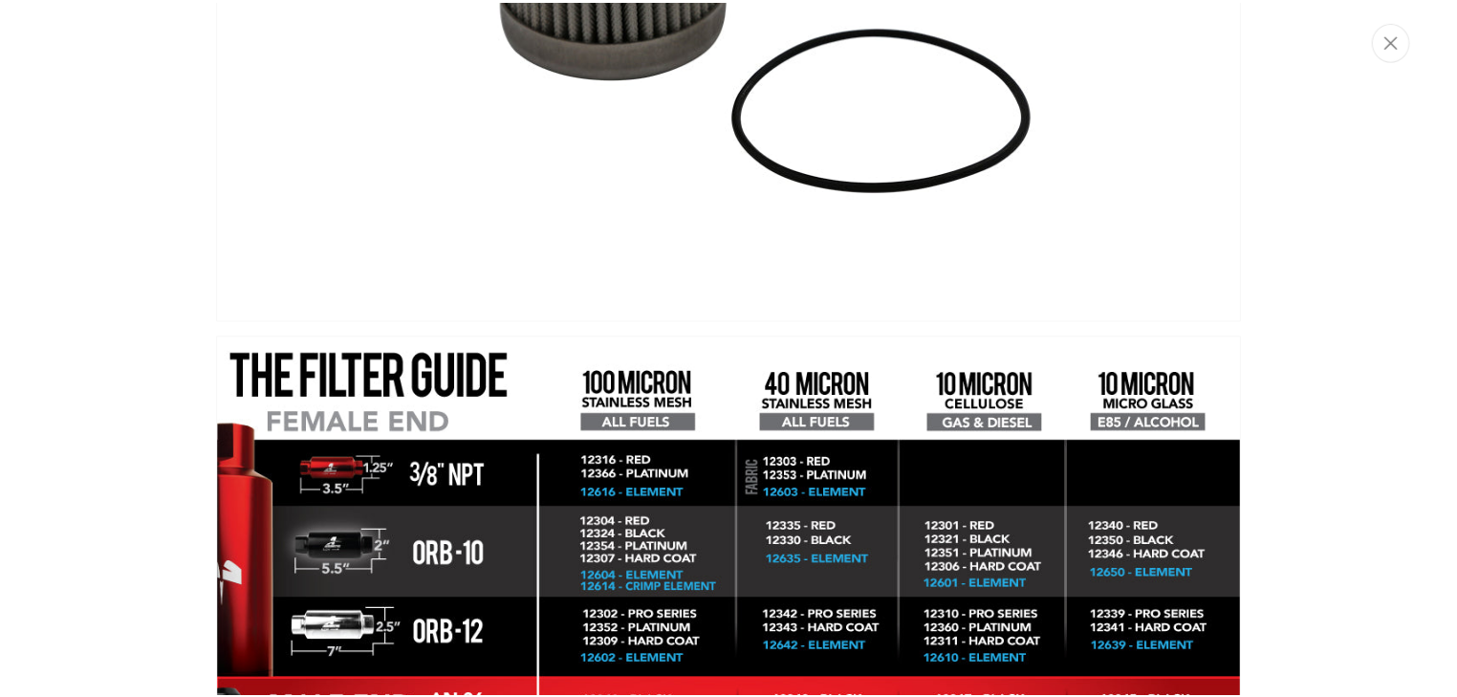
scroll to position [4570, 0]
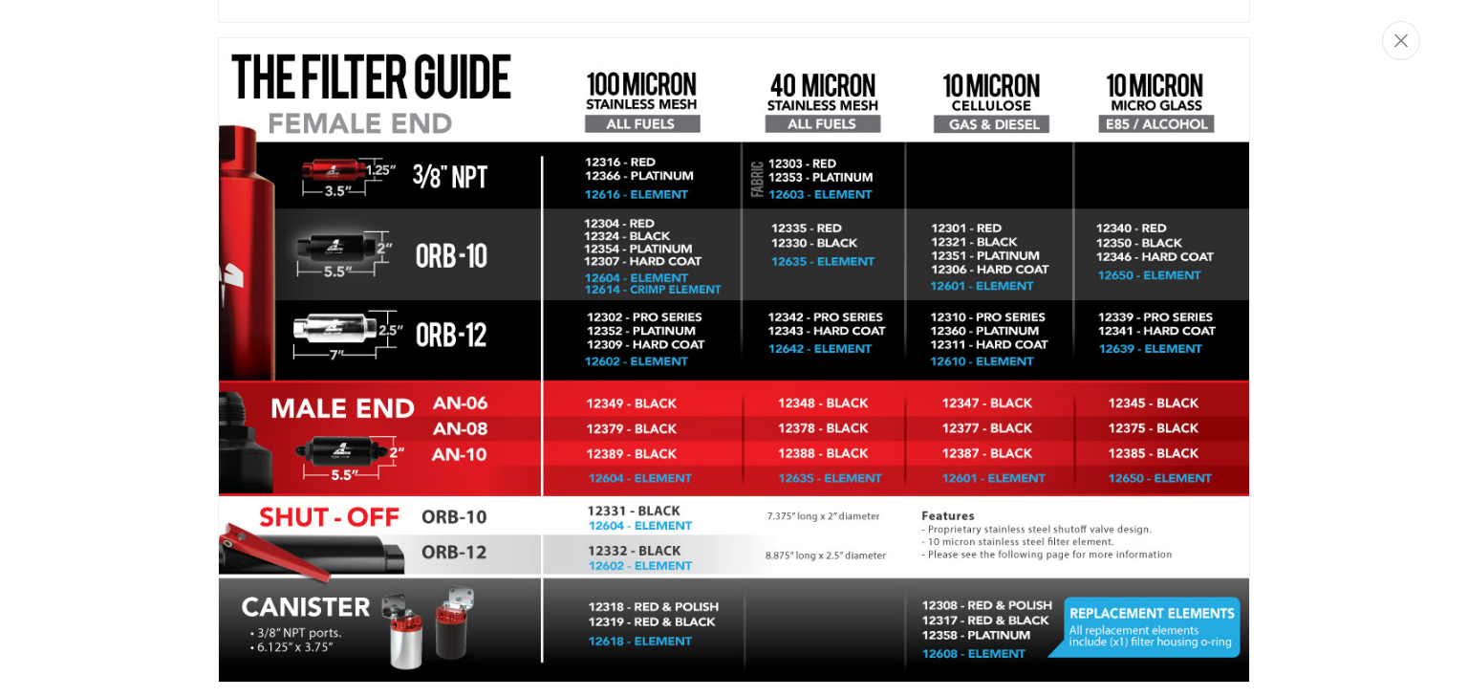
click at [1143, 376] on img "Media gallery" at bounding box center [734, 359] width 1032 height 645
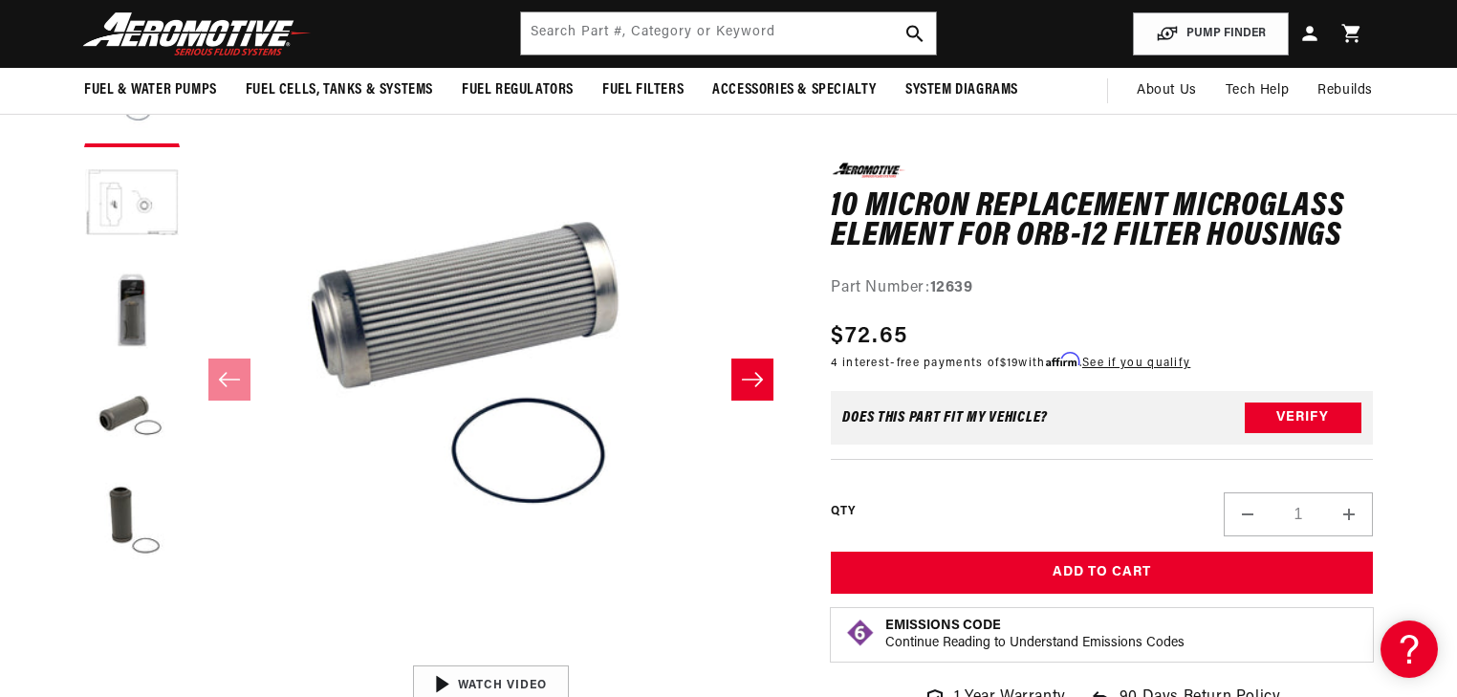
click at [189, 656] on button "Open media 1 in modal" at bounding box center [189, 656] width 0 height 0
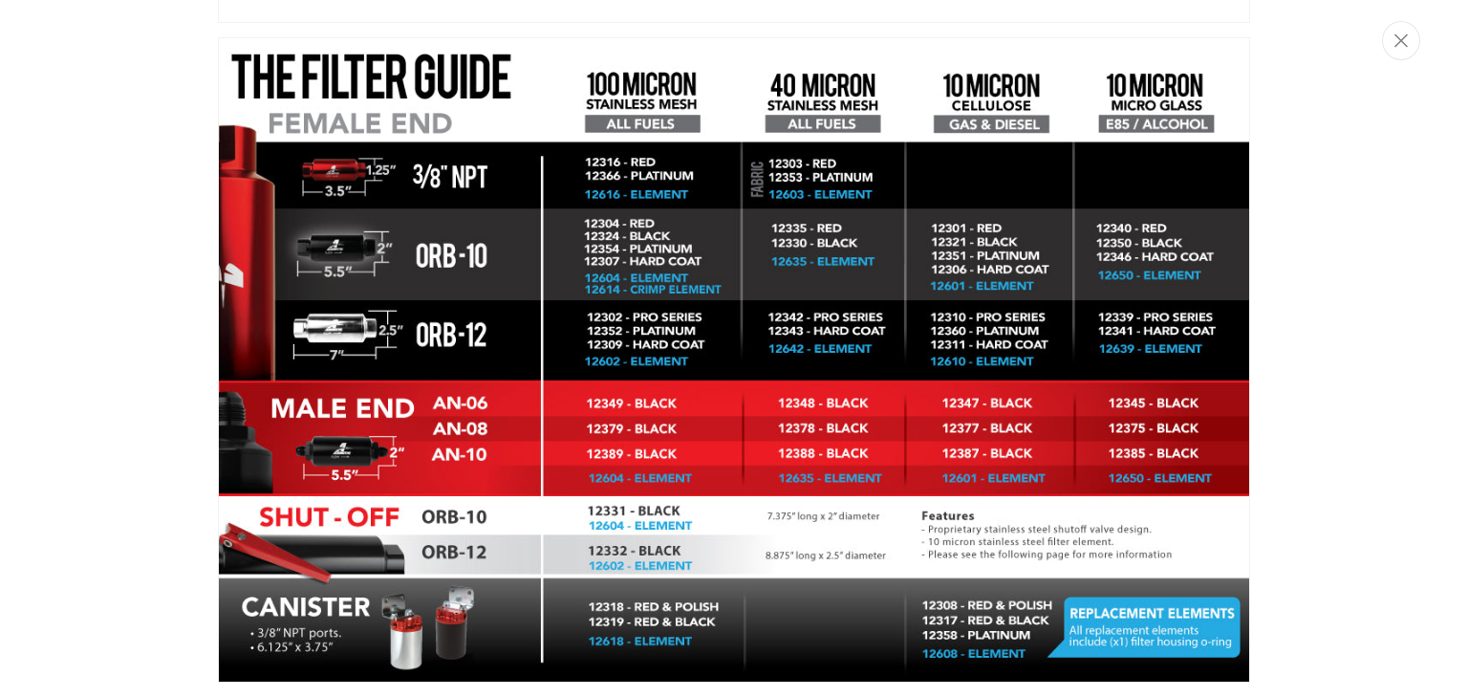
click at [595, 338] on img "Media gallery" at bounding box center [734, 359] width 1032 height 645
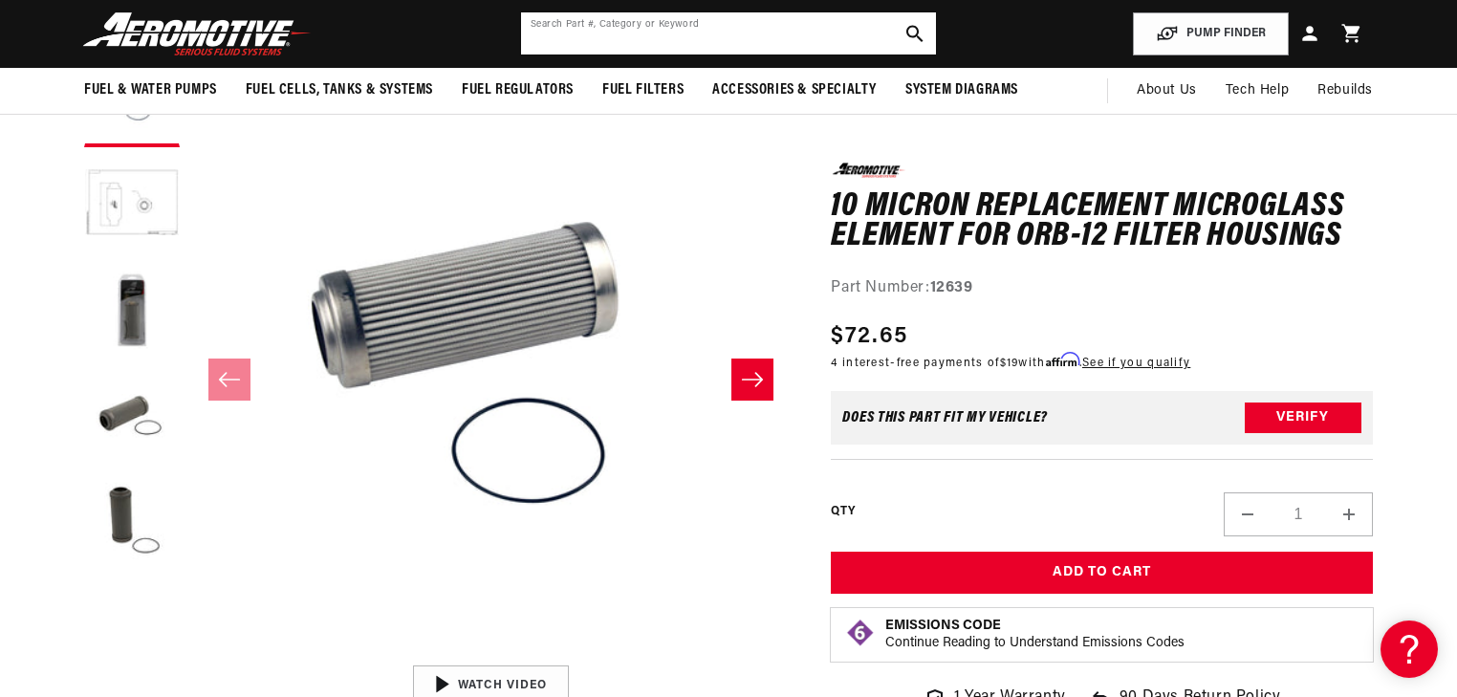
click at [695, 43] on input "text" at bounding box center [728, 33] width 415 height 42
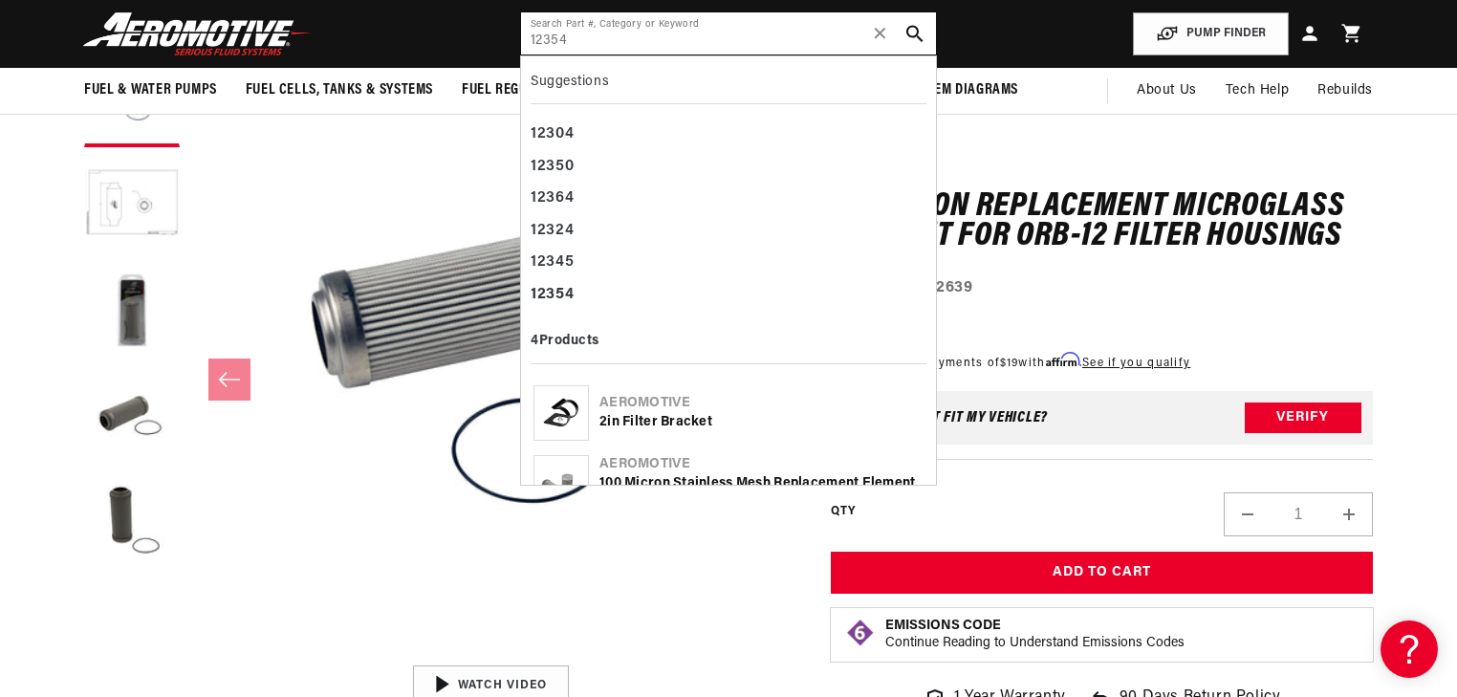
type input "12354"
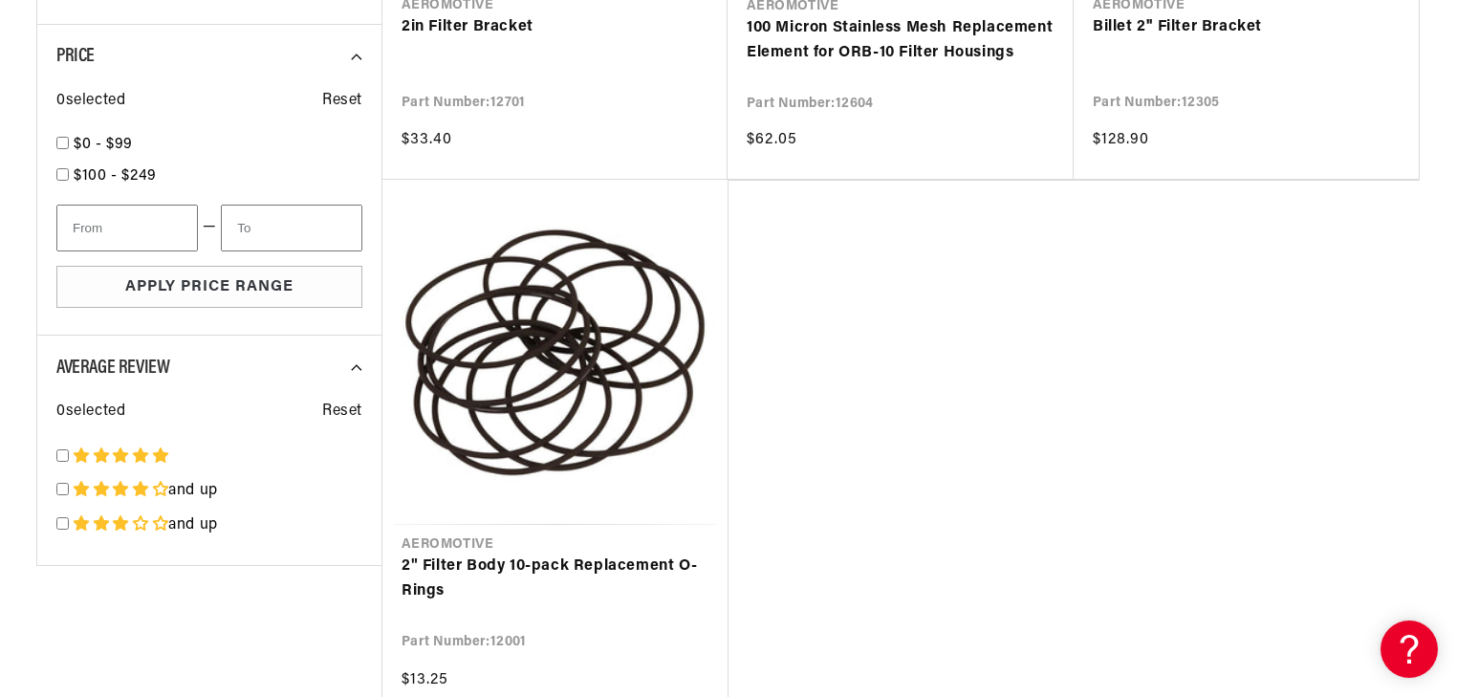
scroll to position [1071, 0]
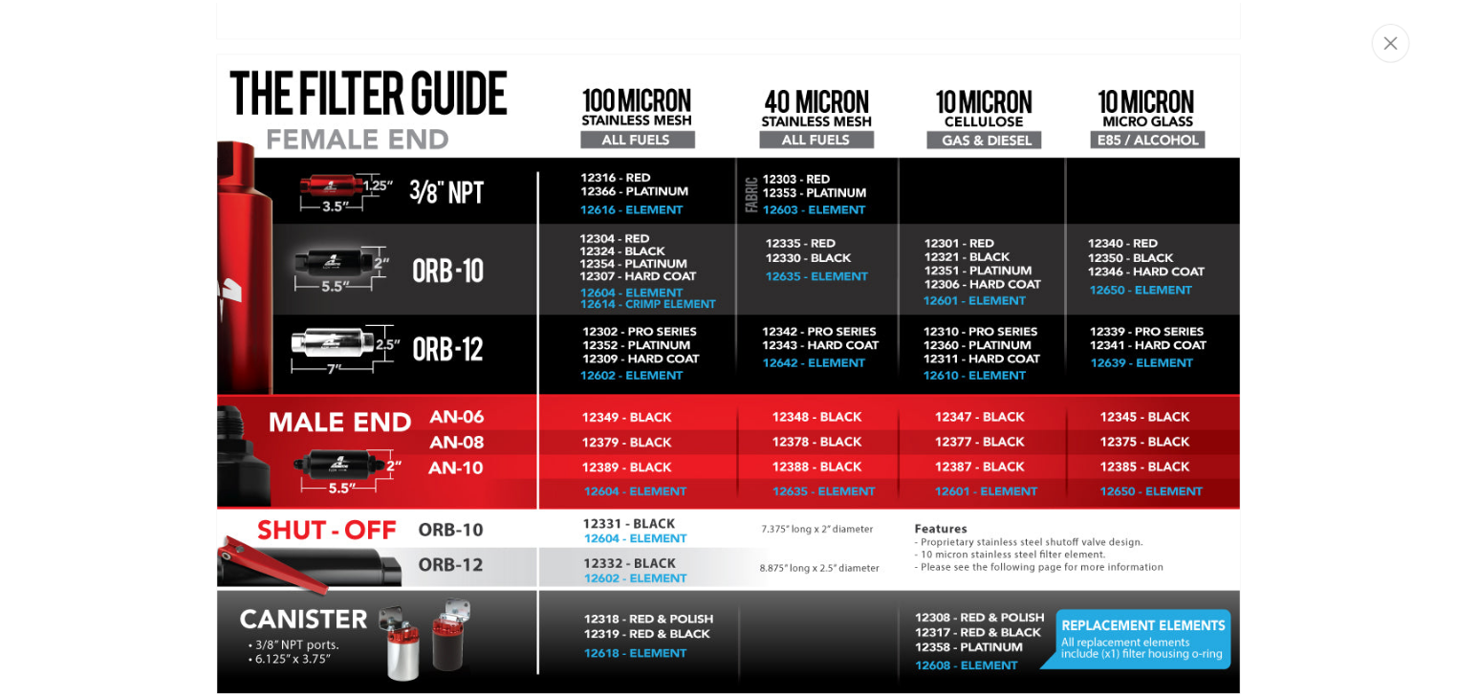
scroll to position [4570, 0]
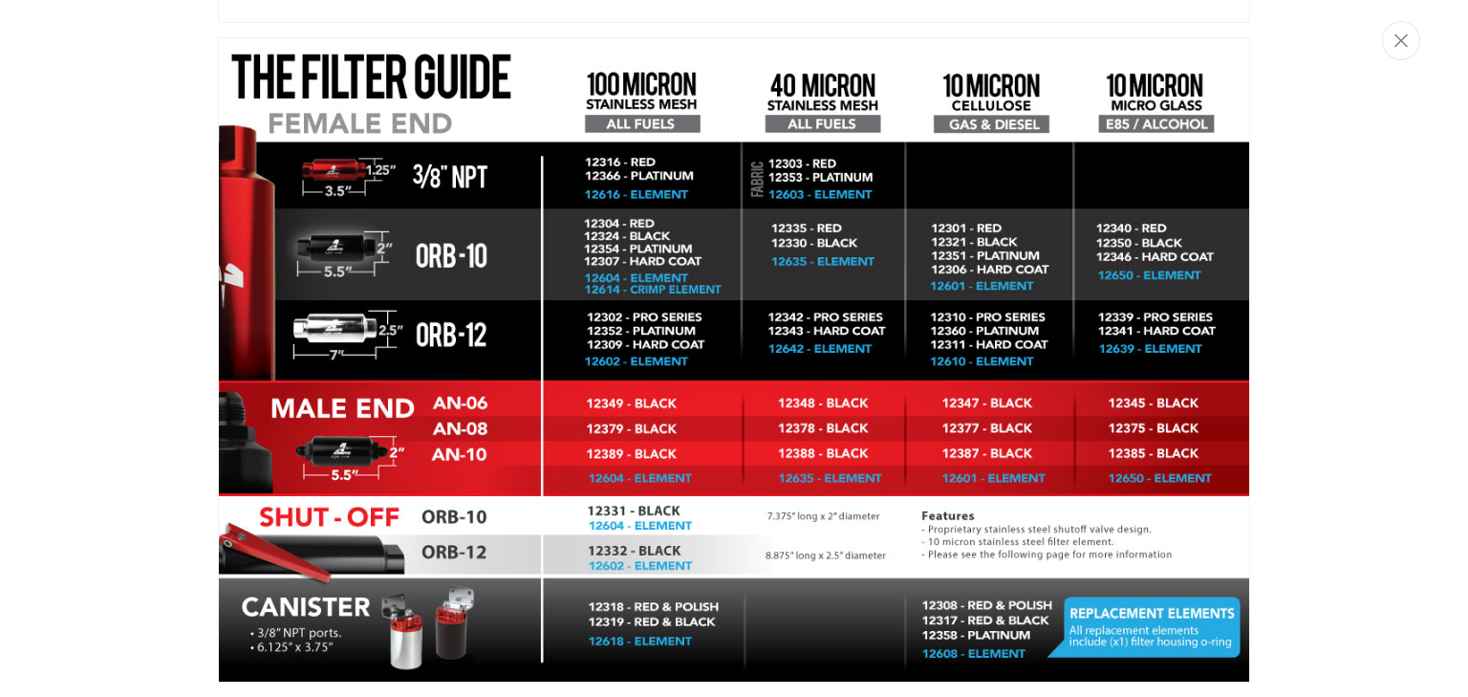
click at [655, 363] on img "Media gallery" at bounding box center [734, 359] width 1032 height 645
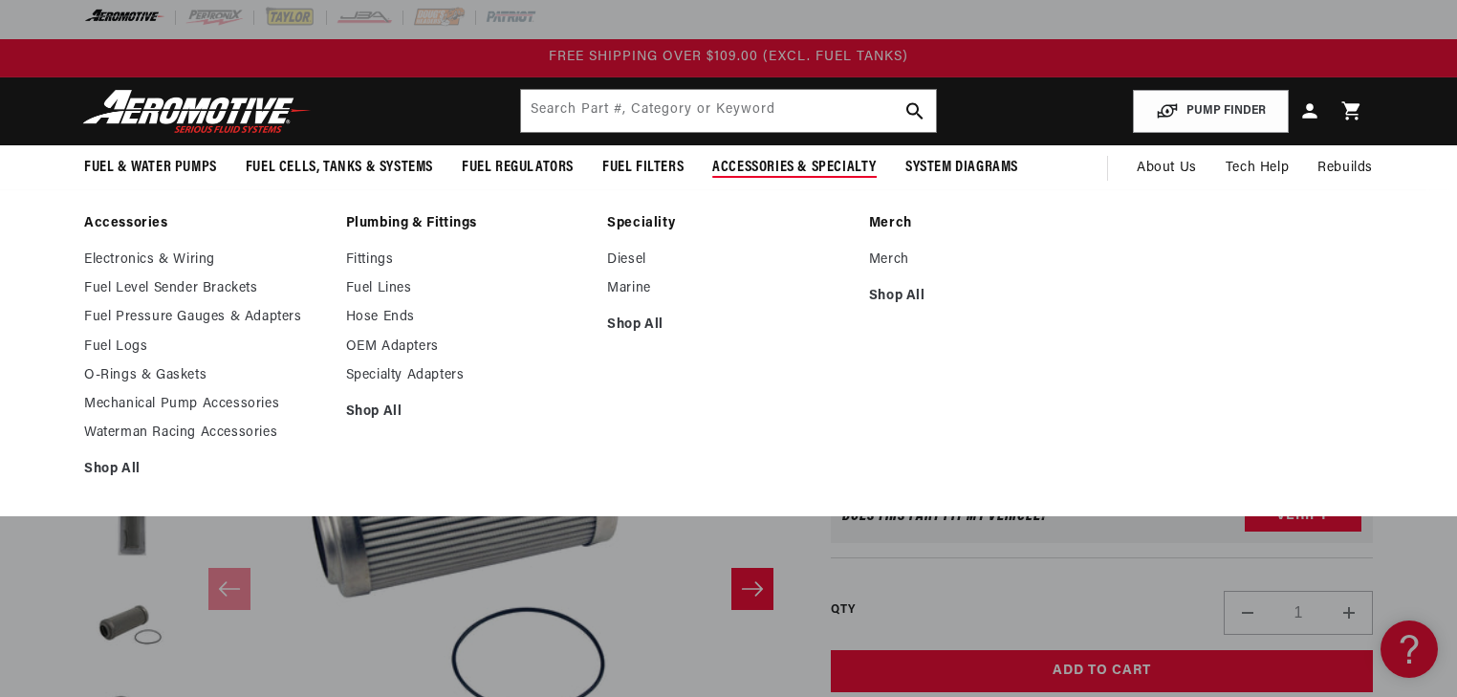
scroll to position [0, 0]
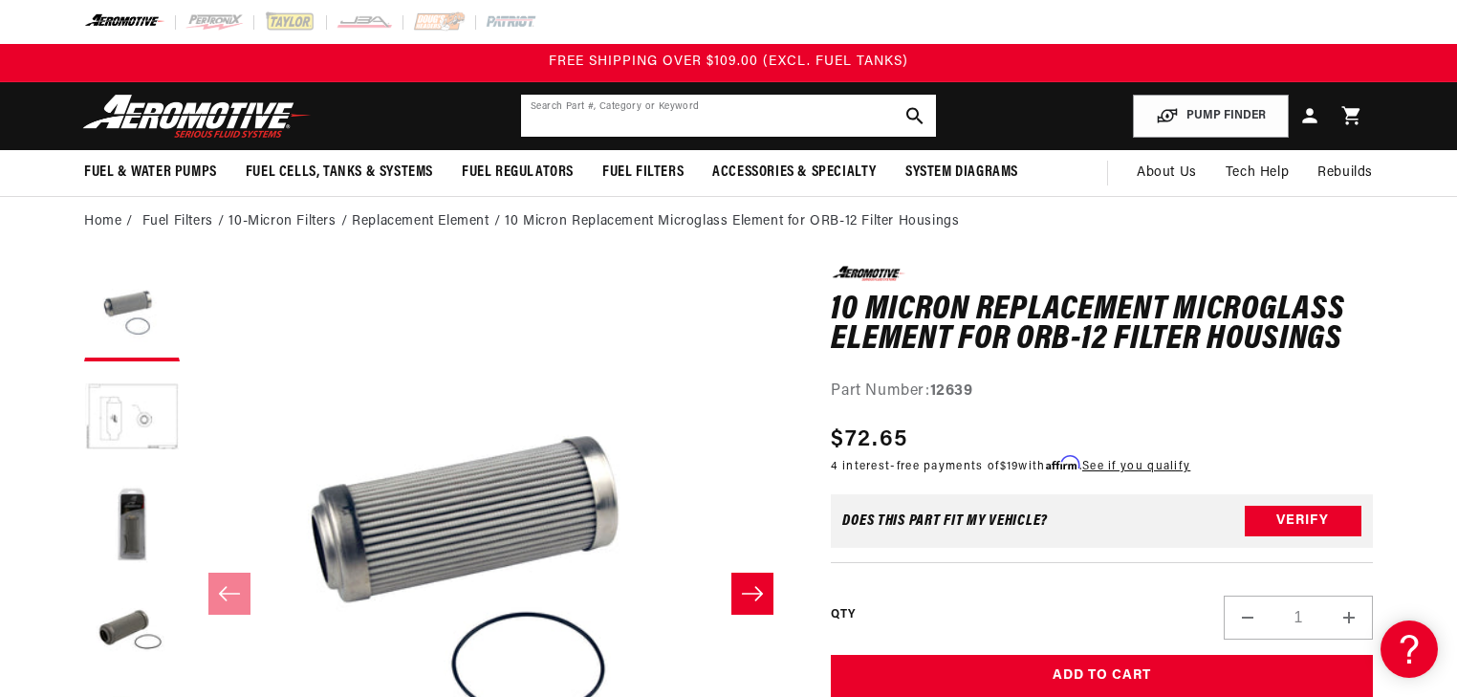
click at [719, 118] on input "text" at bounding box center [728, 116] width 415 height 42
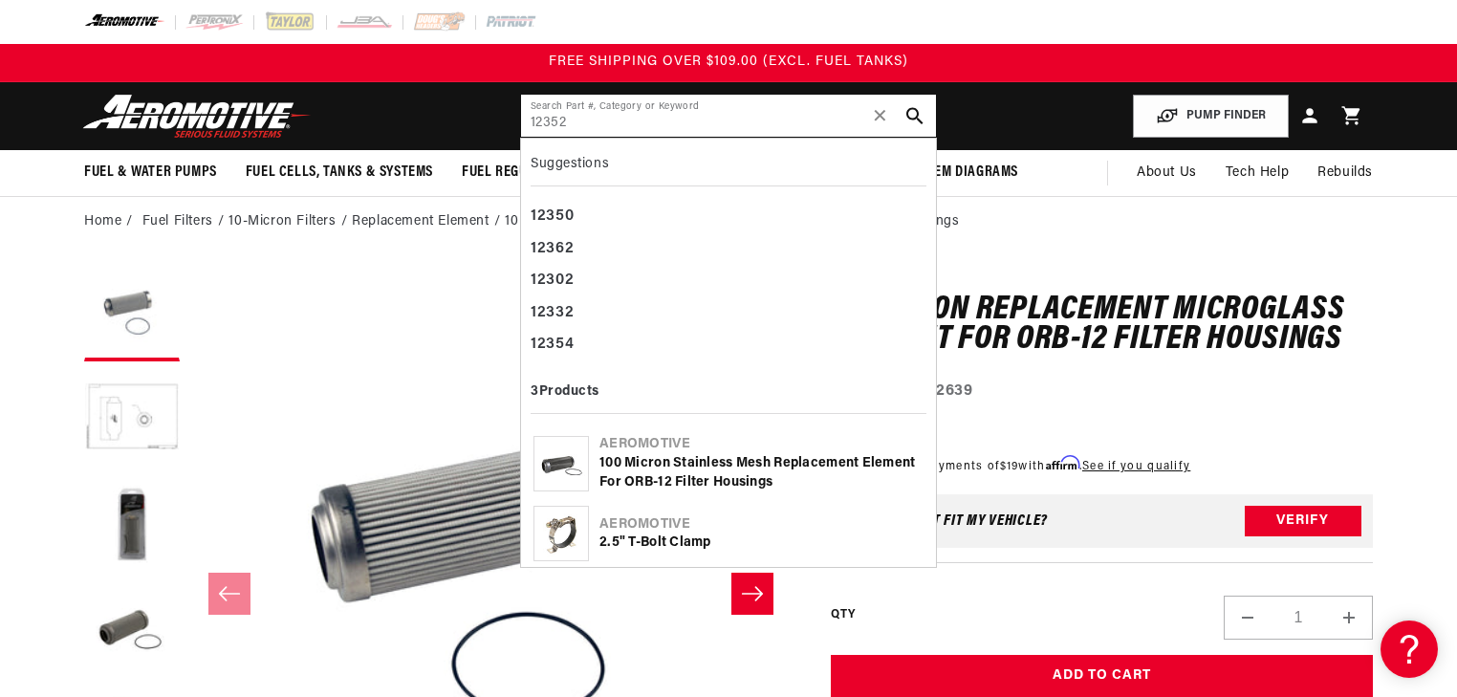
type input "12352"
click at [697, 481] on div "100 Micron Stainless Mesh Replacement Element for ORB-12 Filter Housings" at bounding box center [761, 472] width 324 height 37
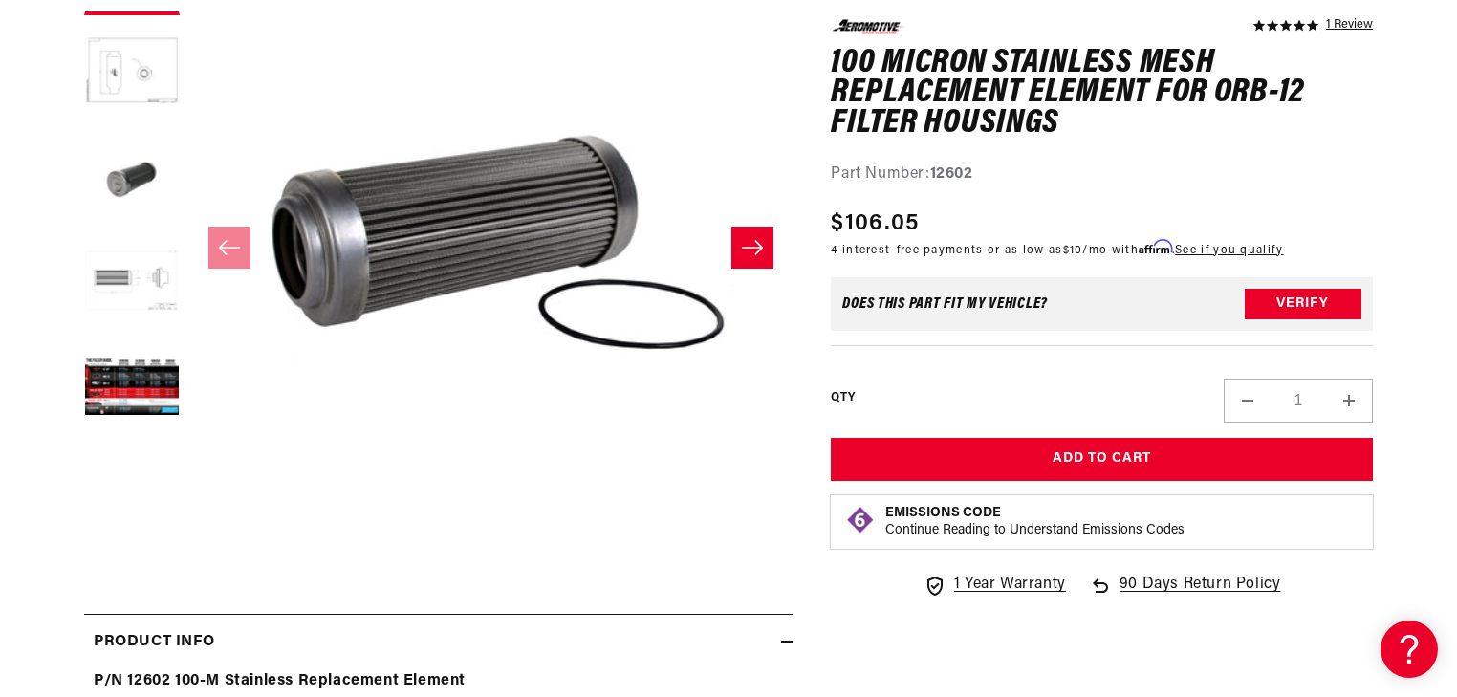
scroll to position [382, 0]
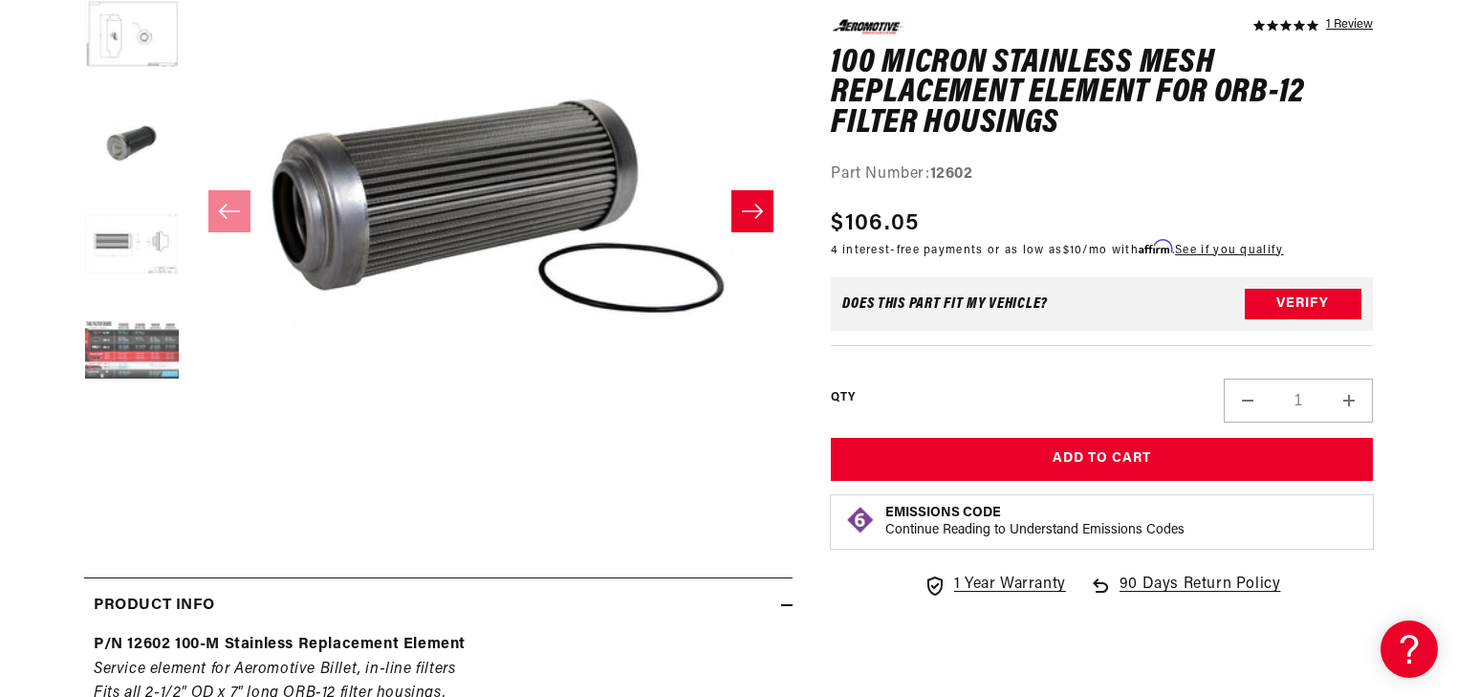
click at [103, 346] on button "Load image 5 in gallery view" at bounding box center [132, 352] width 96 height 96
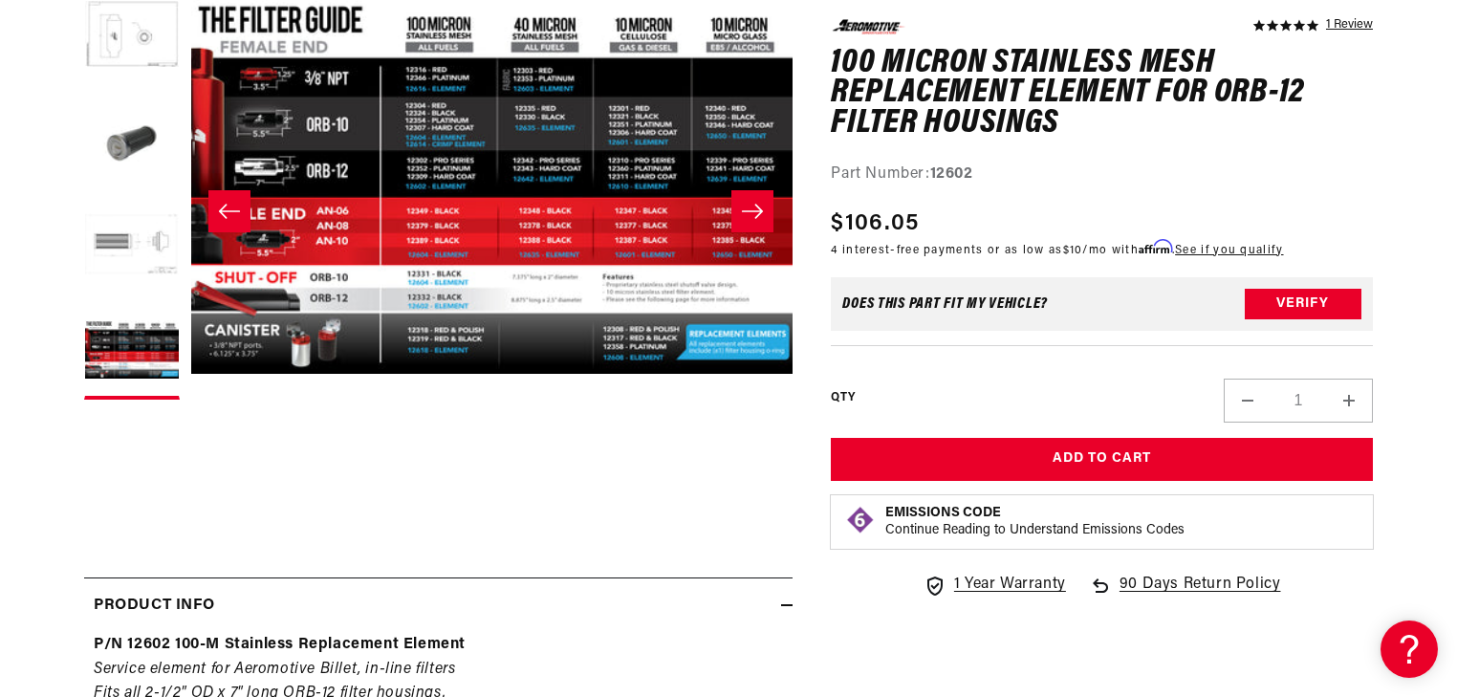
scroll to position [0, 2414]
click at [190, 488] on button "Open media 5 in modal" at bounding box center [190, 488] width 0 height 0
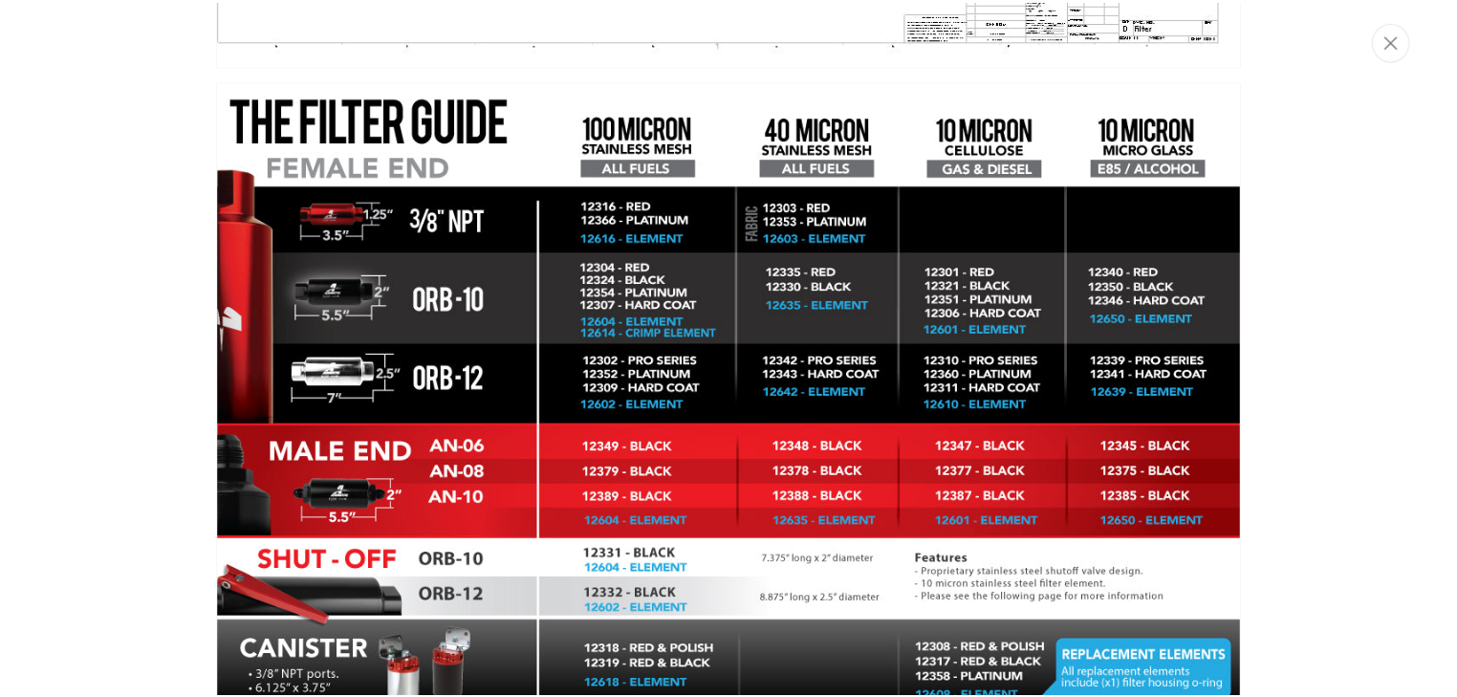
scroll to position [2836, 0]
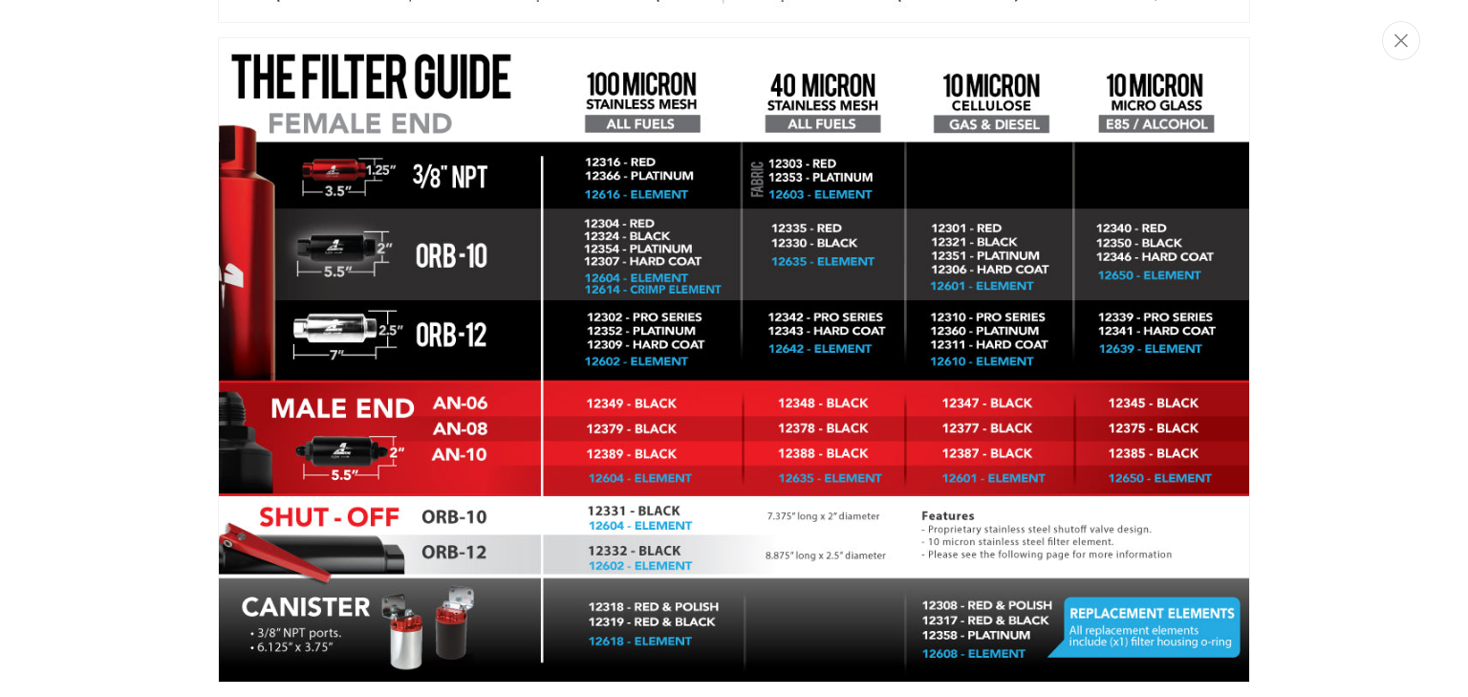
click at [636, 413] on img "Media gallery" at bounding box center [734, 359] width 1032 height 645
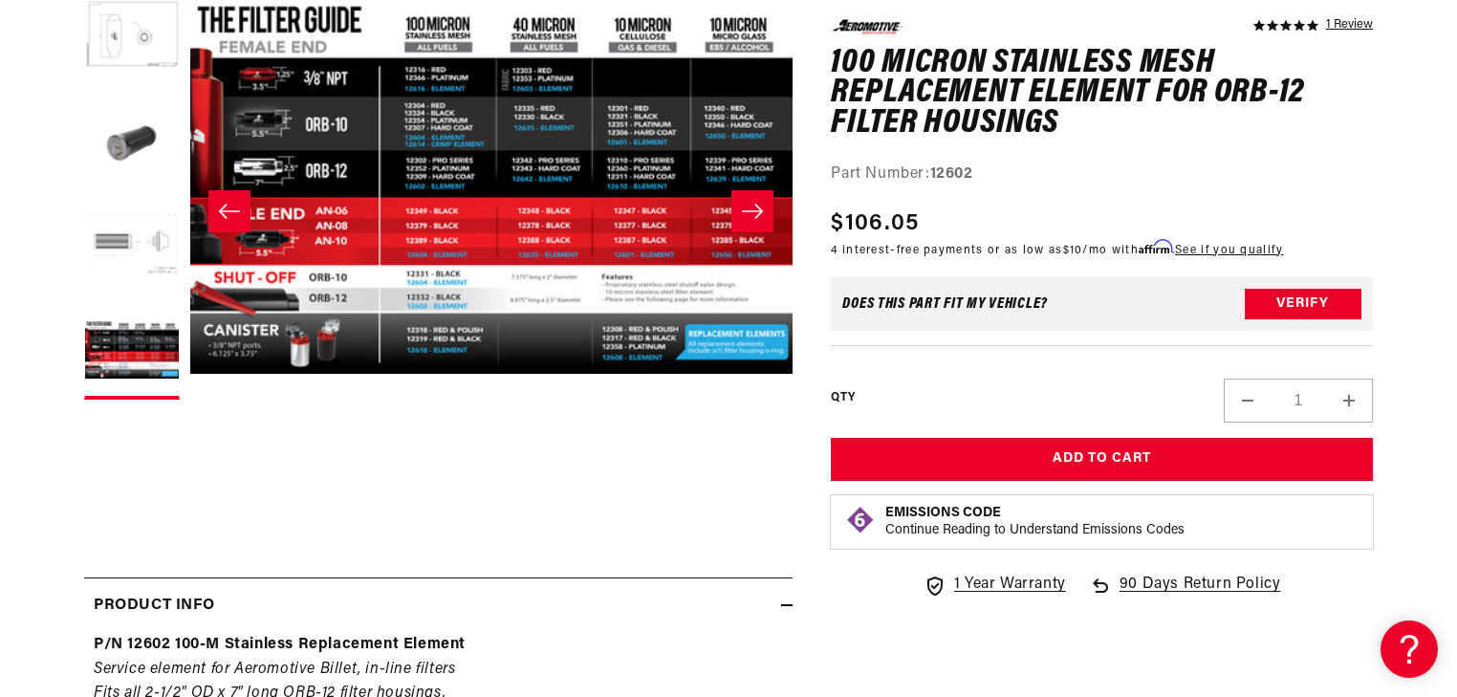
scroll to position [0, 0]
